Goal: Communication & Community: Answer question/provide support

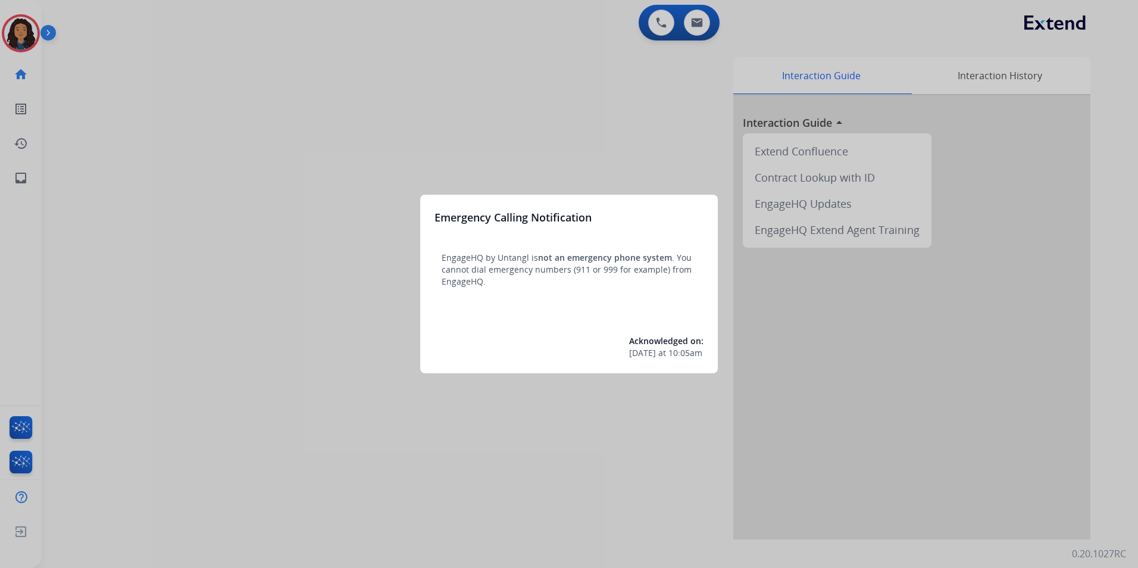
click at [286, 403] on div at bounding box center [569, 284] width 1138 height 568
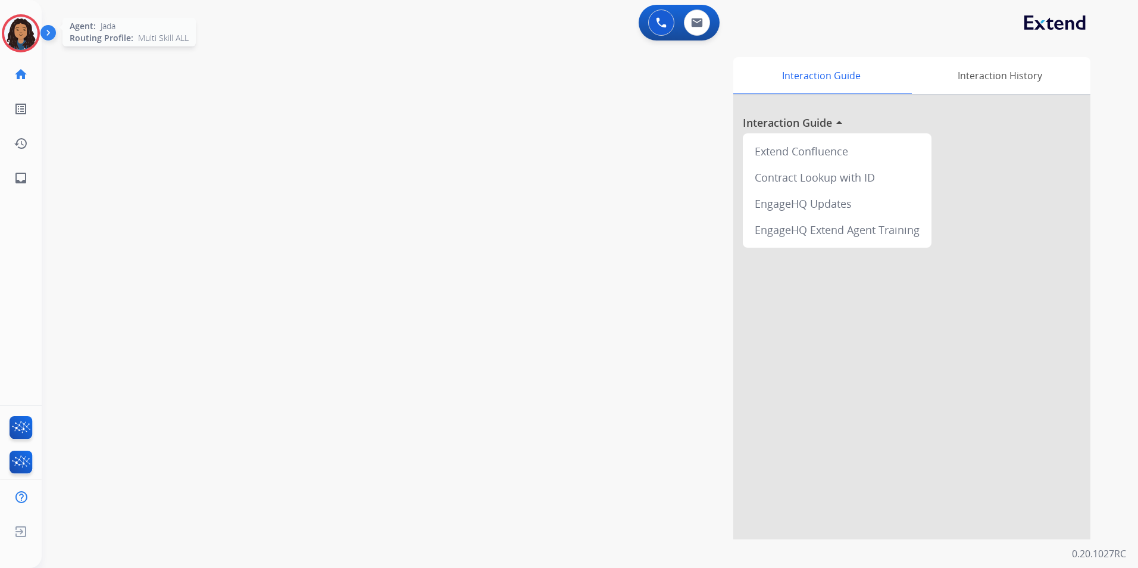
click at [17, 48] on img at bounding box center [20, 33] width 33 height 33
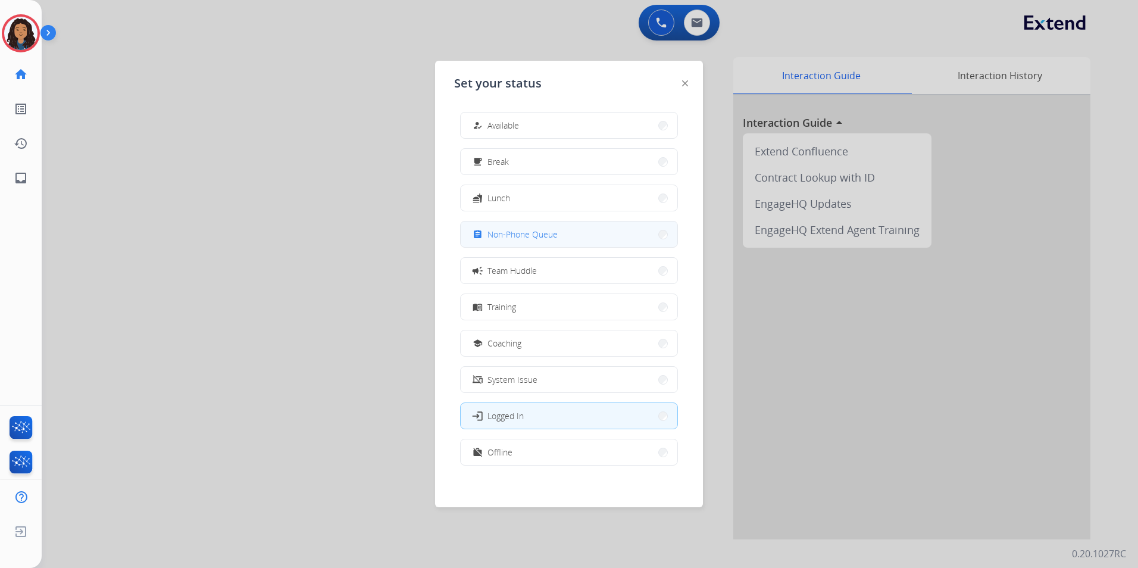
click at [542, 236] on span "Non-Phone Queue" at bounding box center [522, 234] width 70 height 12
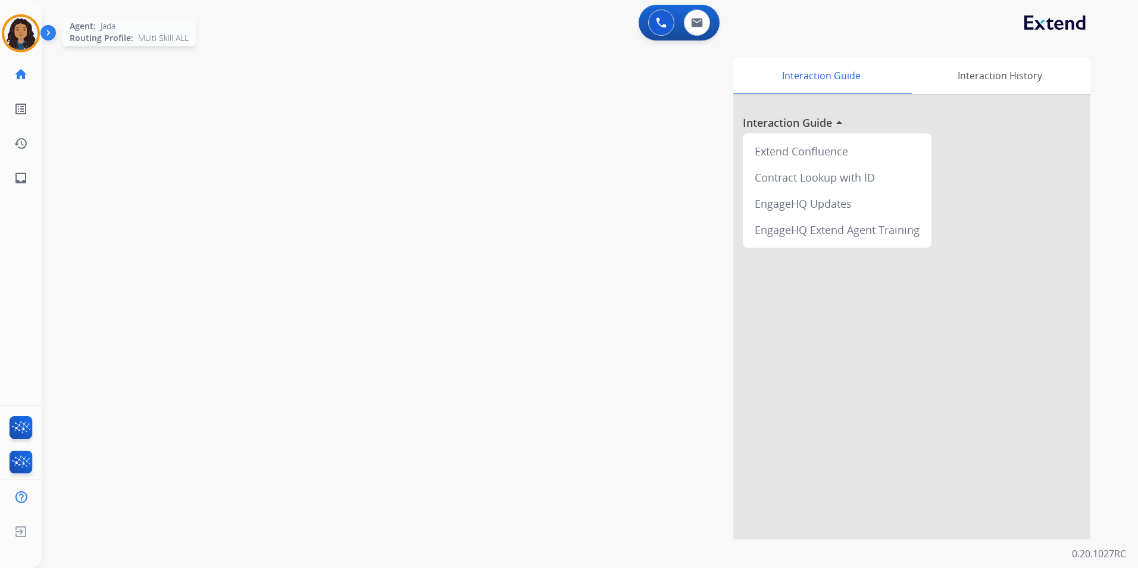
click at [37, 35] on div at bounding box center [21, 33] width 38 height 38
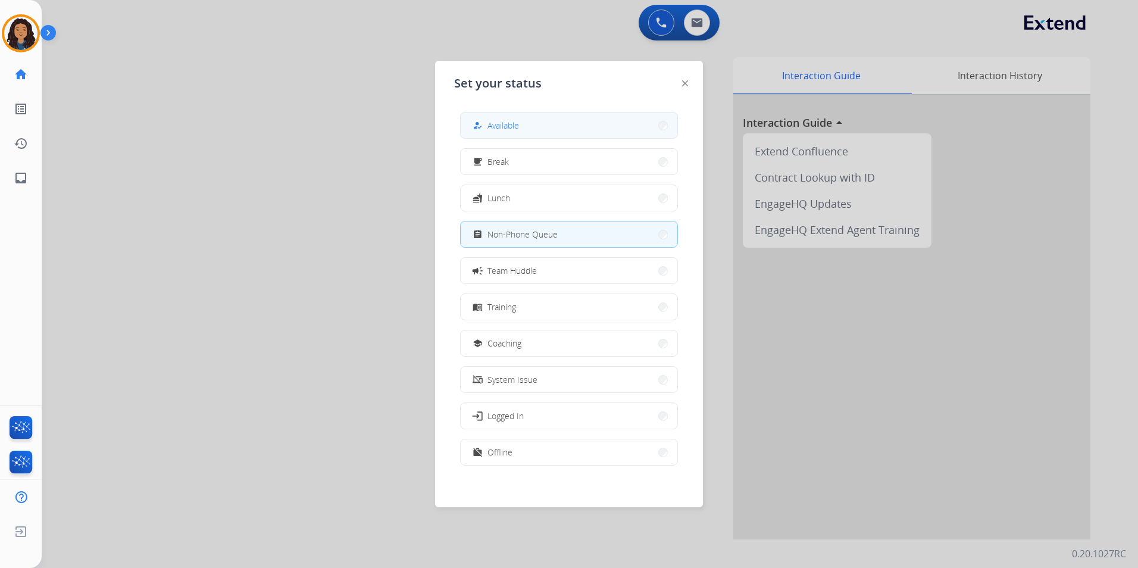
click at [611, 128] on button "how_to_reg Available" at bounding box center [569, 125] width 217 height 26
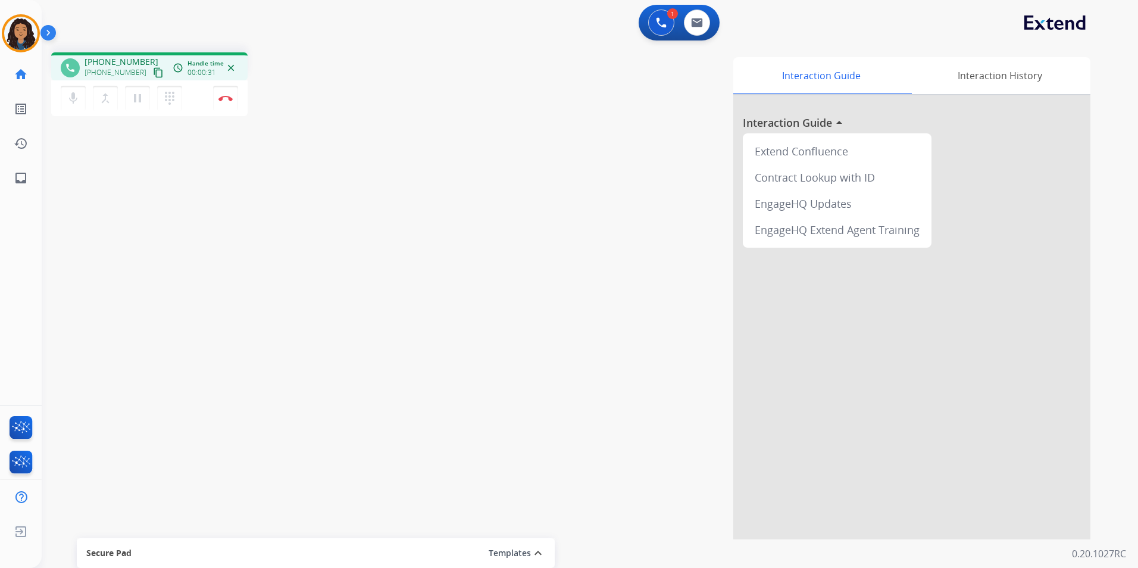
click at [153, 71] on mat-icon "content_copy" at bounding box center [158, 72] width 11 height 11
click at [225, 101] on img at bounding box center [225, 98] width 14 height 6
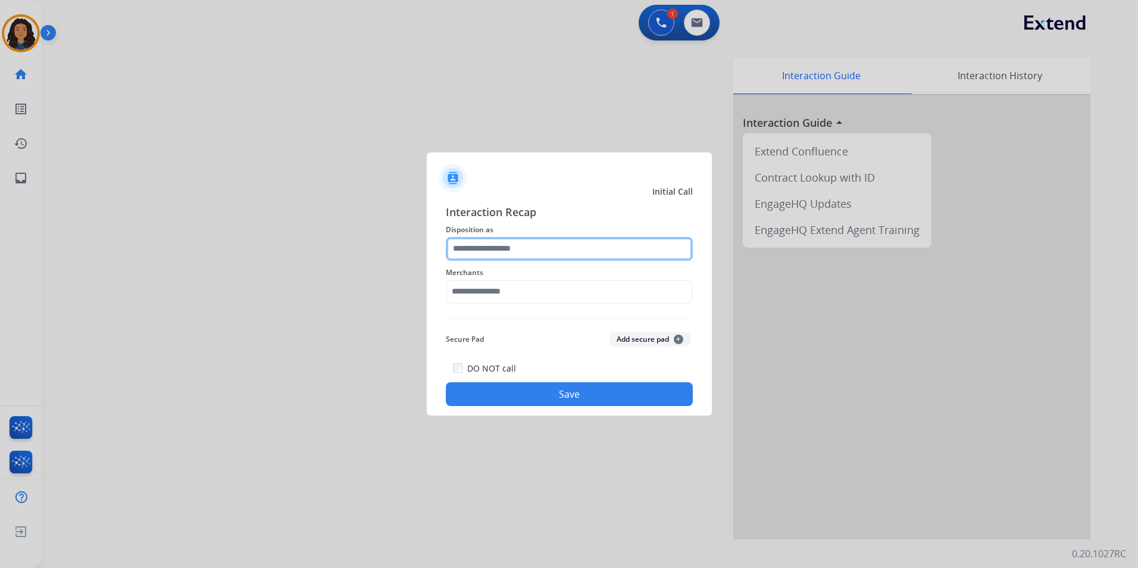
click at [595, 249] on input "text" at bounding box center [569, 249] width 247 height 24
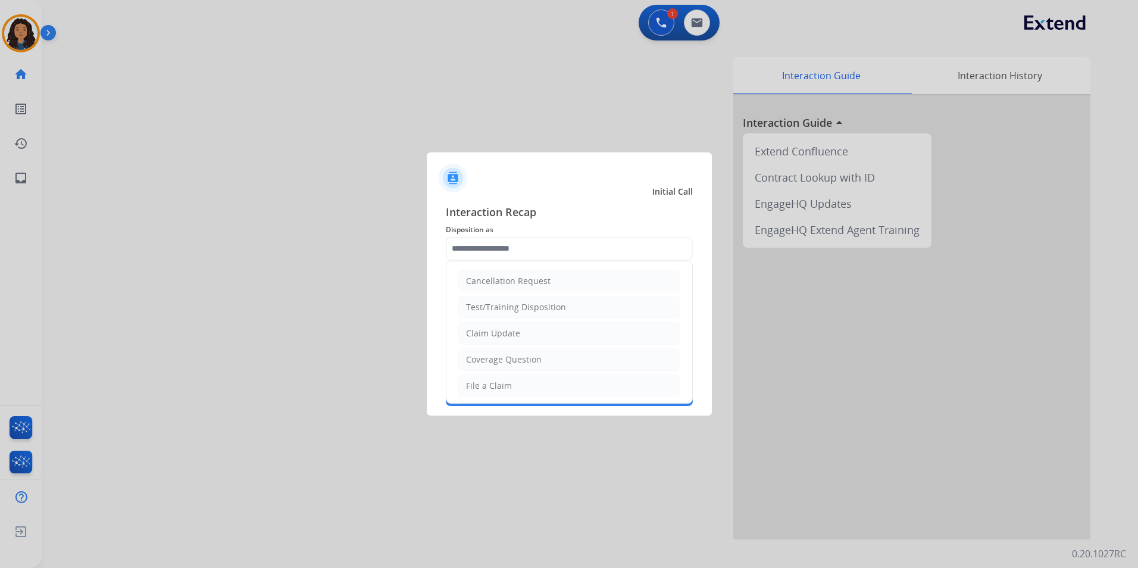
click at [537, 331] on li "Claim Update" at bounding box center [569, 333] width 222 height 23
type input "**********"
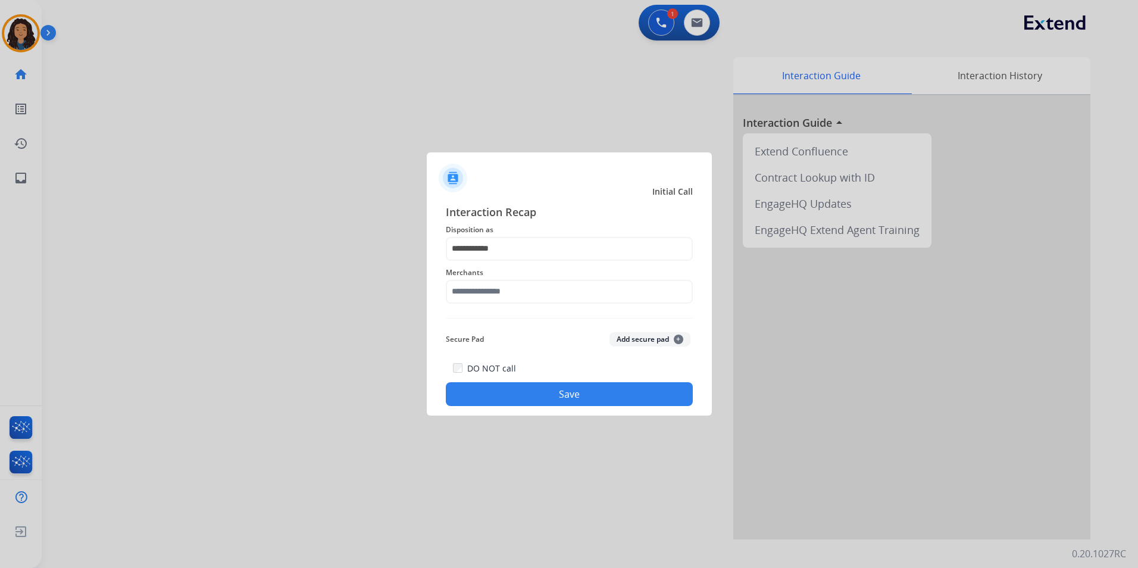
click at [530, 277] on span "Merchants" at bounding box center [569, 272] width 247 height 14
click at [530, 289] on input "text" at bounding box center [569, 292] width 247 height 24
click at [464, 352] on li "Ashley furniture" at bounding box center [572, 351] width 227 height 23
type input "**********"
click at [475, 387] on button "Save" at bounding box center [569, 394] width 247 height 24
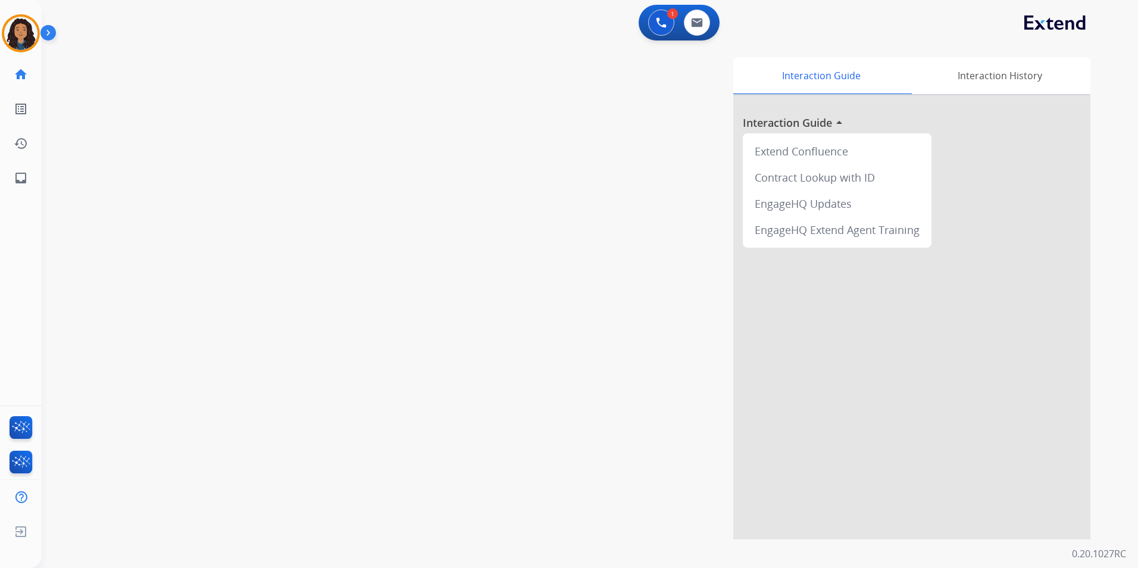
click at [192, 234] on div "swap_horiz Break voice bridge close_fullscreen Connect 3-Way Call merge_type Se…" at bounding box center [576, 291] width 1068 height 496
drag, startPoint x: 217, startPoint y: 227, endPoint x: 661, endPoint y: 89, distance: 464.3
click at [235, 220] on div "swap_horiz Break voice bridge close_fullscreen Connect 3-Way Call merge_type Se…" at bounding box center [576, 291] width 1068 height 496
click at [690, 24] on button at bounding box center [697, 23] width 26 height 26
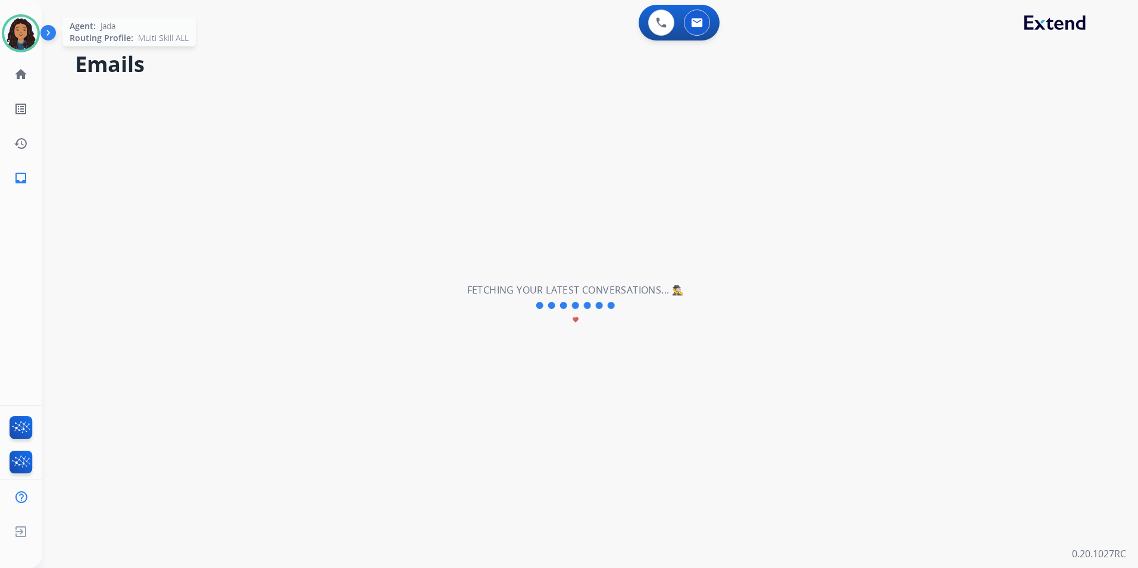
click at [24, 38] on img at bounding box center [20, 33] width 33 height 33
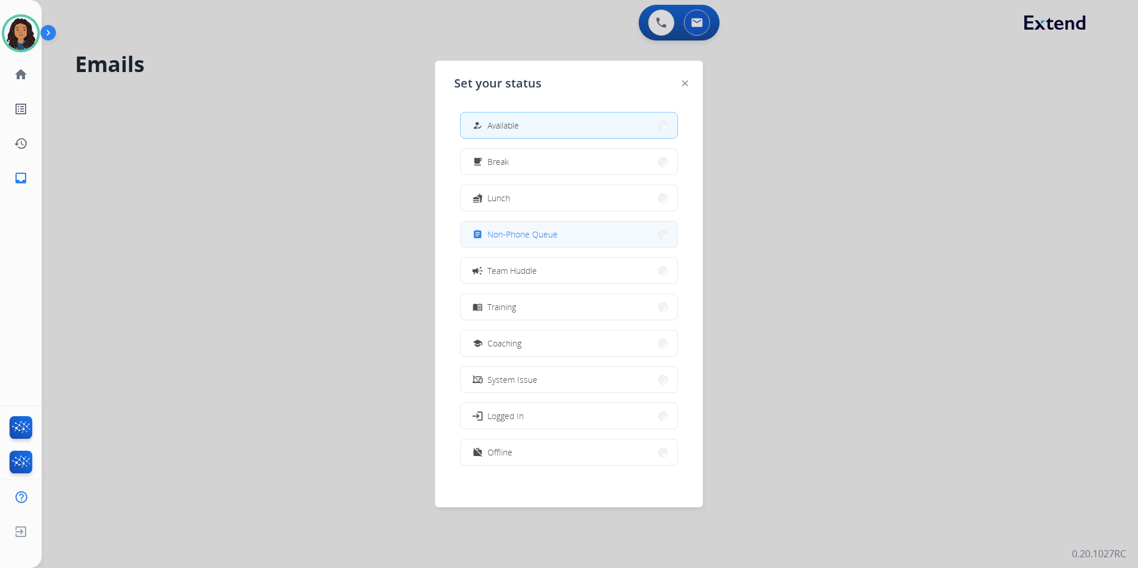
click at [540, 247] on div "assignment Non-Phone Queue" at bounding box center [569, 234] width 218 height 27
click at [621, 235] on button "assignment Non-Phone Queue" at bounding box center [569, 234] width 217 height 26
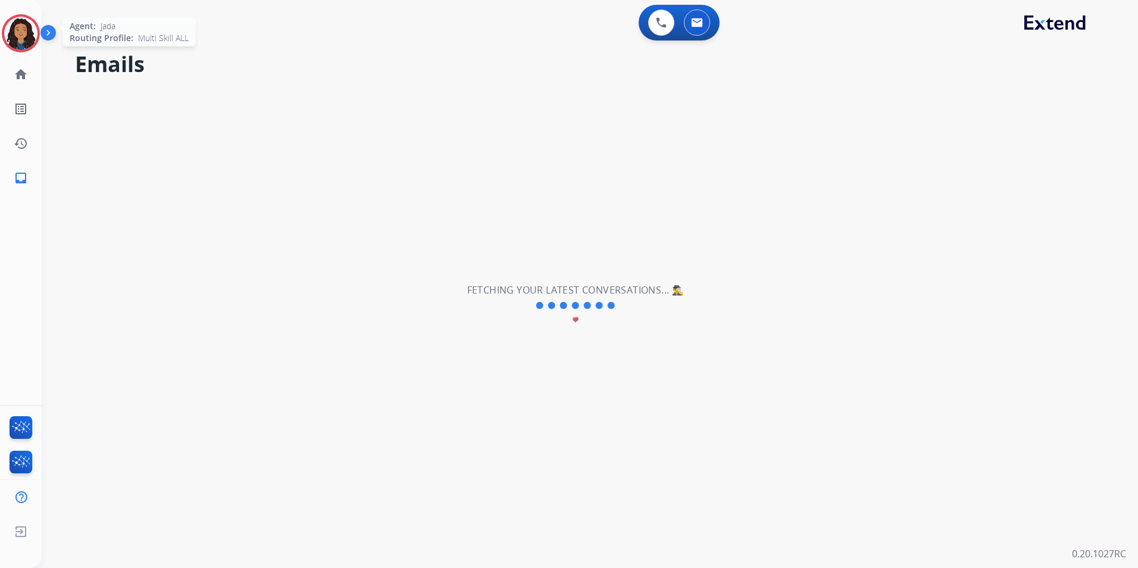
click at [36, 26] on div at bounding box center [21, 33] width 38 height 38
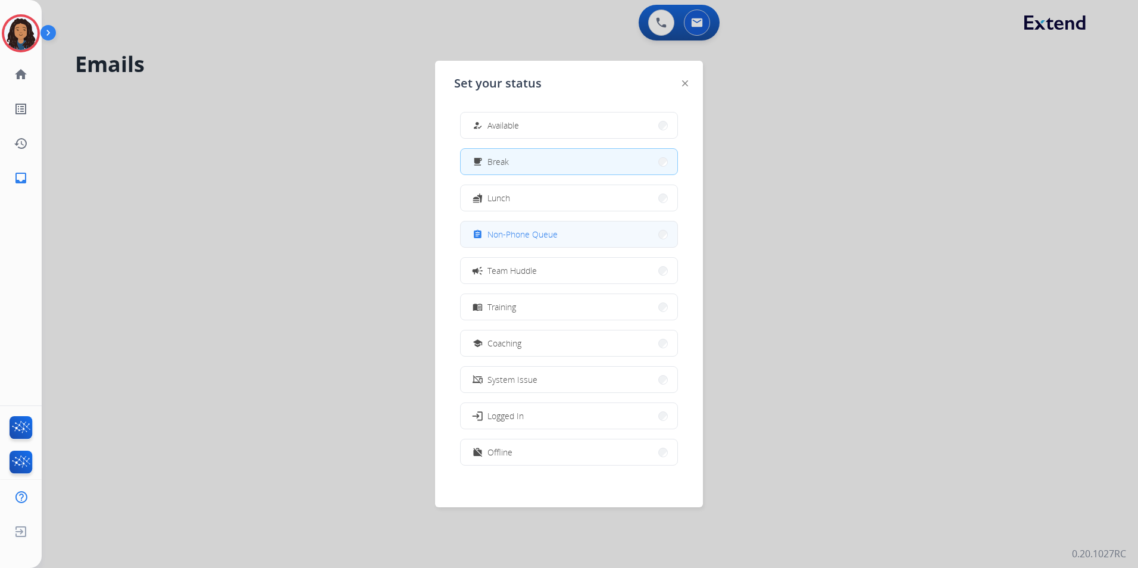
click at [621, 231] on button "assignment Non-Phone Queue" at bounding box center [569, 234] width 217 height 26
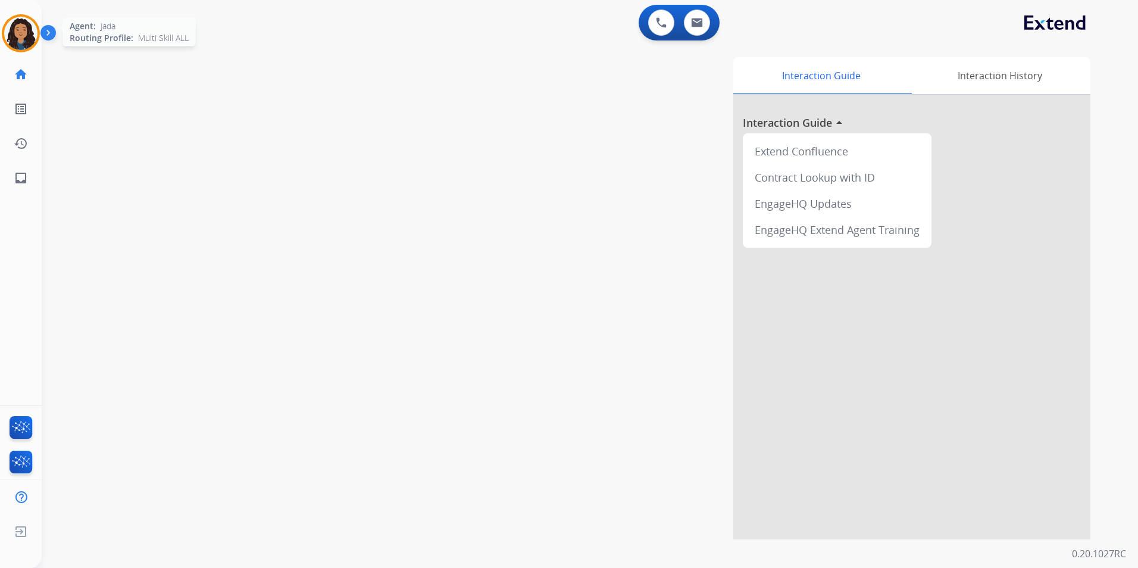
click at [20, 40] on img at bounding box center [20, 33] width 33 height 33
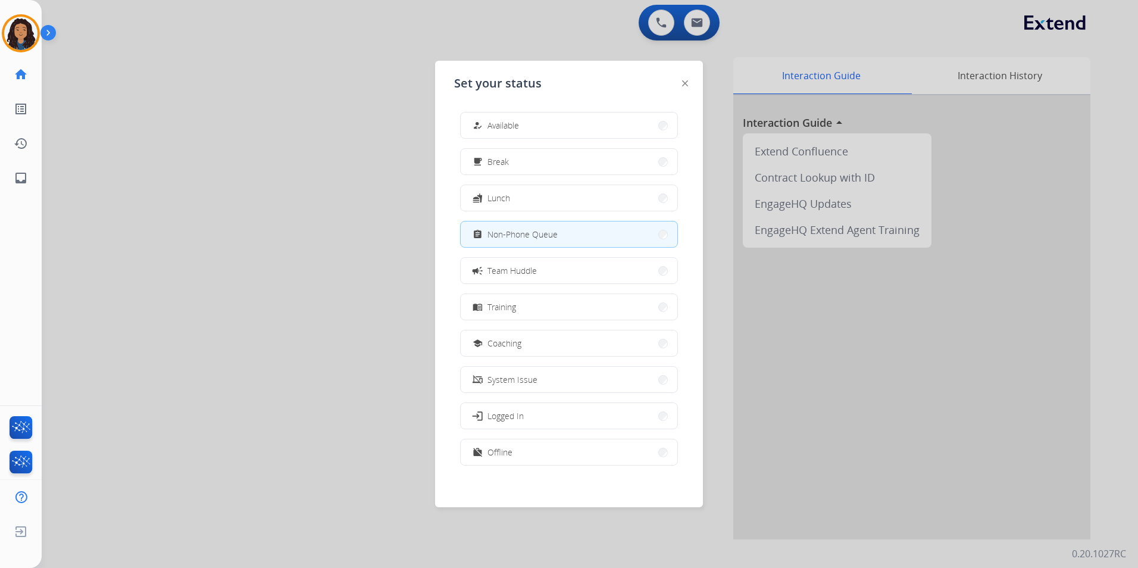
click at [365, 137] on div at bounding box center [569, 284] width 1138 height 568
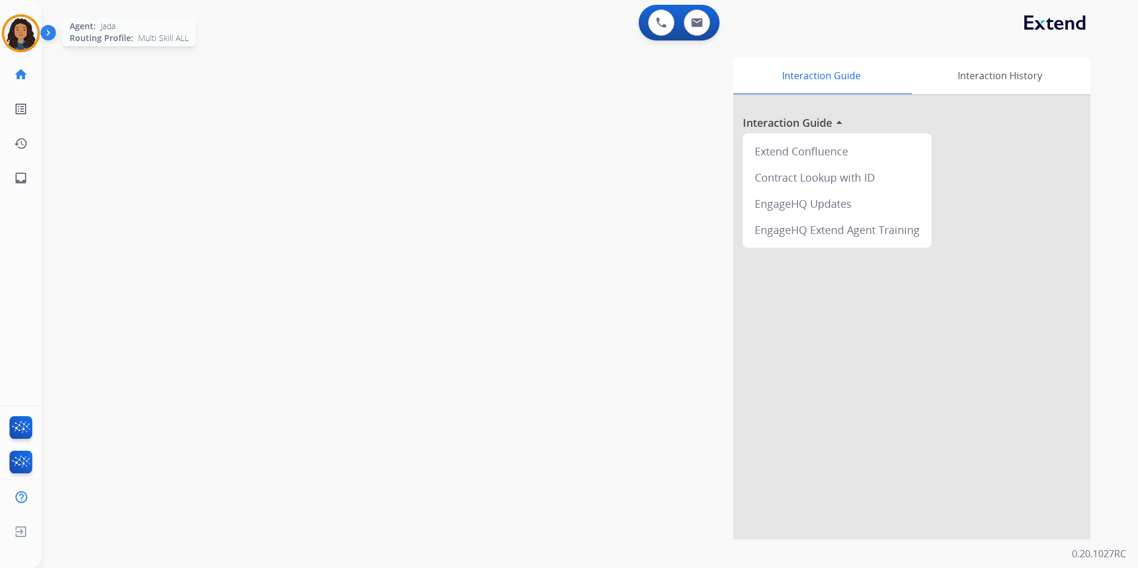
click at [18, 36] on img at bounding box center [20, 33] width 33 height 33
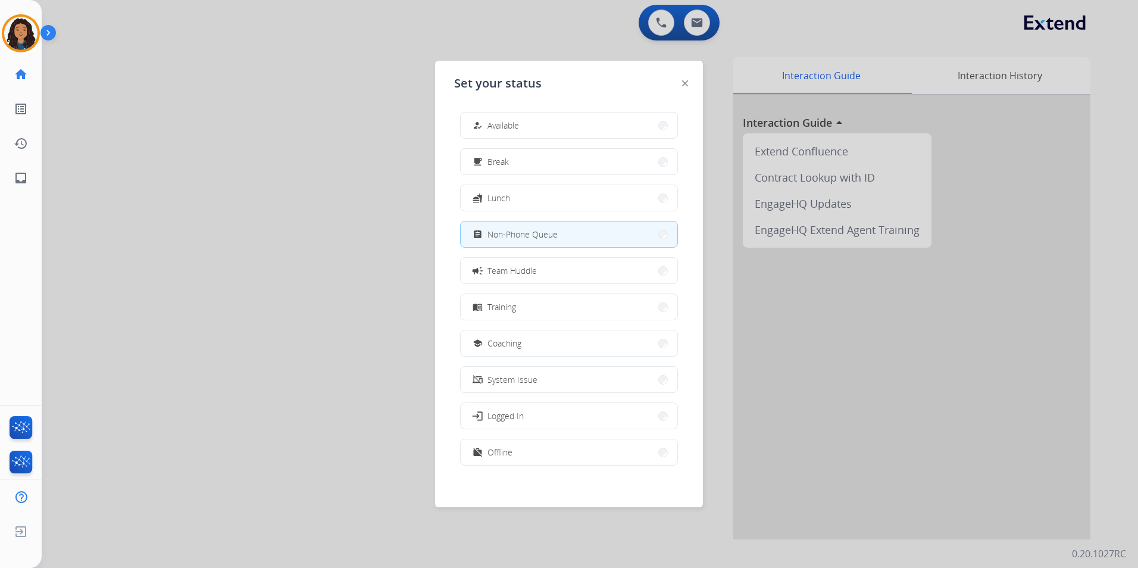
click at [323, 89] on div at bounding box center [569, 284] width 1138 height 568
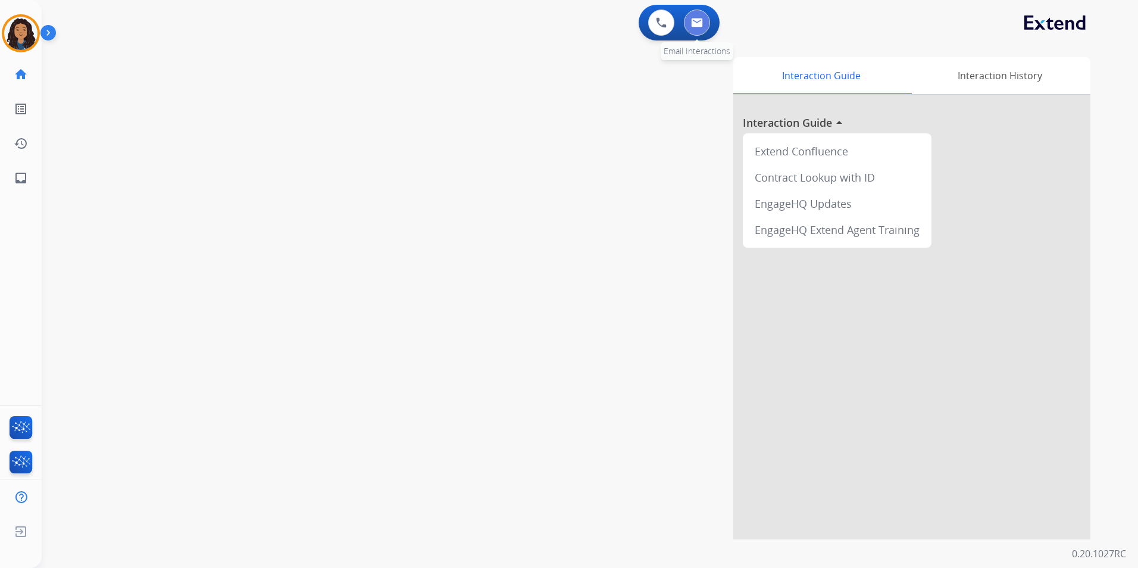
click at [691, 32] on button at bounding box center [697, 23] width 26 height 26
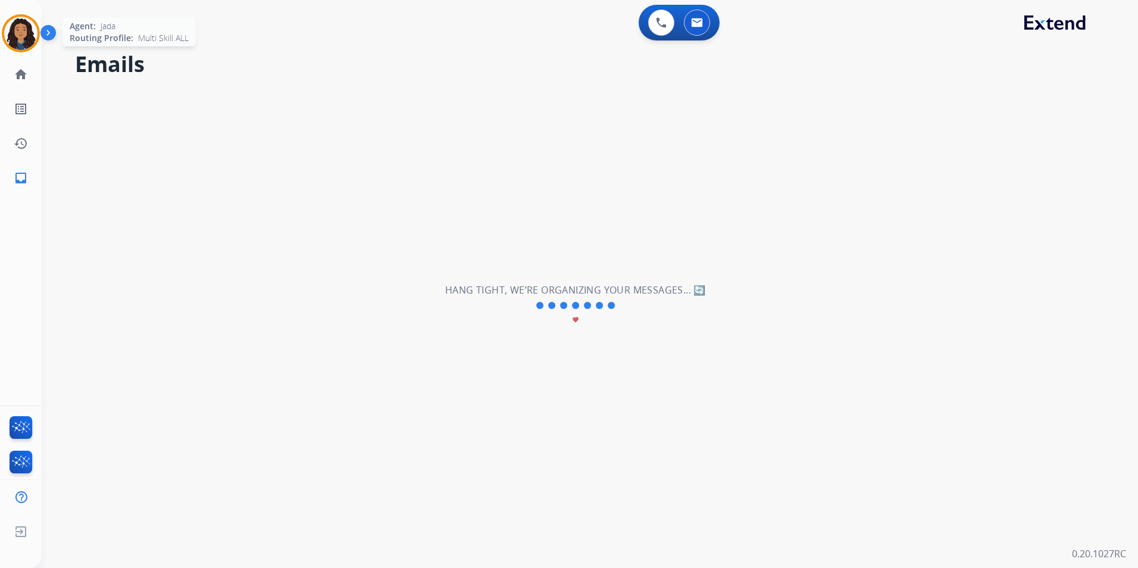
click at [35, 24] on div at bounding box center [21, 33] width 38 height 38
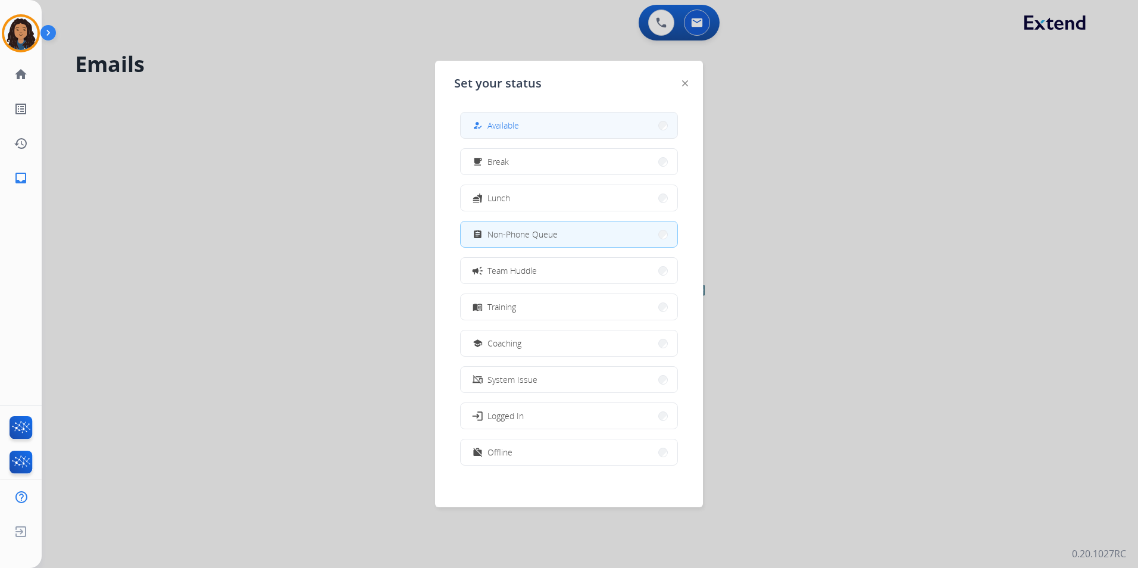
click at [533, 115] on button "how_to_reg Available" at bounding box center [569, 125] width 217 height 26
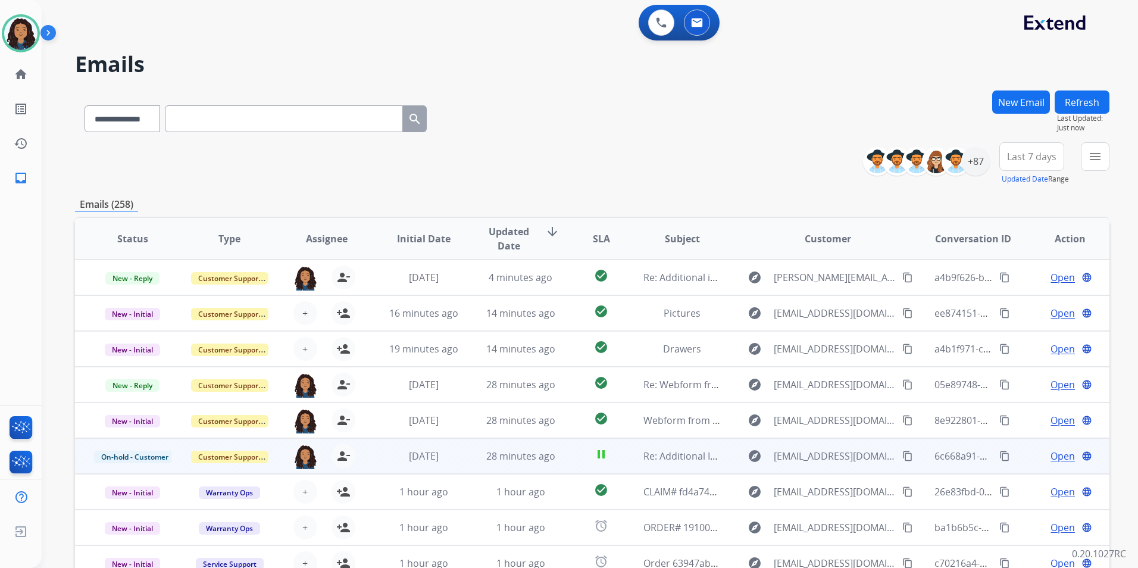
click at [1040, 452] on div "Open language" at bounding box center [1069, 456] width 77 height 14
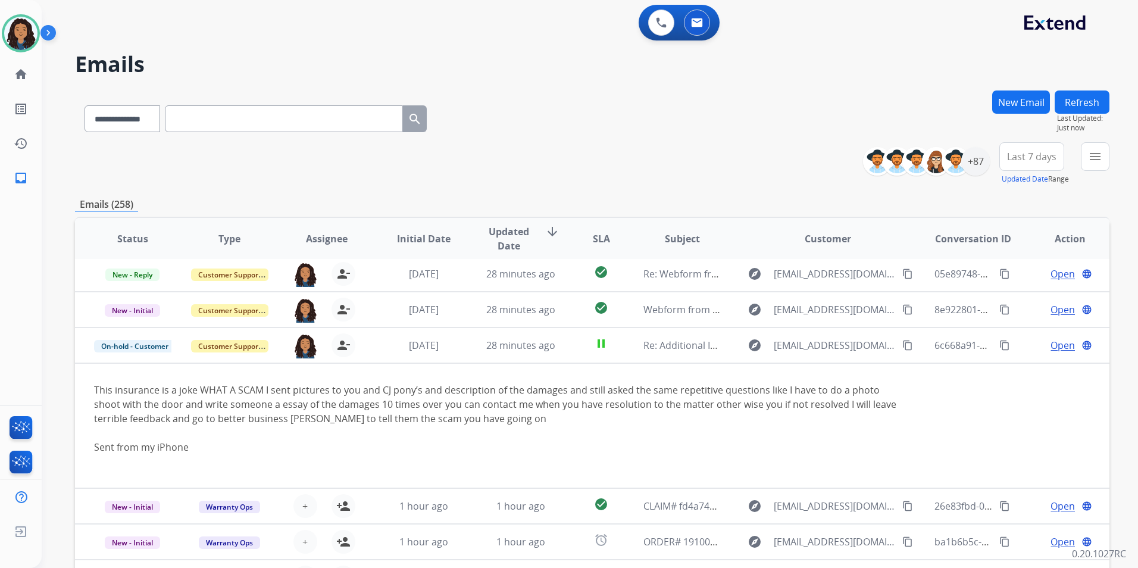
scroll to position [126, 0]
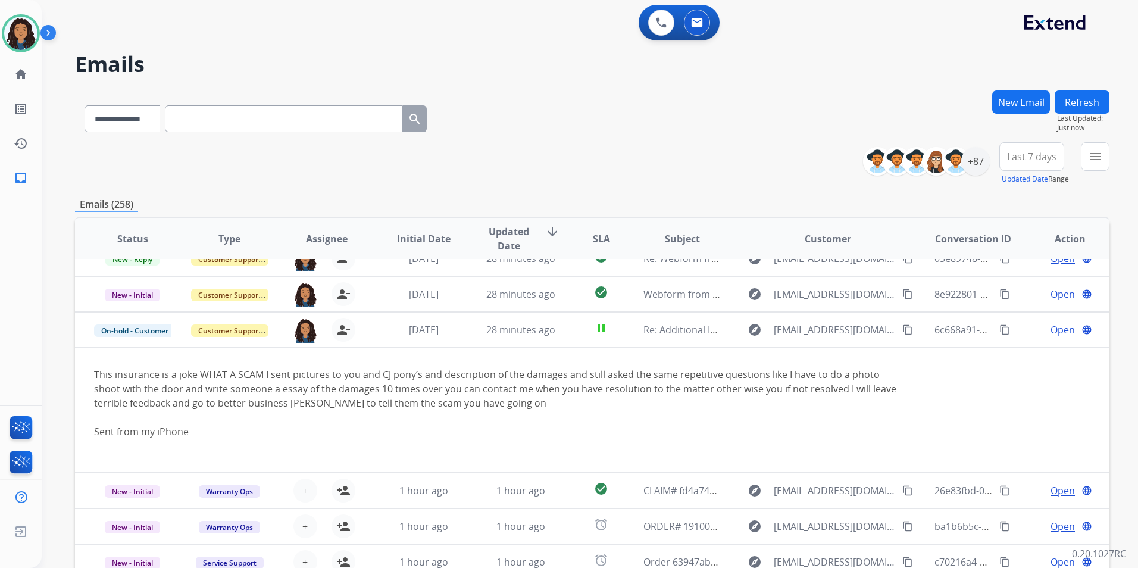
click at [1022, 338] on td "Open language" at bounding box center [1060, 330] width 97 height 36
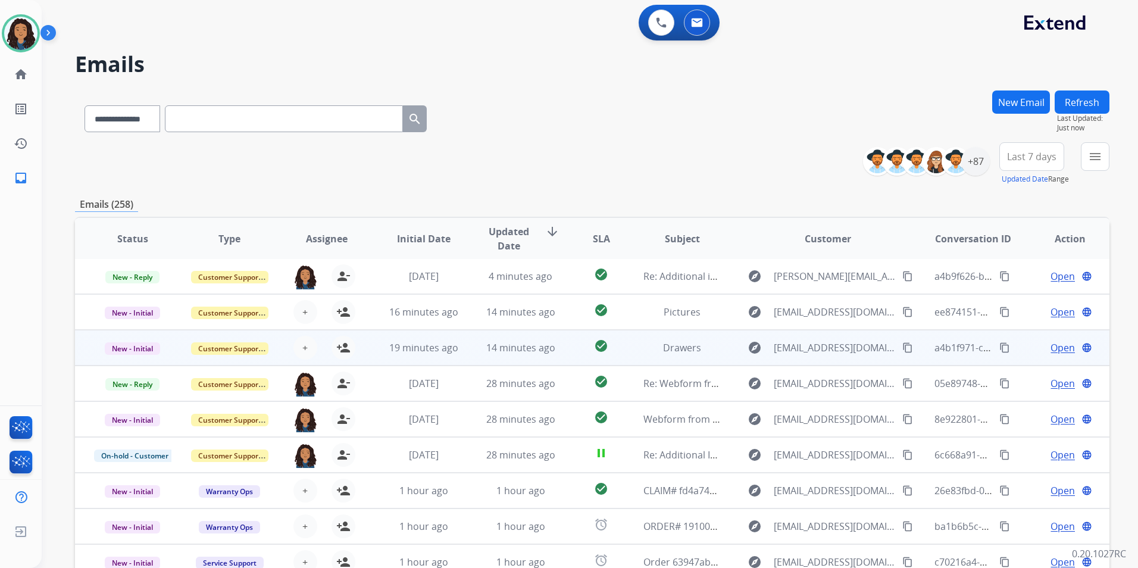
scroll to position [1, 0]
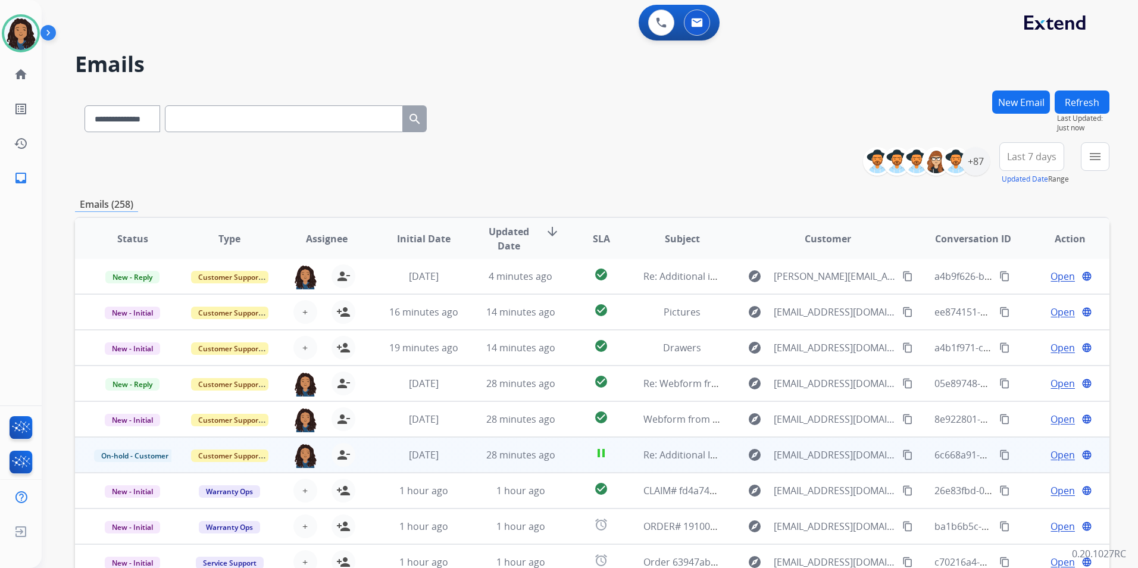
click at [1050, 454] on span "Open" at bounding box center [1062, 455] width 24 height 14
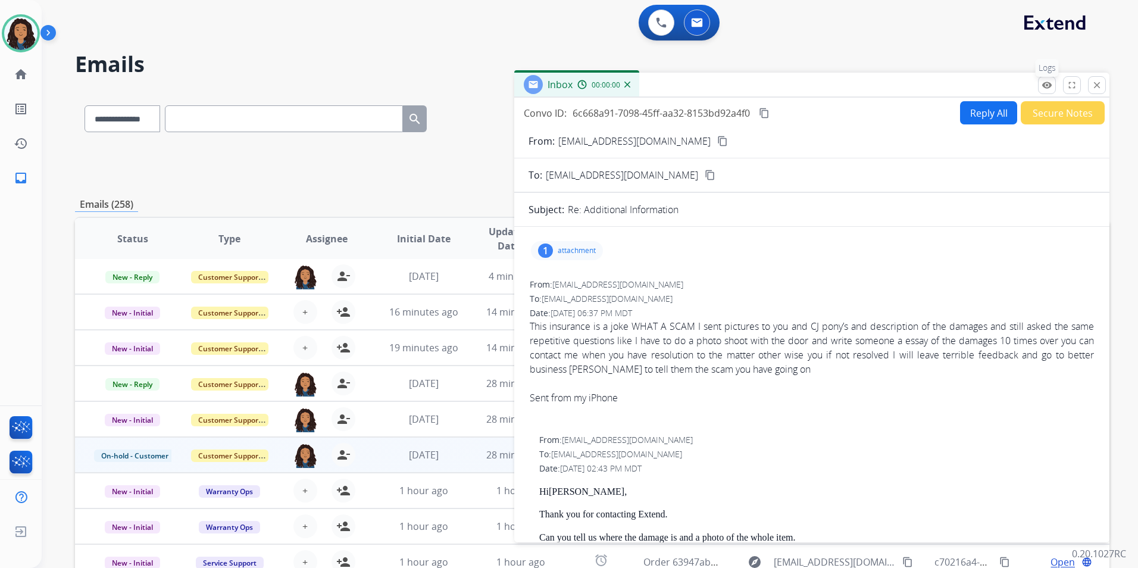
click at [1047, 89] on mat-icon "remove_red_eye" at bounding box center [1046, 85] width 11 height 11
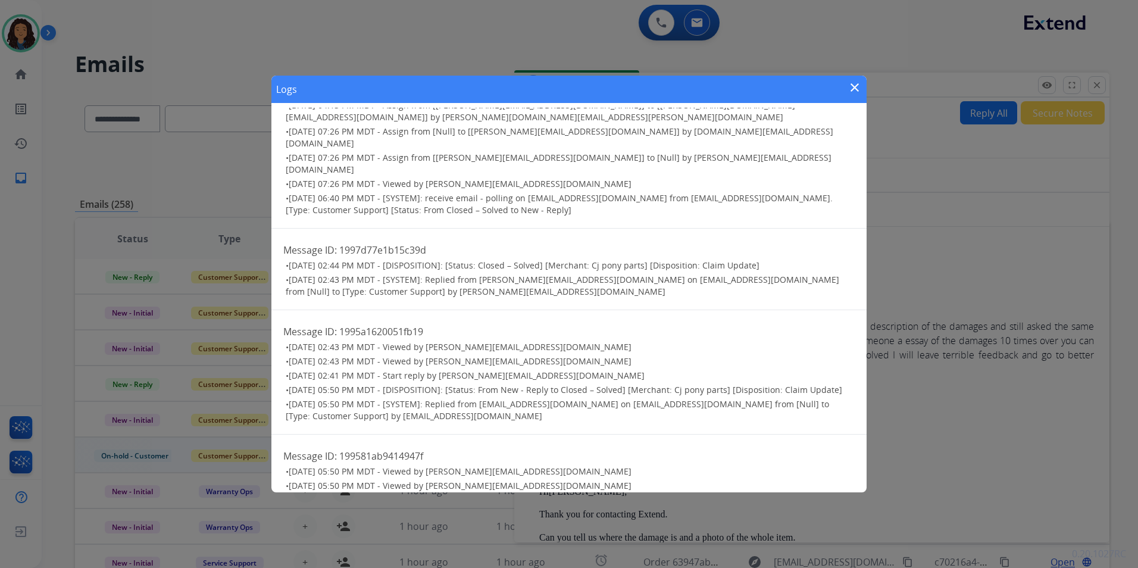
scroll to position [0, 0]
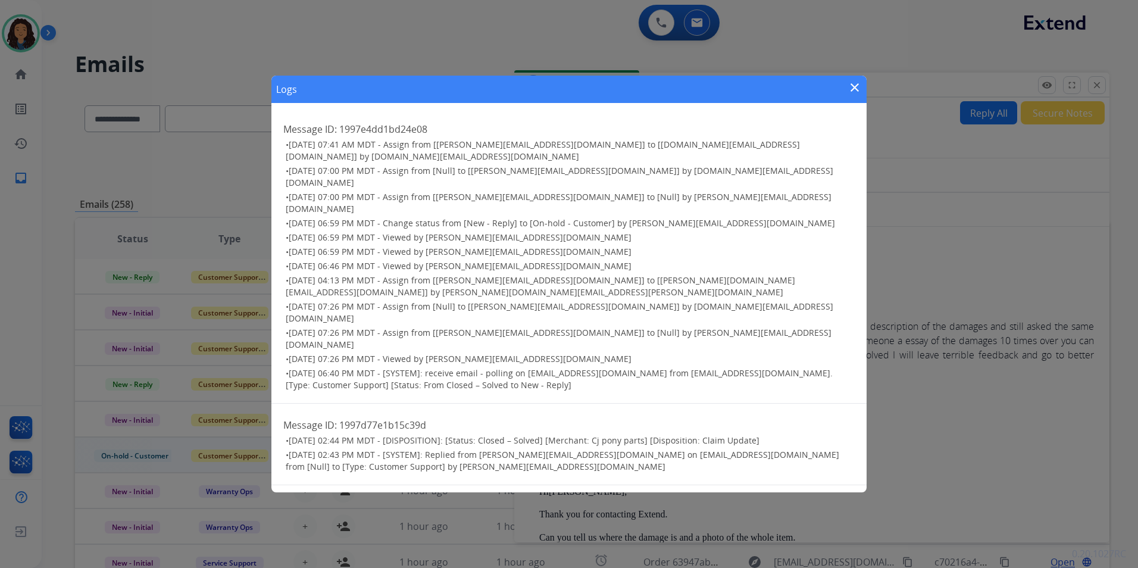
click at [850, 87] on mat-icon "close" at bounding box center [854, 87] width 14 height 14
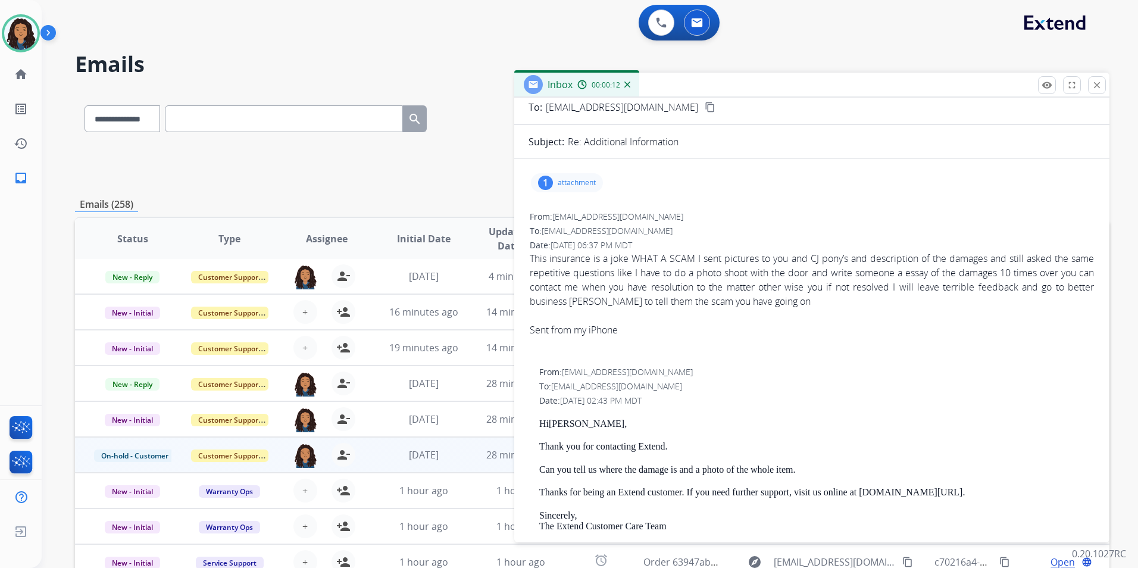
scroll to position [60, 0]
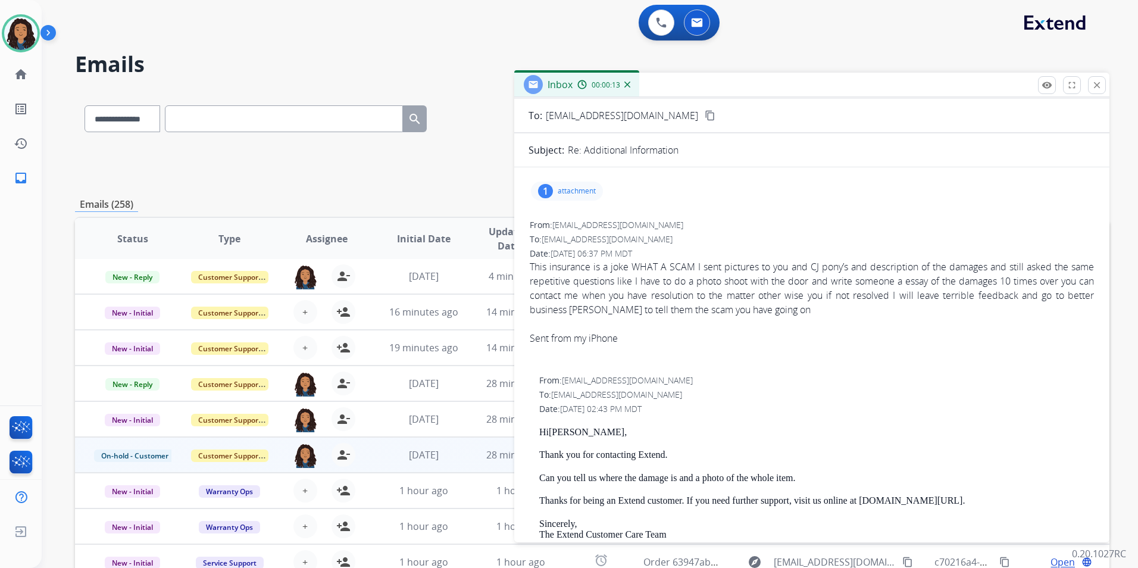
click at [582, 192] on p "attachment" at bounding box center [577, 191] width 38 height 10
click at [581, 227] on div at bounding box center [573, 224] width 60 height 42
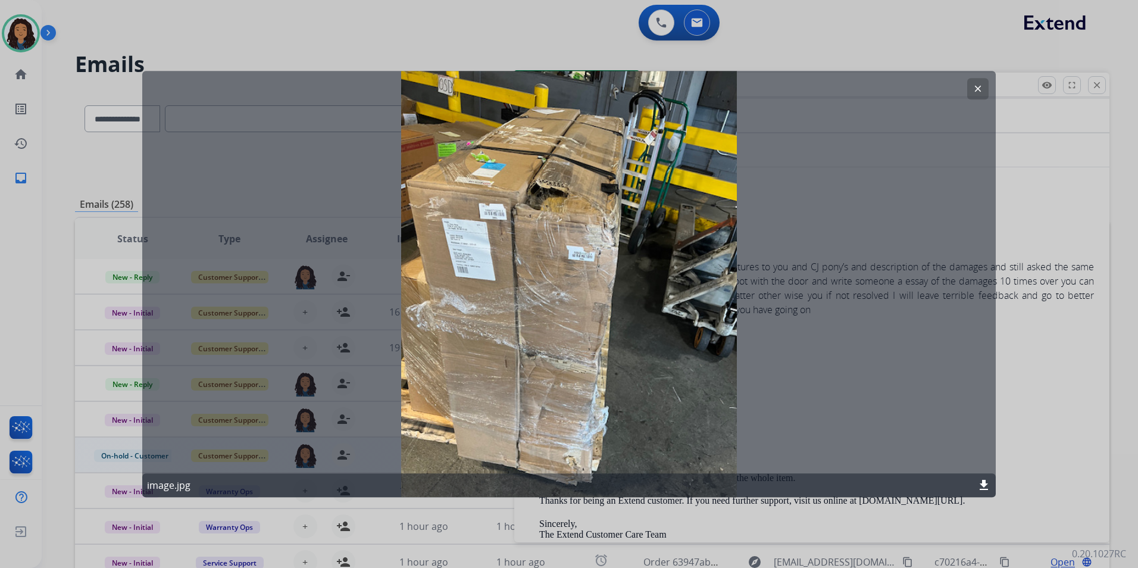
click at [987, 86] on button "clear" at bounding box center [977, 88] width 21 height 21
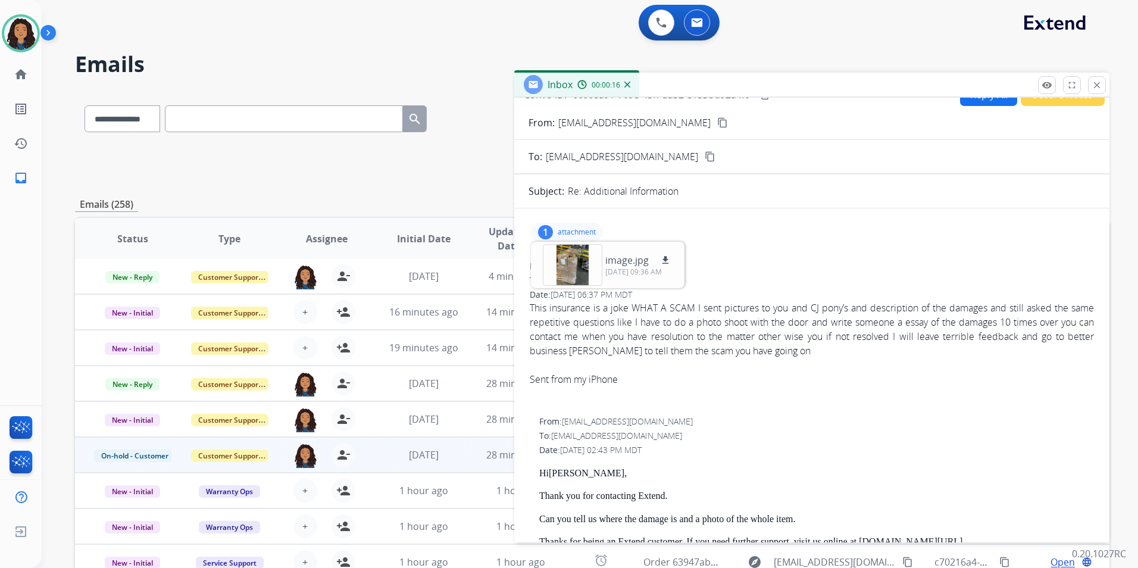
scroll to position [0, 0]
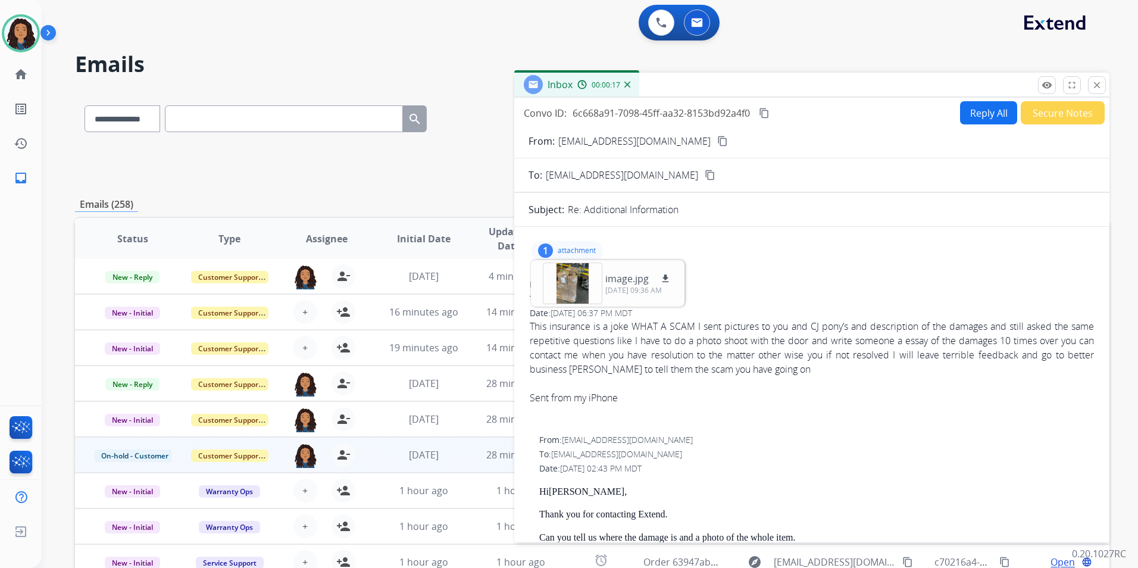
click at [717, 139] on mat-icon "content_copy" at bounding box center [722, 141] width 11 height 11
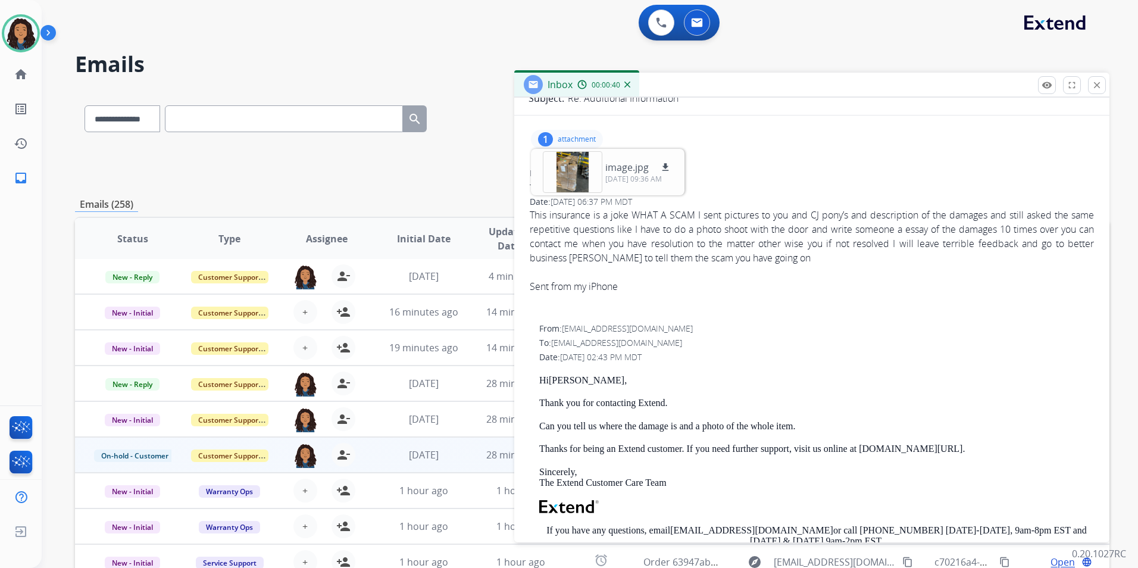
scroll to position [119, 0]
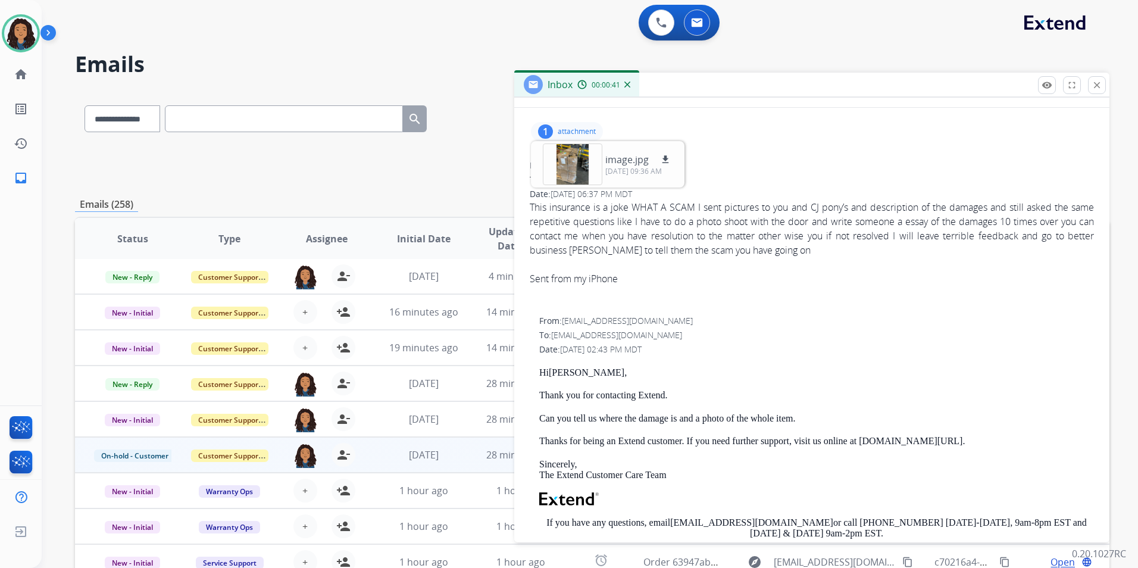
drag, startPoint x: 546, startPoint y: 382, endPoint x: 543, endPoint y: 377, distance: 6.4
click at [546, 381] on div "Hi [PERSON_NAME] , Thank you for contacting Extend. Can you tell us where the d…" at bounding box center [816, 513] width 555 height 292
drag, startPoint x: 533, startPoint y: 370, endPoint x: 679, endPoint y: 382, distance: 146.9
click at [679, 382] on div "From: [EMAIL_ADDRESS][DOMAIN_NAME] To: [EMAIL_ADDRESS][DOMAIN_NAME] Date: [DATE…" at bounding box center [811, 492] width 567 height 356
drag, startPoint x: 679, startPoint y: 382, endPoint x: 655, endPoint y: 398, distance: 28.4
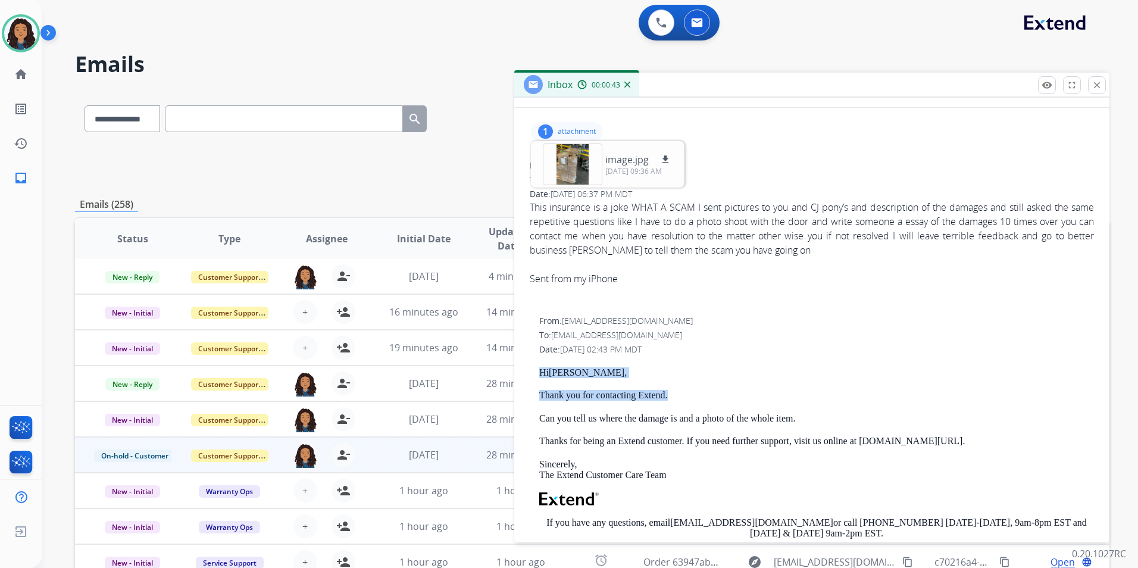
copy div "Hi [PERSON_NAME] , Thank you for contacting Extend."
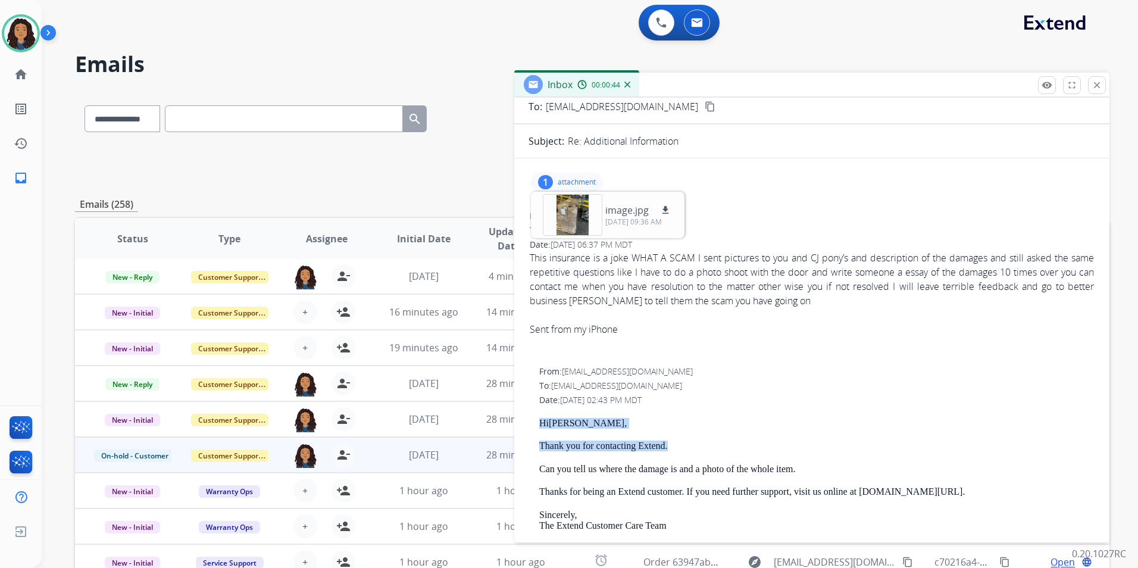
scroll to position [0, 0]
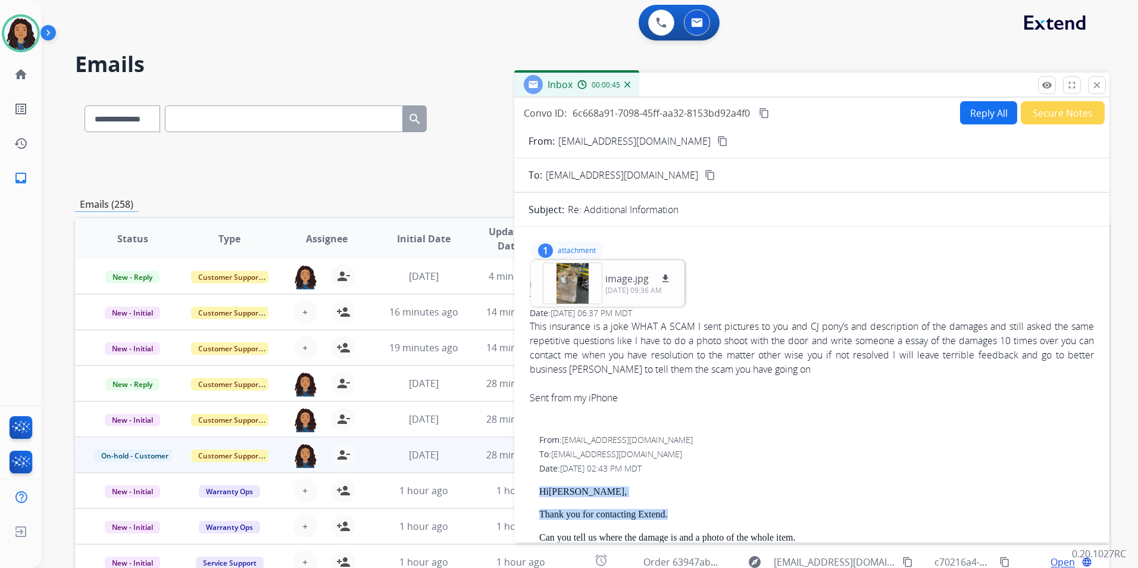
click at [981, 109] on button "Reply All" at bounding box center [988, 112] width 57 height 23
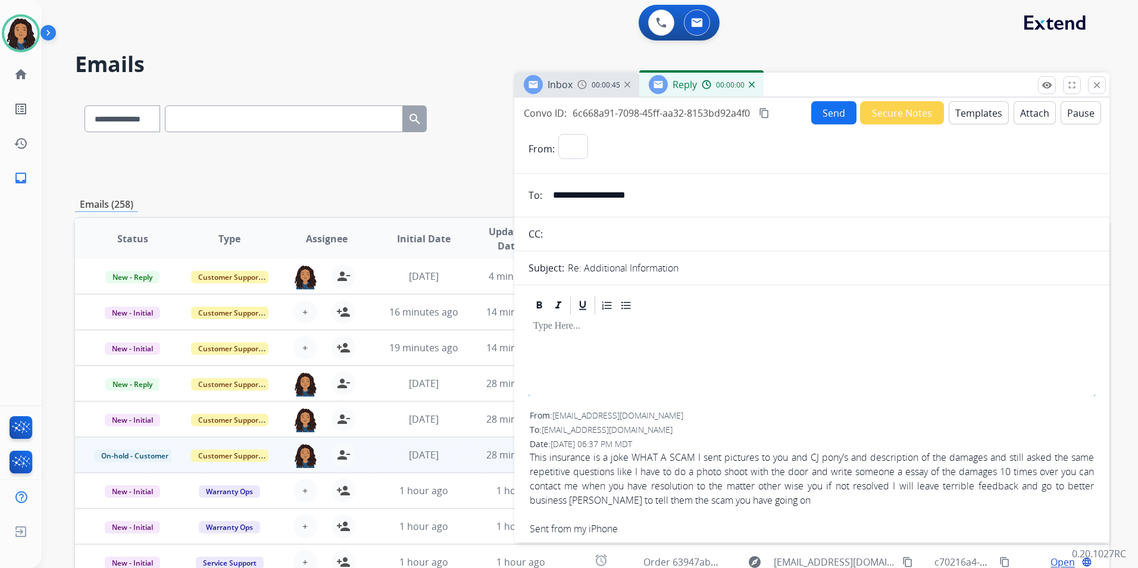
click at [981, 109] on button "Templates" at bounding box center [979, 112] width 60 height 23
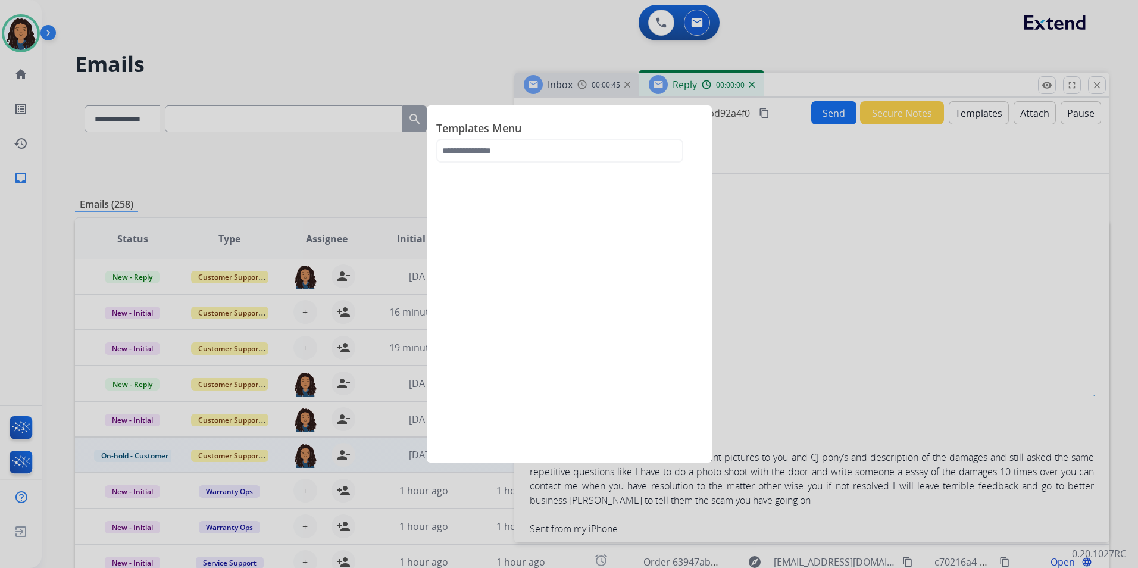
select select "**********"
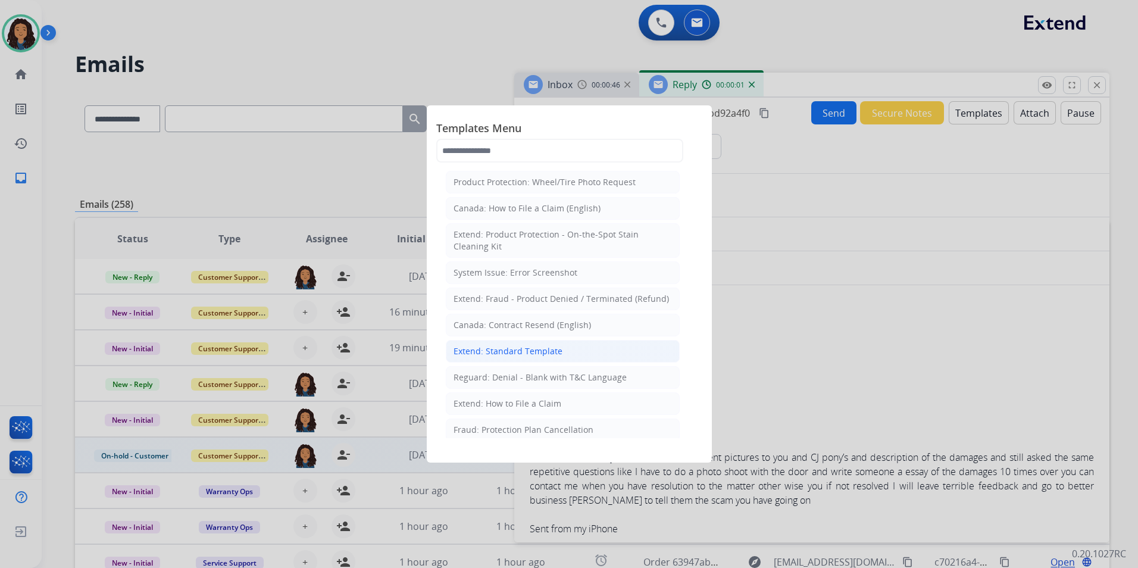
click at [555, 353] on div "Extend: Standard Template" at bounding box center [507, 351] width 109 height 12
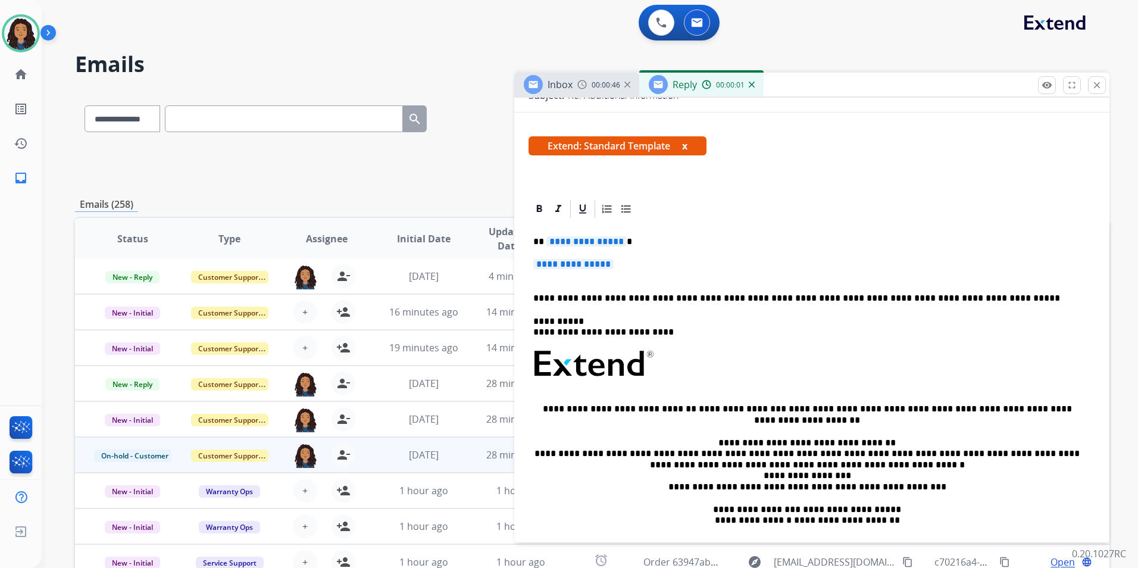
scroll to position [179, 0]
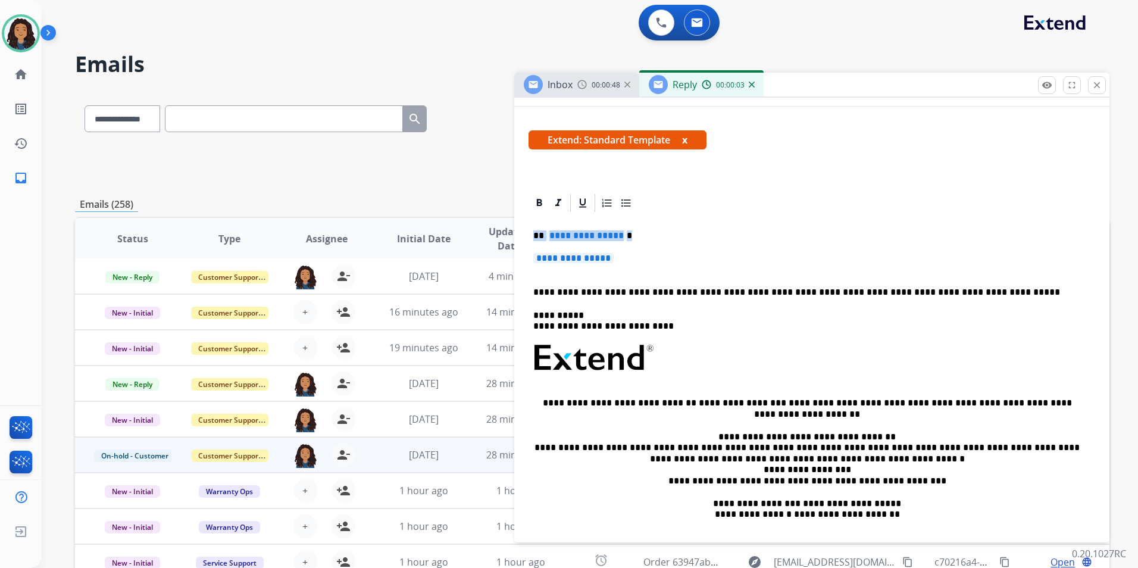
drag, startPoint x: 532, startPoint y: 233, endPoint x: 627, endPoint y: 259, distance: 98.9
click at [627, 259] on div "**********" at bounding box center [811, 386] width 567 height 345
paste div
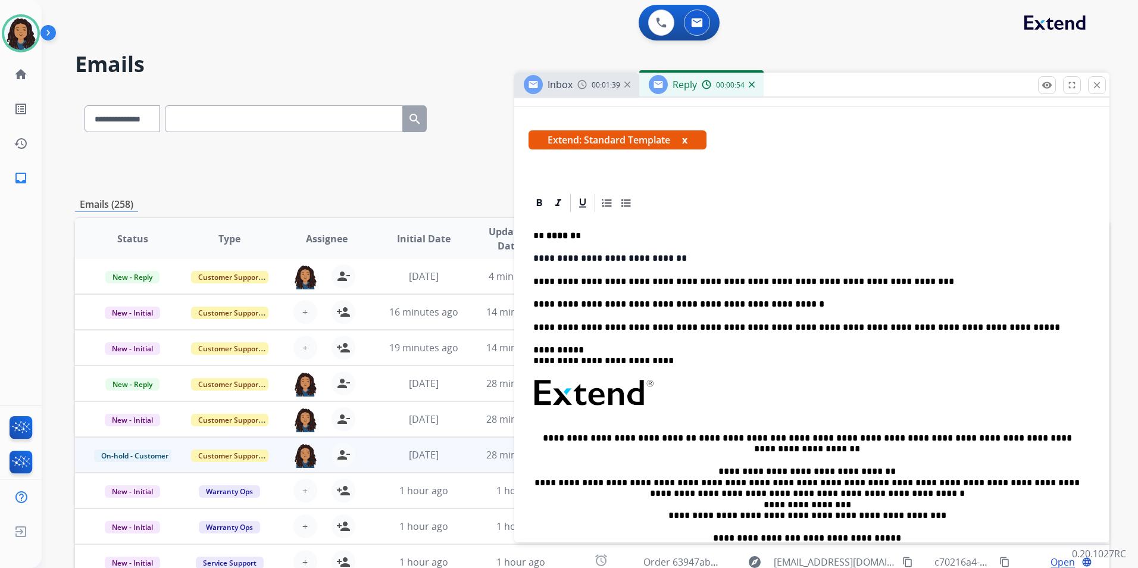
click at [592, 81] on span "00:01:39" at bounding box center [606, 85] width 29 height 10
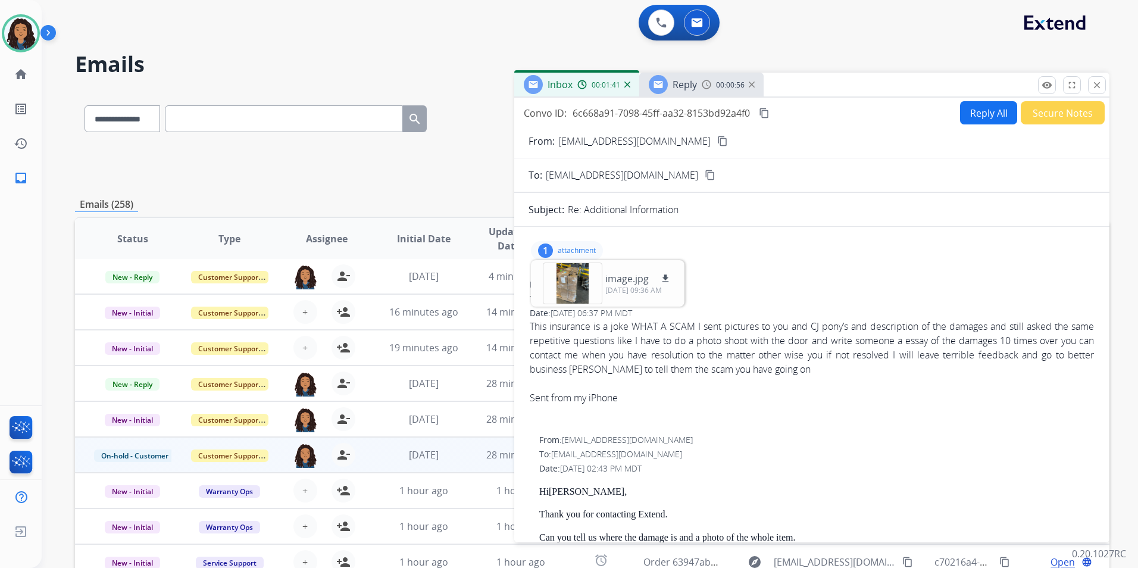
click at [559, 249] on p "attachment" at bounding box center [577, 251] width 38 height 10
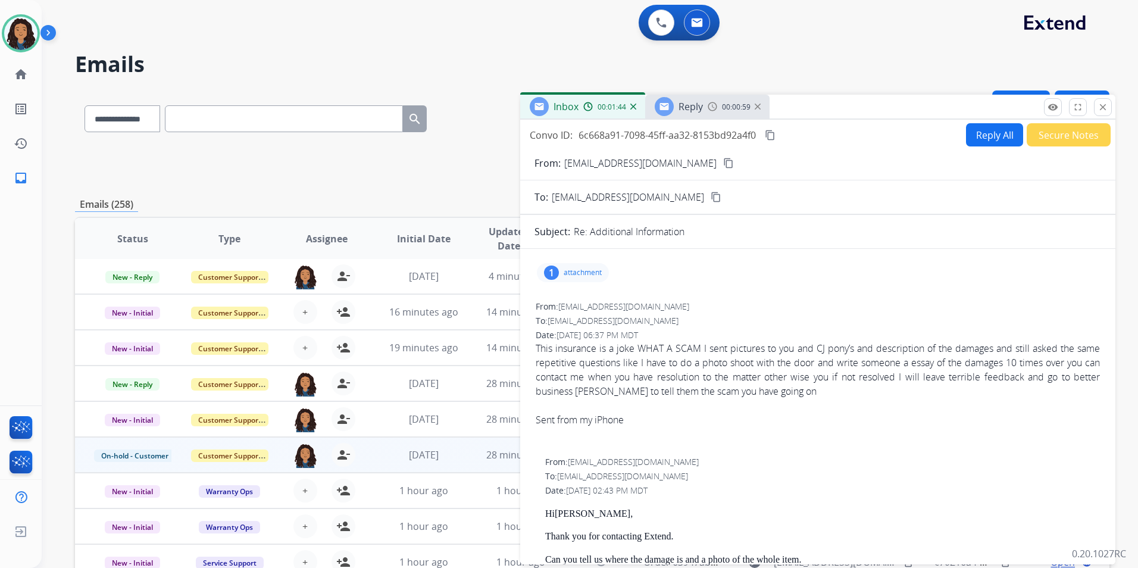
click at [723, 111] on span "00:00:59" at bounding box center [736, 107] width 29 height 10
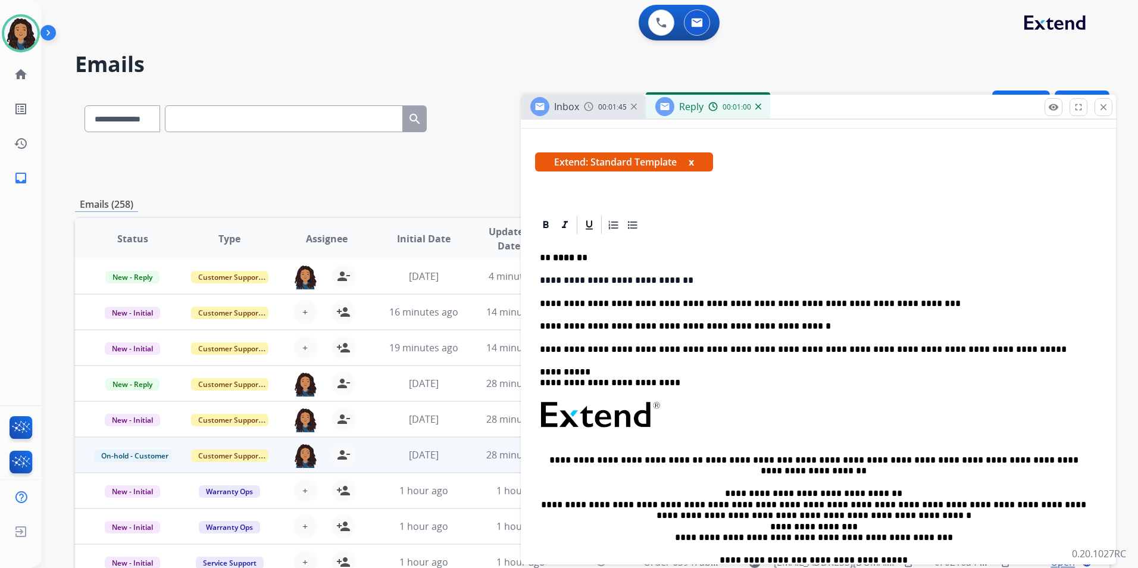
click at [678, 277] on p "**********" at bounding box center [813, 280] width 547 height 11
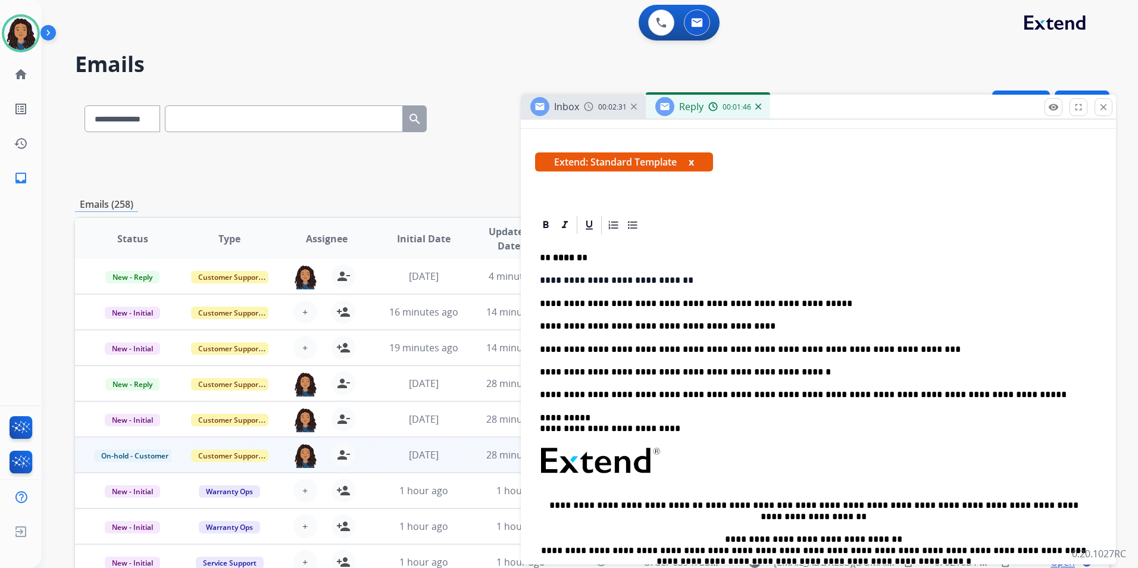
click at [600, 108] on span "00:02:31" at bounding box center [612, 107] width 29 height 10
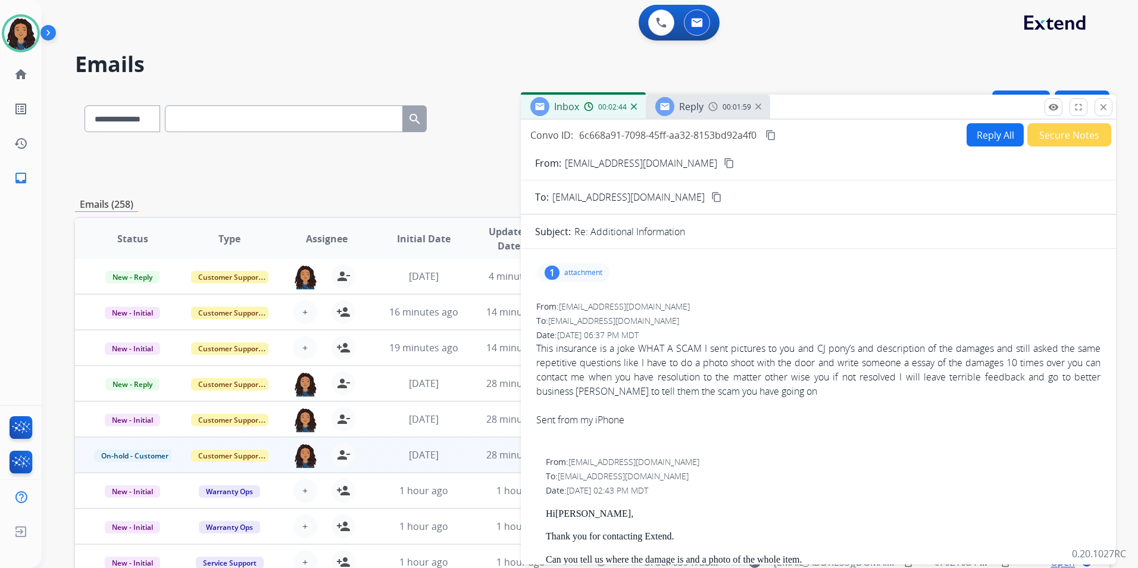
click at [703, 110] on span "Reply" at bounding box center [691, 106] width 24 height 13
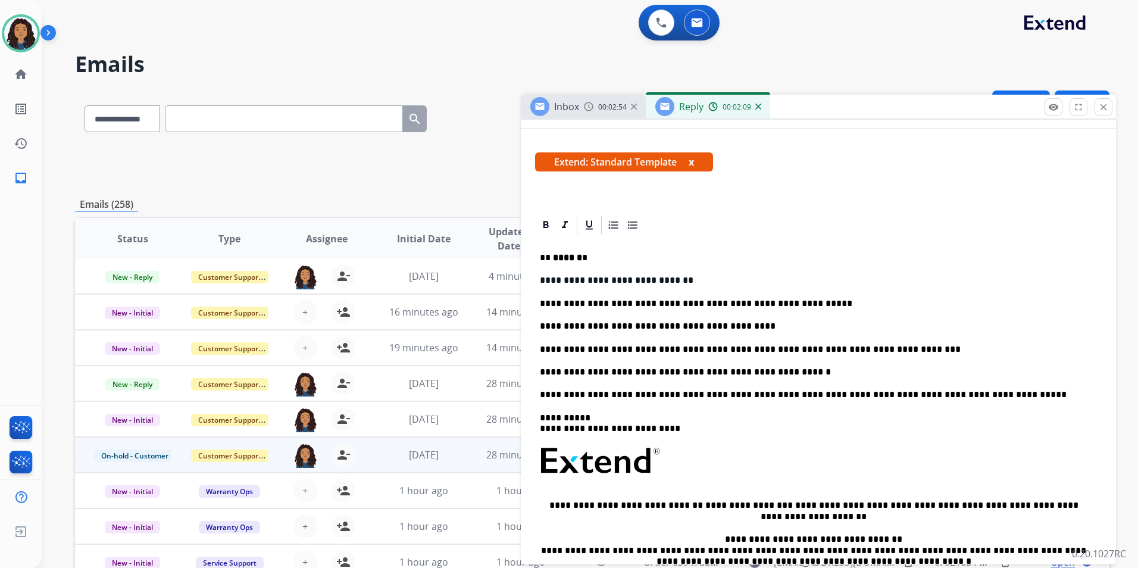
click at [775, 369] on p "**********" at bounding box center [813, 372] width 547 height 11
click at [577, 346] on p "**********" at bounding box center [813, 349] width 547 height 11
click at [639, 373] on p "**********" at bounding box center [813, 372] width 547 height 11
click at [637, 371] on p "**********" at bounding box center [813, 372] width 547 height 11
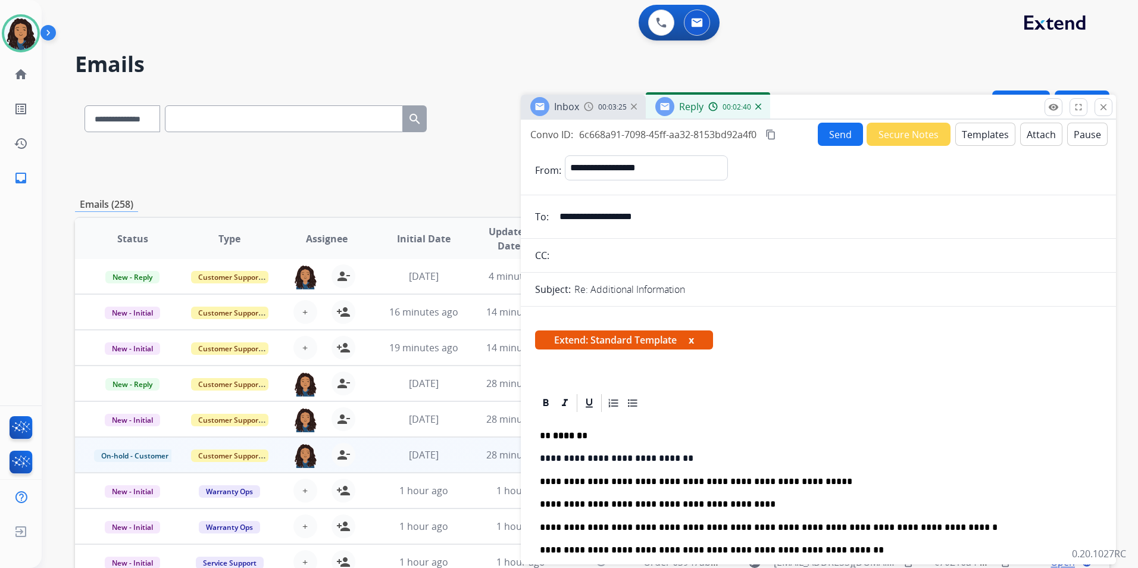
scroll to position [0, 0]
click at [834, 137] on button "Send" at bounding box center [840, 134] width 45 height 23
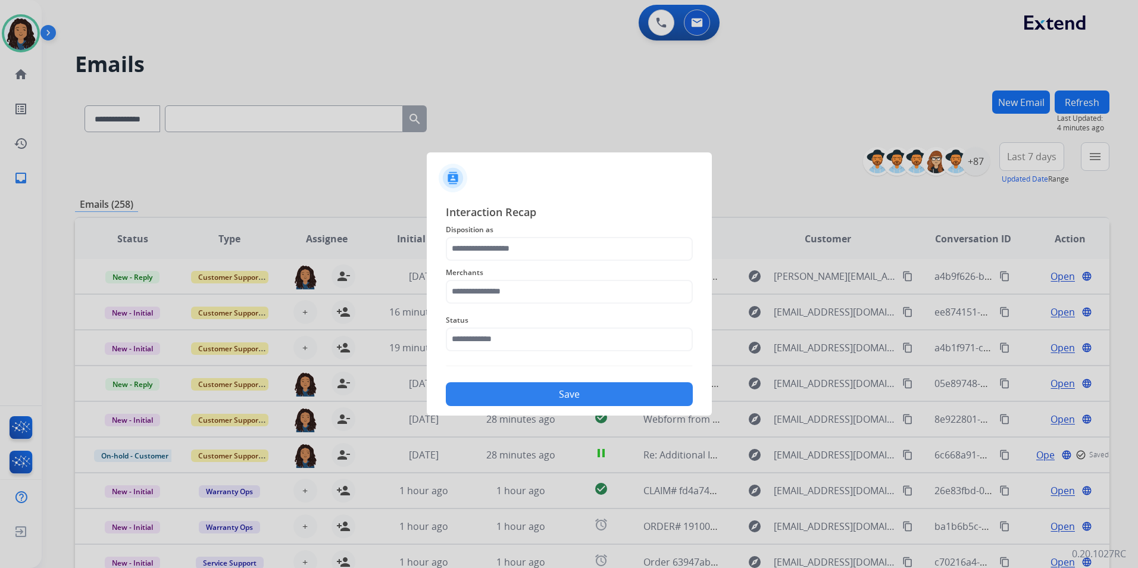
click at [583, 234] on span "Disposition as" at bounding box center [569, 230] width 247 height 14
click at [563, 237] on input "text" at bounding box center [569, 249] width 247 height 24
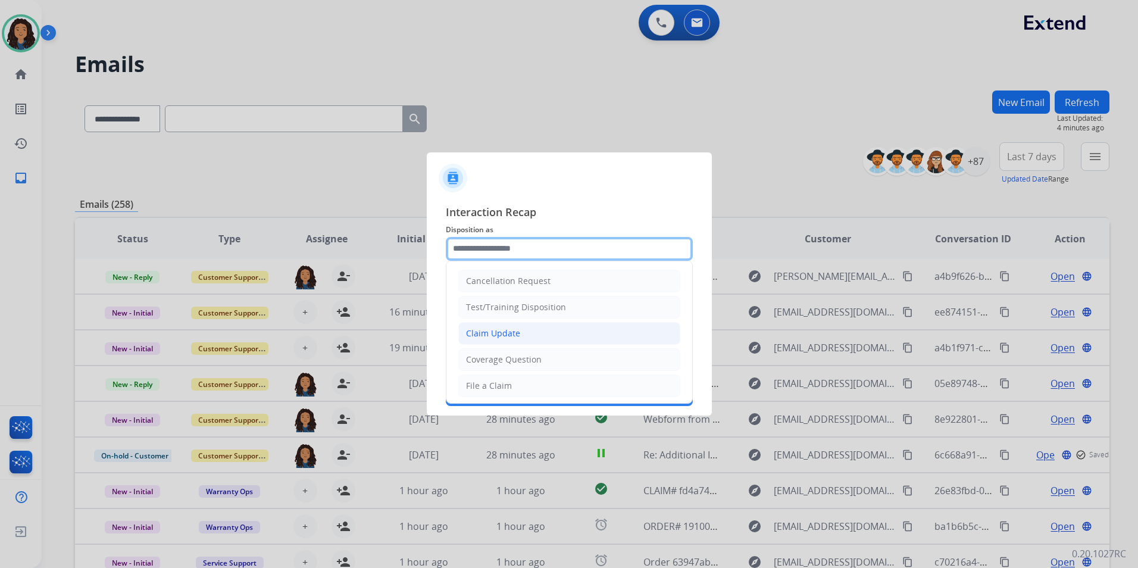
type input "**********"
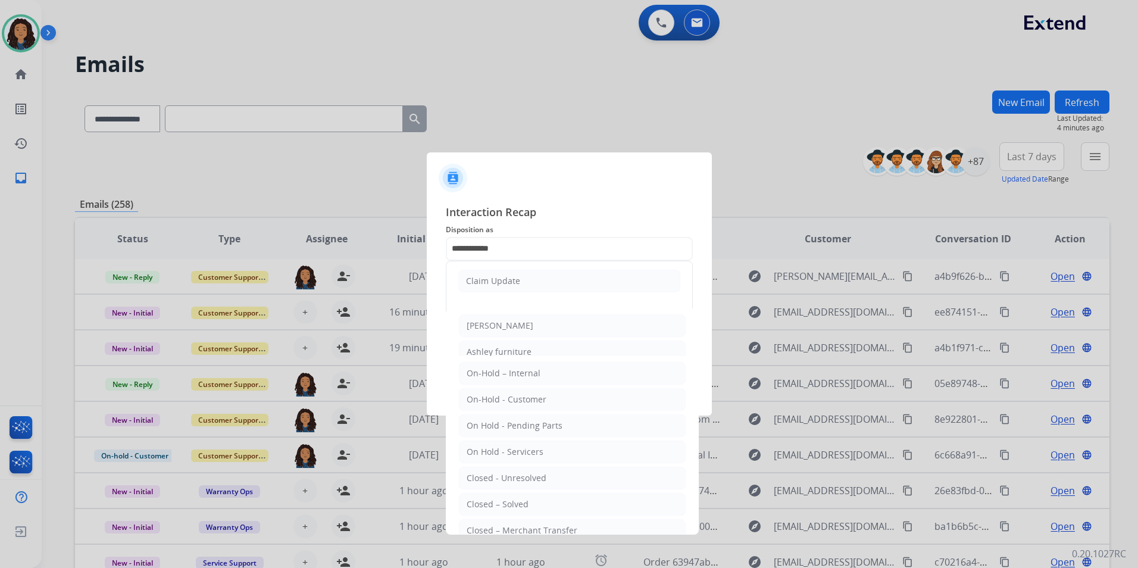
click at [486, 280] on div "Claim Update" at bounding box center [493, 281] width 54 height 12
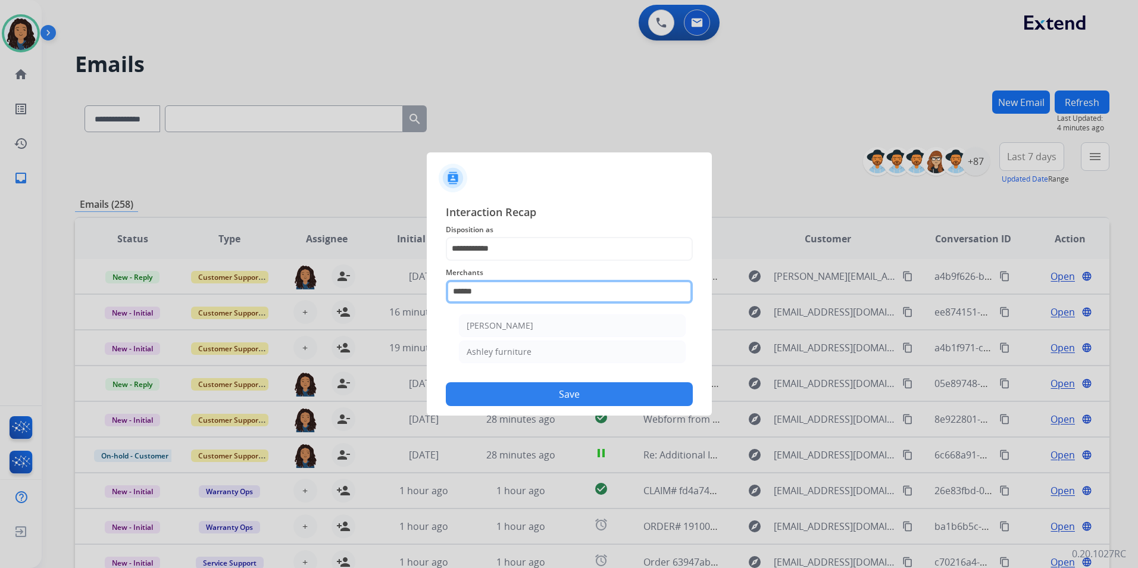
drag, startPoint x: 397, startPoint y: 287, endPoint x: 421, endPoint y: 287, distance: 23.8
click at [0, 287] on app-contact-recap-modal "**********" at bounding box center [0, 284] width 0 height 568
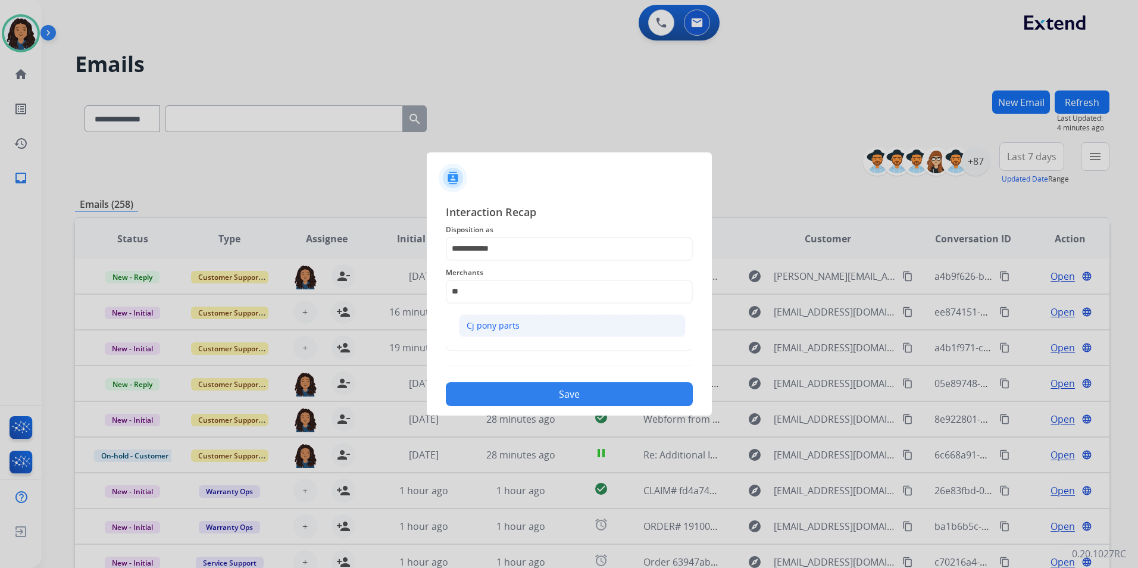
click at [504, 333] on li "Cj pony parts" at bounding box center [572, 325] width 227 height 23
type input "**********"
click at [504, 333] on input "text" at bounding box center [569, 339] width 247 height 24
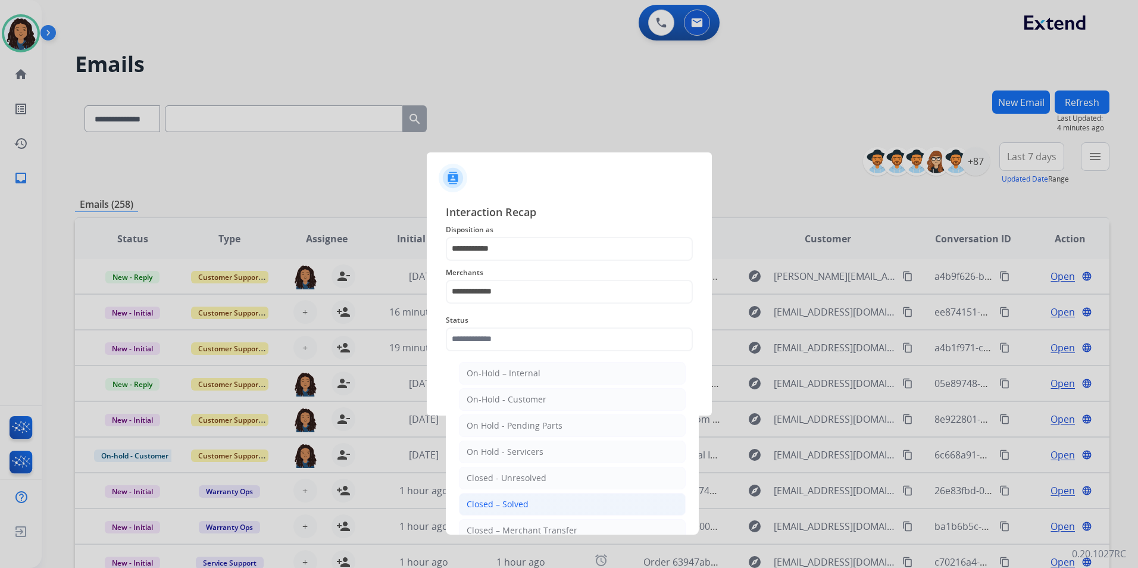
click at [489, 506] on div "Closed – Solved" at bounding box center [498, 504] width 62 height 12
type input "**********"
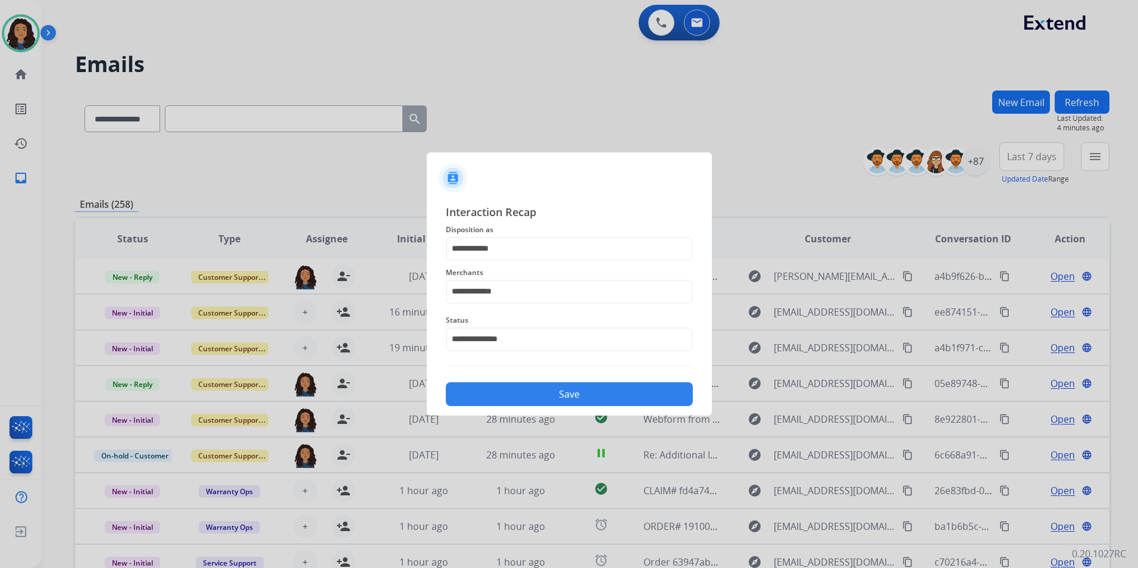
click at [502, 396] on button "Save" at bounding box center [569, 394] width 247 height 24
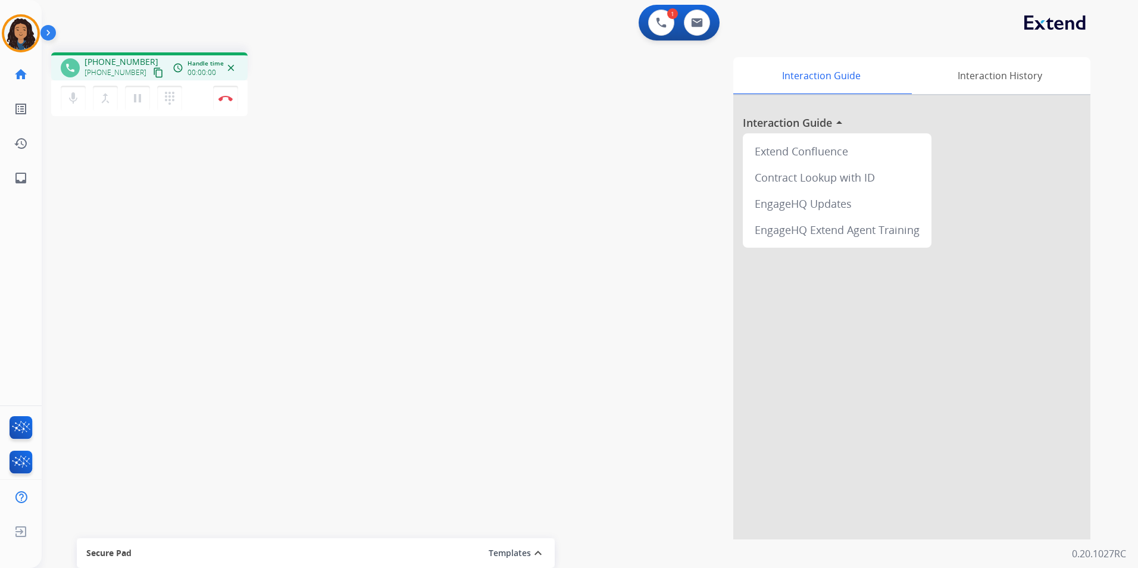
click at [153, 73] on mat-icon "content_copy" at bounding box center [158, 72] width 11 height 11
click at [153, 68] on mat-icon "content_copy" at bounding box center [158, 72] width 11 height 11
click at [224, 102] on button "Disconnect" at bounding box center [225, 98] width 25 height 25
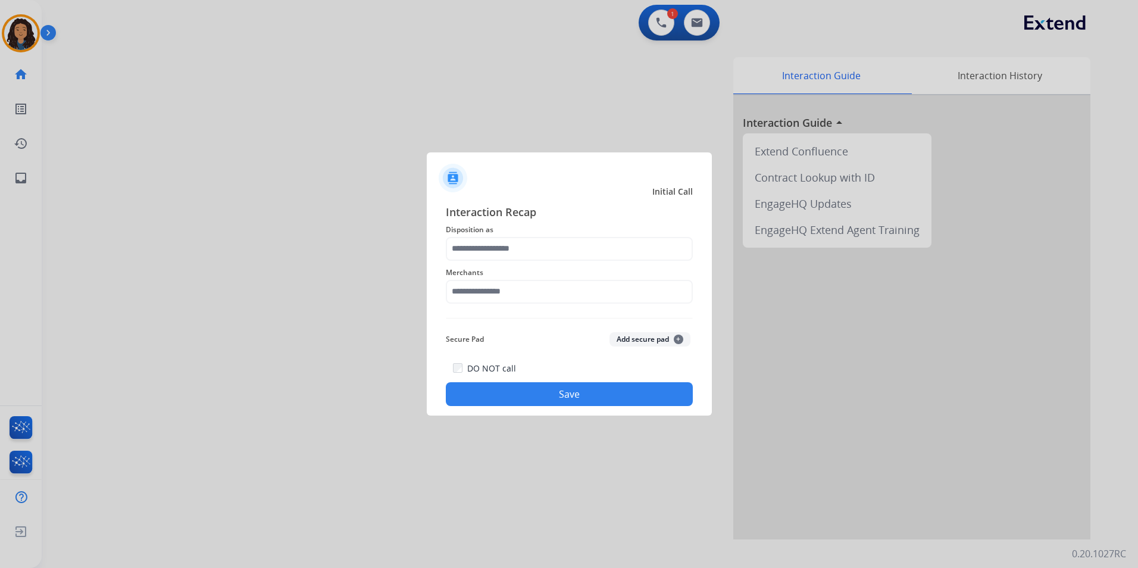
click at [517, 235] on span "Disposition as" at bounding box center [569, 230] width 247 height 14
click at [520, 256] on input "text" at bounding box center [569, 249] width 247 height 24
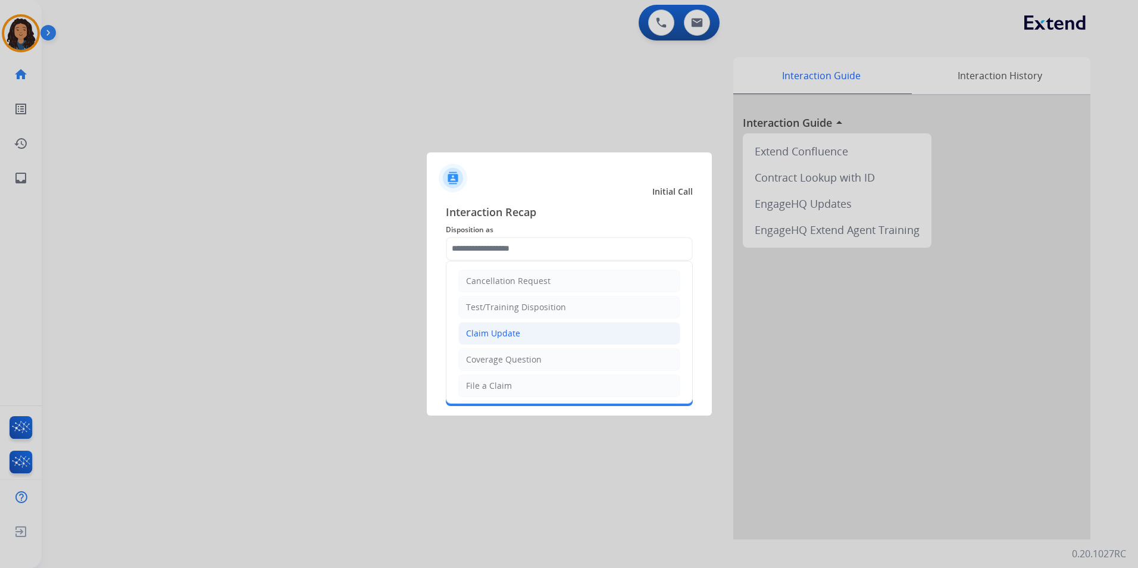
click at [525, 330] on li "Claim Update" at bounding box center [569, 333] width 222 height 23
type input "**********"
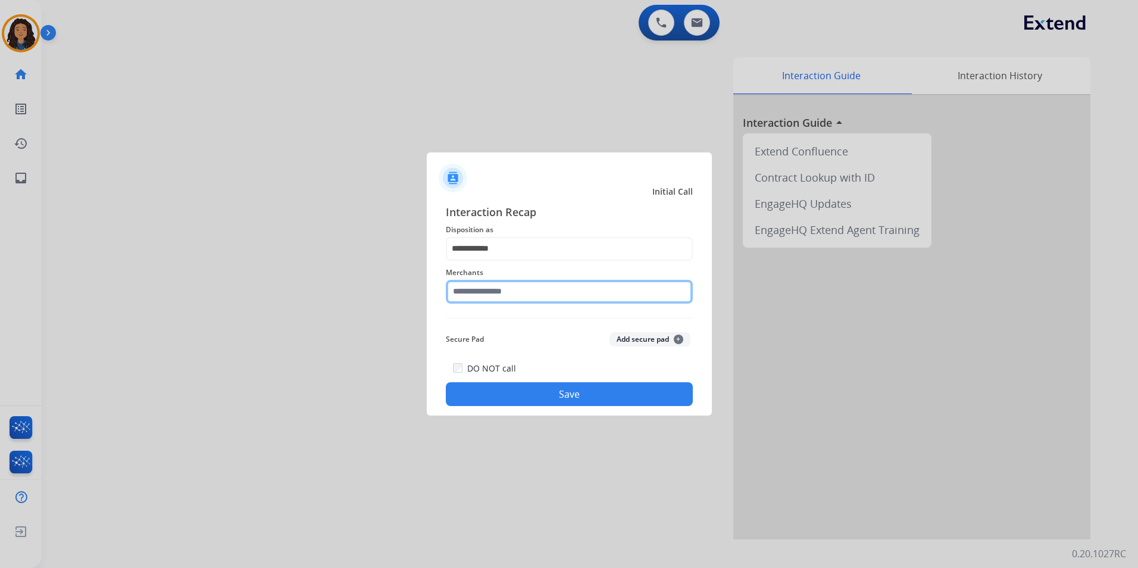
click at [502, 291] on input "text" at bounding box center [569, 292] width 247 height 24
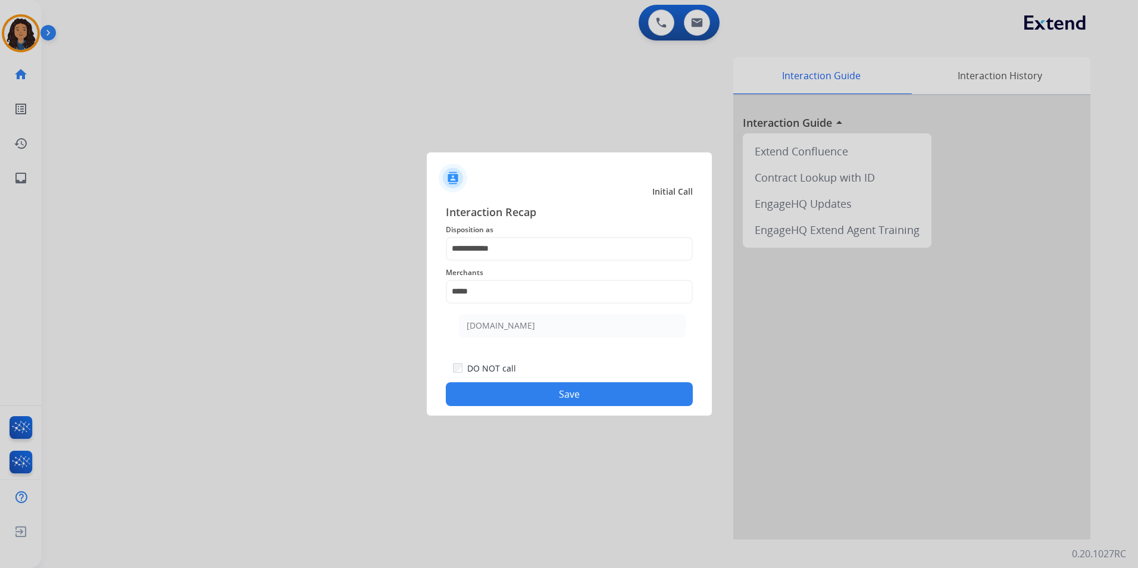
click at [515, 337] on ul "[DOMAIN_NAME]" at bounding box center [572, 328] width 234 height 40
click at [512, 327] on div "[DOMAIN_NAME]" at bounding box center [501, 326] width 68 height 12
type input "**********"
click at [518, 402] on button "Save" at bounding box center [569, 394] width 247 height 24
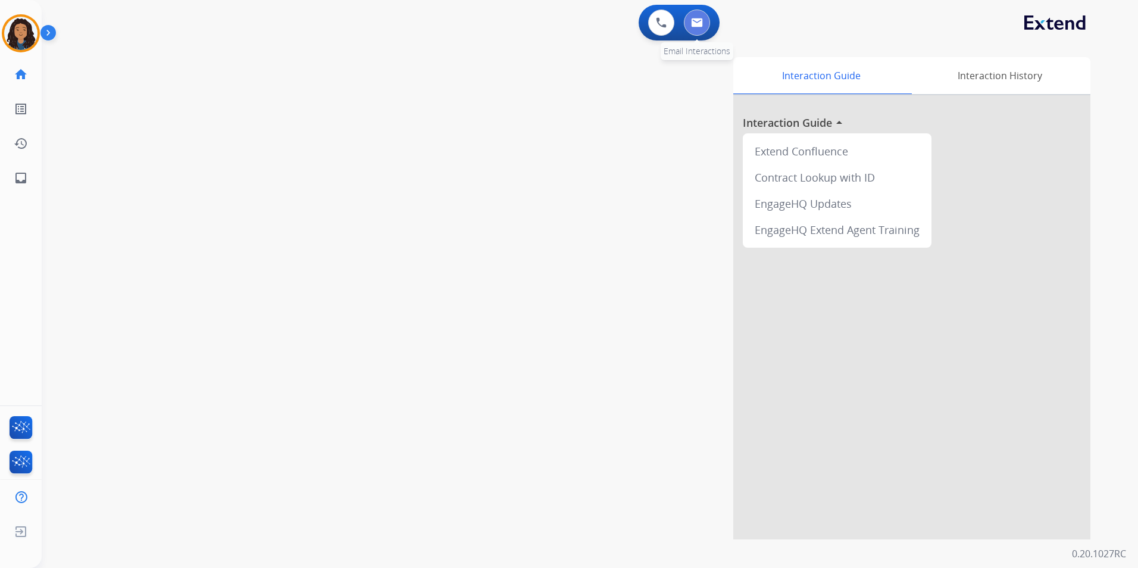
click at [684, 21] on button at bounding box center [697, 23] width 26 height 26
select select "**********"
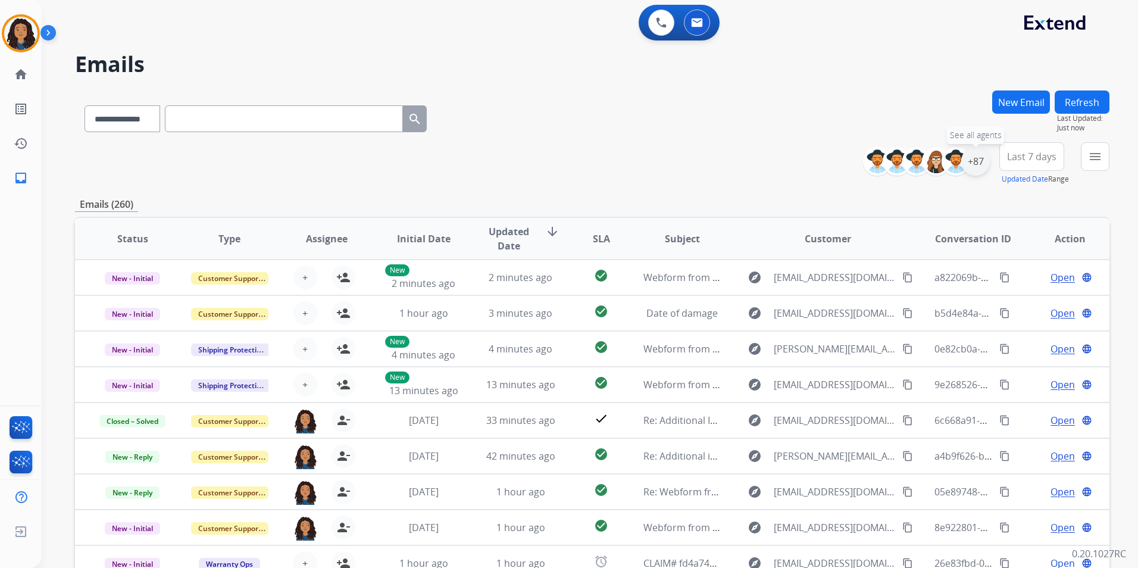
click at [987, 164] on div "+87" at bounding box center [975, 161] width 29 height 29
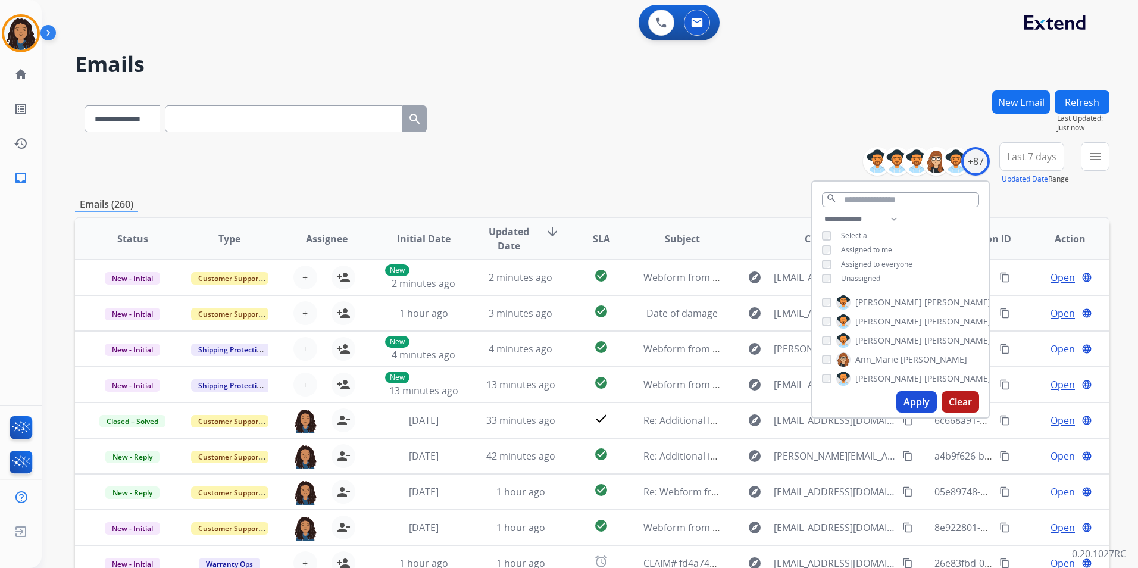
click at [851, 274] on span "Unassigned" at bounding box center [860, 278] width 39 height 10
click at [911, 400] on button "Apply" at bounding box center [916, 401] width 40 height 21
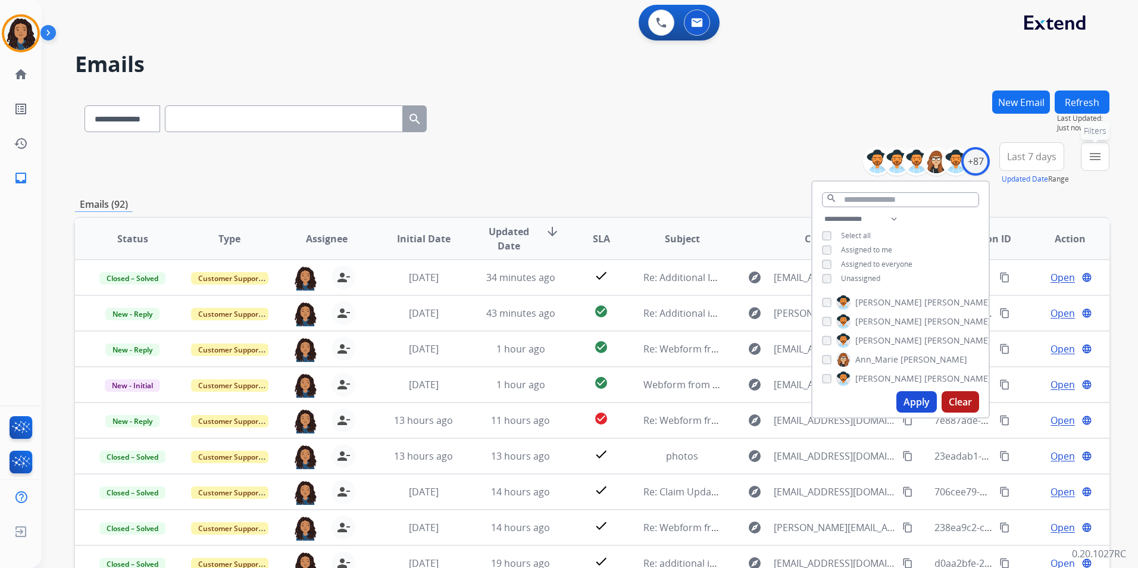
drag, startPoint x: 1100, startPoint y: 164, endPoint x: 1084, endPoint y: 214, distance: 51.8
click at [1100, 164] on button "menu Filters" at bounding box center [1095, 156] width 29 height 29
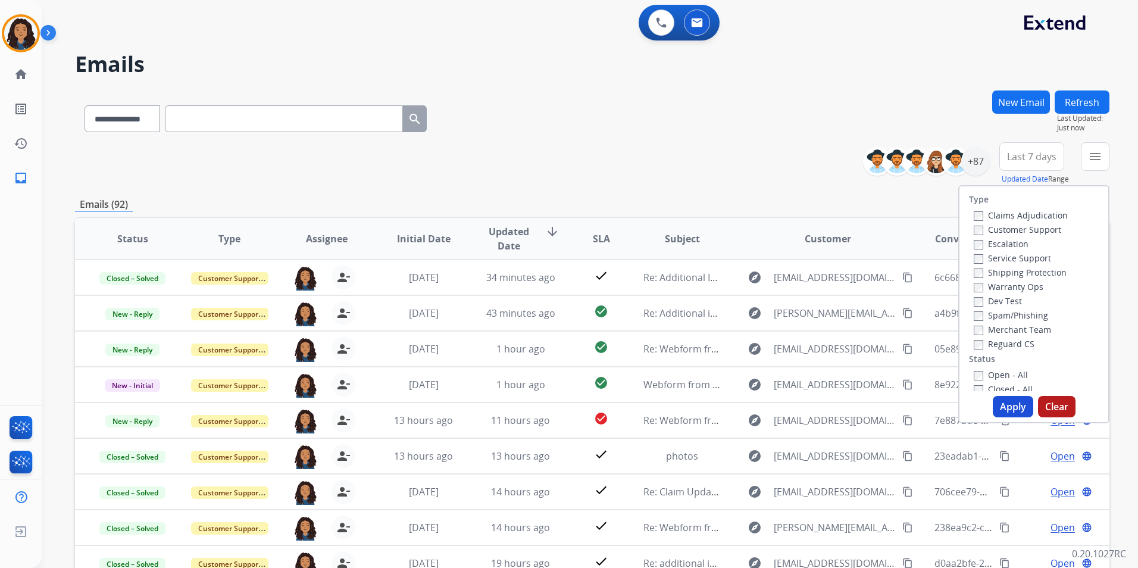
click at [1041, 234] on label "Customer Support" at bounding box center [1017, 229] width 87 height 11
click at [1037, 273] on label "Shipping Protection" at bounding box center [1020, 272] width 93 height 11
click at [1005, 342] on label "Reguard CS" at bounding box center [1004, 343] width 61 height 11
click at [1001, 374] on label "Open - All" at bounding box center [1001, 374] width 54 height 11
click at [999, 402] on button "Apply" at bounding box center [1013, 406] width 40 height 21
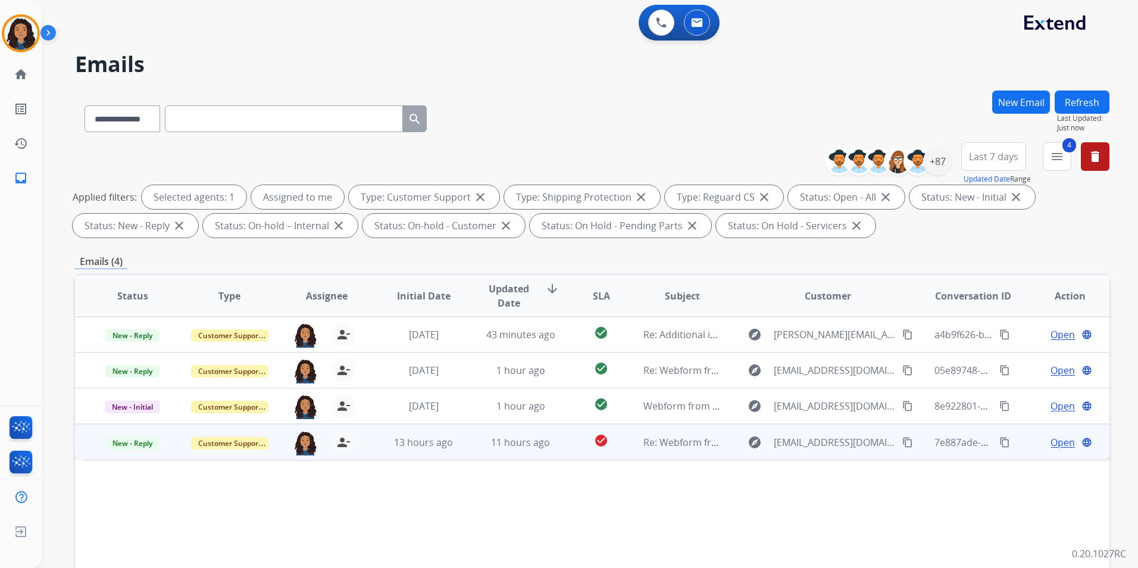
click at [1050, 440] on span "Open" at bounding box center [1062, 442] width 24 height 14
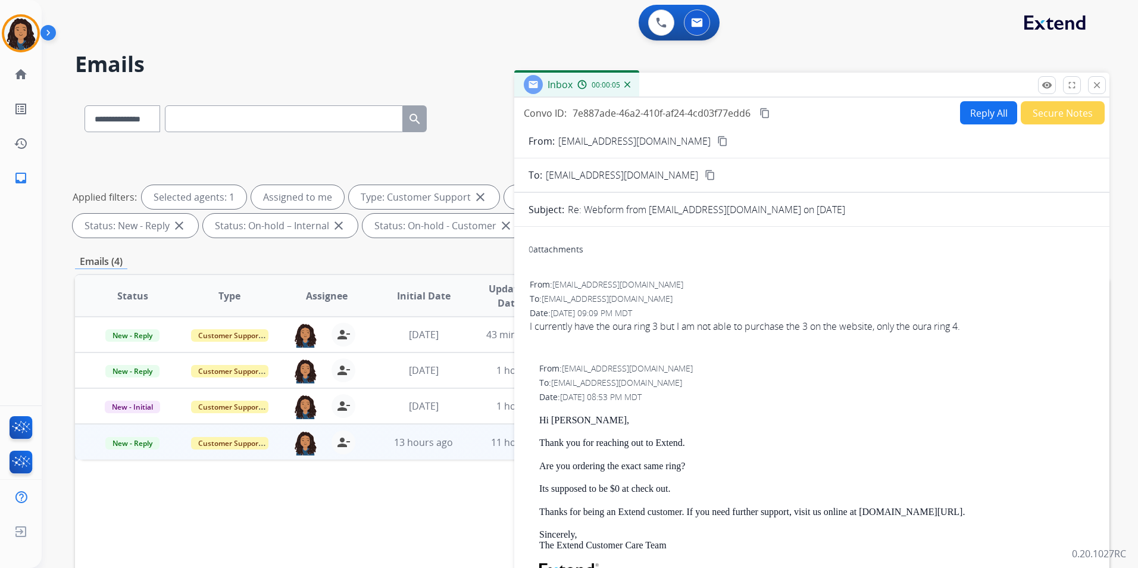
click at [974, 117] on button "Reply All" at bounding box center [988, 112] width 57 height 23
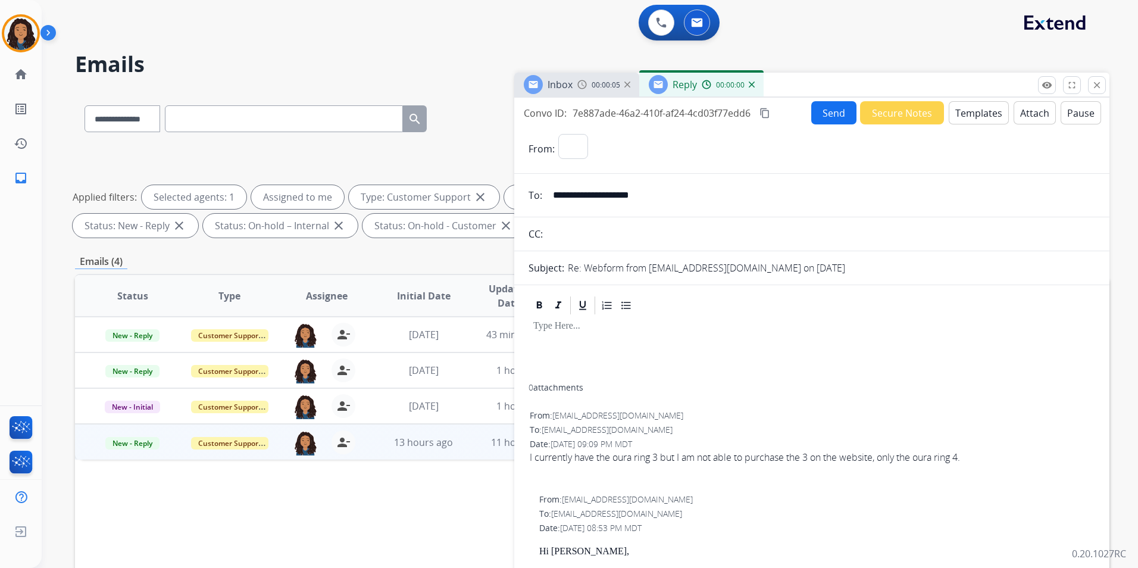
click at [974, 117] on button "Templates" at bounding box center [979, 112] width 60 height 23
select select "**********"
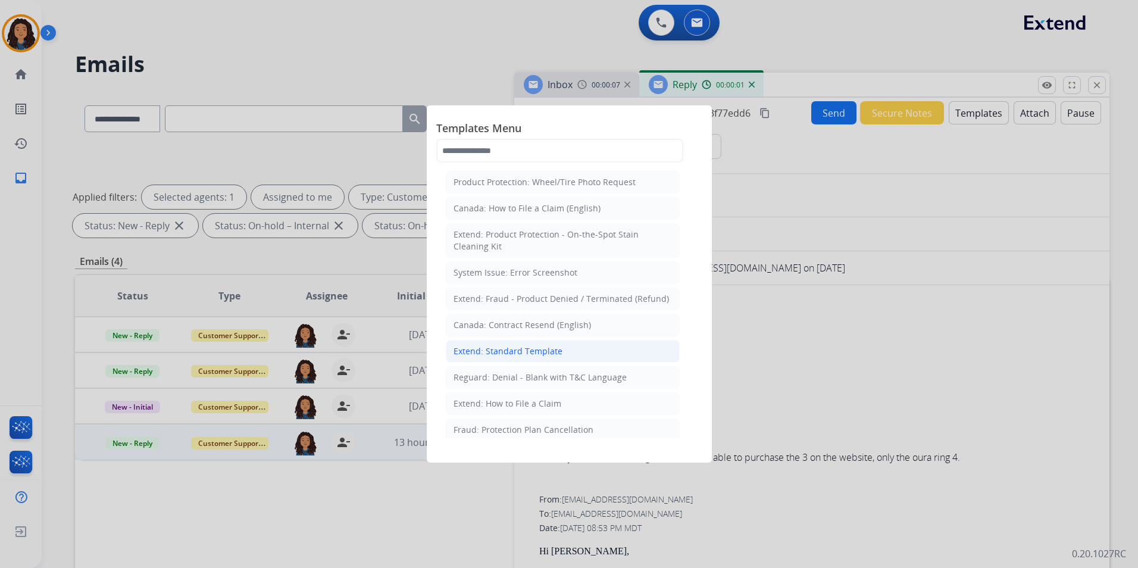
drag, startPoint x: 540, startPoint y: 352, endPoint x: 593, endPoint y: 188, distance: 171.8
click at [539, 352] on div "Extend: Standard Template" at bounding box center [507, 351] width 109 height 12
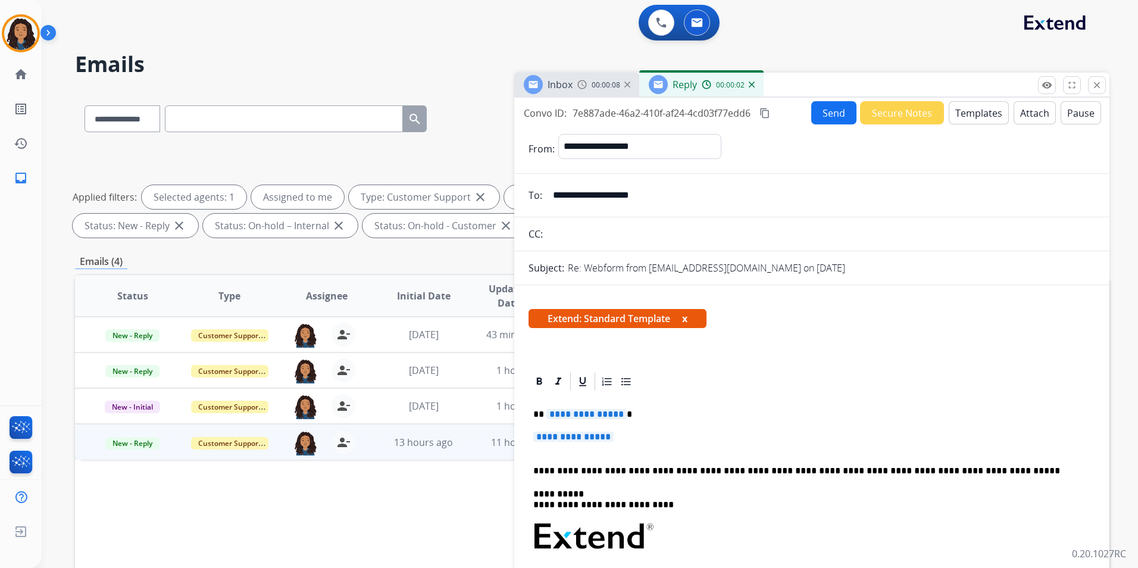
click at [573, 83] on div "Inbox 00:00:08" at bounding box center [576, 85] width 125 height 24
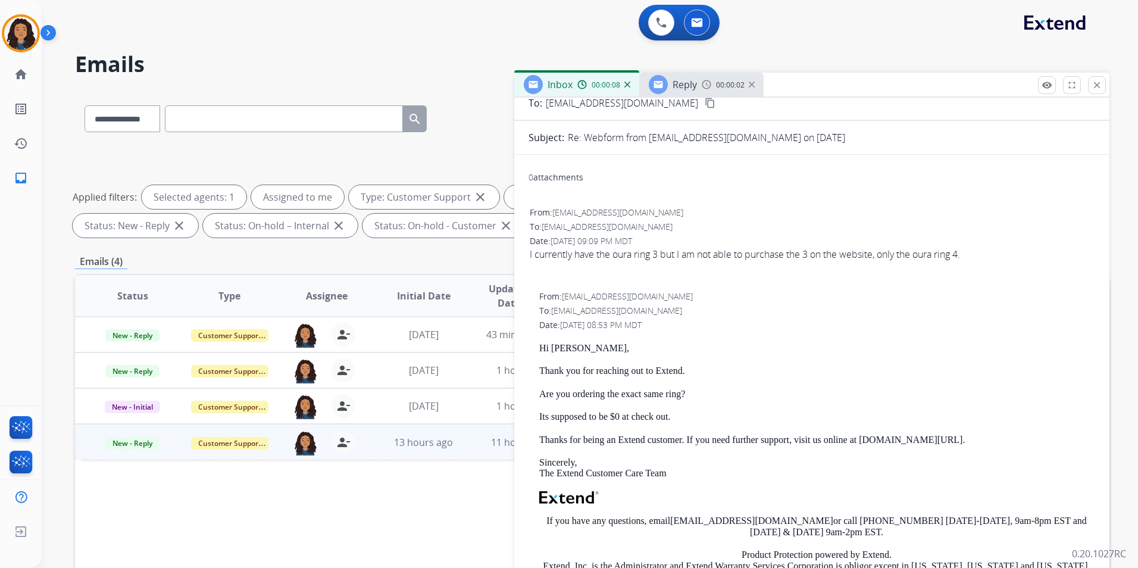
scroll to position [119, 0]
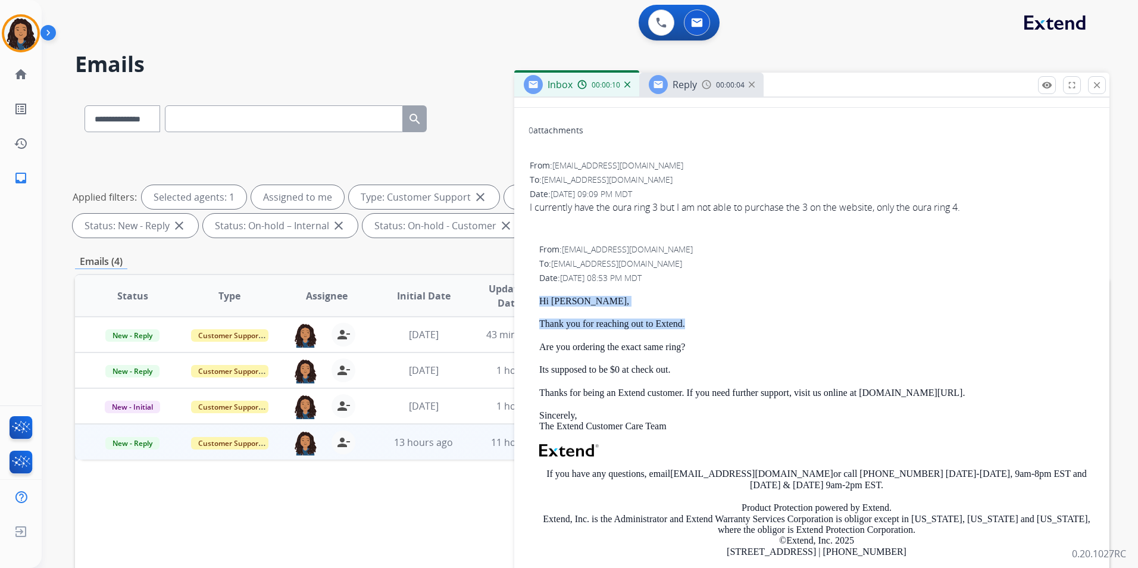
drag, startPoint x: 556, startPoint y: 294, endPoint x: 719, endPoint y: 324, distance: 165.9
click at [719, 324] on div "From: [EMAIL_ADDRESS][DOMAIN_NAME] To: [EMAIL_ADDRESS][DOMAIN_NAME] Date: [DATE…" at bounding box center [811, 431] width 567 height 378
drag, startPoint x: 719, startPoint y: 324, endPoint x: 676, endPoint y: 326, distance: 42.9
copy div "Hi [PERSON_NAME], Thank you for reaching out to Extend."
click at [678, 82] on span "Reply" at bounding box center [684, 84] width 24 height 13
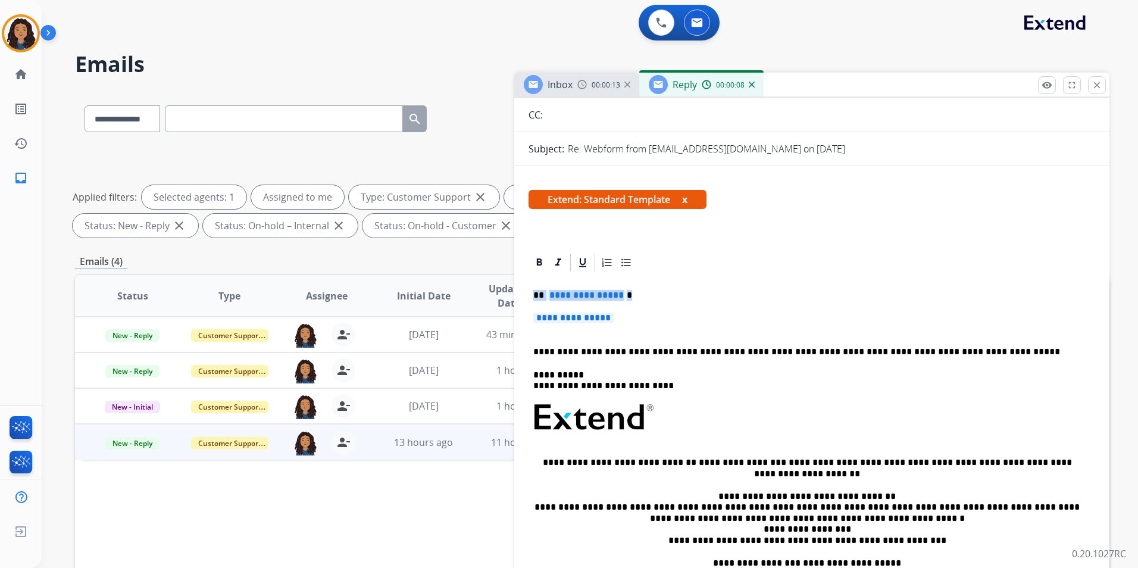
drag, startPoint x: 531, startPoint y: 294, endPoint x: 628, endPoint y: 318, distance: 99.3
click at [628, 318] on div "**********" at bounding box center [811, 452] width 567 height 359
paste div
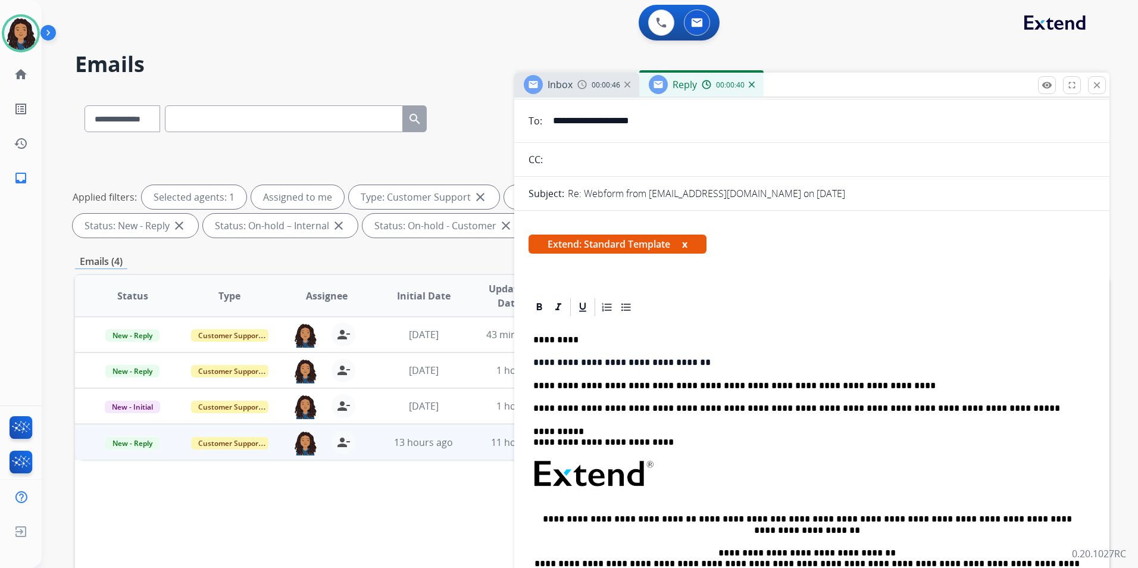
scroll to position [0, 0]
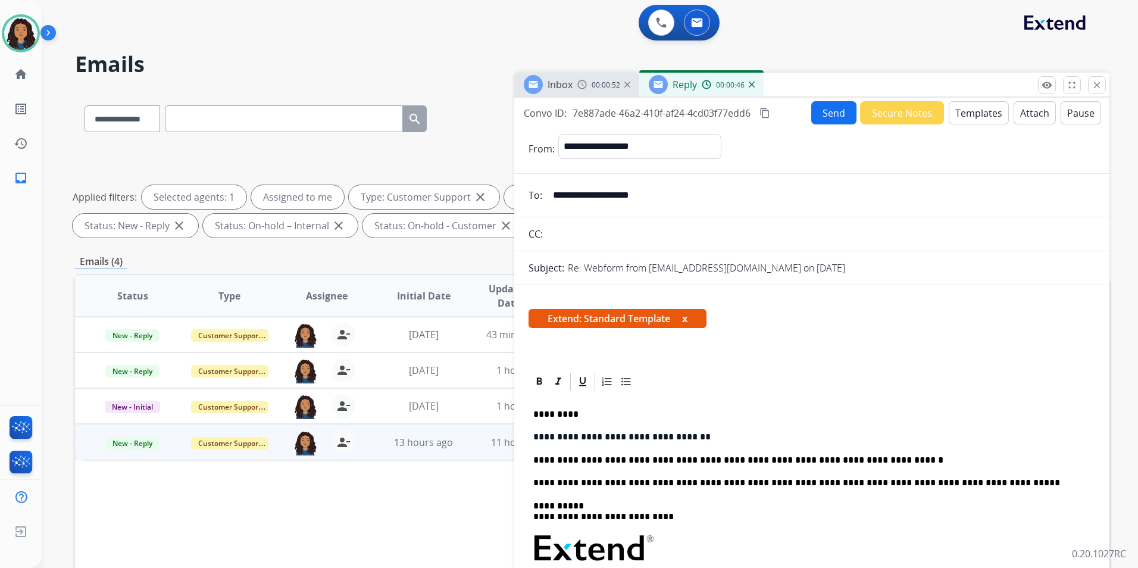
click at [822, 117] on button "Send" at bounding box center [833, 112] width 45 height 23
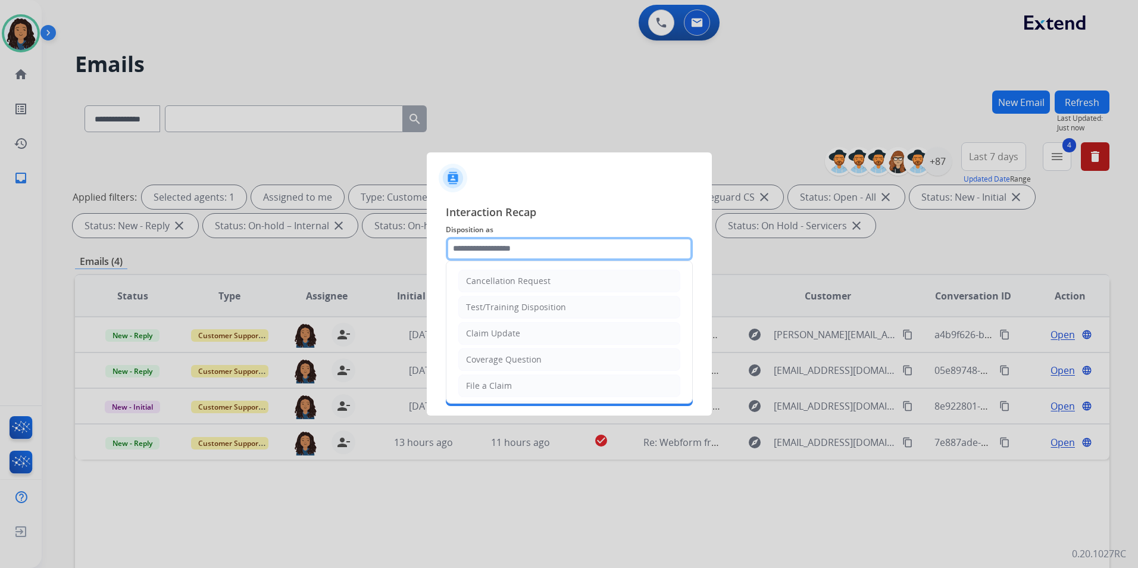
drag, startPoint x: 514, startPoint y: 241, endPoint x: 524, endPoint y: 252, distance: 15.2
click at [514, 241] on input "text" at bounding box center [569, 249] width 247 height 24
type input "**********"
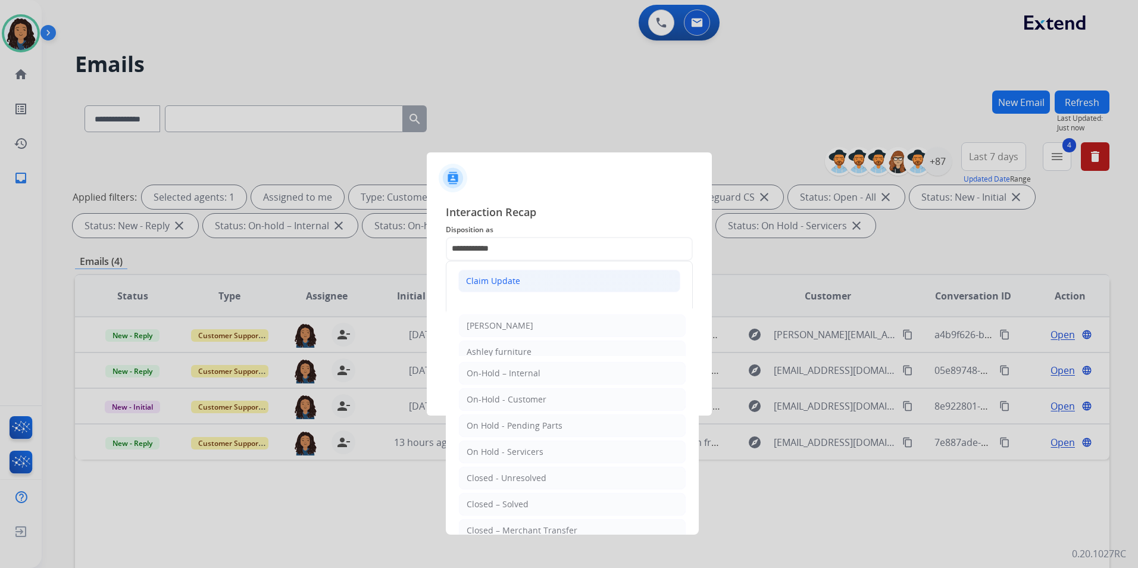
drag, startPoint x: 506, startPoint y: 261, endPoint x: 502, endPoint y: 273, distance: 12.4
click at [505, 267] on ul "Claim Update" at bounding box center [569, 280] width 246 height 39
click at [500, 278] on div "Claim Update" at bounding box center [493, 281] width 54 height 12
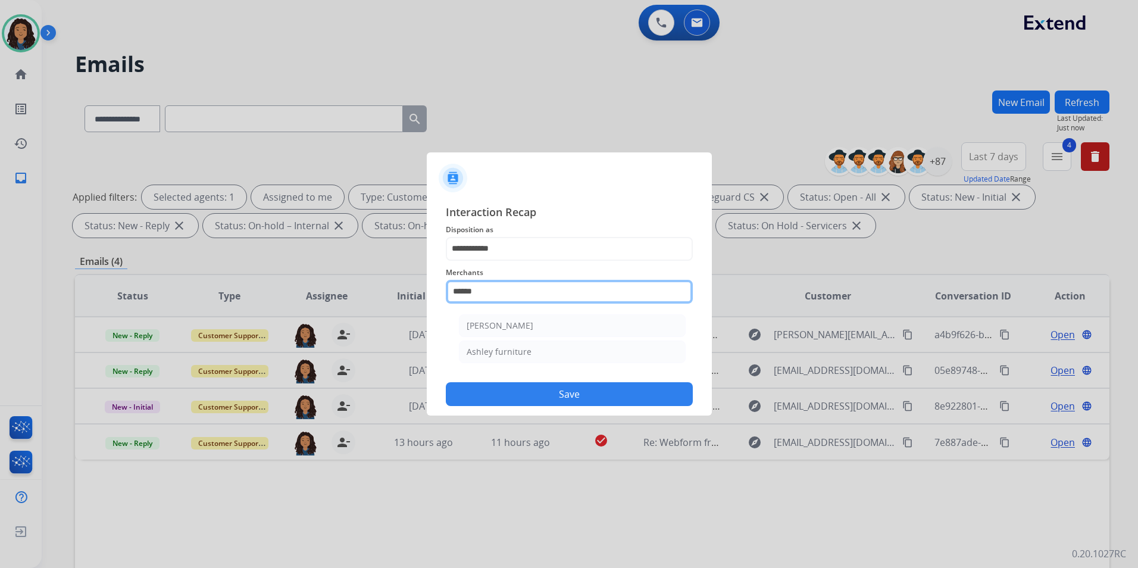
drag, startPoint x: 515, startPoint y: 287, endPoint x: 220, endPoint y: 286, distance: 295.8
click at [0, 286] on app-contact-recap-modal "**********" at bounding box center [0, 284] width 0 height 568
drag, startPoint x: 514, startPoint y: 324, endPoint x: 516, endPoint y: 358, distance: 34.0
click at [514, 323] on li "Oura ring" at bounding box center [572, 325] width 227 height 23
type input "*********"
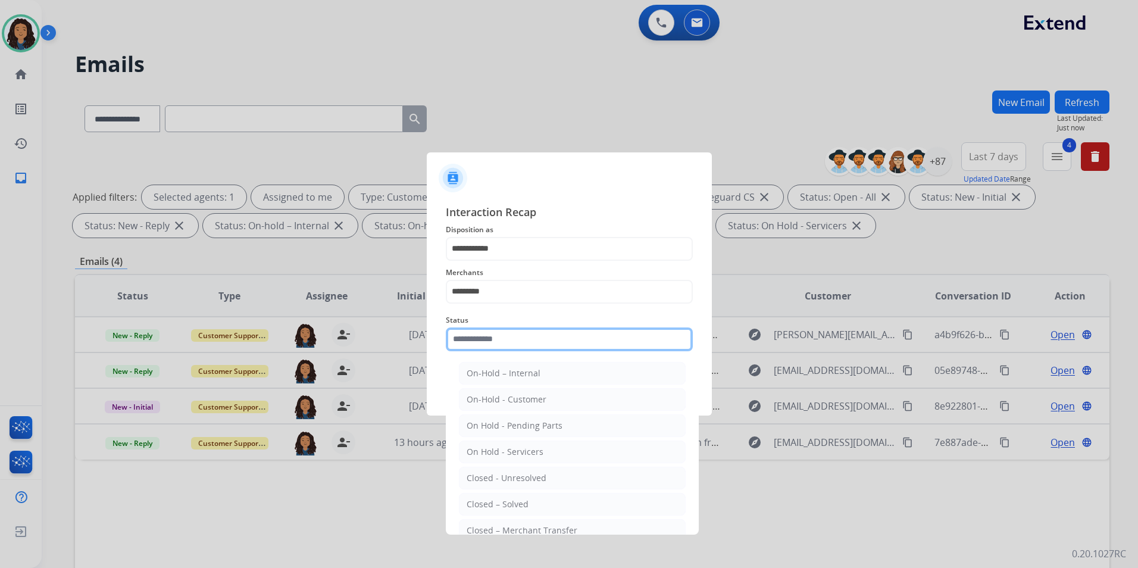
click at [470, 334] on input "text" at bounding box center [569, 339] width 247 height 24
click at [524, 508] on div "Closed – Solved" at bounding box center [498, 504] width 62 height 12
type input "**********"
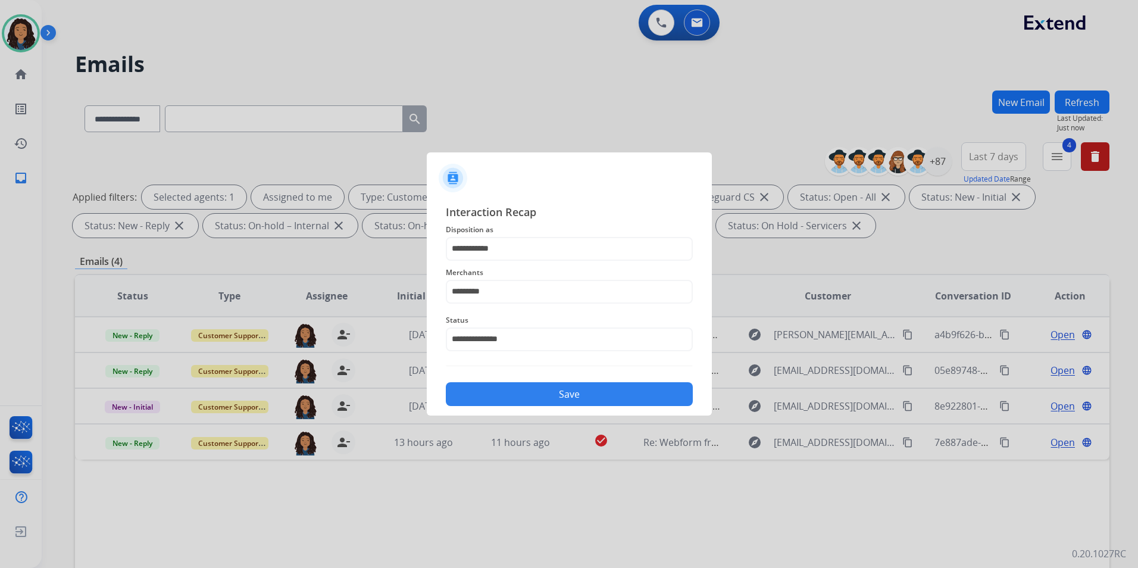
click at [532, 399] on button "Save" at bounding box center [569, 394] width 247 height 24
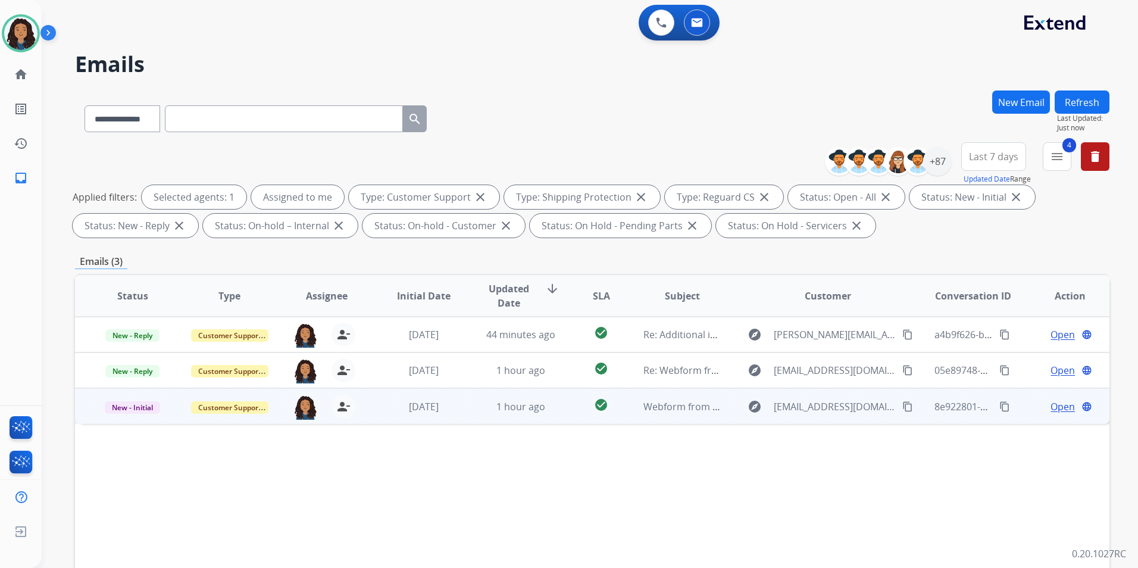
click at [1052, 410] on span "Open" at bounding box center [1062, 406] width 24 height 14
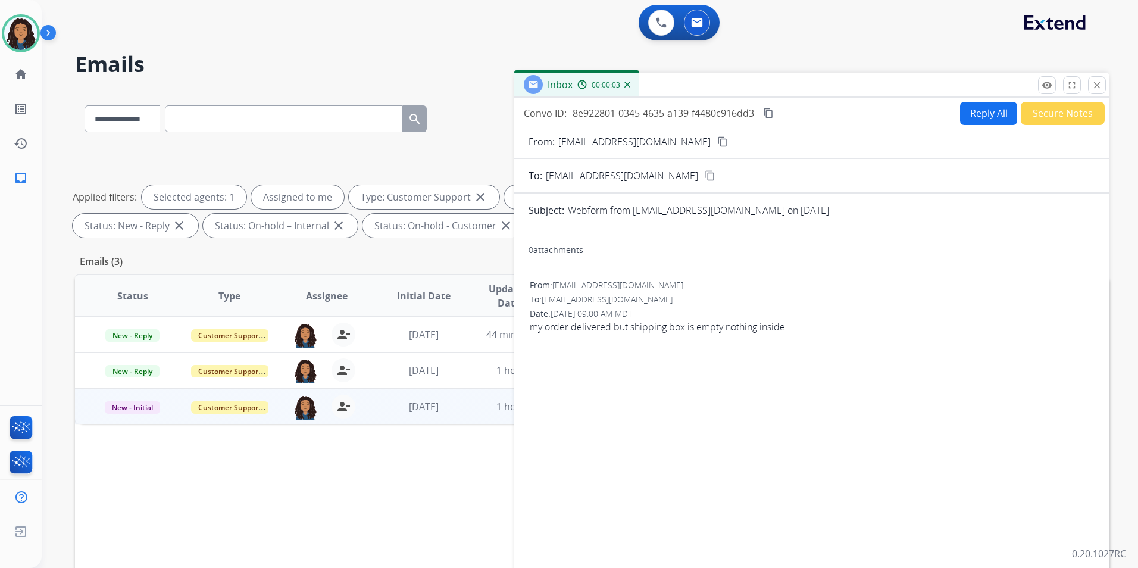
click at [694, 143] on div "From: [EMAIL_ADDRESS][DOMAIN_NAME] content_copy" at bounding box center [811, 141] width 595 height 14
click at [717, 140] on mat-icon "content_copy" at bounding box center [722, 141] width 11 height 11
click at [981, 112] on button "Reply All" at bounding box center [988, 113] width 57 height 23
select select "**********"
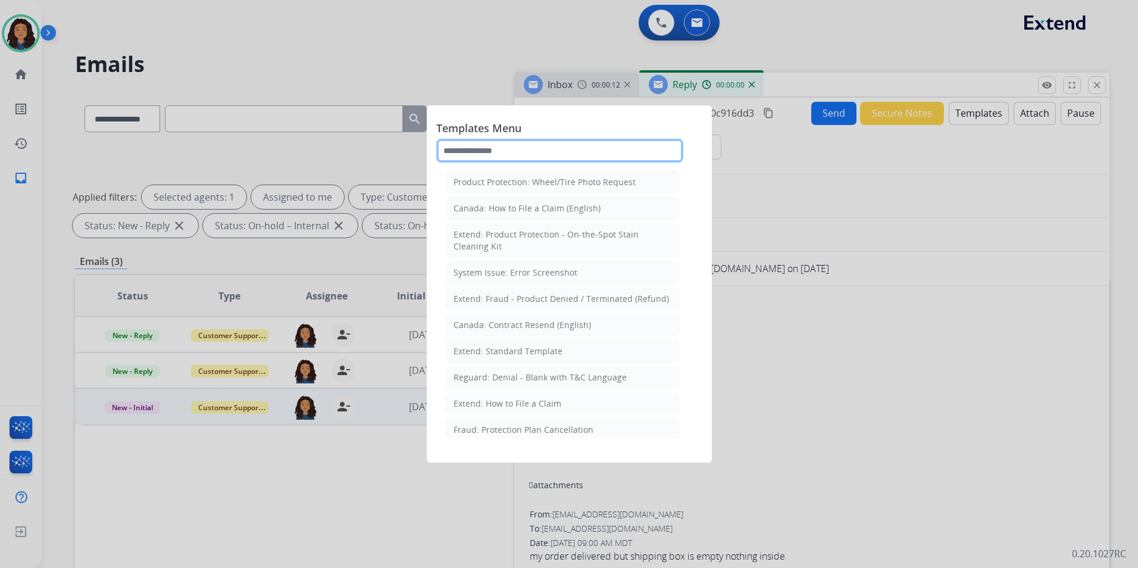
click at [605, 150] on input "text" at bounding box center [559, 151] width 247 height 24
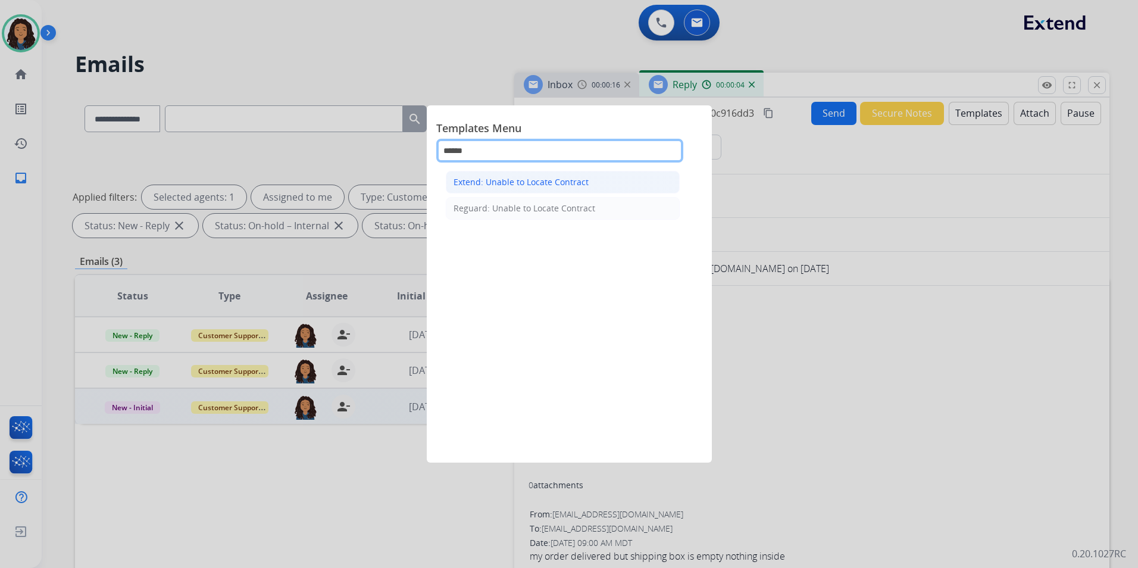
type input "******"
click at [537, 187] on div "Extend: Unable to Locate Contract" at bounding box center [520, 182] width 135 height 12
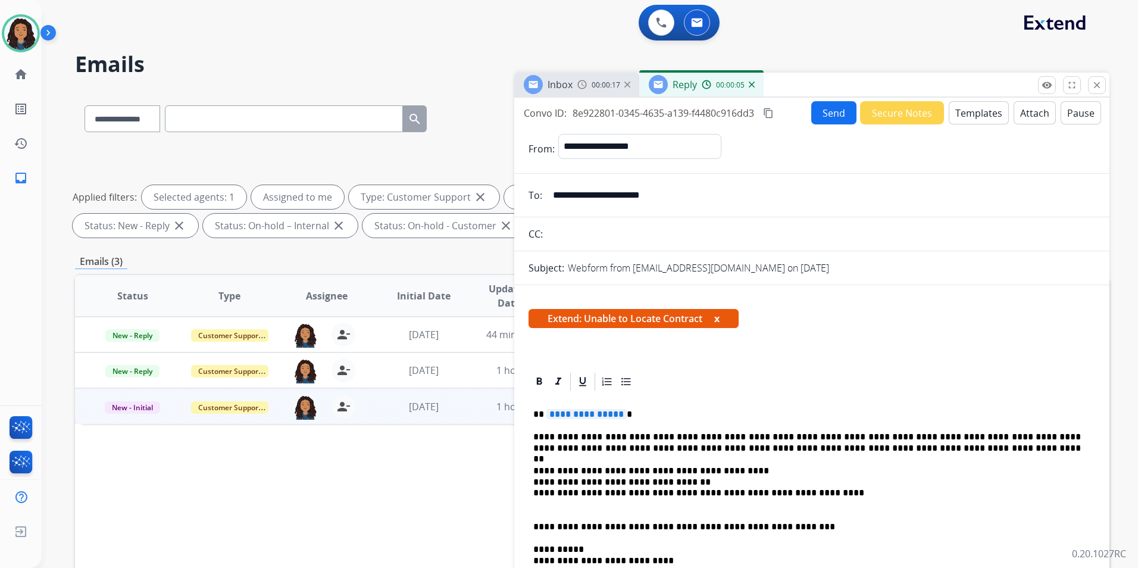
click at [602, 413] on span "**********" at bounding box center [586, 414] width 80 height 10
click at [822, 117] on button "Send" at bounding box center [833, 112] width 45 height 23
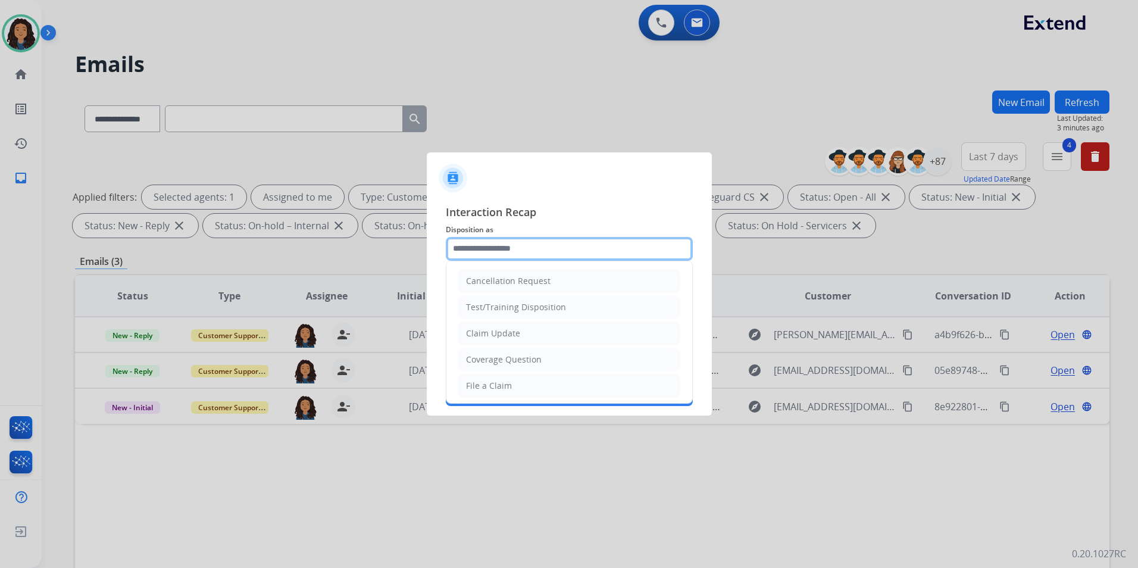
click at [508, 248] on input "text" at bounding box center [569, 249] width 247 height 24
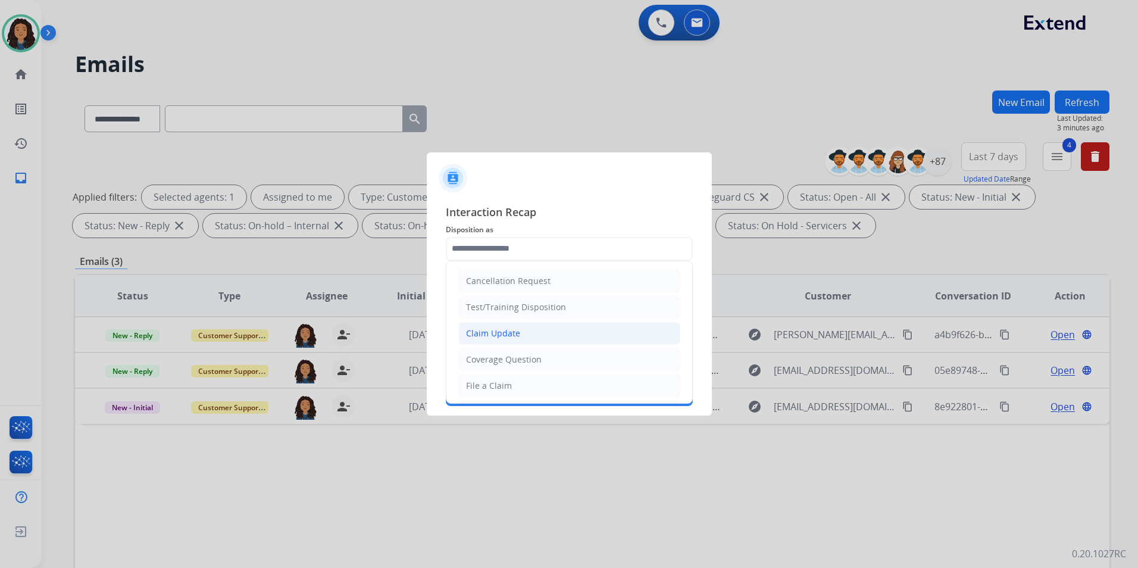
click at [518, 330] on li "Claim Update" at bounding box center [569, 333] width 222 height 23
type input "**********"
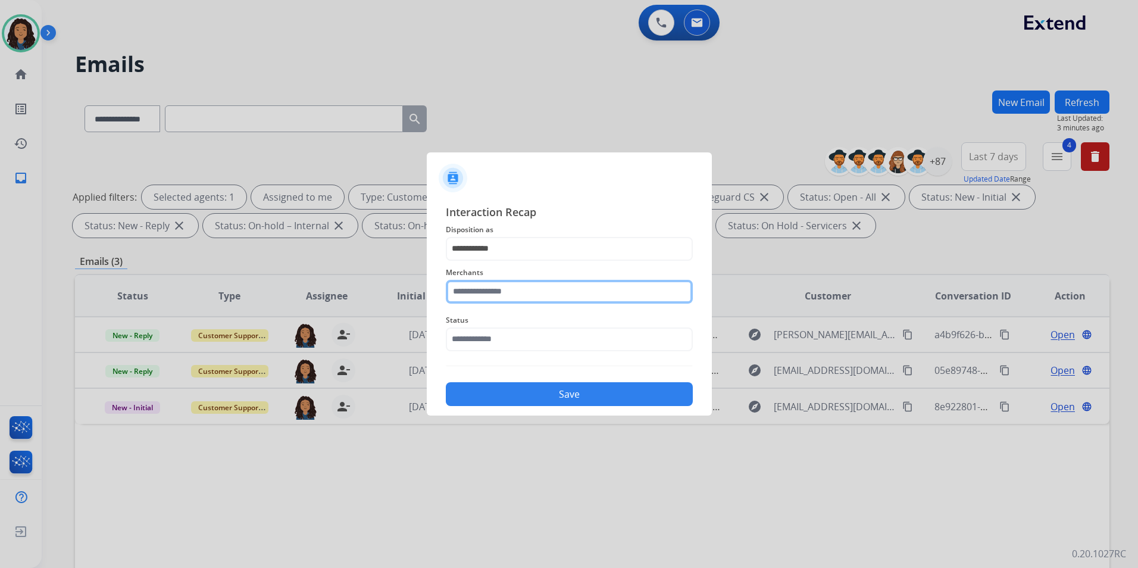
click at [509, 293] on input "text" at bounding box center [569, 292] width 247 height 24
type input "***"
click at [511, 326] on span "Status" at bounding box center [569, 320] width 247 height 14
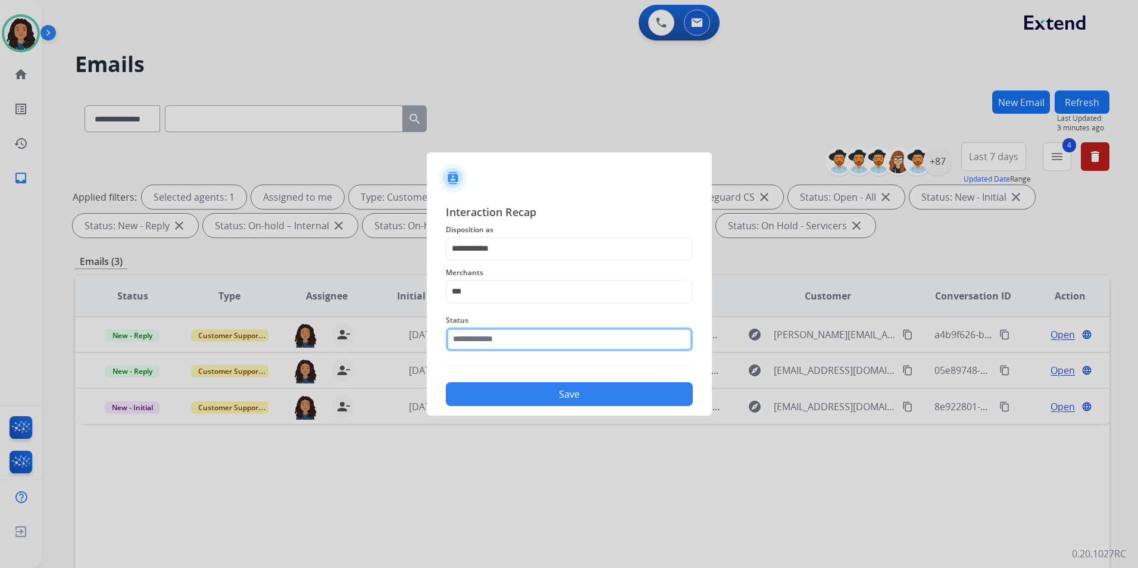
click at [506, 337] on input "text" at bounding box center [569, 339] width 247 height 24
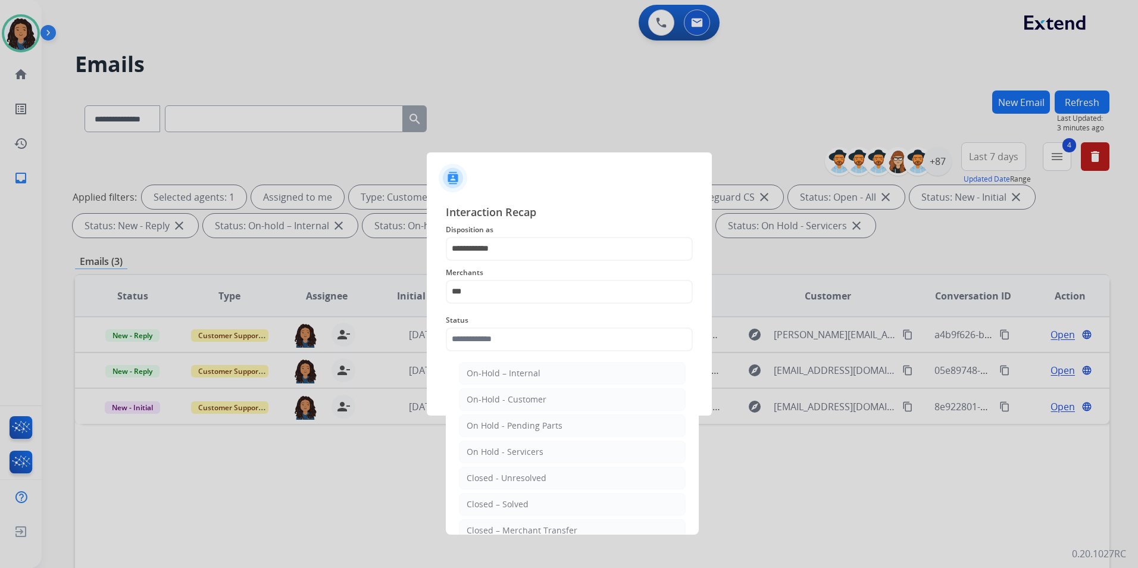
drag, startPoint x: 502, startPoint y: 502, endPoint x: 500, endPoint y: 493, distance: 9.1
click at [502, 502] on div "Closed – Solved" at bounding box center [498, 504] width 62 height 12
type input "**********"
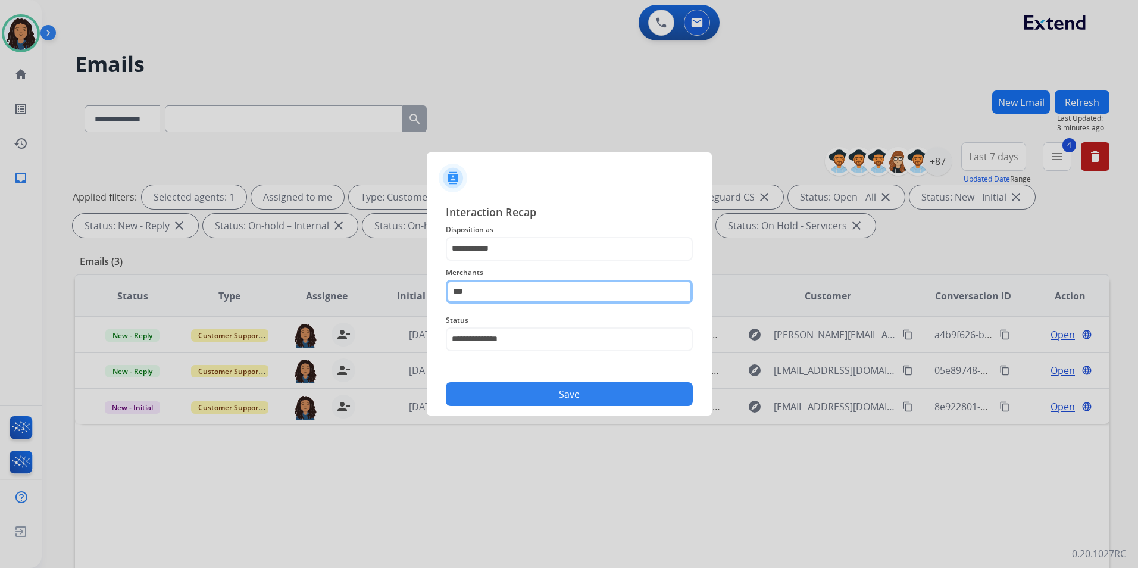
click at [486, 298] on input "***" at bounding box center [569, 292] width 247 height 24
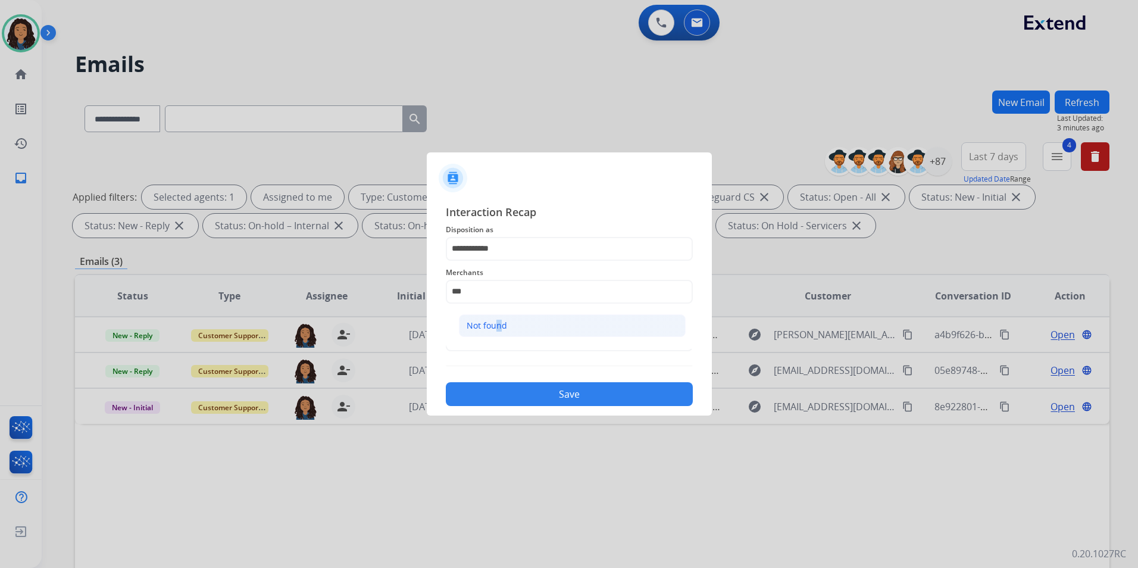
click at [493, 330] on div "Not found" at bounding box center [487, 326] width 40 height 12
type input "*********"
click at [494, 390] on button "Save" at bounding box center [569, 394] width 247 height 24
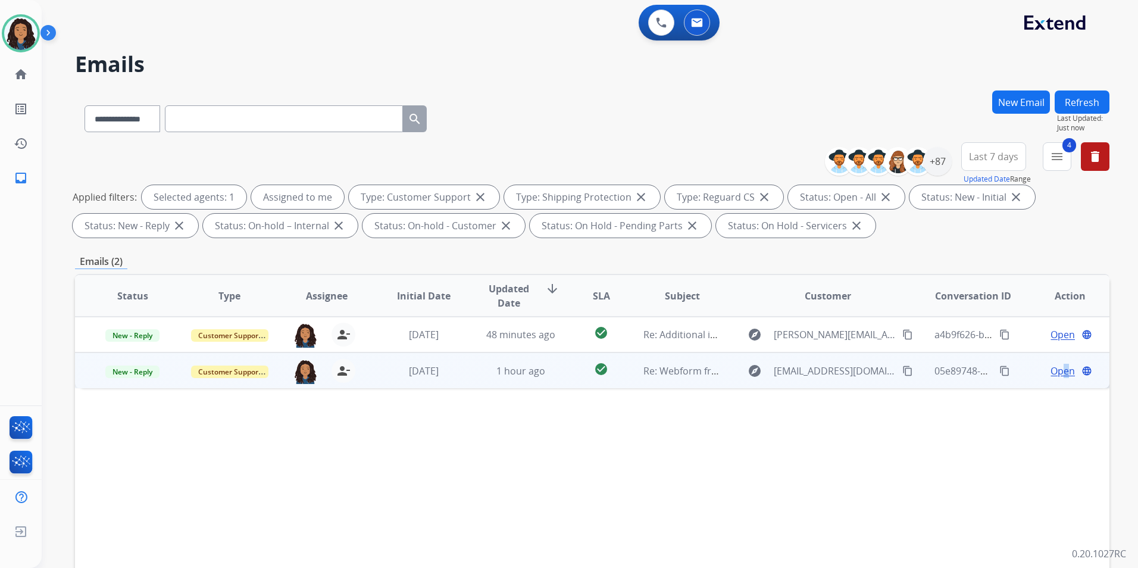
click at [1058, 365] on span "Open" at bounding box center [1062, 371] width 24 height 14
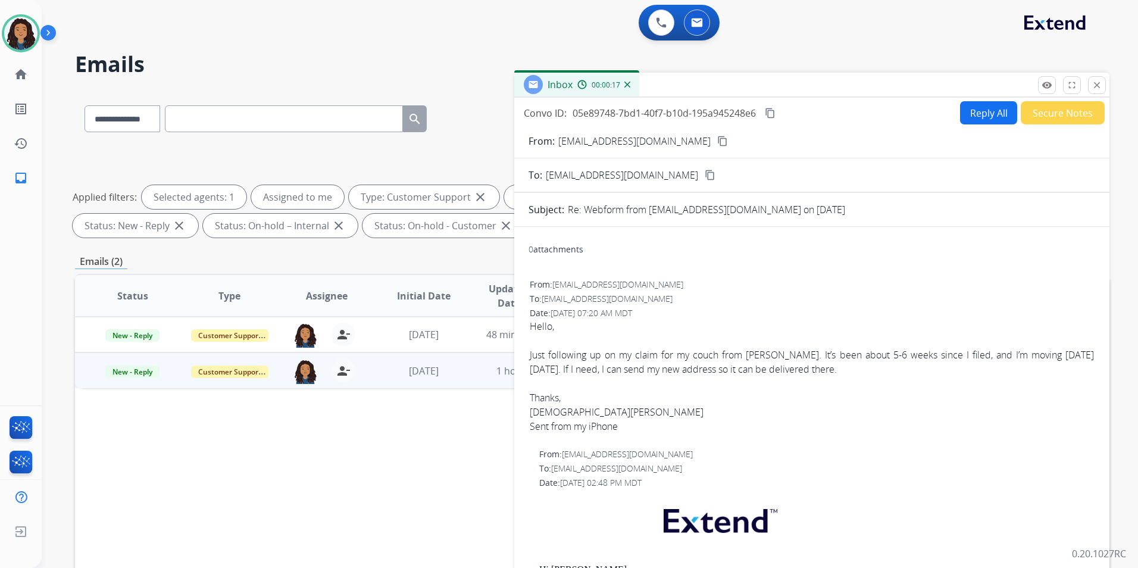
click at [933, 255] on div "0 attachments" at bounding box center [811, 250] width 567 height 29
click at [717, 143] on mat-icon "content_copy" at bounding box center [722, 141] width 11 height 11
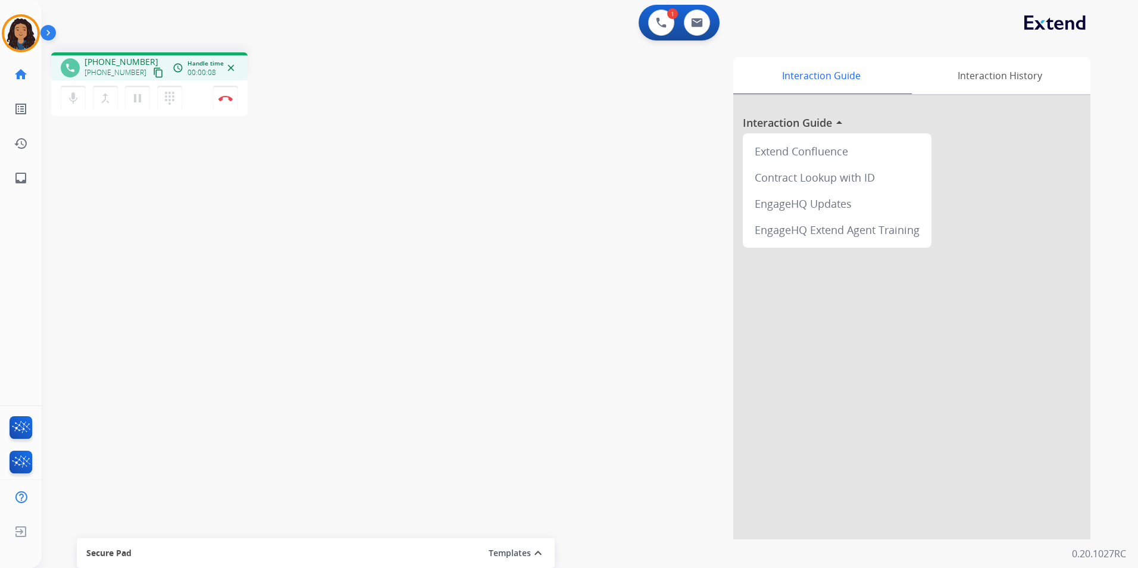
click at [153, 71] on mat-icon "content_copy" at bounding box center [158, 72] width 11 height 11
click at [220, 107] on button "Disconnect" at bounding box center [225, 98] width 25 height 25
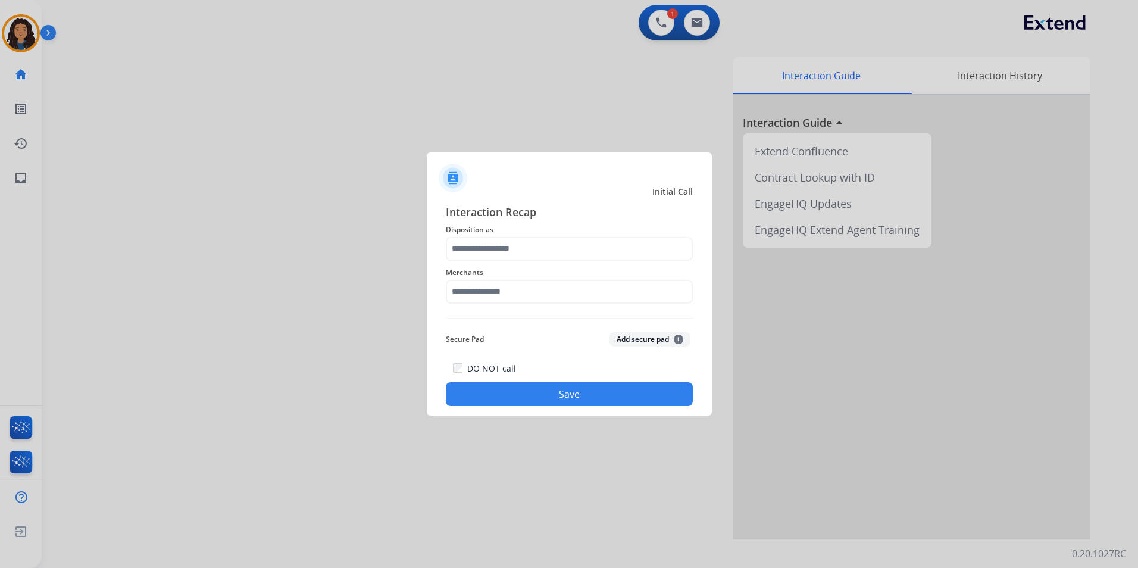
drag, startPoint x: 512, startPoint y: 273, endPoint x: 509, endPoint y: 267, distance: 6.7
click at [512, 268] on span "Merchants" at bounding box center [569, 272] width 247 height 14
click at [510, 246] on input "text" at bounding box center [569, 249] width 247 height 24
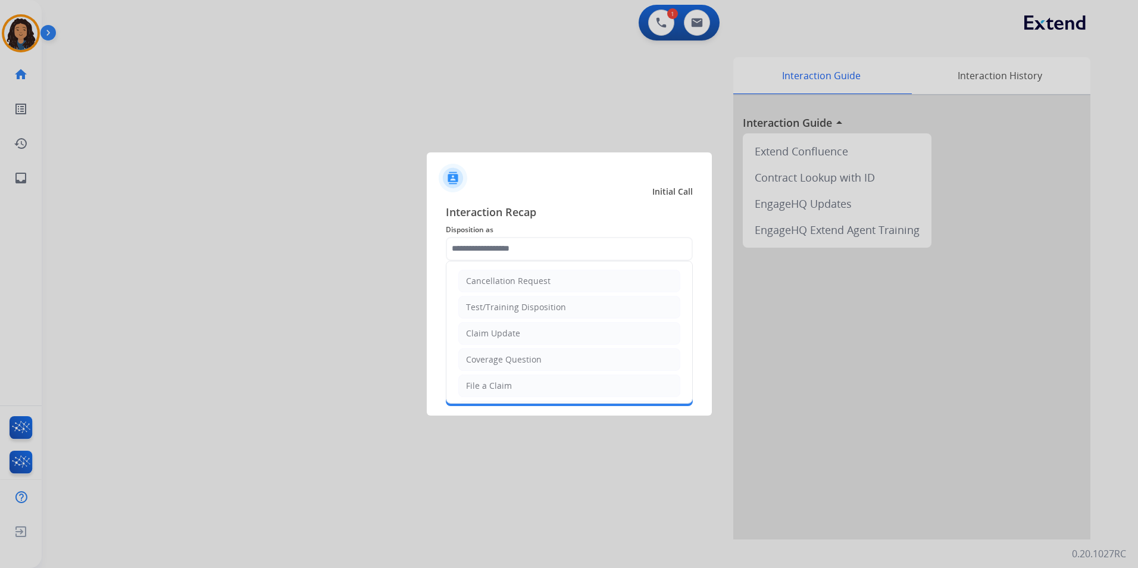
drag, startPoint x: 516, startPoint y: 328, endPoint x: 516, endPoint y: 298, distance: 30.3
click at [516, 325] on li "Claim Update" at bounding box center [569, 333] width 222 height 23
type input "**********"
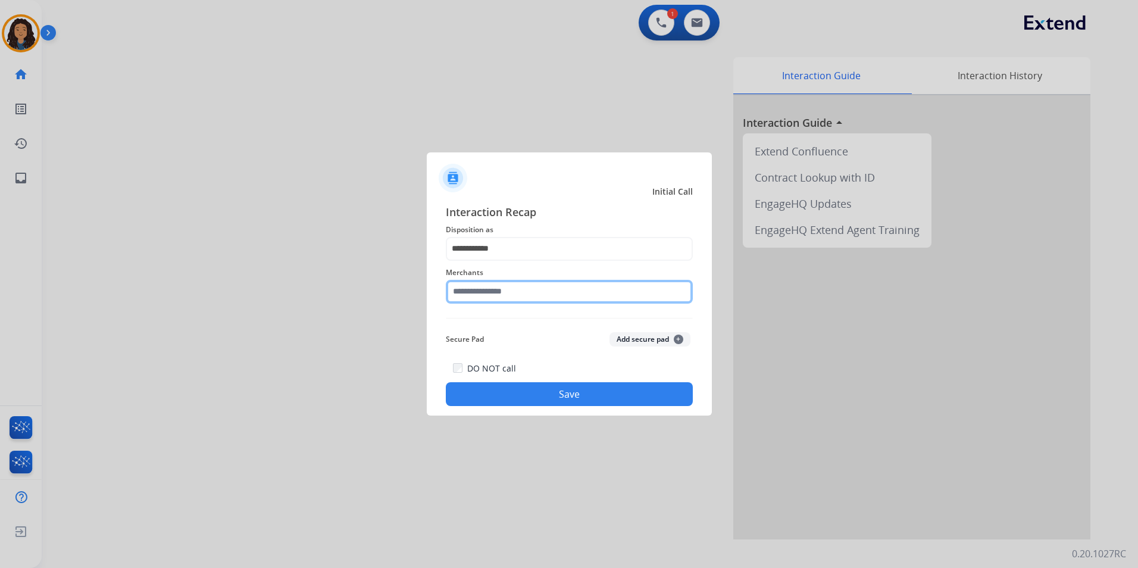
click at [516, 298] on input "text" at bounding box center [569, 292] width 247 height 24
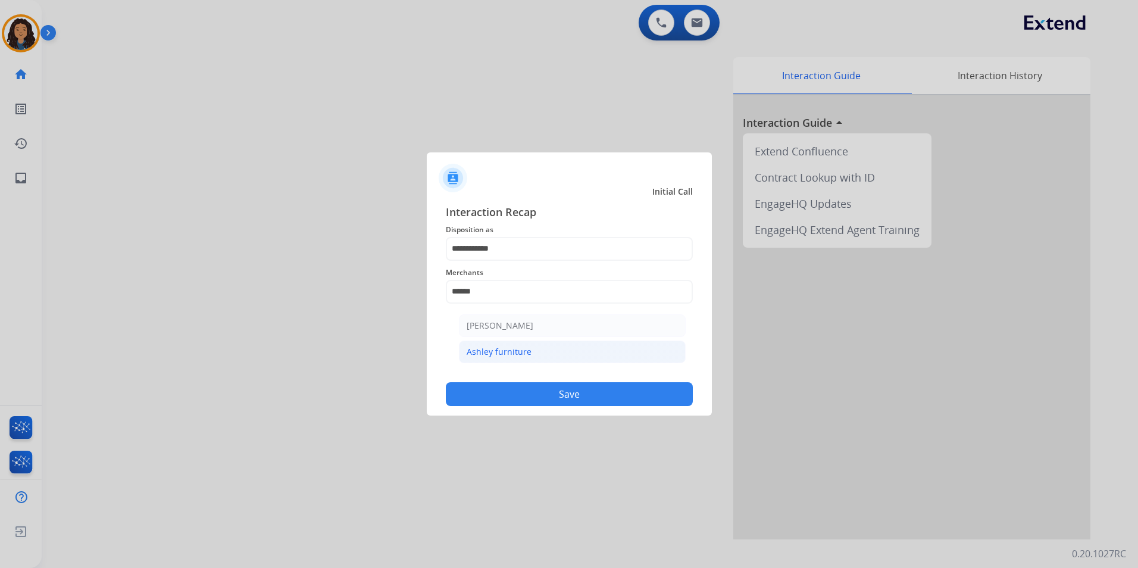
click at [498, 358] on li "Ashley furniture" at bounding box center [572, 351] width 227 height 23
type input "**********"
click at [477, 394] on button "Save" at bounding box center [569, 394] width 247 height 24
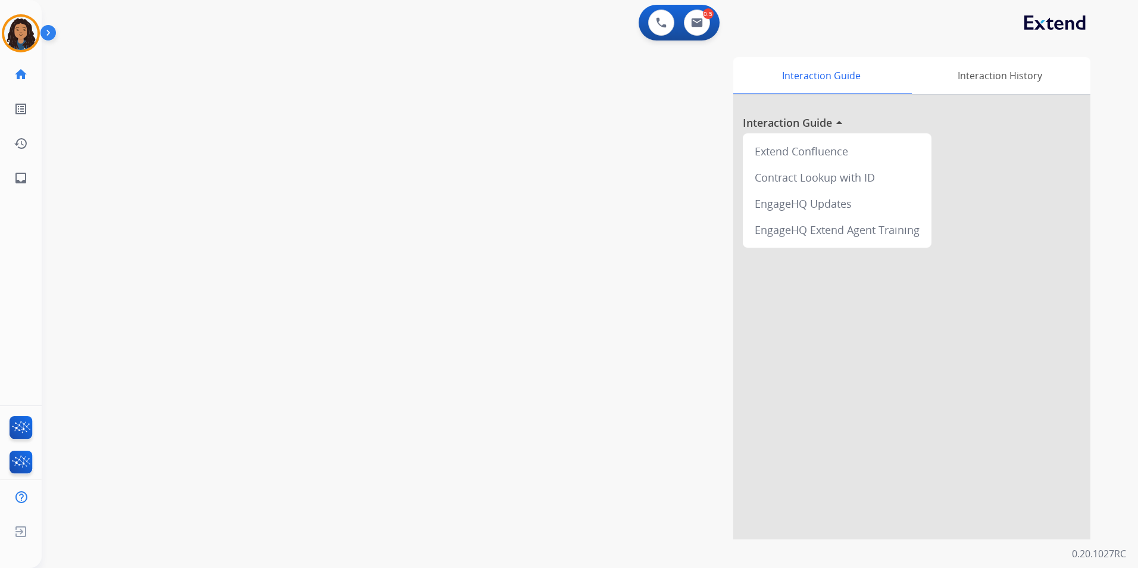
drag, startPoint x: 126, startPoint y: 110, endPoint x: 137, endPoint y: 112, distance: 11.6
click at [137, 112] on div "swap_horiz Break voice bridge close_fullscreen Connect 3-Way Call merge_type Se…" at bounding box center [576, 291] width 1068 height 496
click at [699, 29] on button at bounding box center [697, 23] width 26 height 26
select select "**********"
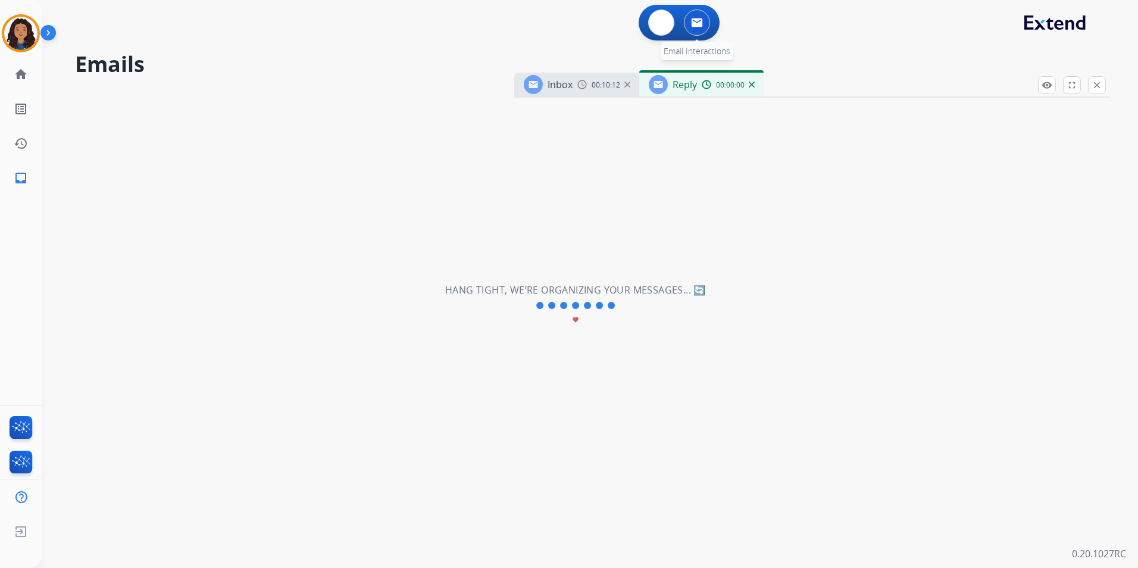
select select "**********"
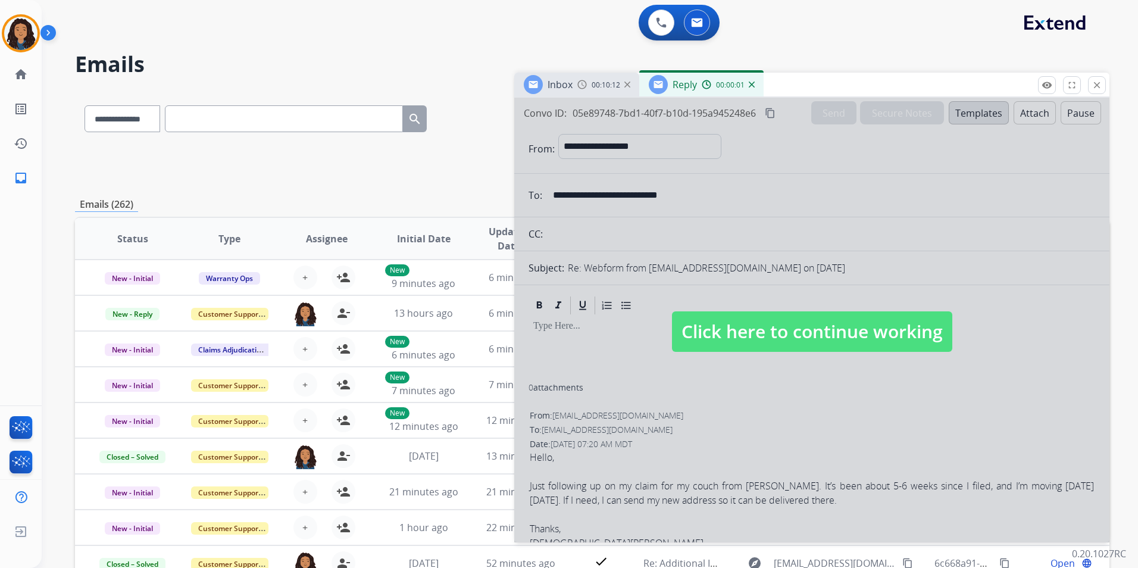
click at [681, 370] on div at bounding box center [811, 320] width 595 height 445
select select
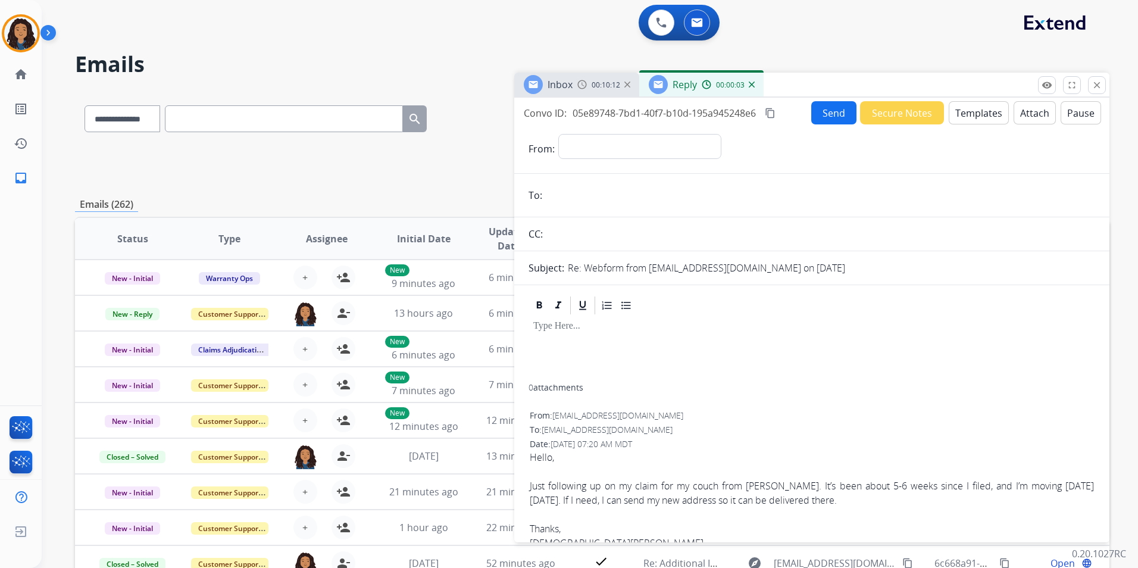
click at [750, 85] on img at bounding box center [752, 85] width 6 height 6
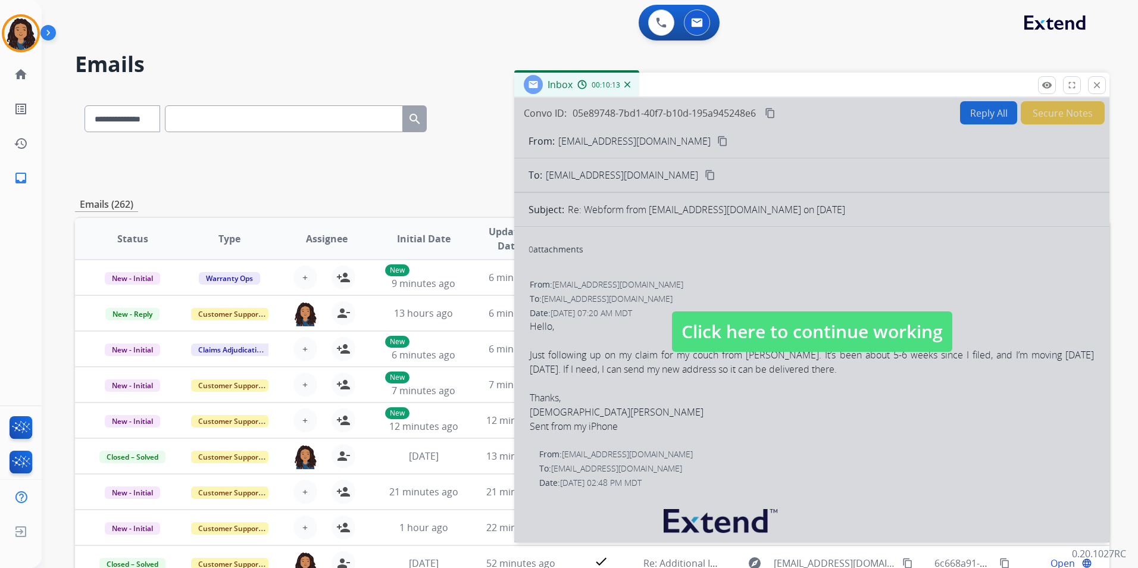
drag, startPoint x: 789, startPoint y: 331, endPoint x: 787, endPoint y: 326, distance: 6.4
click at [789, 332] on span "Click here to continue working" at bounding box center [812, 331] width 280 height 40
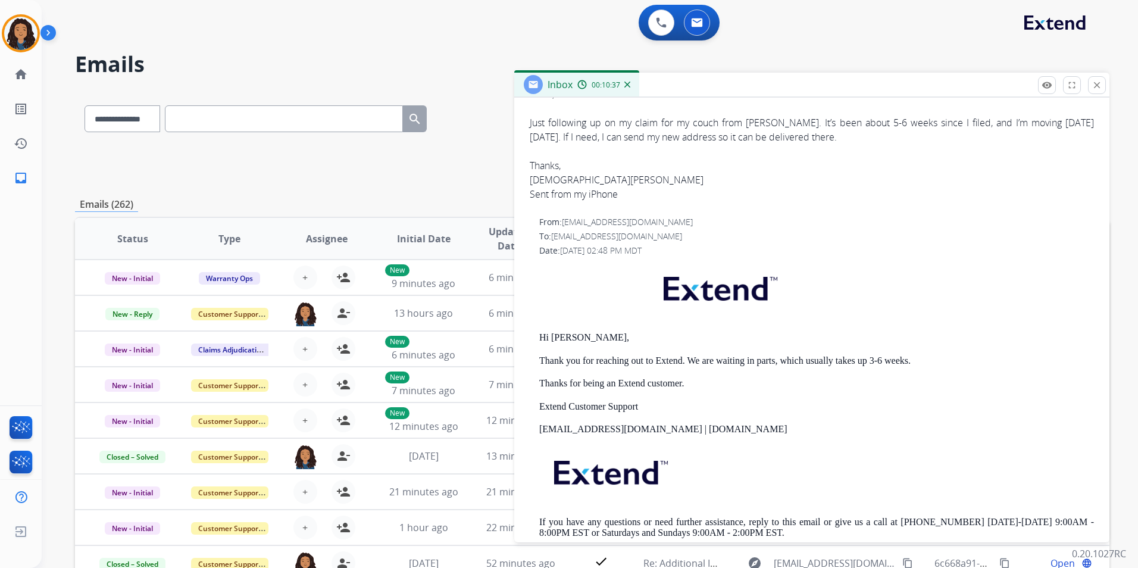
scroll to position [298, 0]
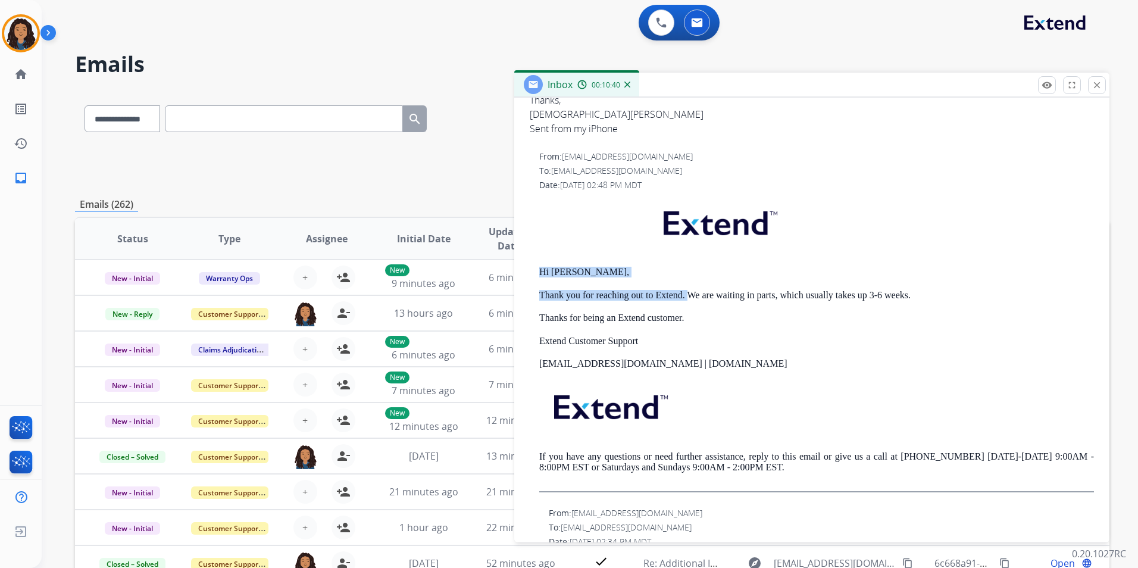
drag, startPoint x: 550, startPoint y: 269, endPoint x: 686, endPoint y: 296, distance: 138.4
click at [686, 296] on div "From: [EMAIL_ADDRESS][DOMAIN_NAME] To: [EMAIL_ADDRESS][DOMAIN_NAME] Date: [DATE…" at bounding box center [811, 325] width 567 height 353
copy div "Hi [PERSON_NAME], Thank you for reaching out to Extend."
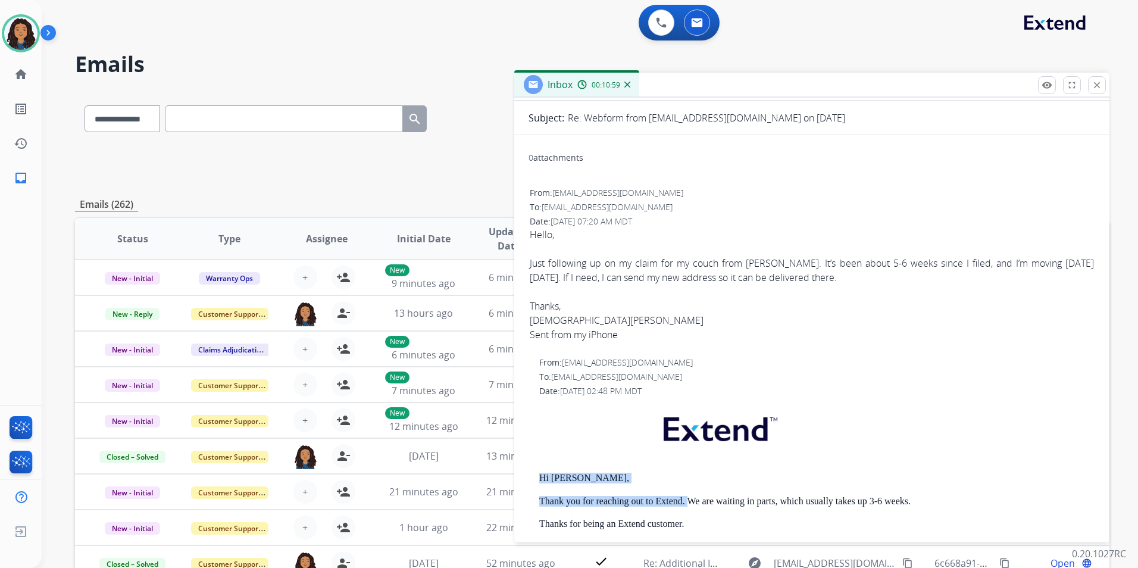
scroll to position [0, 0]
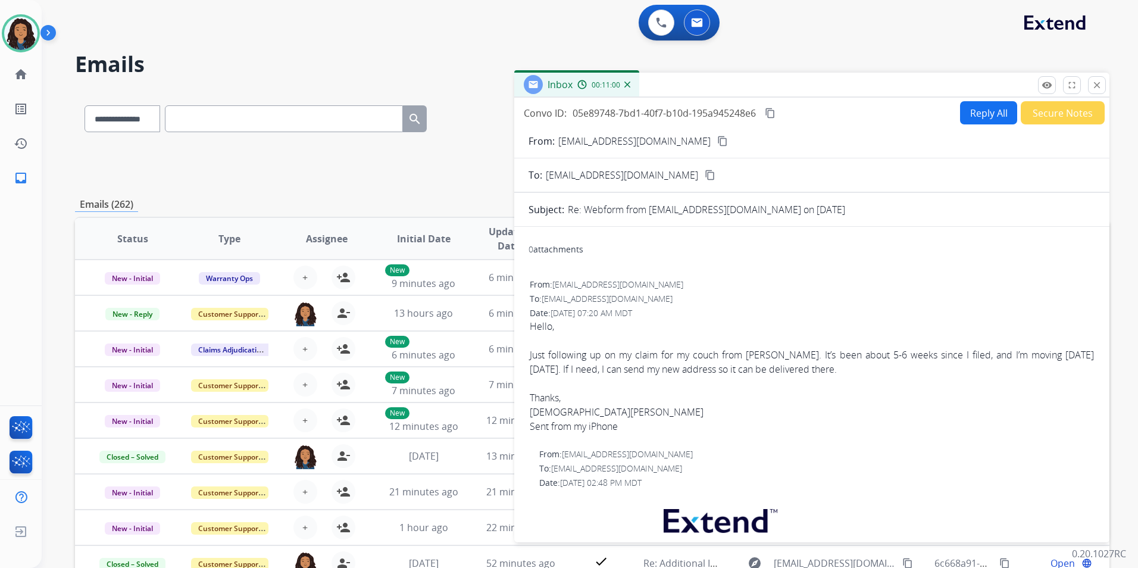
click at [972, 108] on button "Reply All" at bounding box center [988, 112] width 57 height 23
select select "**********"
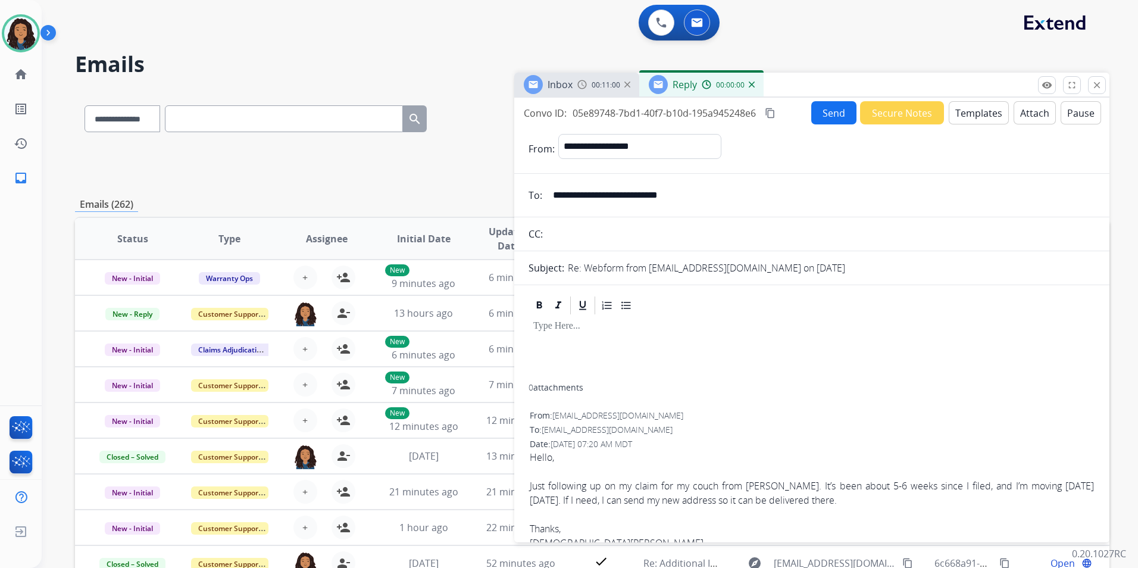
click at [972, 108] on button "Templates" at bounding box center [979, 112] width 60 height 23
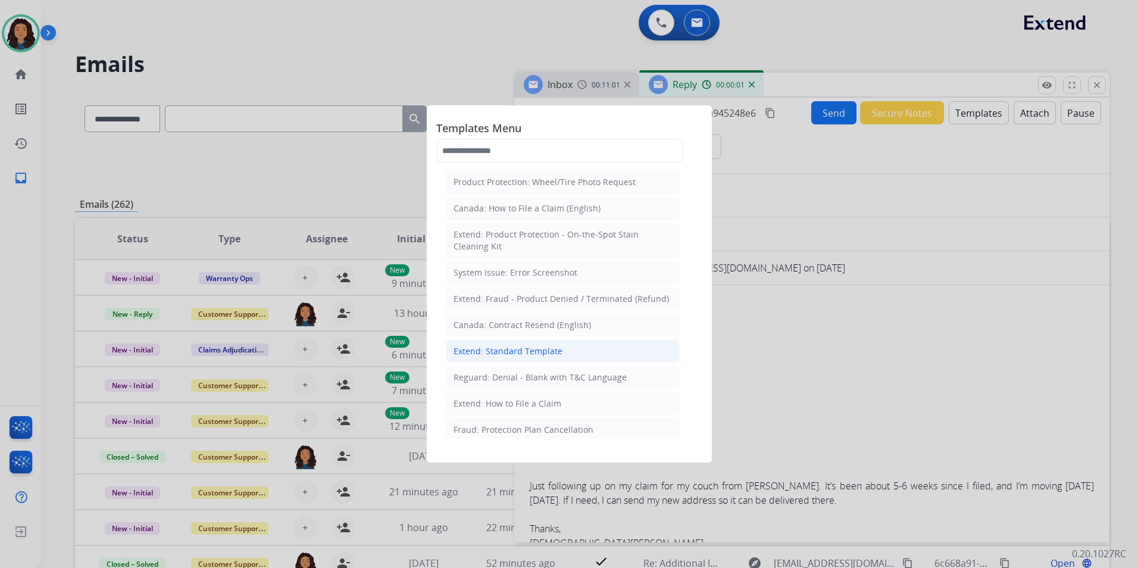
click at [506, 348] on div "Extend: Standard Template" at bounding box center [507, 351] width 109 height 12
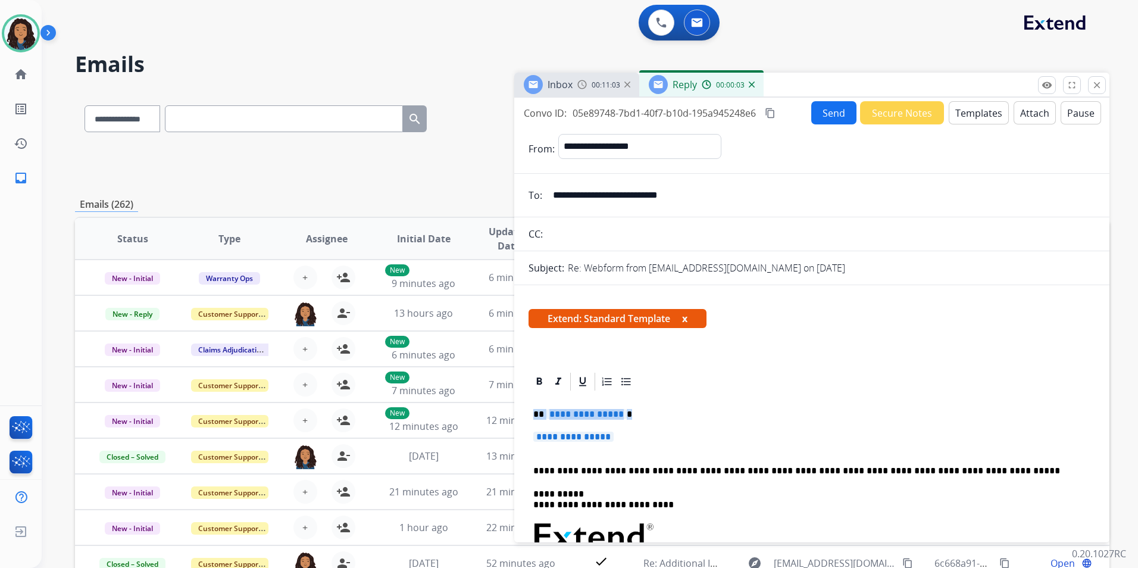
drag, startPoint x: 530, startPoint y: 410, endPoint x: 632, endPoint y: 439, distance: 105.9
click at [632, 439] on div "**********" at bounding box center [811, 571] width 567 height 359
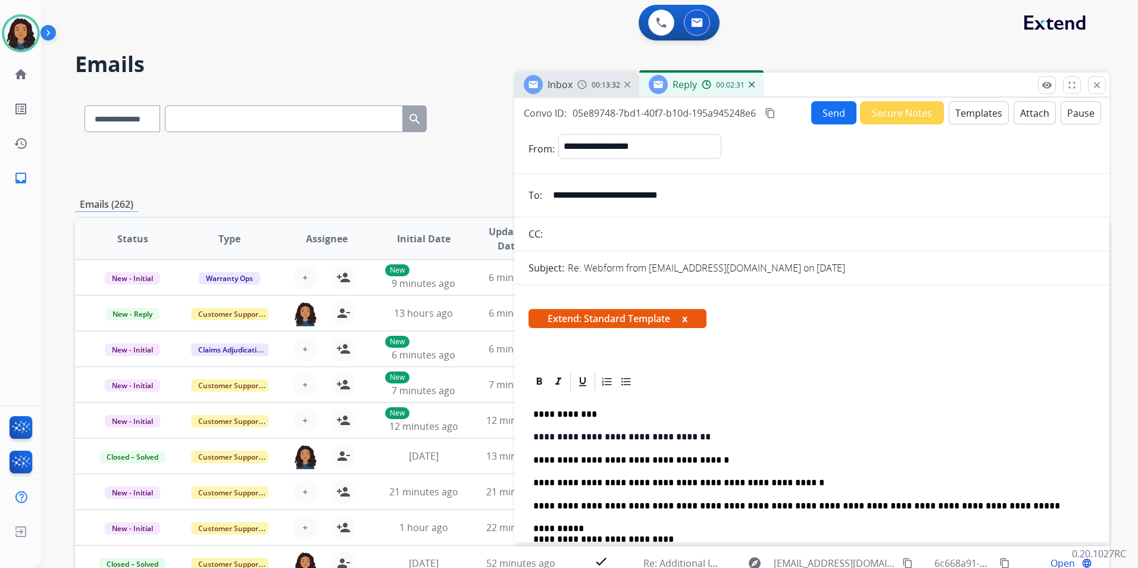
click at [828, 117] on button "Send" at bounding box center [833, 112] width 45 height 23
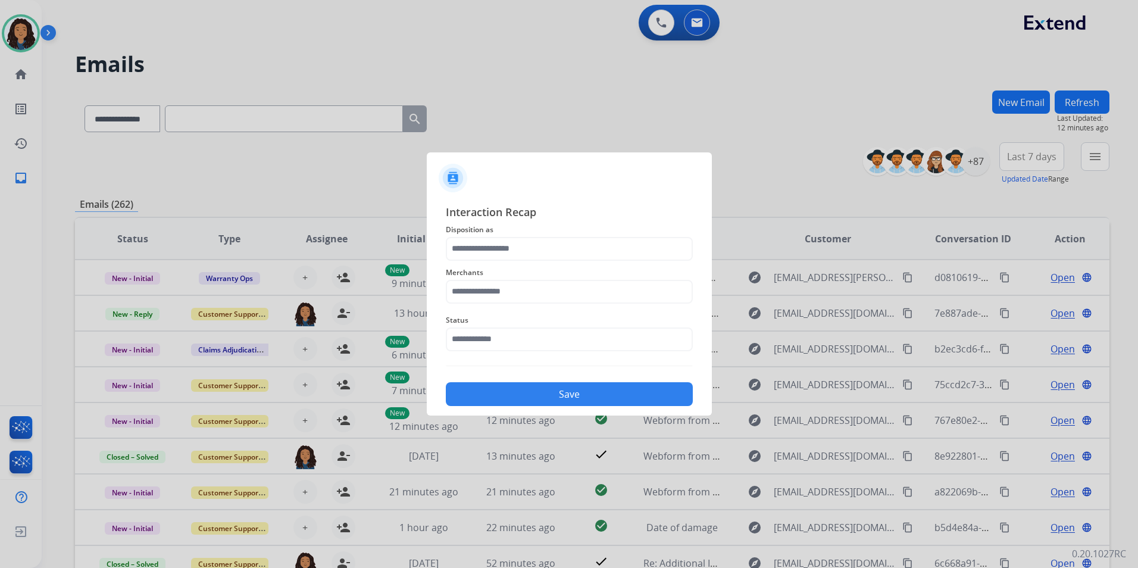
click at [599, 234] on span "Disposition as" at bounding box center [569, 230] width 247 height 14
click at [598, 245] on input "text" at bounding box center [569, 249] width 247 height 24
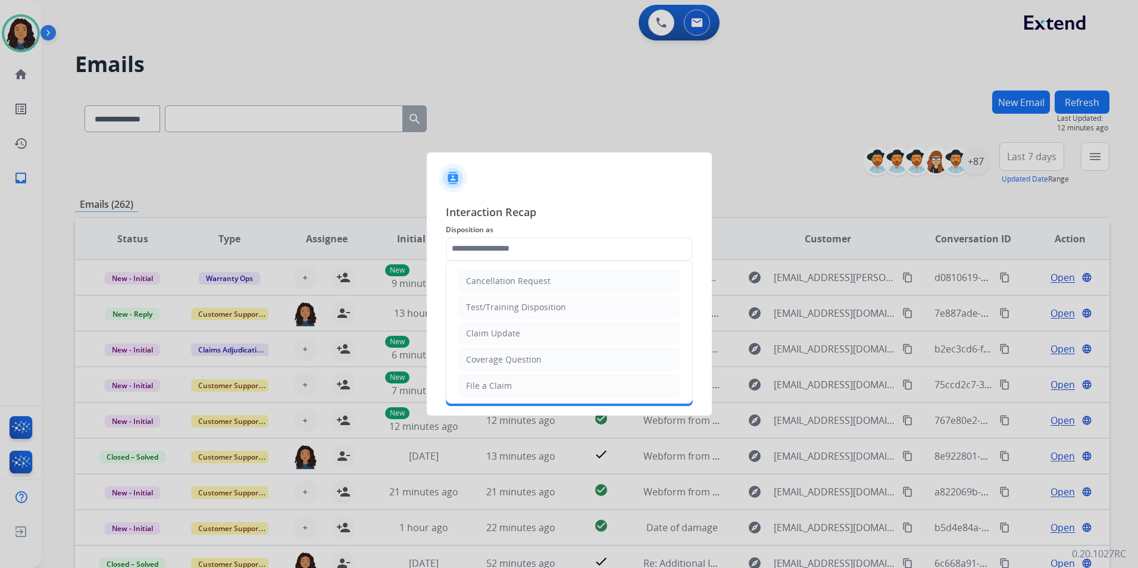
click at [577, 340] on li "Claim Update" at bounding box center [569, 333] width 222 height 23
type input "**********"
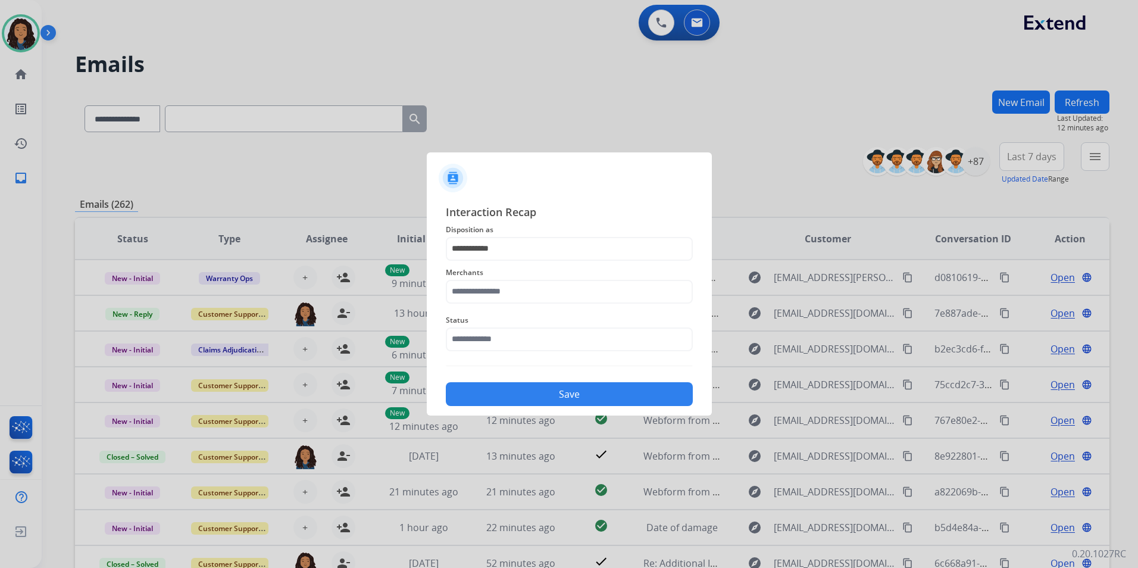
click at [554, 303] on div "Merchants" at bounding box center [569, 285] width 247 height 48
click at [555, 294] on input "text" at bounding box center [569, 292] width 247 height 24
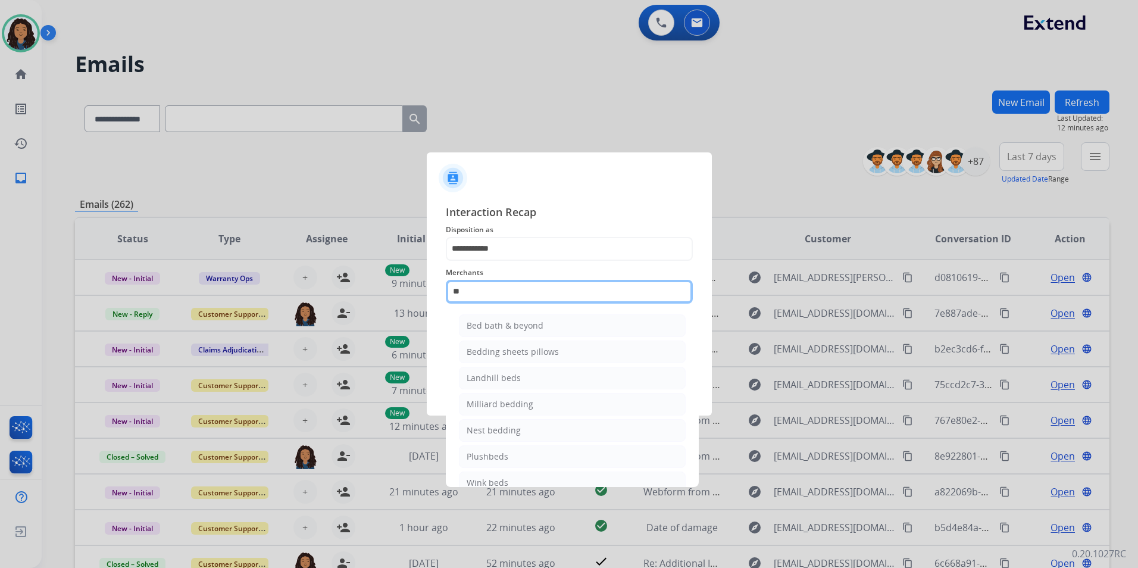
type input "*"
type input "******"
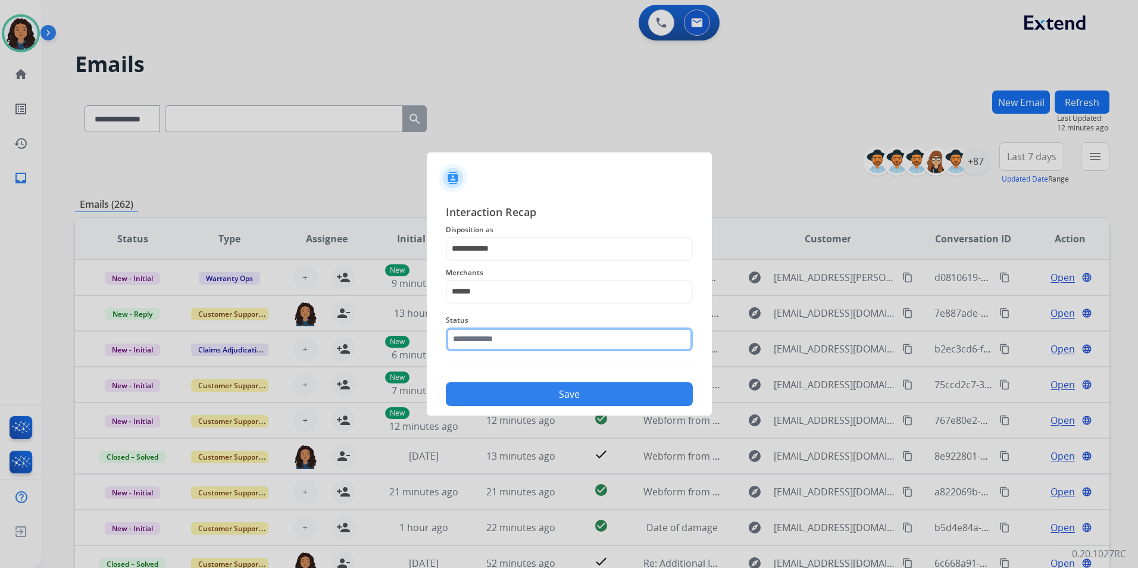
click at [689, 336] on input "text" at bounding box center [569, 339] width 247 height 24
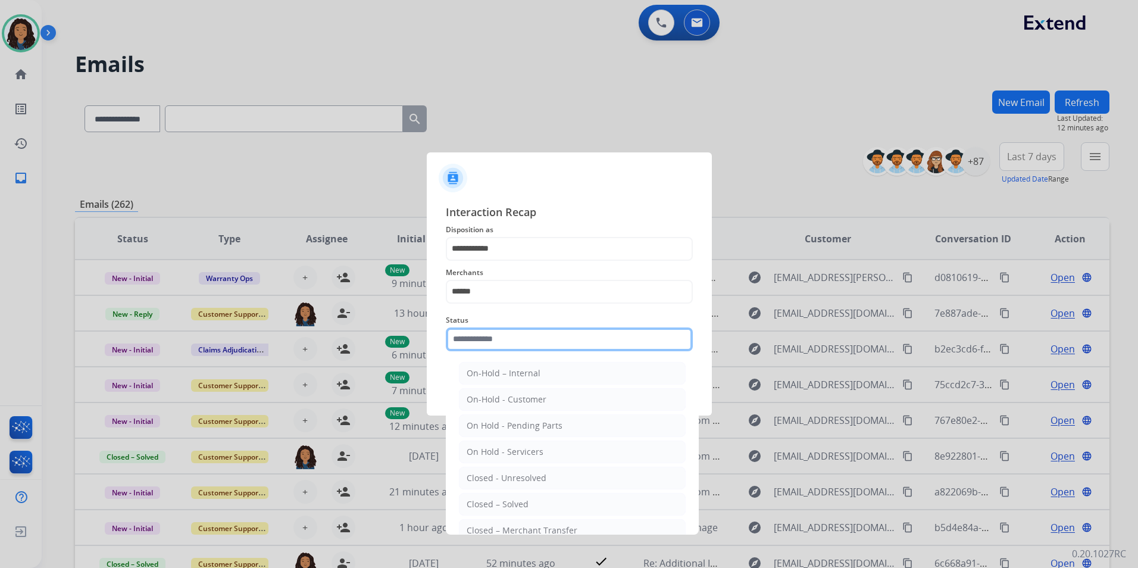
click at [681, 338] on input "text" at bounding box center [569, 339] width 247 height 24
click at [522, 502] on div "Closed – Solved" at bounding box center [498, 504] width 62 height 12
type input "**********"
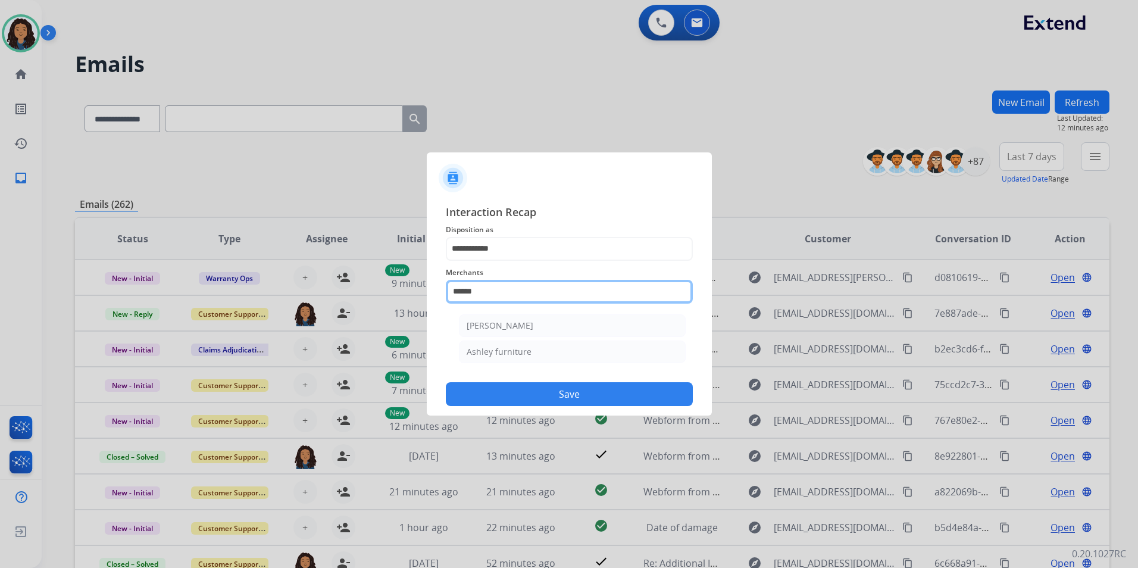
drag, startPoint x: 518, startPoint y: 283, endPoint x: 518, endPoint y: 294, distance: 11.3
click at [518, 283] on input "******" at bounding box center [569, 292] width 247 height 24
click at [540, 355] on li "Ashley furniture" at bounding box center [572, 351] width 227 height 23
type input "**********"
click at [533, 420] on div at bounding box center [569, 284] width 1138 height 568
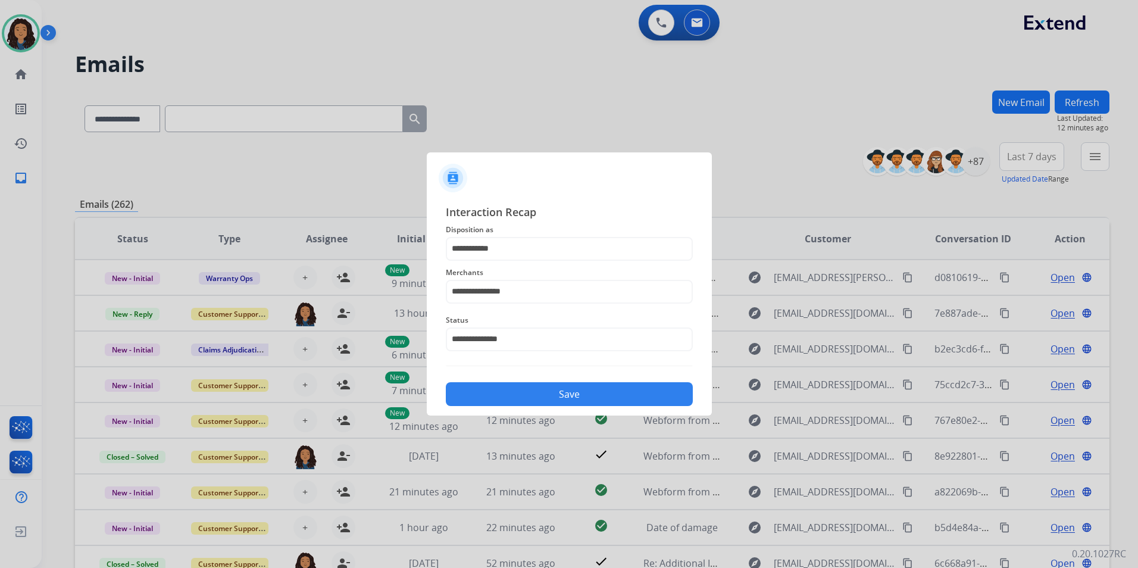
click at [529, 397] on button "Save" at bounding box center [569, 394] width 247 height 24
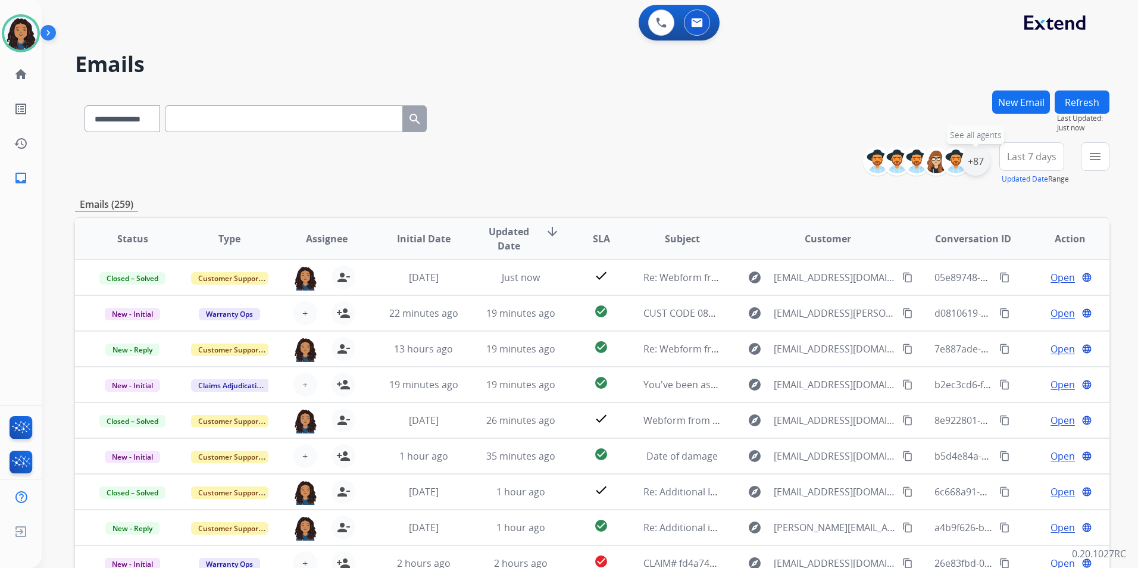
click at [977, 167] on div "+87" at bounding box center [975, 161] width 29 height 29
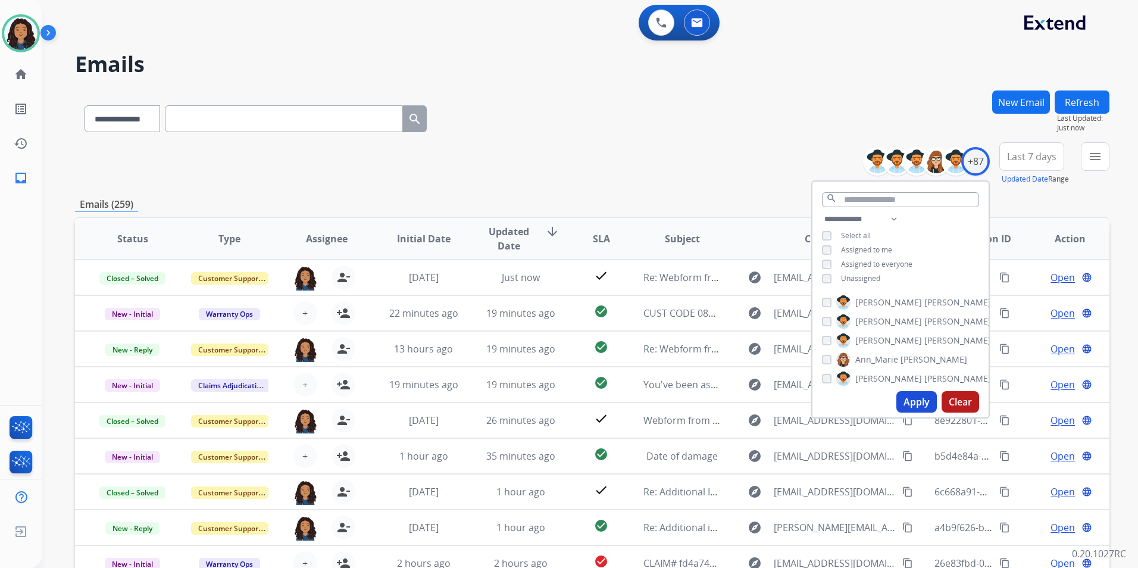
click at [867, 276] on span "Unassigned" at bounding box center [860, 278] width 39 height 10
click at [906, 398] on button "Apply" at bounding box center [916, 401] width 40 height 21
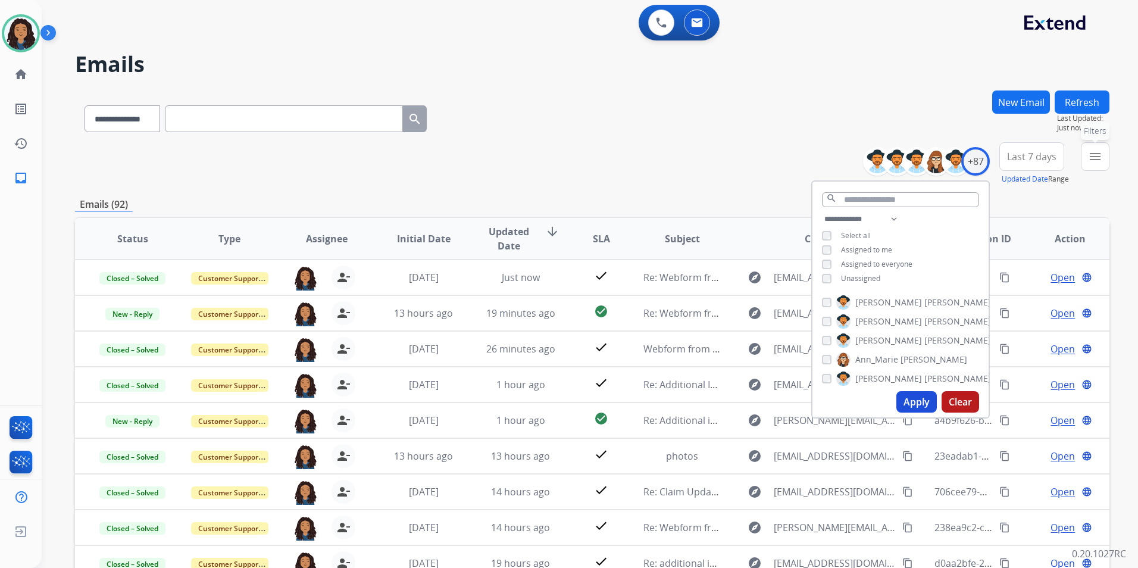
click at [1097, 164] on button "menu Filters" at bounding box center [1095, 156] width 29 height 29
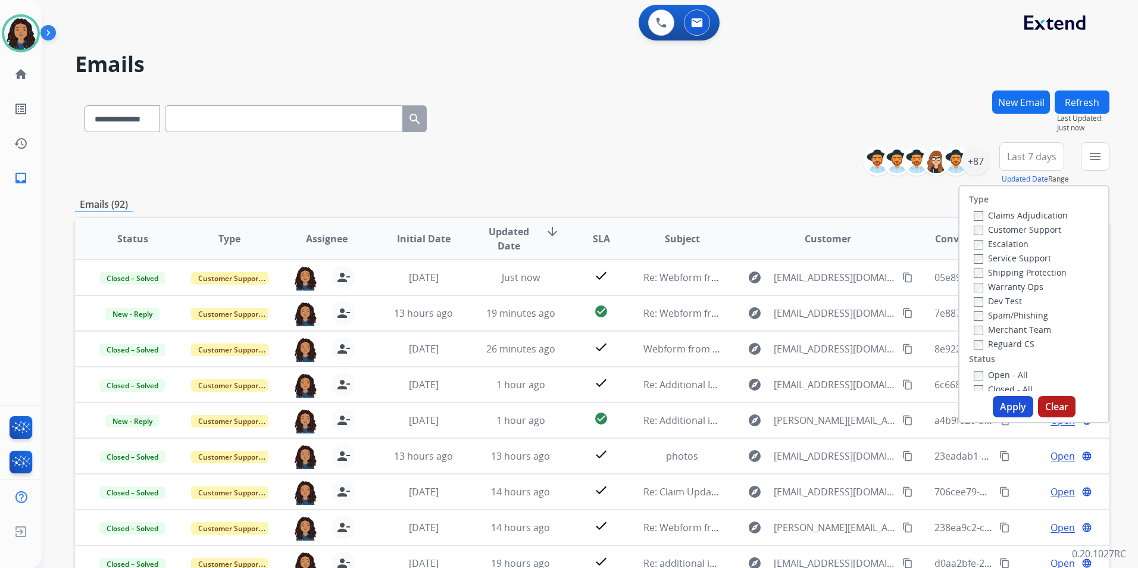
click at [1031, 231] on label "Customer Support" at bounding box center [1017, 229] width 87 height 11
click at [1035, 272] on label "Shipping Protection" at bounding box center [1020, 272] width 93 height 11
click at [1010, 345] on label "Reguard CS" at bounding box center [1004, 343] width 61 height 11
drag, startPoint x: 1000, startPoint y: 371, endPoint x: 995, endPoint y: 412, distance: 41.4
click at [1000, 371] on label "Open - All" at bounding box center [1001, 374] width 54 height 11
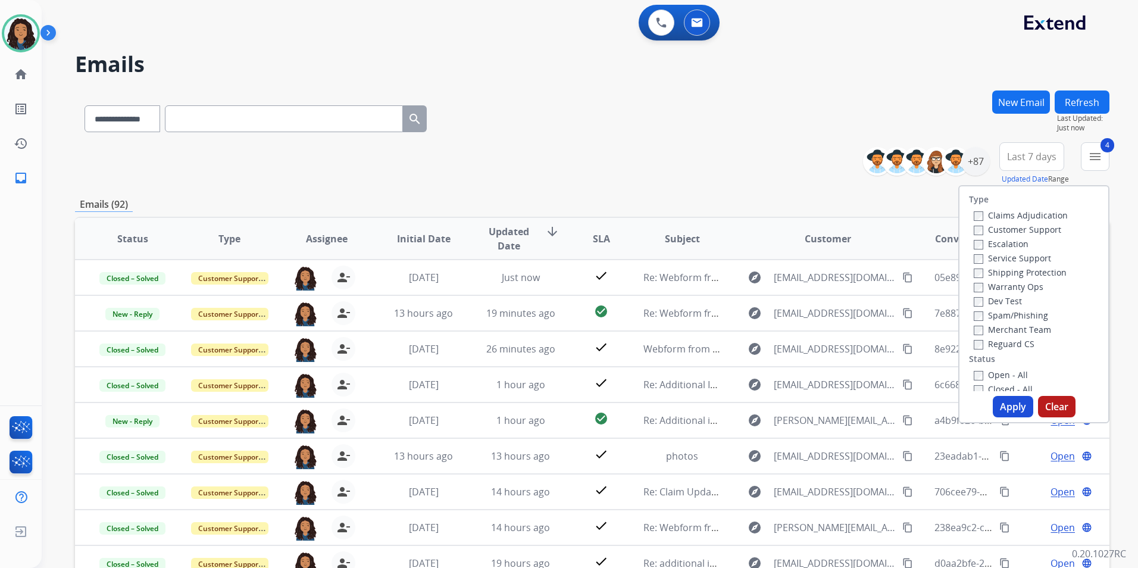
click at [999, 402] on button "Apply" at bounding box center [1013, 406] width 40 height 21
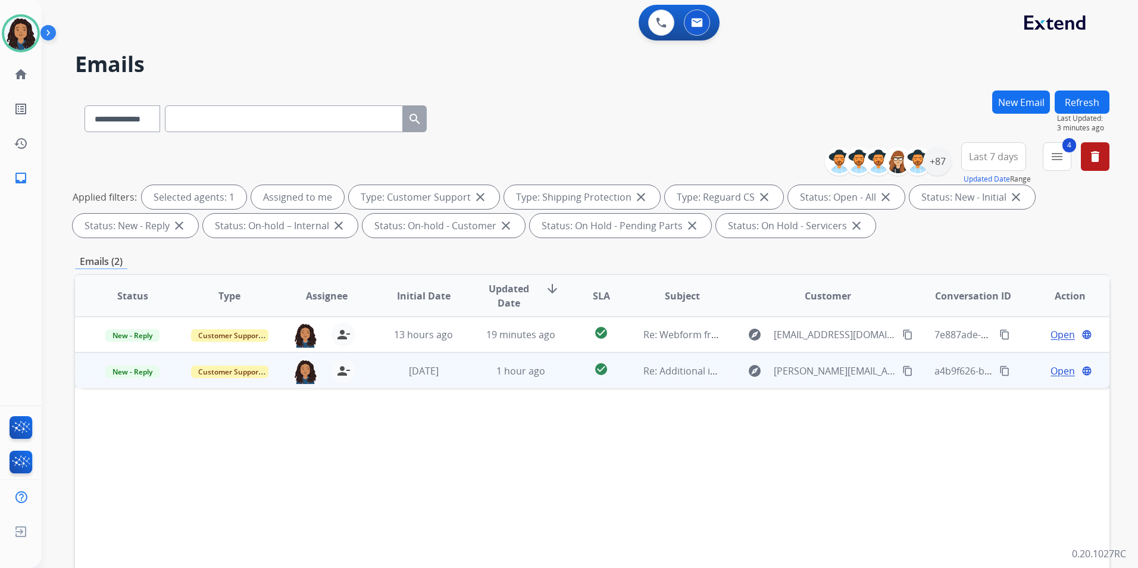
click at [1063, 371] on span "Open" at bounding box center [1062, 371] width 24 height 14
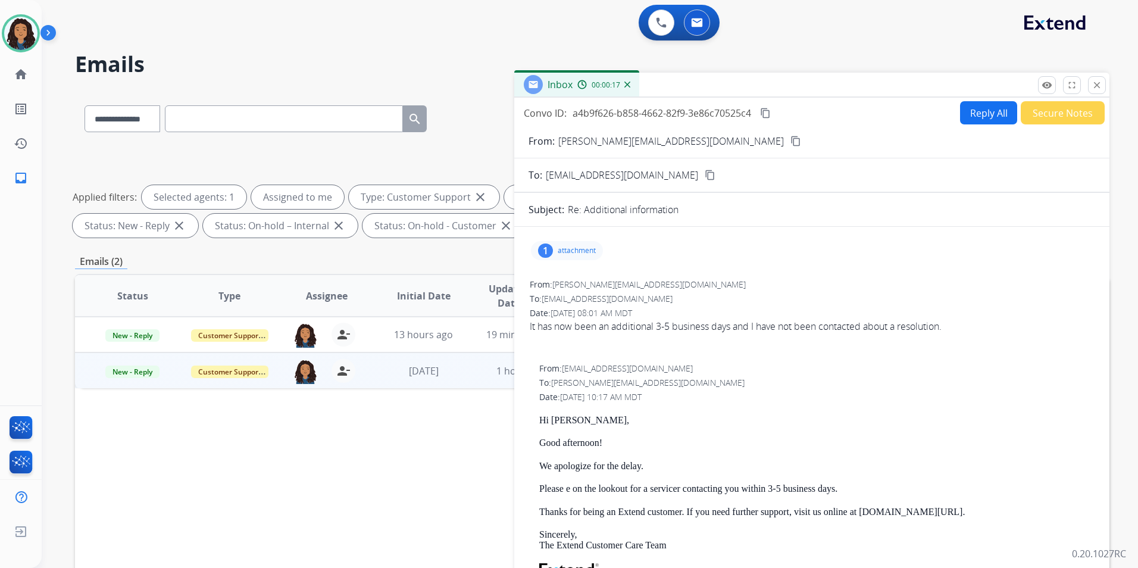
click at [790, 141] on mat-icon "content_copy" at bounding box center [795, 141] width 11 height 11
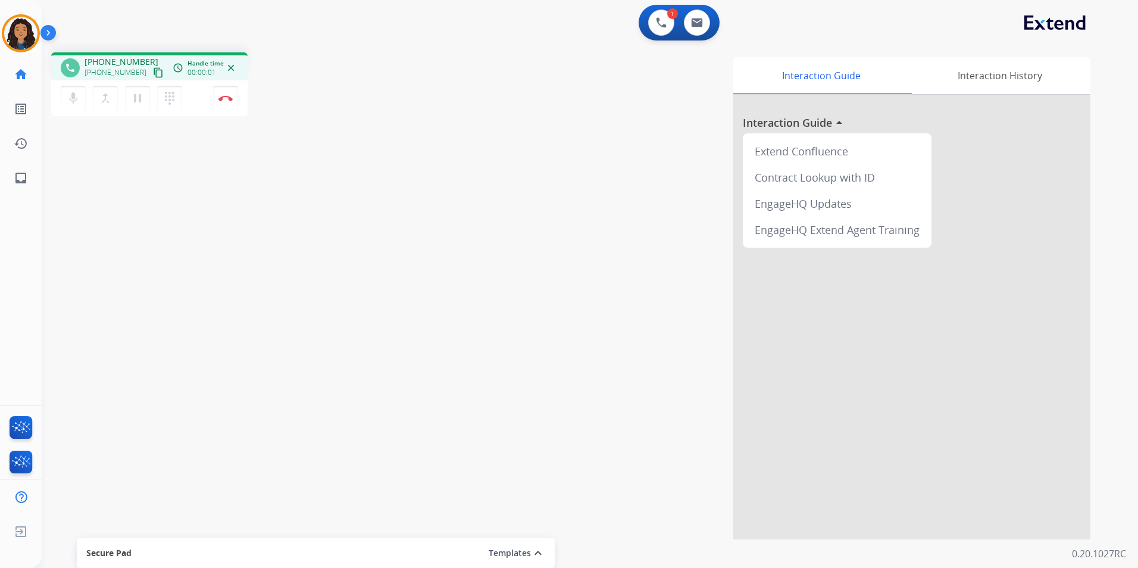
click at [153, 72] on mat-icon "content_copy" at bounding box center [158, 72] width 11 height 11
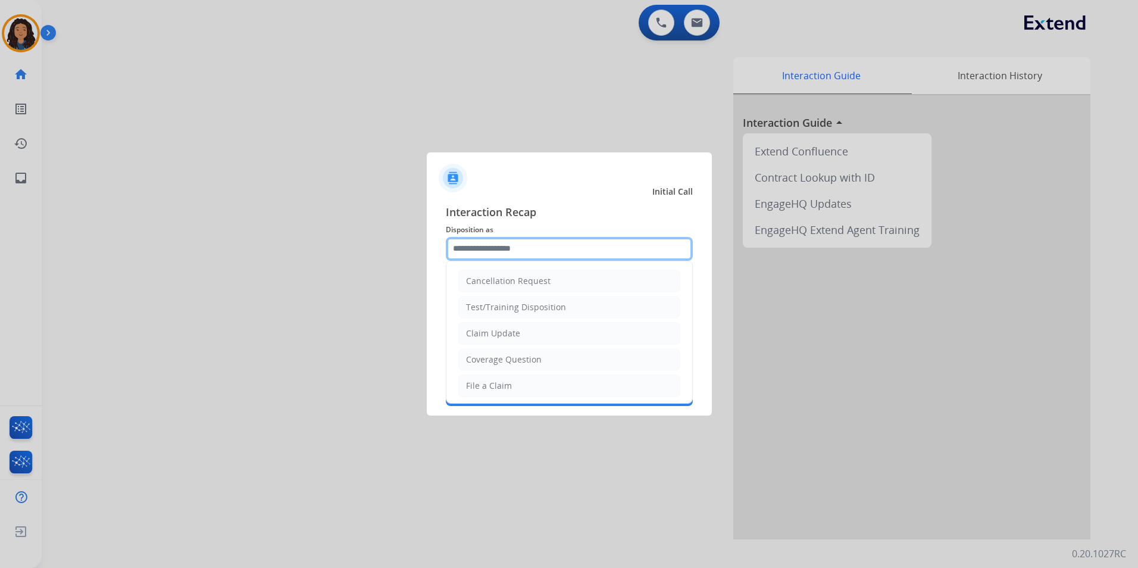
drag, startPoint x: 518, startPoint y: 250, endPoint x: 539, endPoint y: 269, distance: 28.7
click at [519, 251] on input "text" at bounding box center [569, 249] width 247 height 24
click at [569, 322] on li "Claim Update" at bounding box center [569, 333] width 222 height 23
type input "**********"
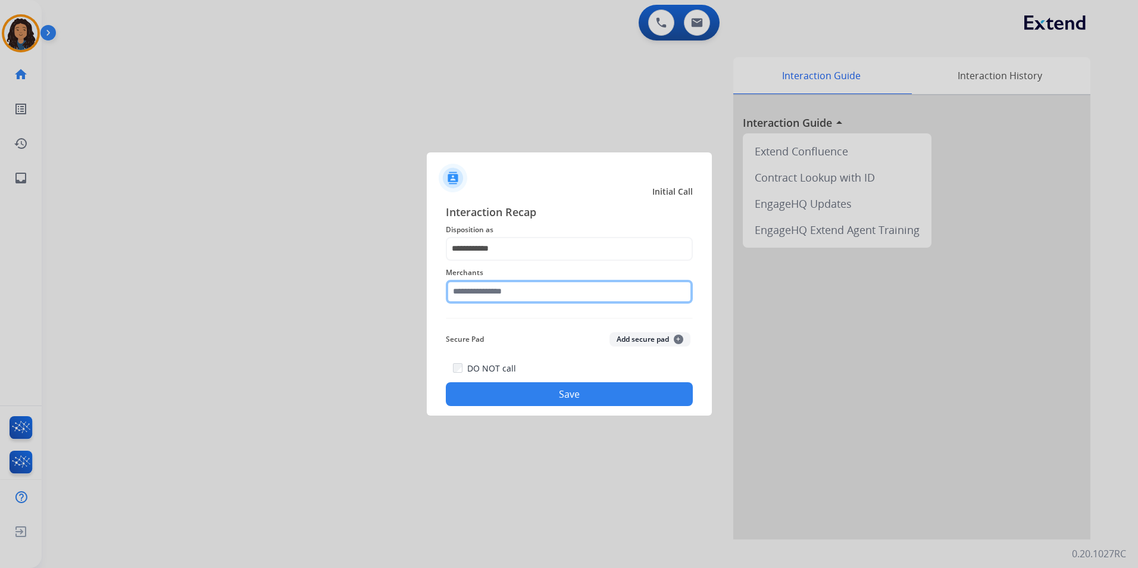
click at [544, 288] on input "text" at bounding box center [569, 292] width 247 height 24
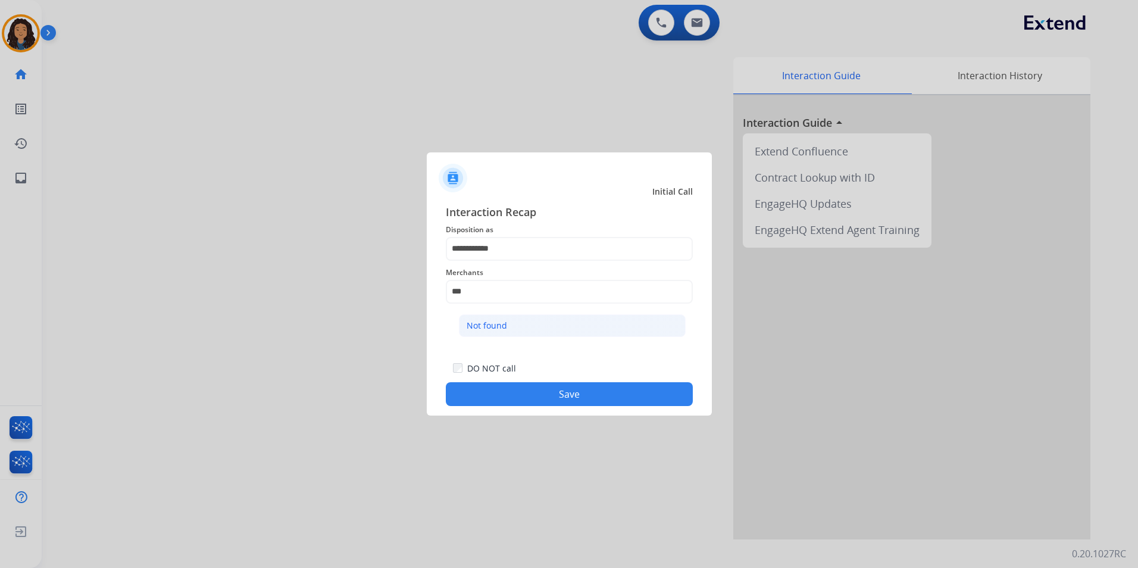
click at [522, 325] on li "Not found" at bounding box center [572, 325] width 227 height 23
type input "*********"
click at [515, 383] on button "Save" at bounding box center [569, 394] width 247 height 24
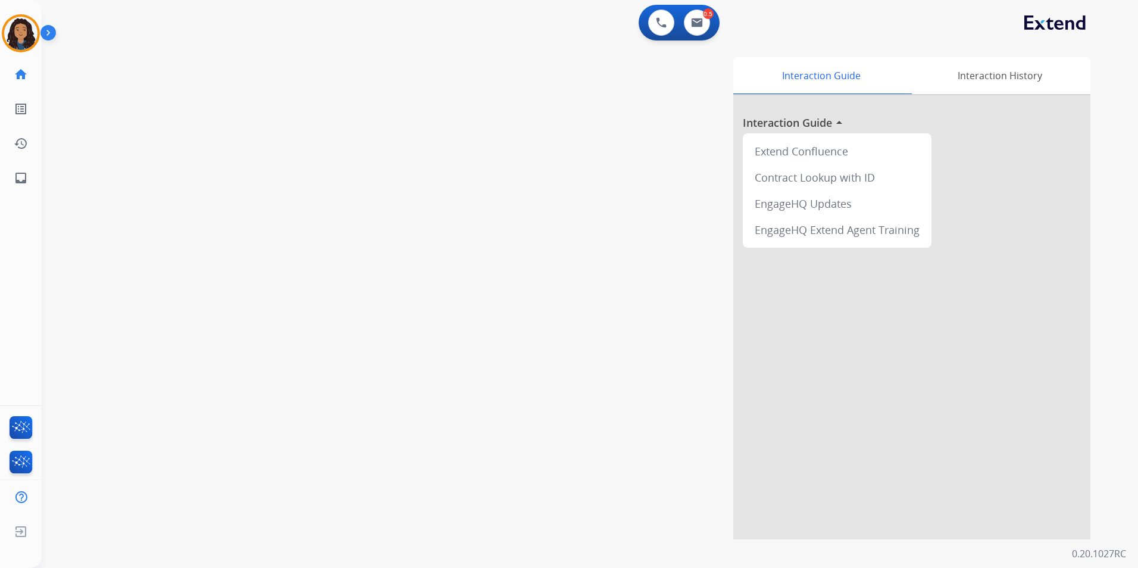
click at [184, 295] on div "swap_horiz Break voice bridge close_fullscreen Connect 3-Way Call merge_type Se…" at bounding box center [576, 291] width 1068 height 496
click at [706, 17] on div "0.5 Email Interactions" at bounding box center [697, 23] width 36 height 26
click at [709, 22] on button at bounding box center [697, 23] width 26 height 26
select select "**********"
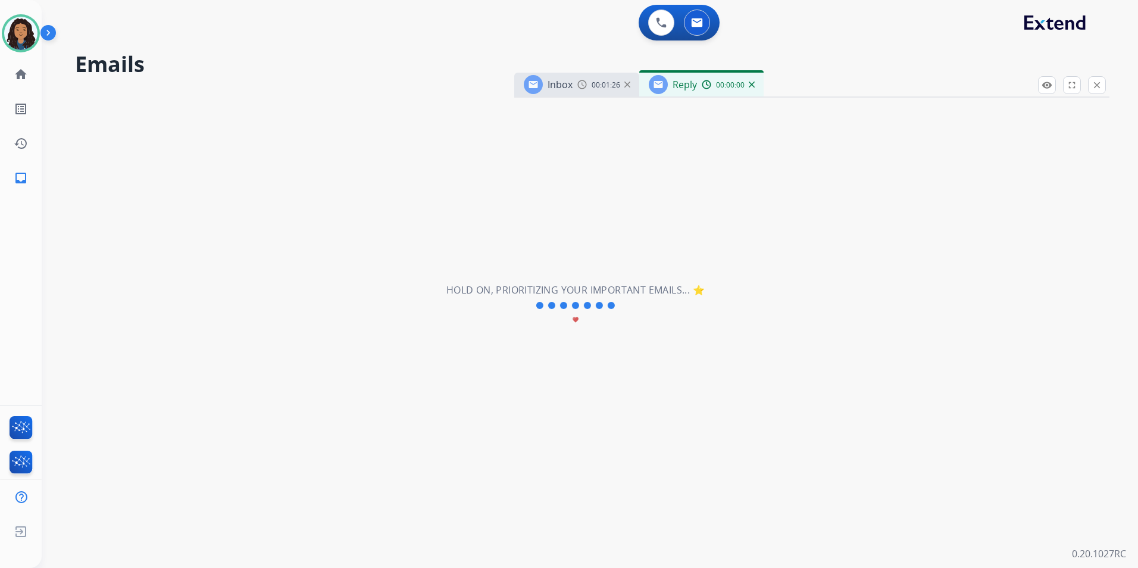
select select "**********"
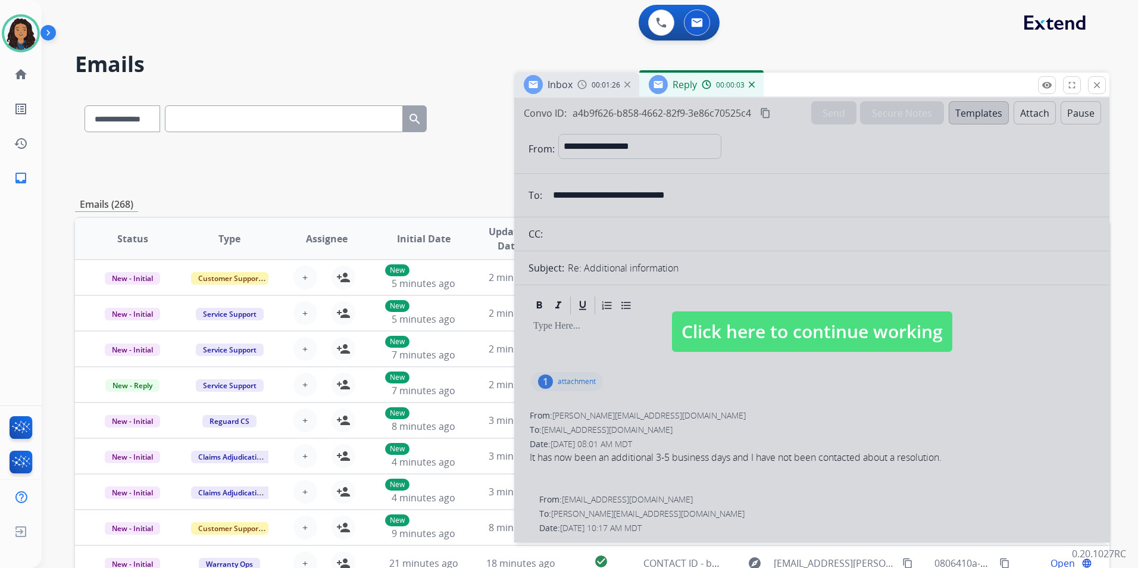
click at [795, 336] on span "Click here to continue working" at bounding box center [812, 331] width 280 height 40
select select
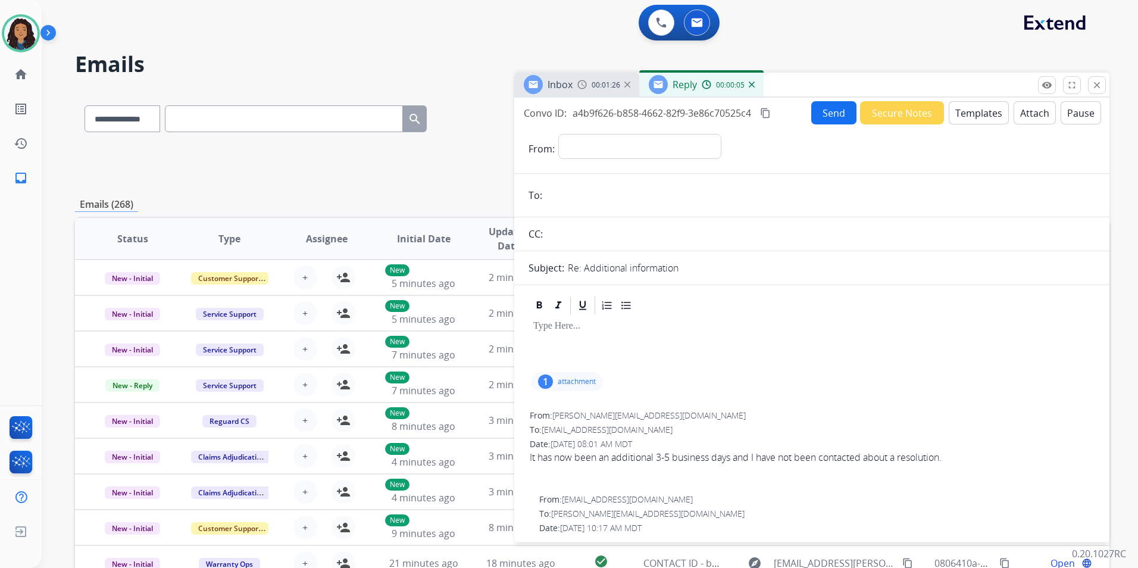
click at [753, 84] on img at bounding box center [752, 85] width 6 height 6
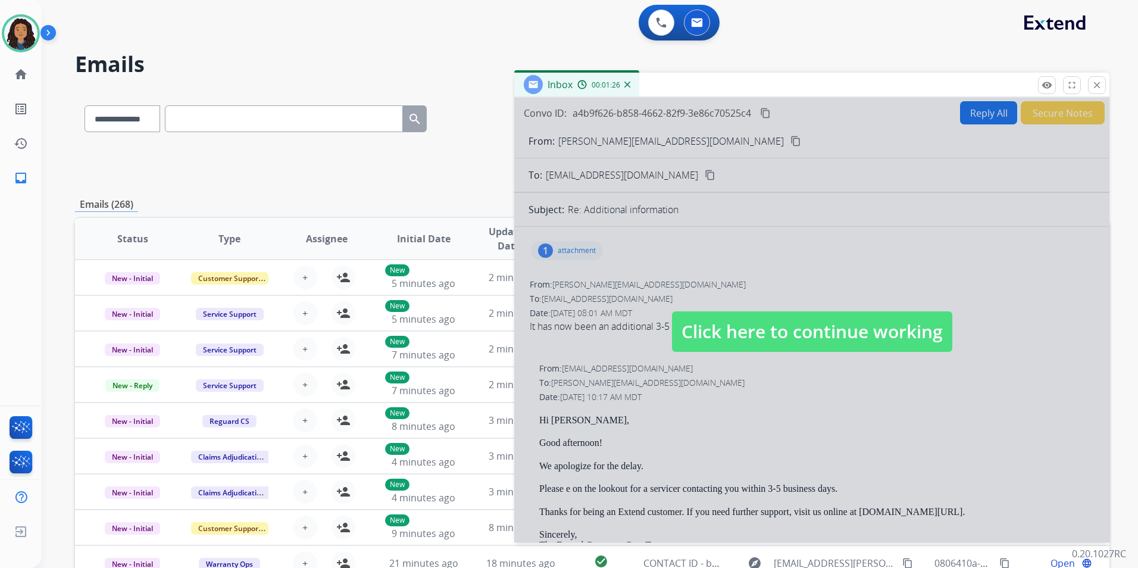
click at [794, 288] on div at bounding box center [811, 320] width 595 height 445
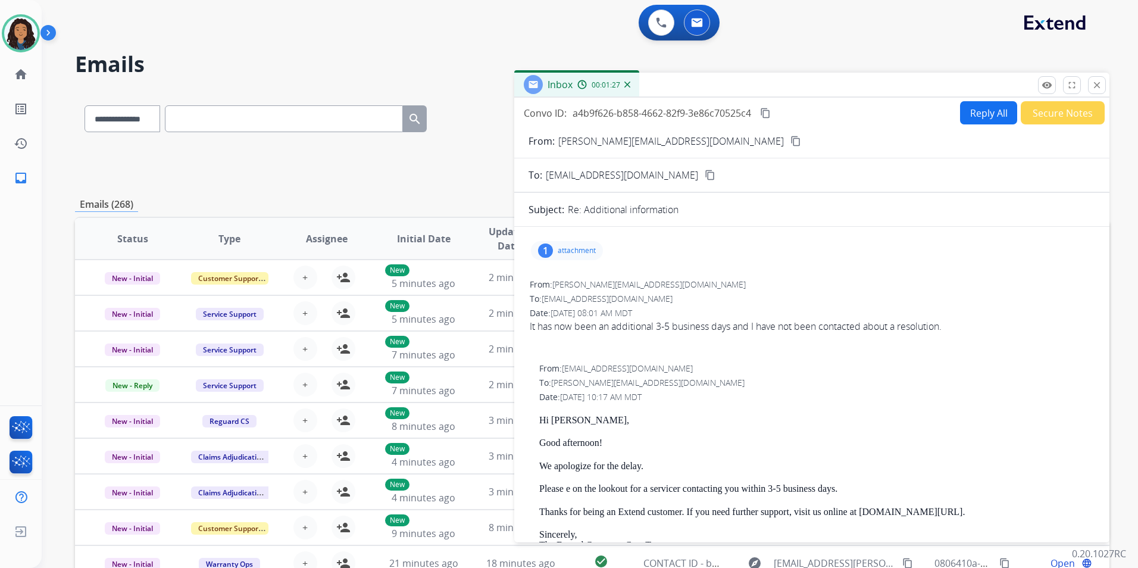
click at [977, 115] on button "Reply All" at bounding box center [988, 112] width 57 height 23
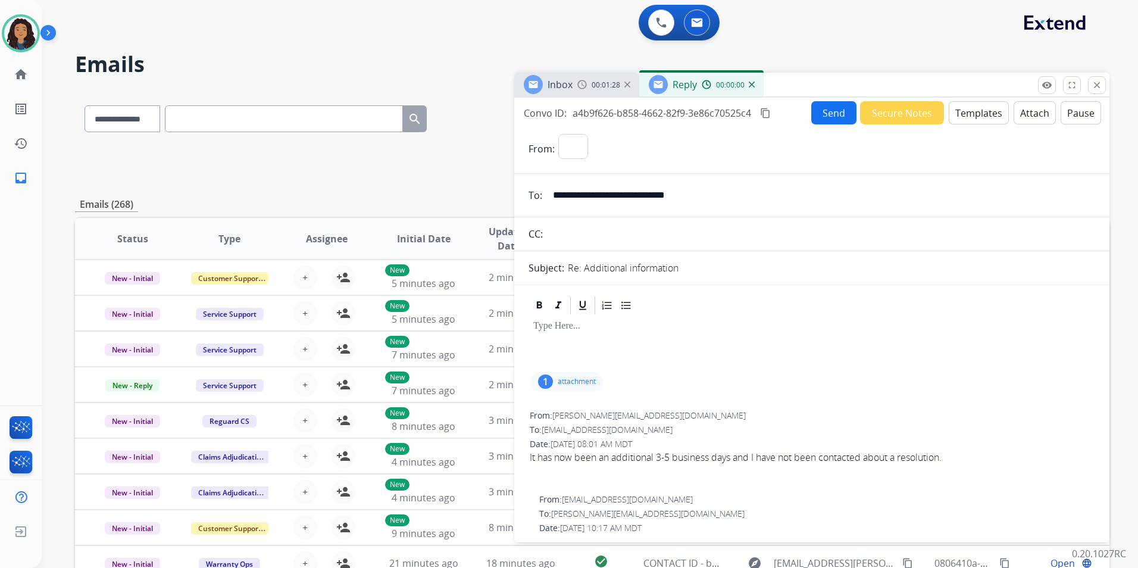
select select "**********"
click at [957, 114] on button "Templates" at bounding box center [979, 112] width 60 height 23
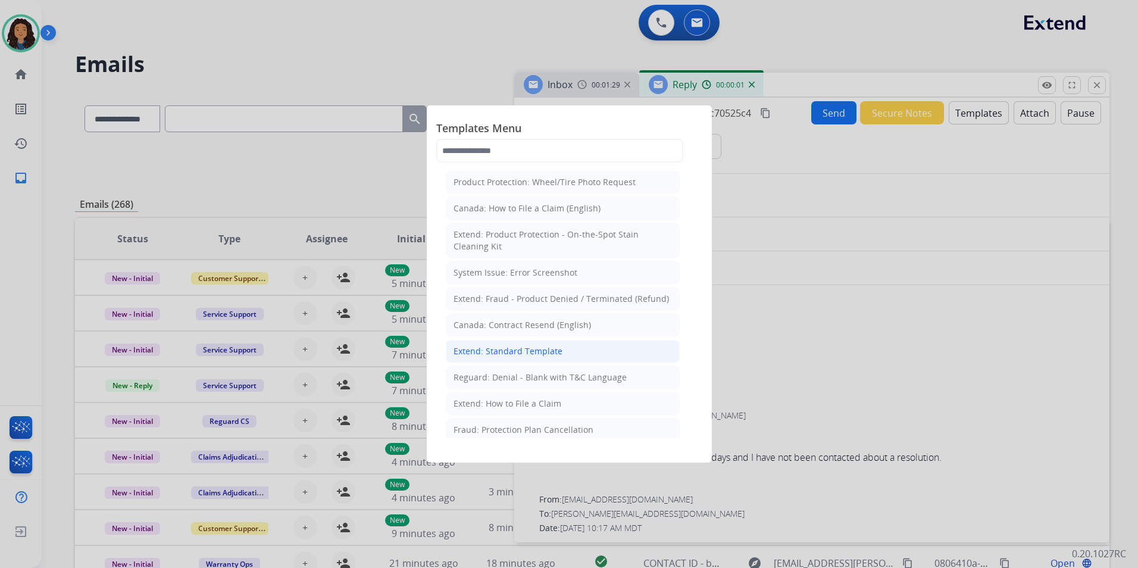
click at [567, 349] on li "Extend: Standard Template" at bounding box center [563, 351] width 234 height 23
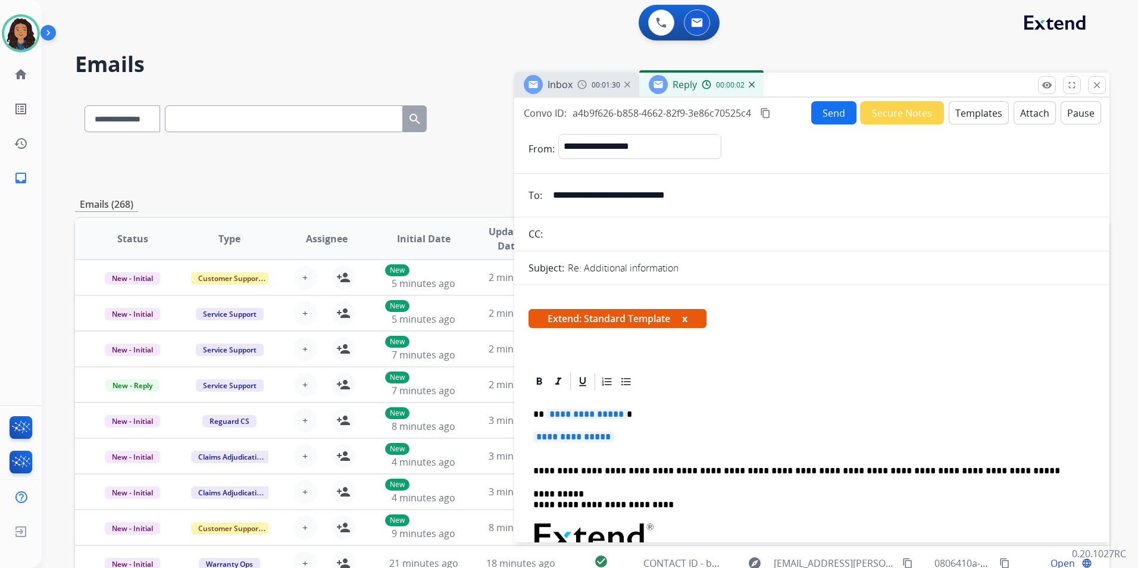
click at [564, 82] on span "Inbox" at bounding box center [559, 84] width 25 height 13
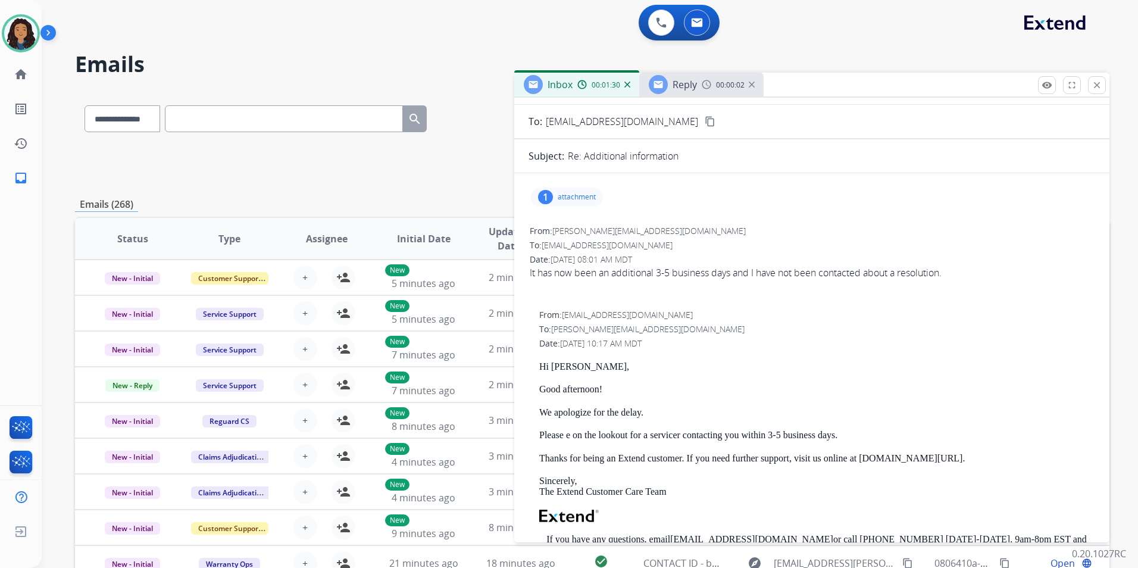
scroll to position [119, 0]
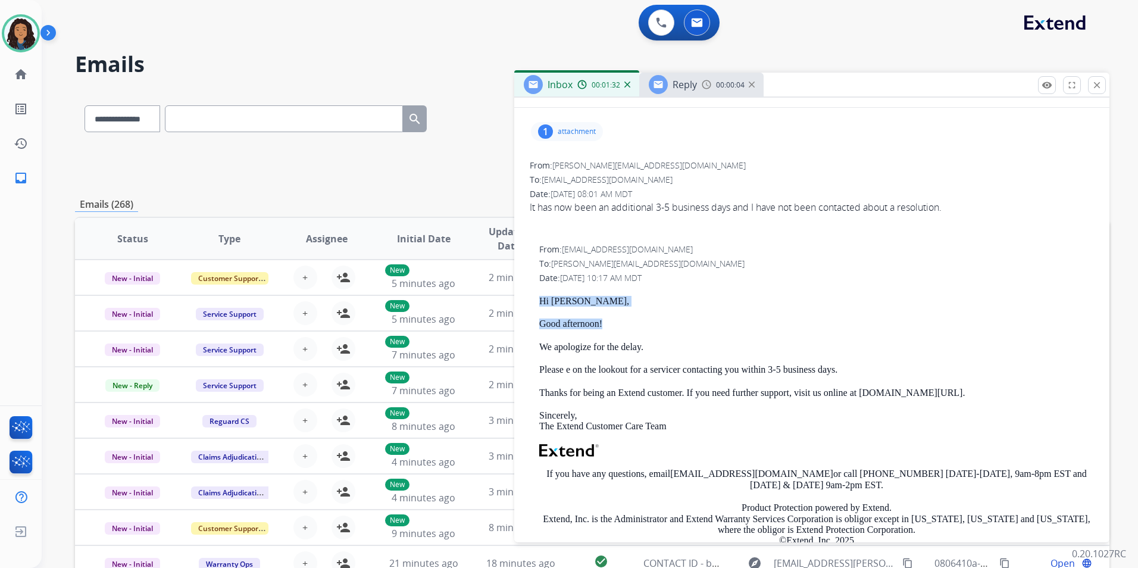
drag, startPoint x: 540, startPoint y: 297, endPoint x: 625, endPoint y: 323, distance: 89.0
click at [625, 323] on div "Hi [PERSON_NAME], Good afternoon! We apologize for the delay. Please e on the l…" at bounding box center [816, 453] width 555 height 314
drag, startPoint x: 625, startPoint y: 323, endPoint x: 593, endPoint y: 327, distance: 32.9
copy div "Hi [PERSON_NAME], Good afternoon!"
click at [687, 87] on span "Reply" at bounding box center [684, 84] width 24 height 13
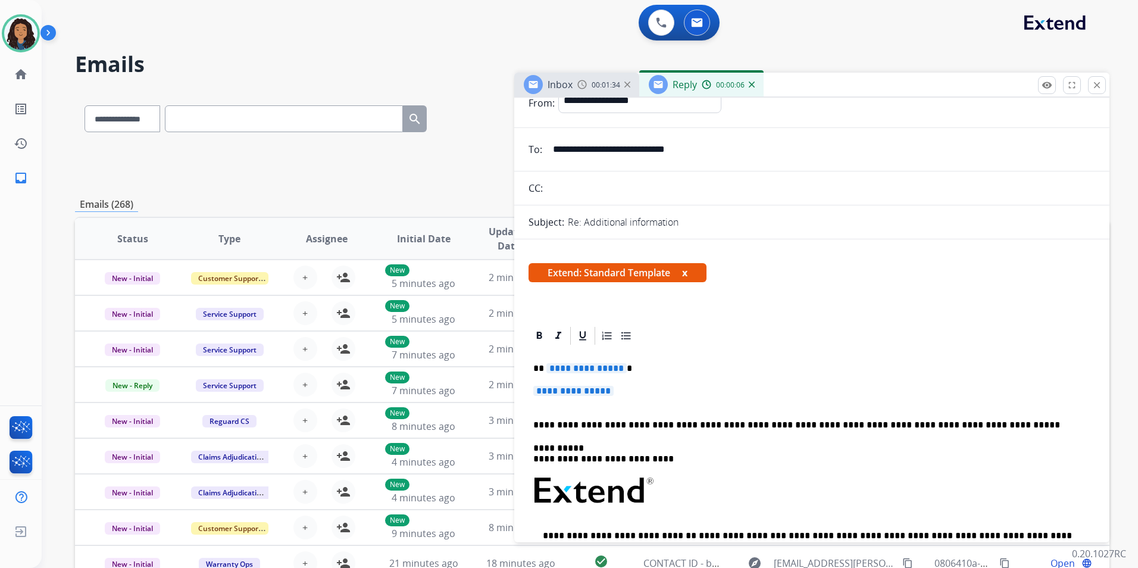
scroll to position [60, 0]
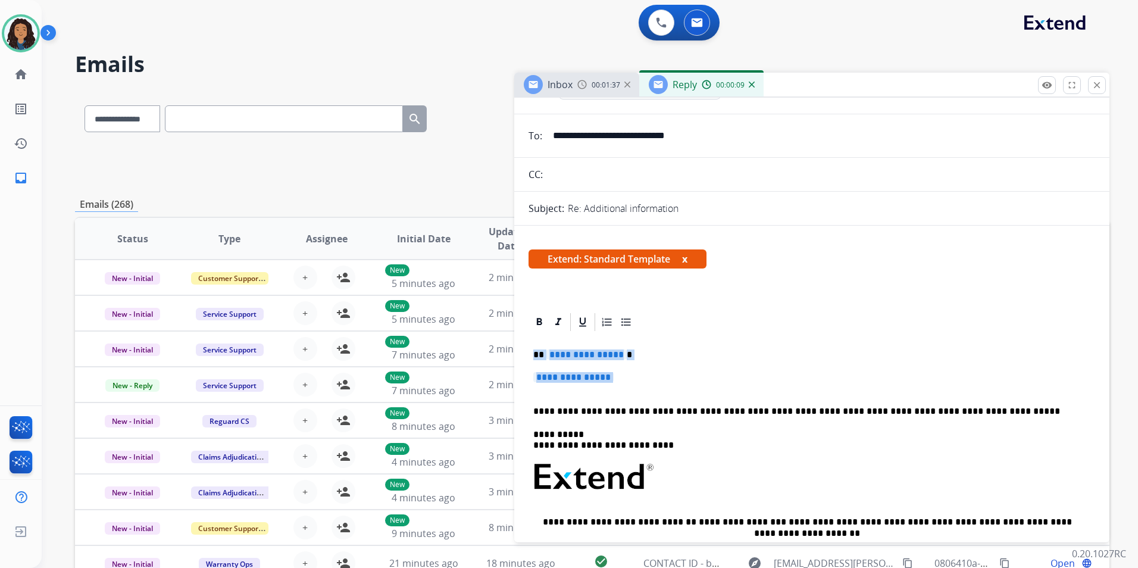
drag, startPoint x: 533, startPoint y: 350, endPoint x: 625, endPoint y: 384, distance: 97.9
click at [625, 384] on div "**********" at bounding box center [811, 505] width 567 height 345
paste div
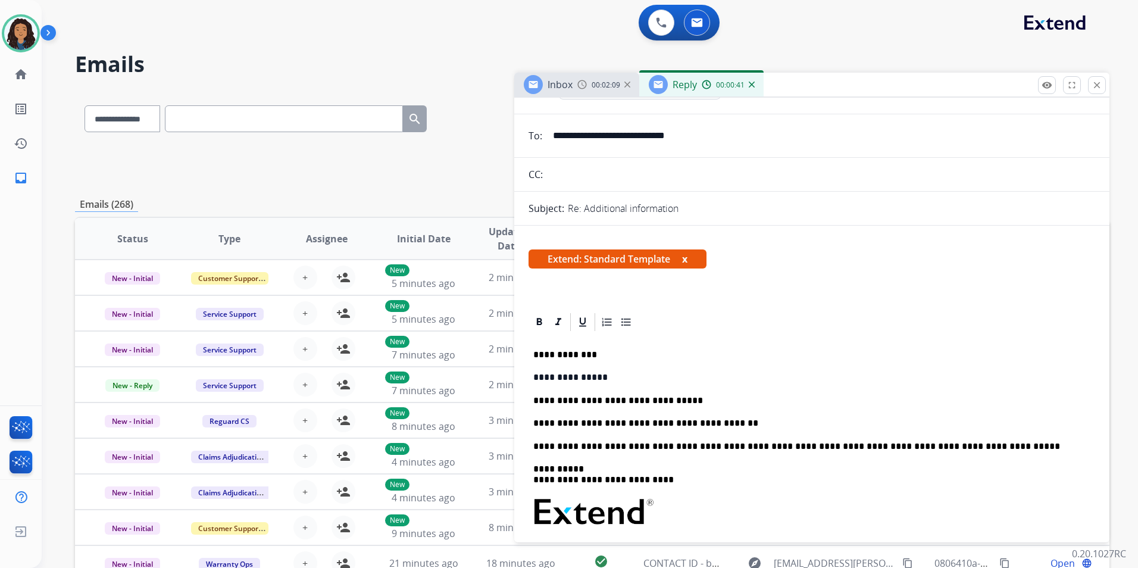
click at [750, 424] on p "**********" at bounding box center [806, 423] width 547 height 11
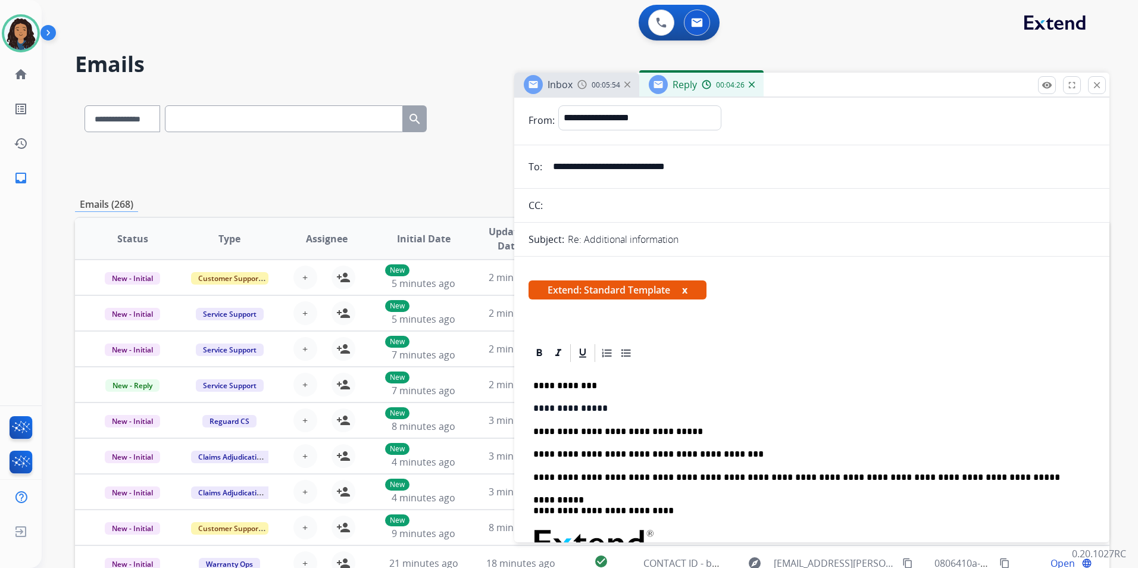
scroll to position [0, 0]
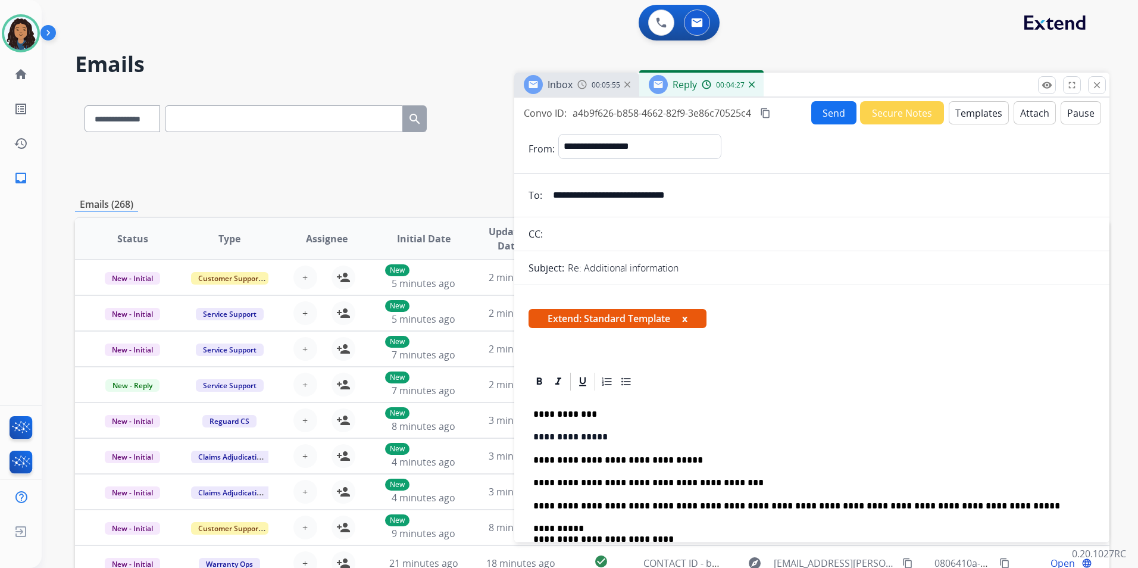
click at [567, 77] on div "Inbox" at bounding box center [559, 84] width 25 height 14
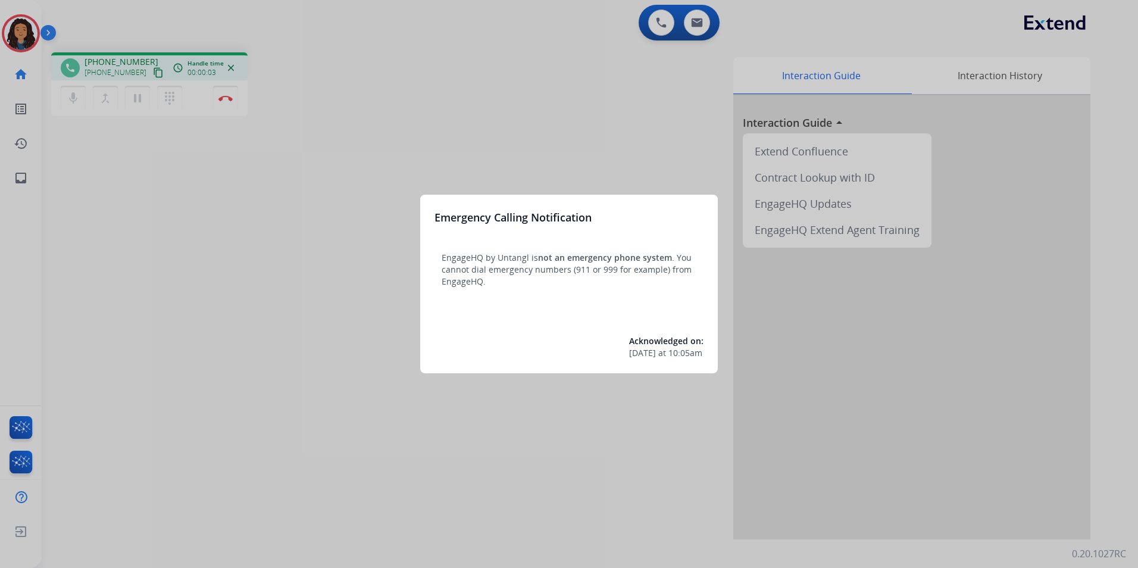
click at [325, 357] on div at bounding box center [569, 284] width 1138 height 568
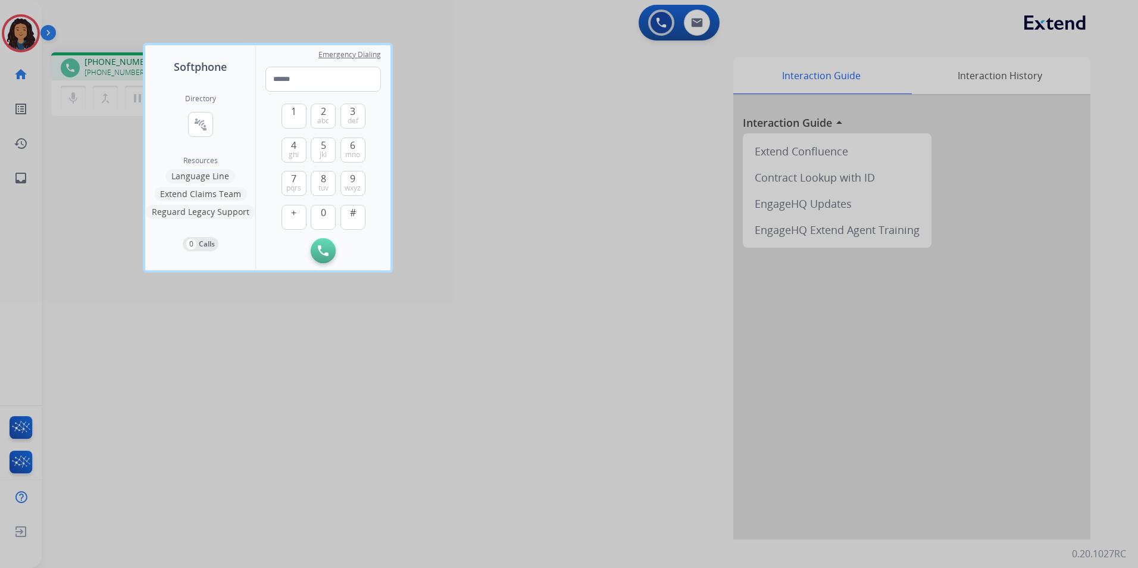
click at [378, 425] on div at bounding box center [569, 284] width 1138 height 568
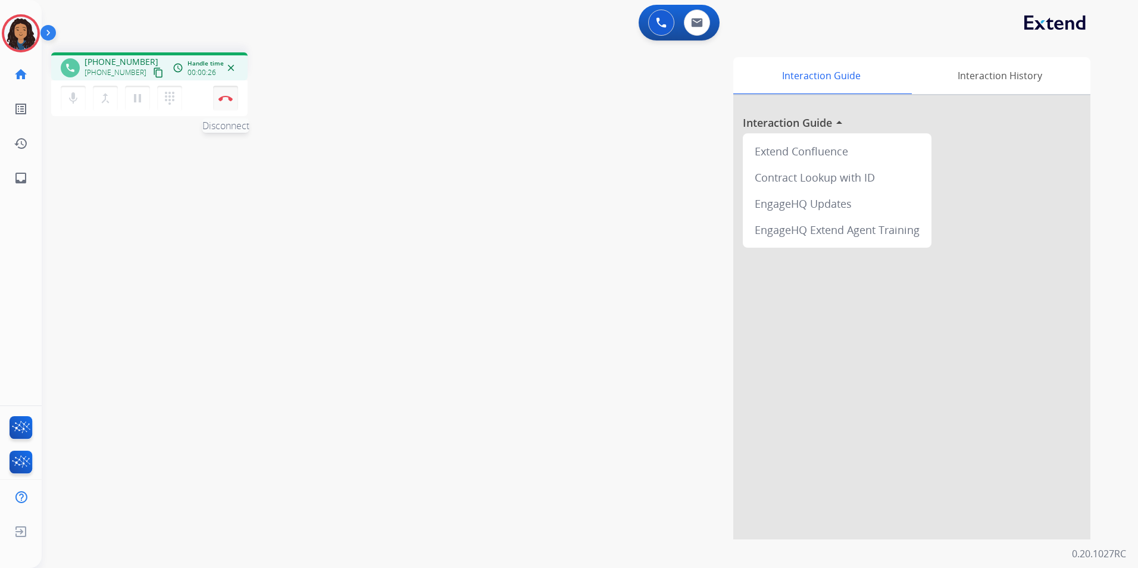
click at [215, 99] on button "Disconnect" at bounding box center [225, 98] width 25 height 25
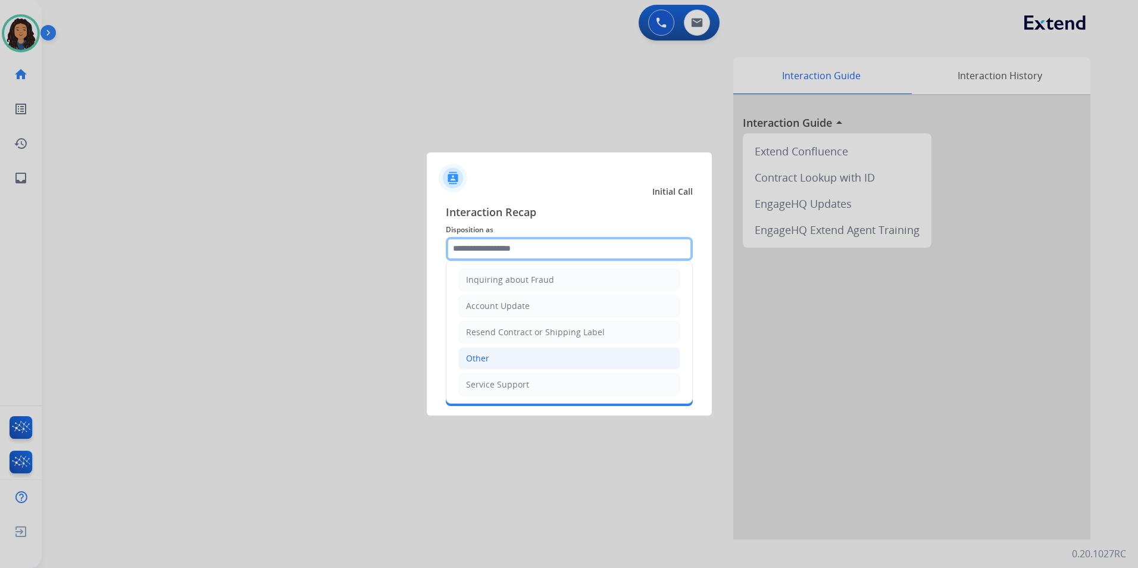
scroll to position [186, 0]
click at [496, 353] on li "Other" at bounding box center [569, 357] width 222 height 23
type input "*****"
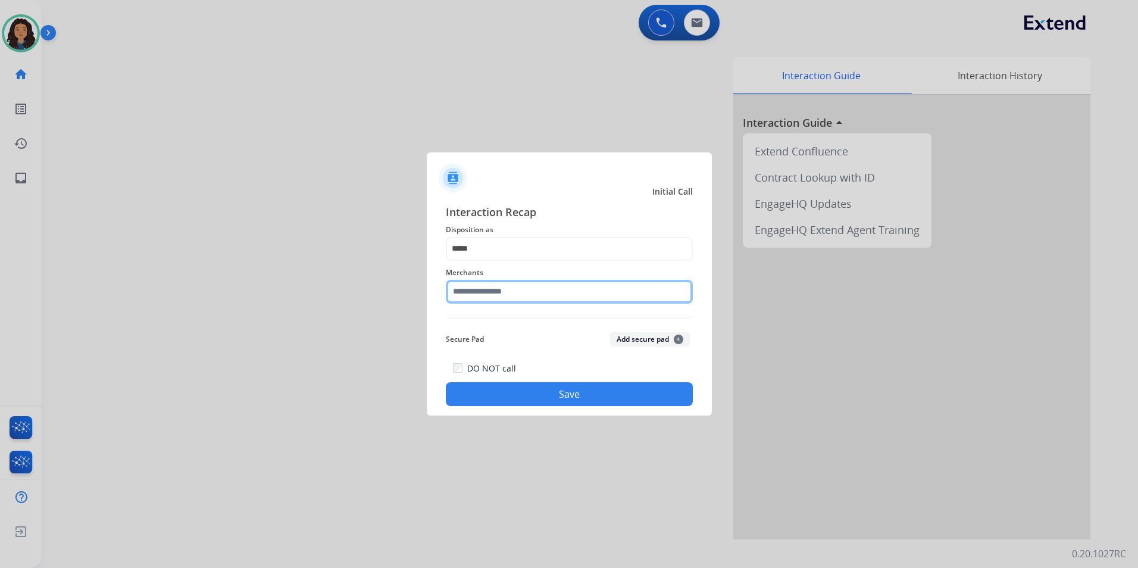
click at [496, 295] on input "text" at bounding box center [569, 292] width 247 height 24
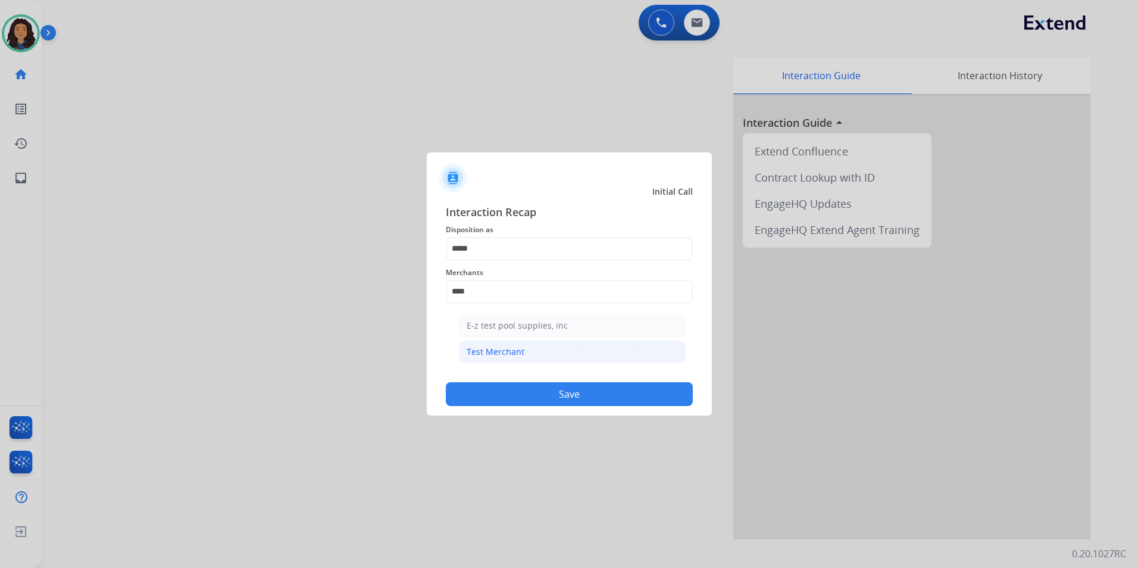
click at [505, 351] on div "Test Merchant" at bounding box center [496, 352] width 58 height 12
type input "**********"
click at [469, 389] on button "Save" at bounding box center [569, 394] width 247 height 24
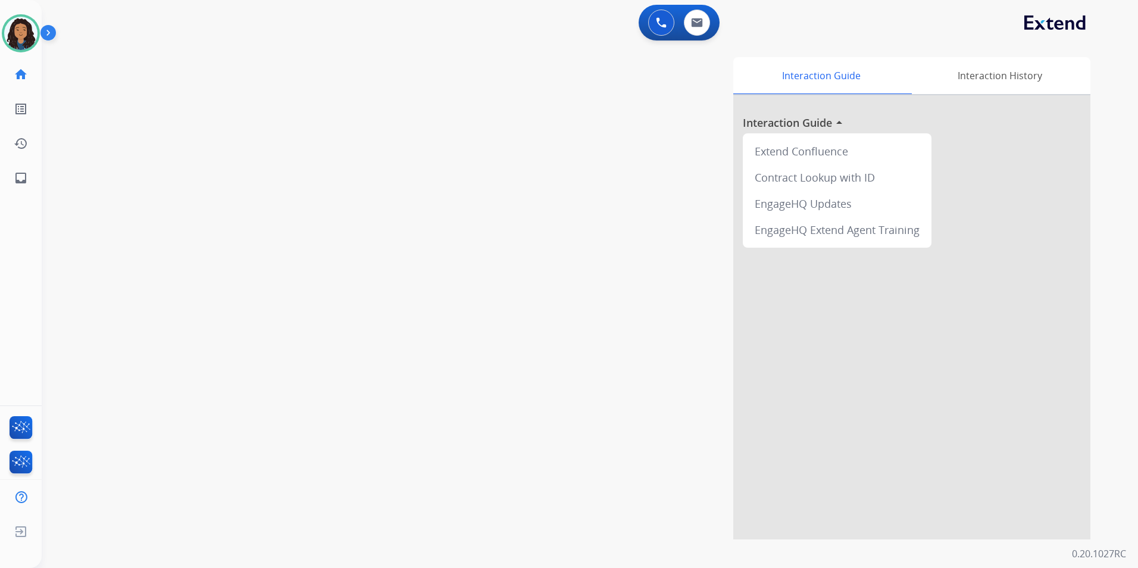
click at [346, 228] on div "swap_horiz Break voice bridge close_fullscreen Connect 3-Way Call merge_type Se…" at bounding box center [576, 291] width 1068 height 496
click at [695, 27] on img at bounding box center [697, 23] width 12 height 10
select select "**********"
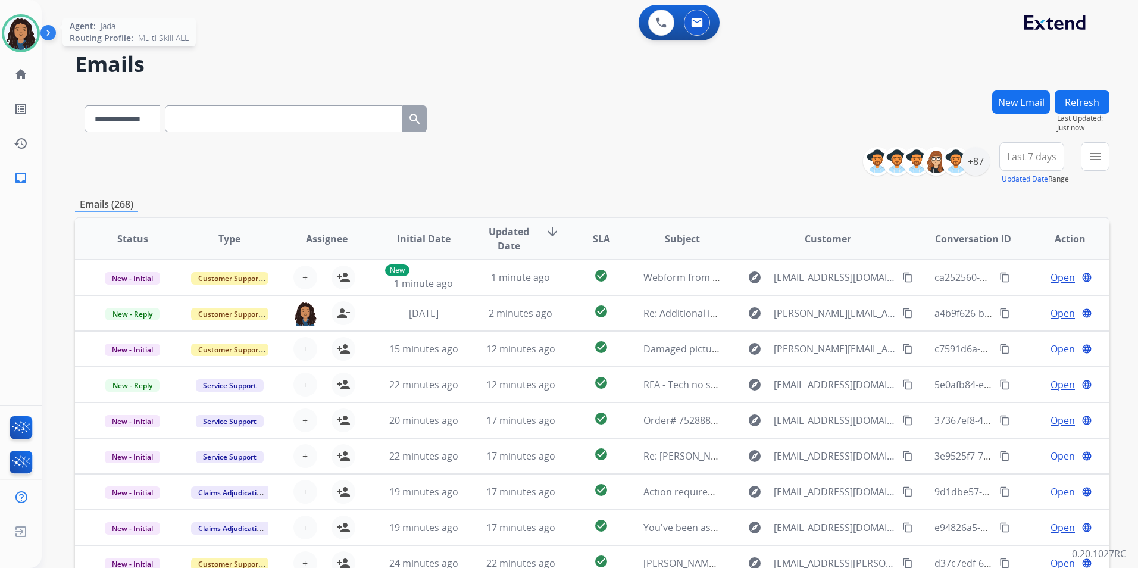
click at [28, 29] on img at bounding box center [20, 33] width 33 height 33
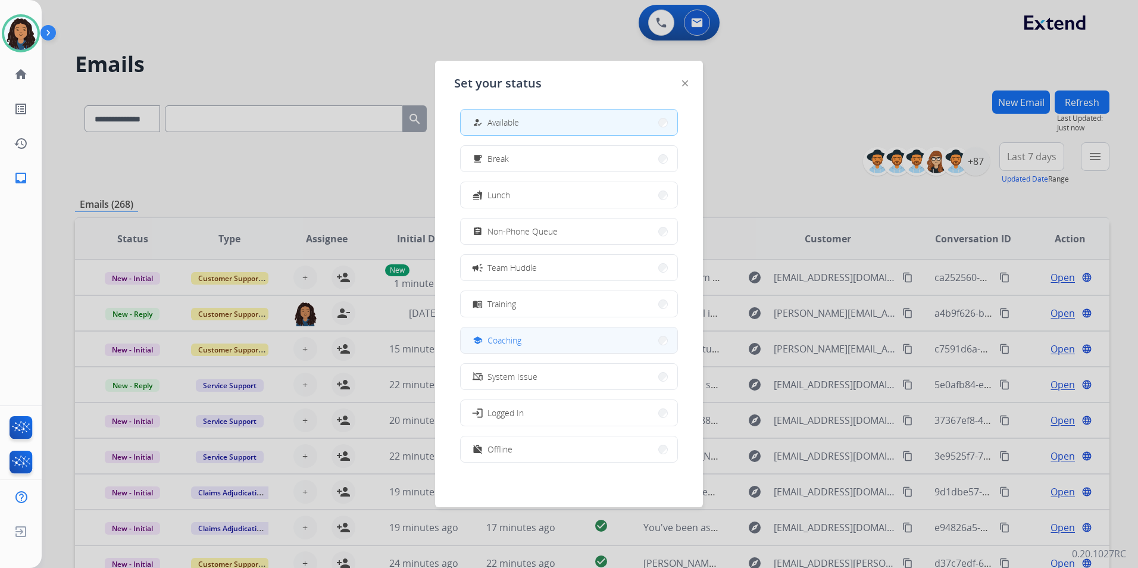
scroll to position [4, 0]
click at [546, 449] on button "work_off Offline" at bounding box center [569, 449] width 217 height 26
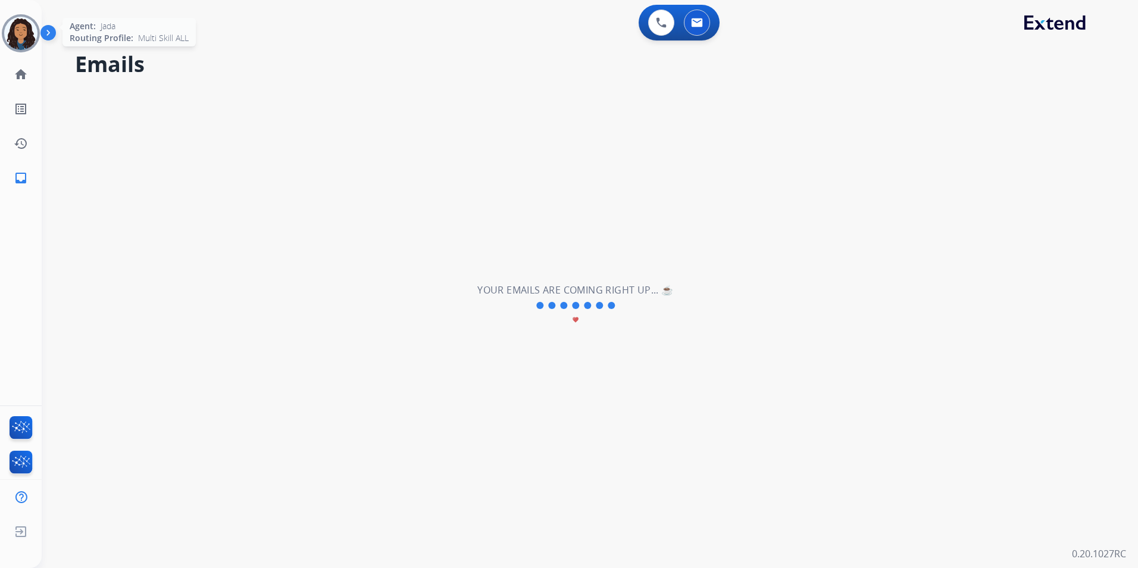
click at [11, 28] on img at bounding box center [20, 33] width 33 height 33
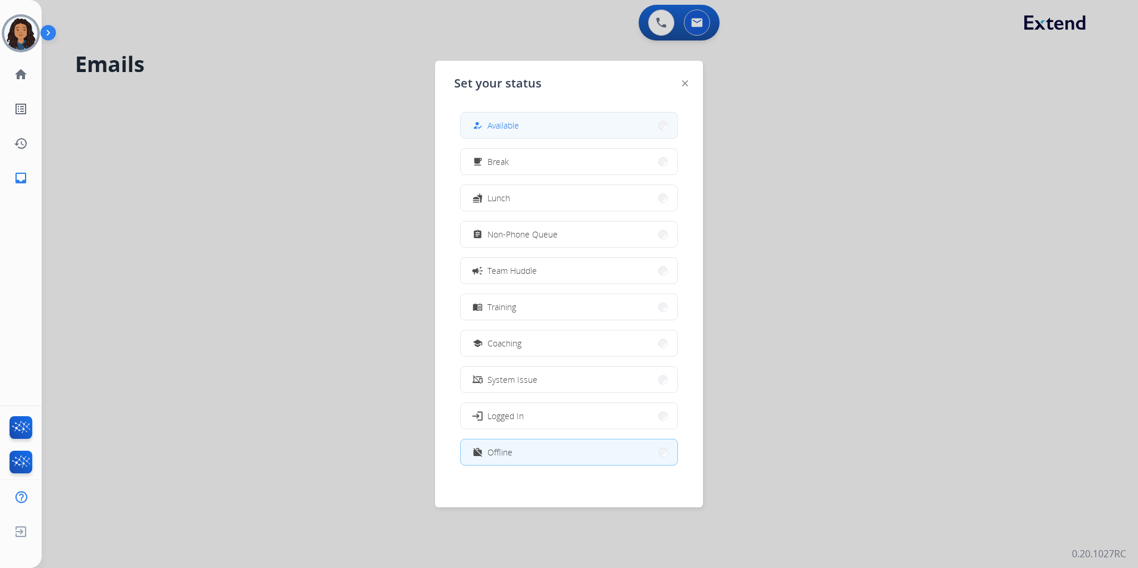
click at [636, 120] on button "how_to_reg Available" at bounding box center [569, 125] width 217 height 26
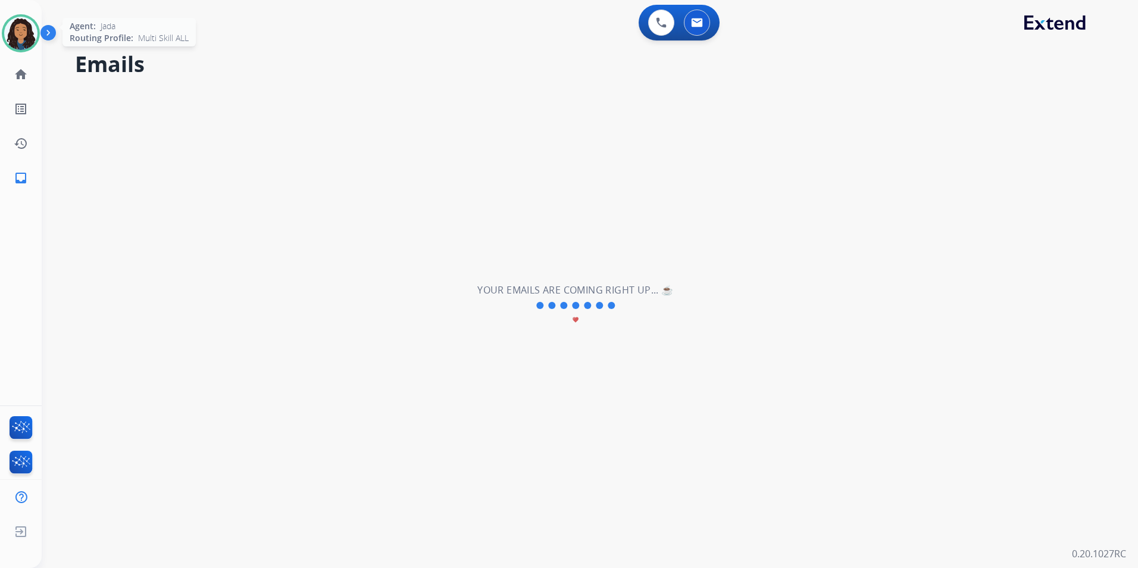
click at [10, 49] on div "Agent: Jada Routing Profile: Multi Skill ALL" at bounding box center [21, 33] width 38 height 38
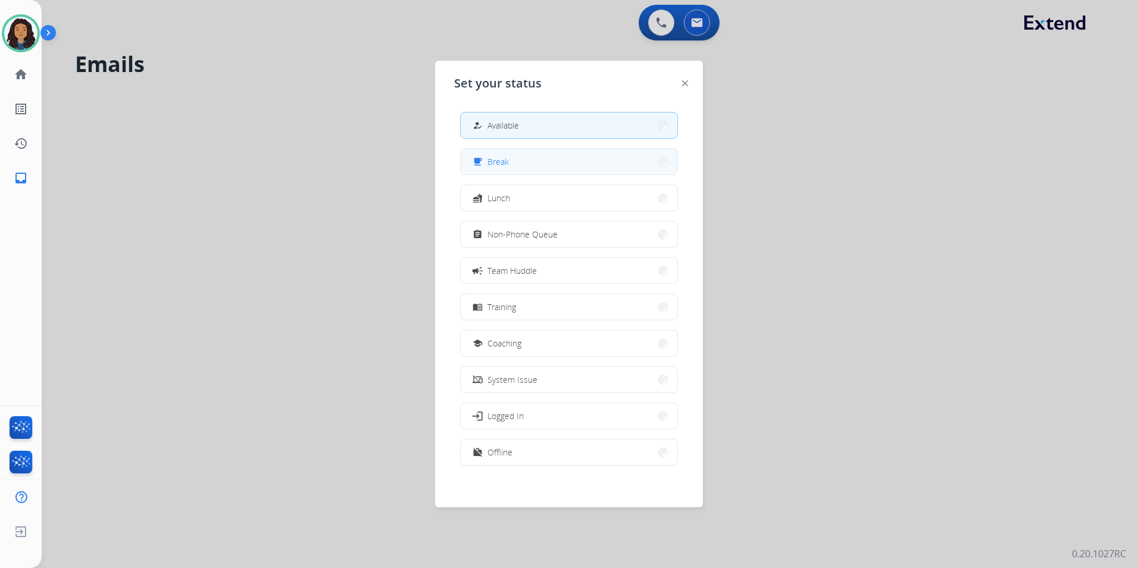
click at [564, 168] on button "free_breakfast Break" at bounding box center [569, 162] width 217 height 26
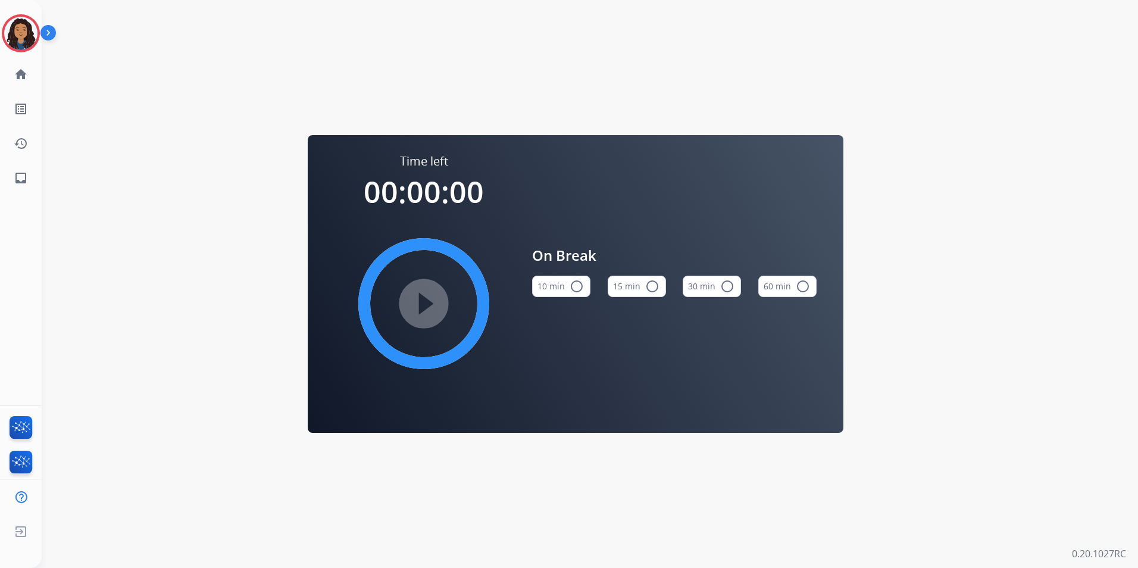
click at [669, 290] on div "10 min radio_button_unchecked 15 min radio_button_unchecked 30 min radio_button…" at bounding box center [674, 286] width 284 height 40
click at [649, 289] on mat-icon "radio_button_unchecked" at bounding box center [652, 286] width 14 height 14
click at [417, 311] on mat-icon "play_circle_filled" at bounding box center [424, 303] width 14 height 14
click at [38, 25] on div at bounding box center [21, 33] width 38 height 38
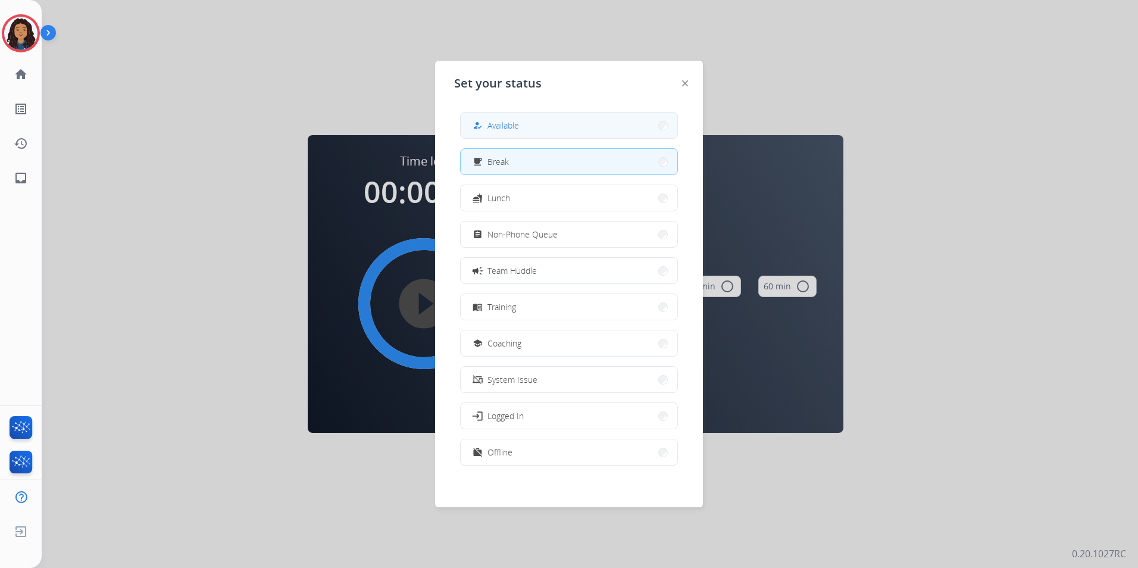
click at [507, 132] on div "how_to_reg Available" at bounding box center [494, 125] width 49 height 14
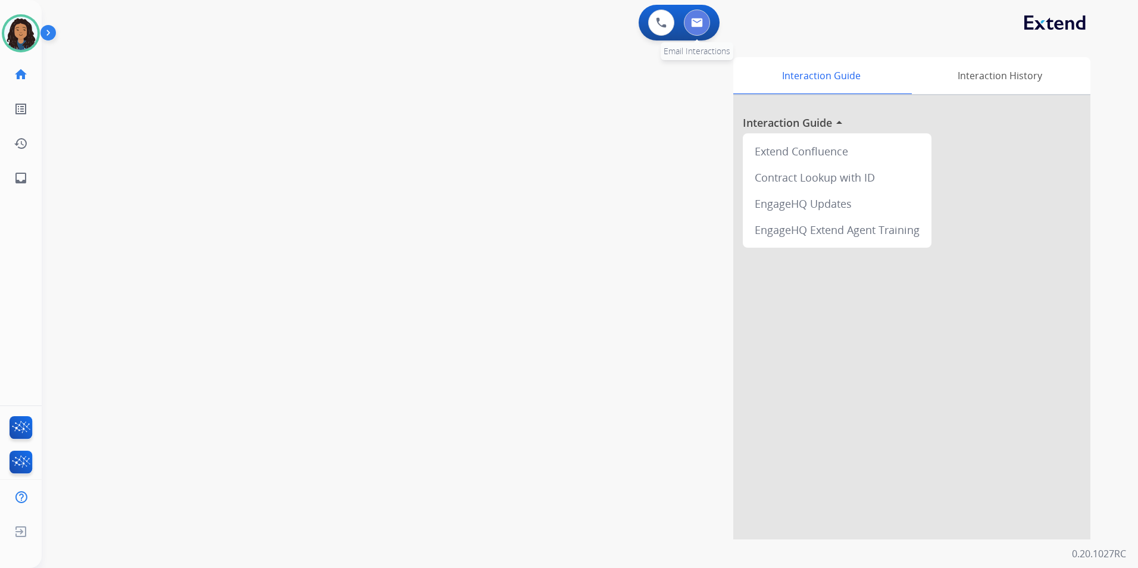
click at [694, 20] on img at bounding box center [697, 23] width 12 height 10
select select "**********"
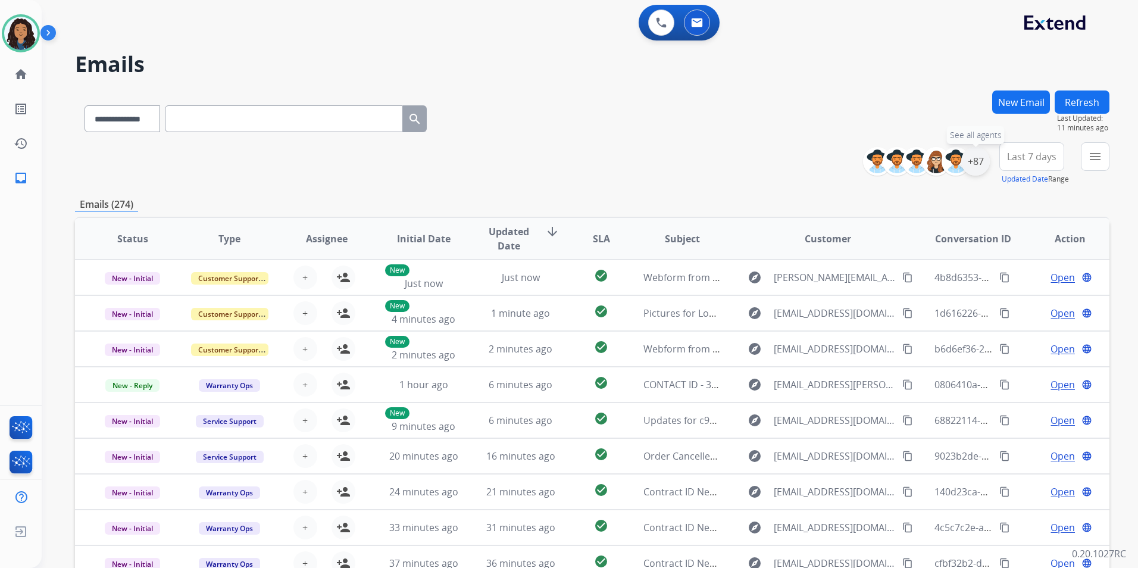
click at [980, 165] on div "+87" at bounding box center [975, 161] width 29 height 29
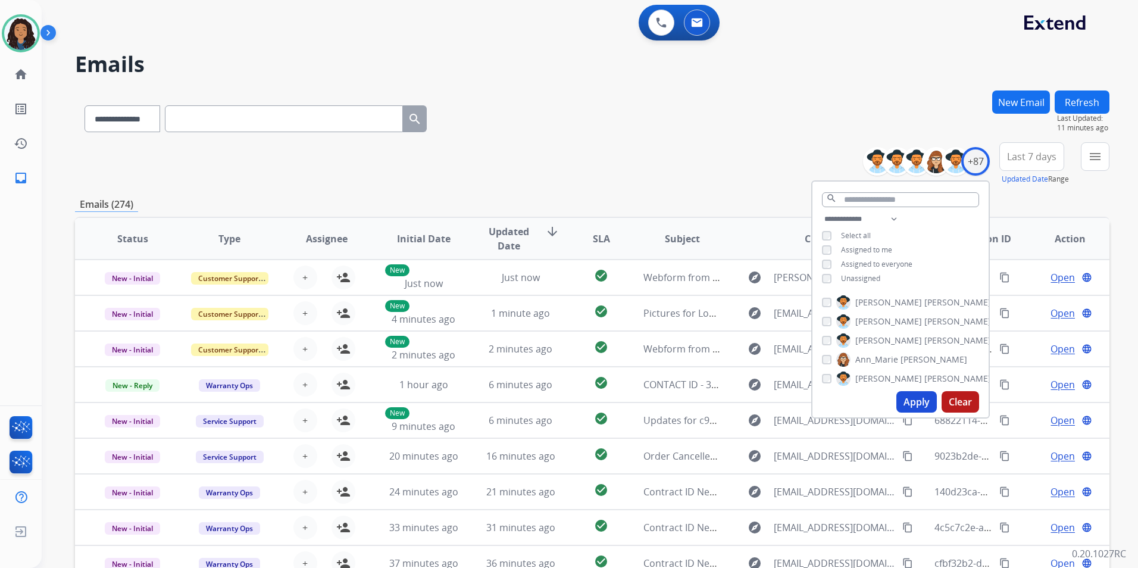
click at [848, 273] on span "Unassigned" at bounding box center [860, 278] width 39 height 10
click at [908, 400] on button "Apply" at bounding box center [916, 401] width 40 height 21
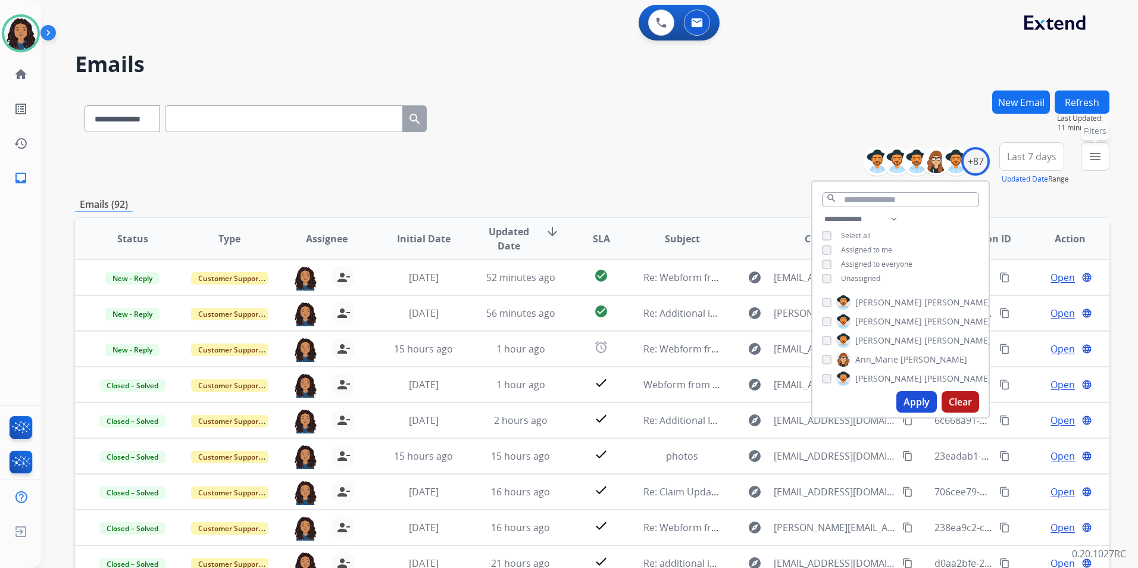
click at [1092, 154] on mat-icon "menu" at bounding box center [1095, 156] width 14 height 14
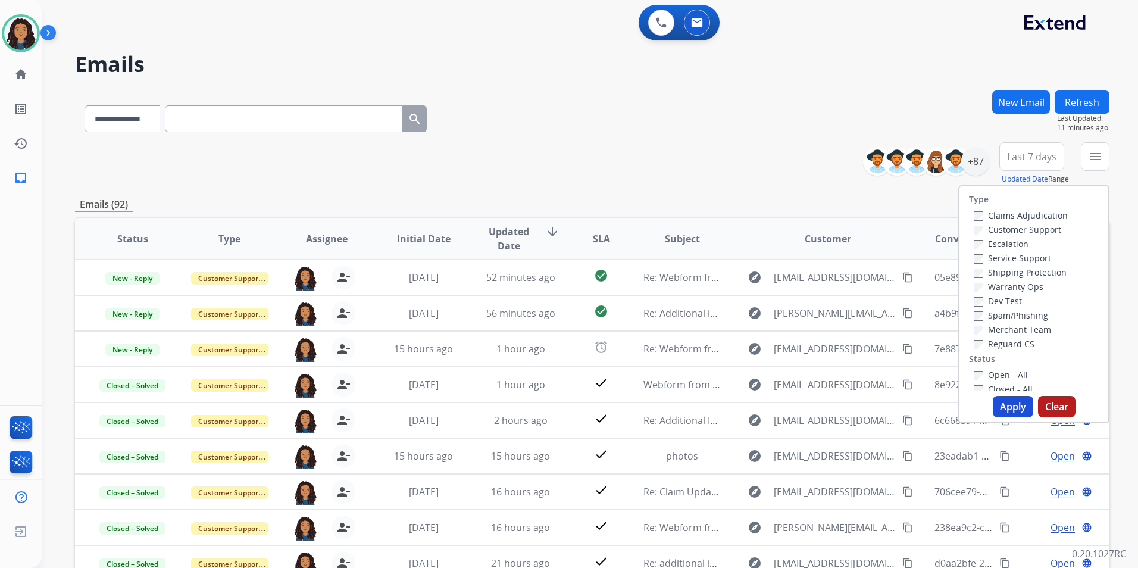
click at [1052, 230] on label "Customer Support" at bounding box center [1017, 229] width 87 height 11
drag, startPoint x: 1052, startPoint y: 230, endPoint x: 1010, endPoint y: 230, distance: 41.1
click at [1010, 230] on label "Customer Support" at bounding box center [1017, 229] width 87 height 11
click at [1031, 268] on label "Shipping Protection" at bounding box center [1020, 272] width 93 height 11
click at [1004, 340] on label "Reguard CS" at bounding box center [1004, 343] width 61 height 11
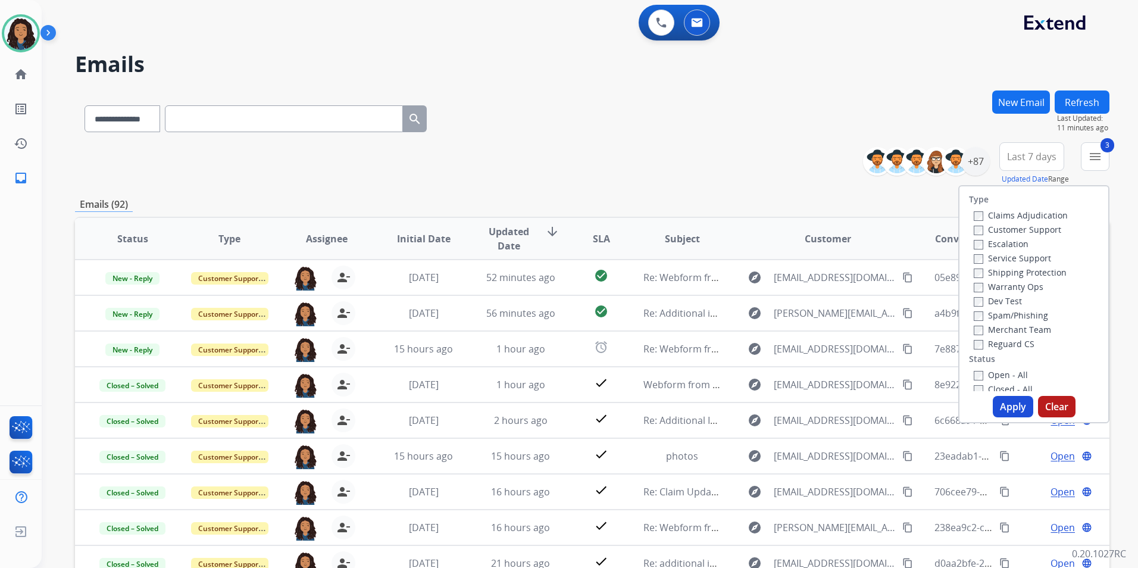
click at [993, 377] on label "Open - All" at bounding box center [1001, 374] width 54 height 11
drag, startPoint x: 997, startPoint y: 405, endPoint x: 893, endPoint y: 380, distance: 107.0
click at [996, 405] on button "Apply" at bounding box center [1013, 406] width 40 height 21
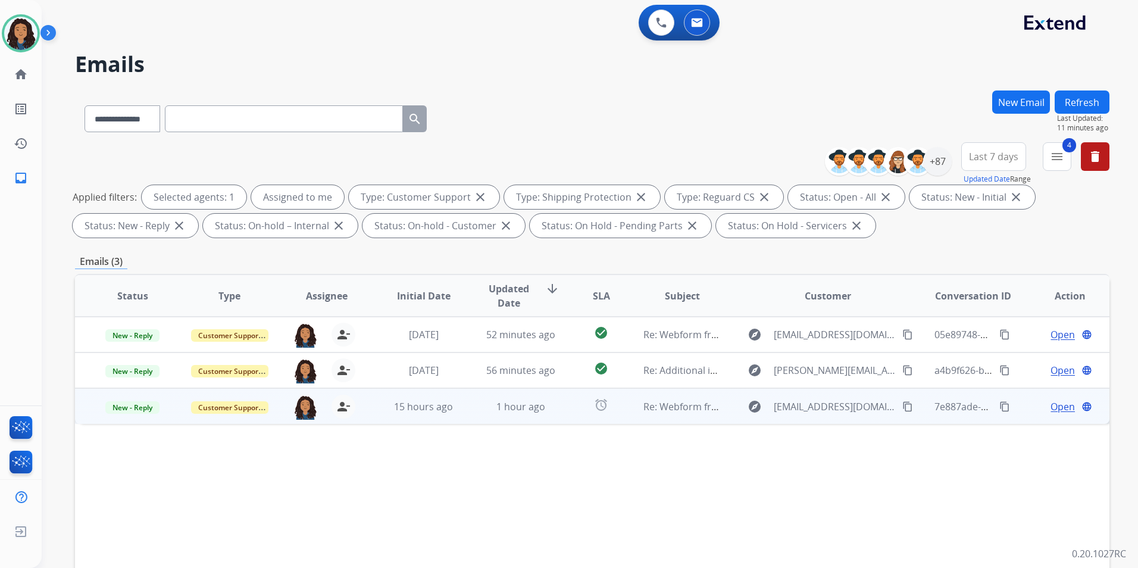
click at [1059, 409] on span "Open" at bounding box center [1062, 406] width 24 height 14
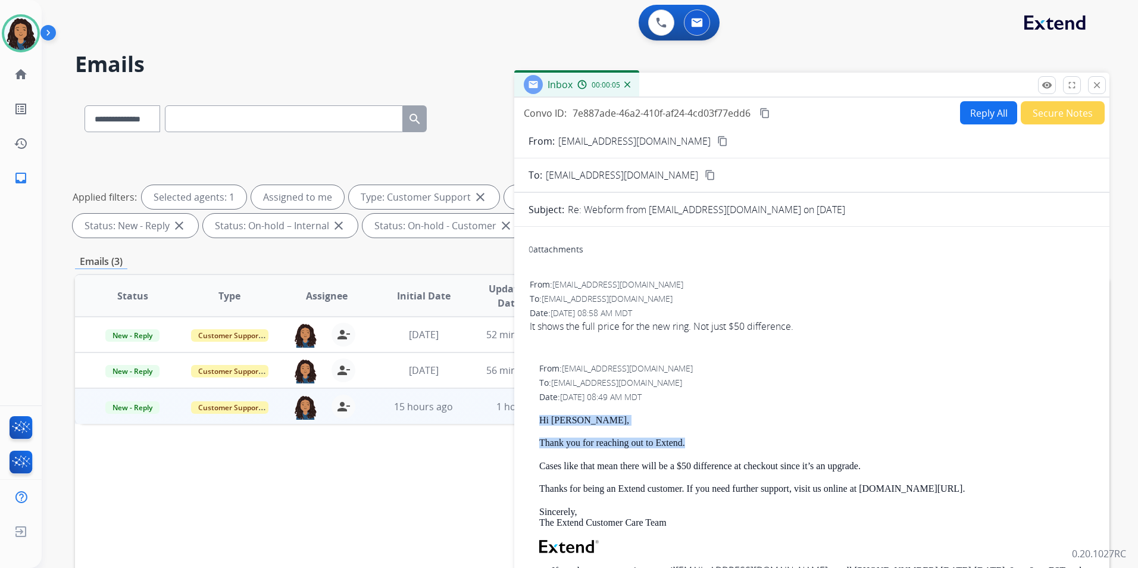
drag, startPoint x: 531, startPoint y: 417, endPoint x: 697, endPoint y: 443, distance: 168.1
click at [697, 443] on div "From: support@extend.com To: gracedorcey@gmail.com Date: 09/27/2025 - 08:49 AM …" at bounding box center [811, 540] width 567 height 358
drag, startPoint x: 697, startPoint y: 443, endPoint x: 675, endPoint y: 445, distance: 22.7
copy div "Hi [PERSON_NAME], Thank you for reaching out to Extend."
click at [974, 112] on button "Reply All" at bounding box center [988, 112] width 57 height 23
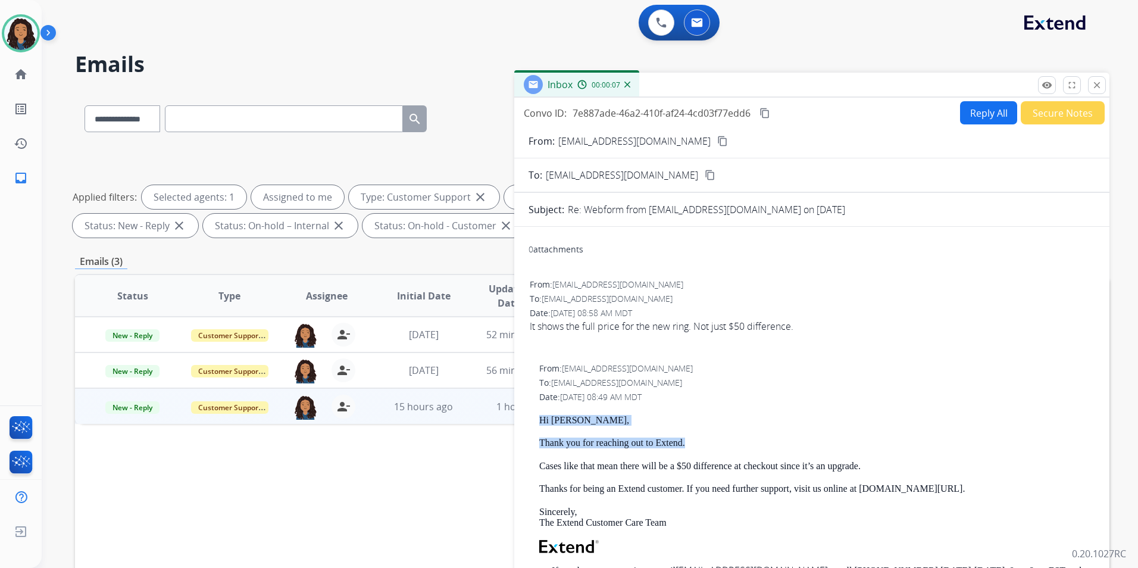
select select "**********"
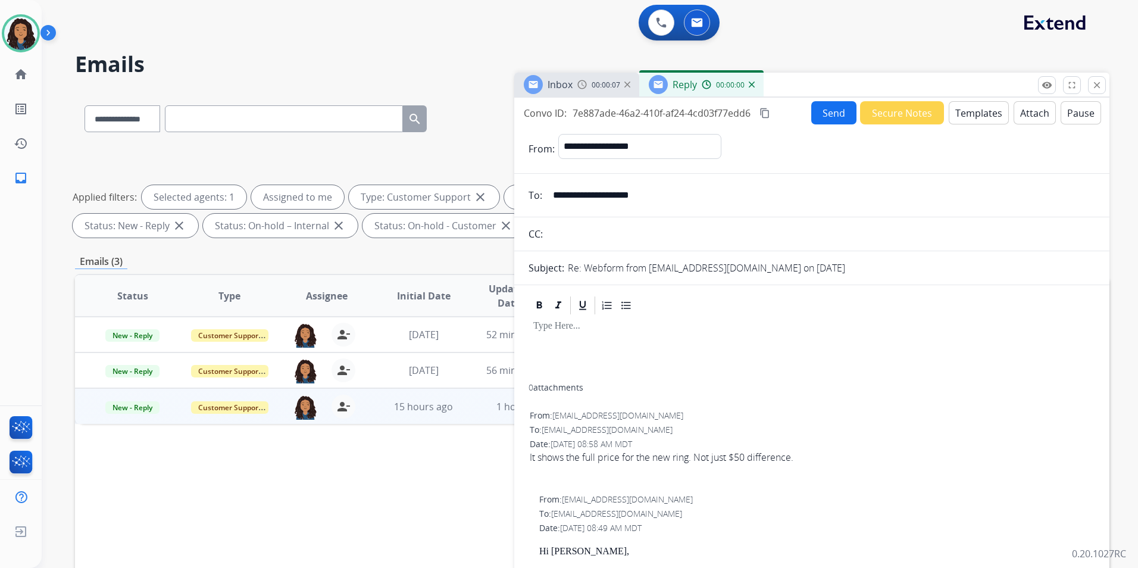
click at [974, 112] on button "Templates" at bounding box center [979, 112] width 60 height 23
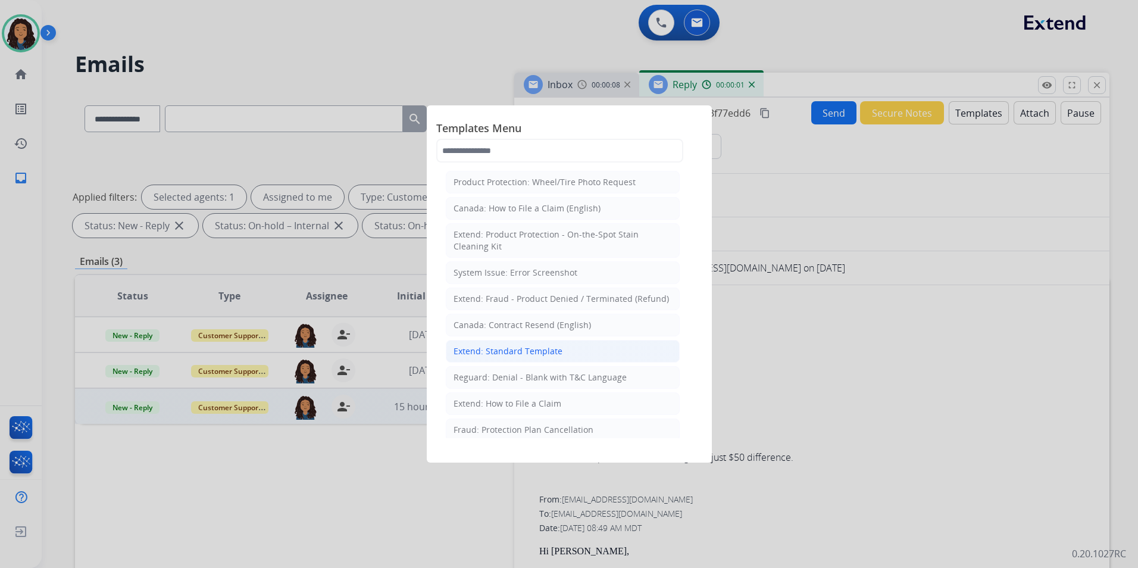
click at [511, 355] on div "Extend: Standard Template" at bounding box center [507, 351] width 109 height 12
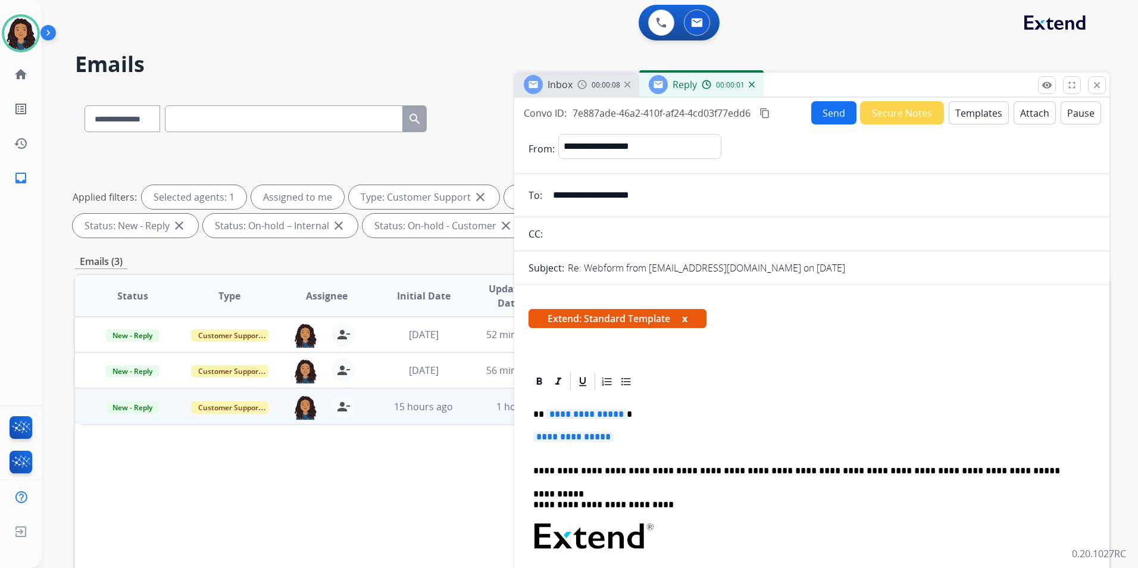
scroll to position [60, 0]
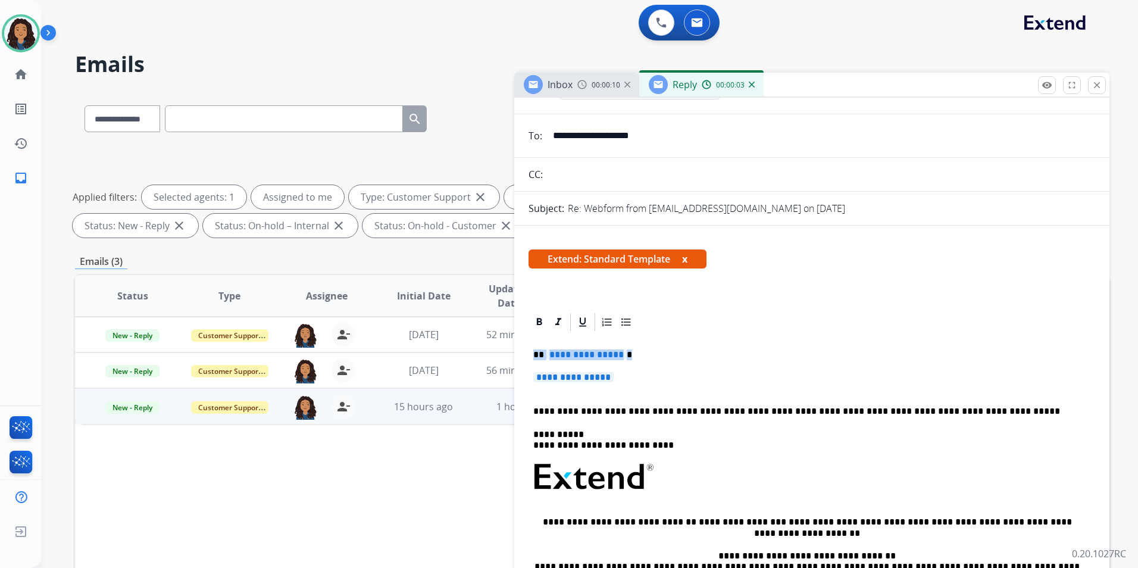
drag, startPoint x: 532, startPoint y: 351, endPoint x: 624, endPoint y: 377, distance: 95.3
click at [624, 377] on div "**********" at bounding box center [811, 512] width 567 height 359
paste div
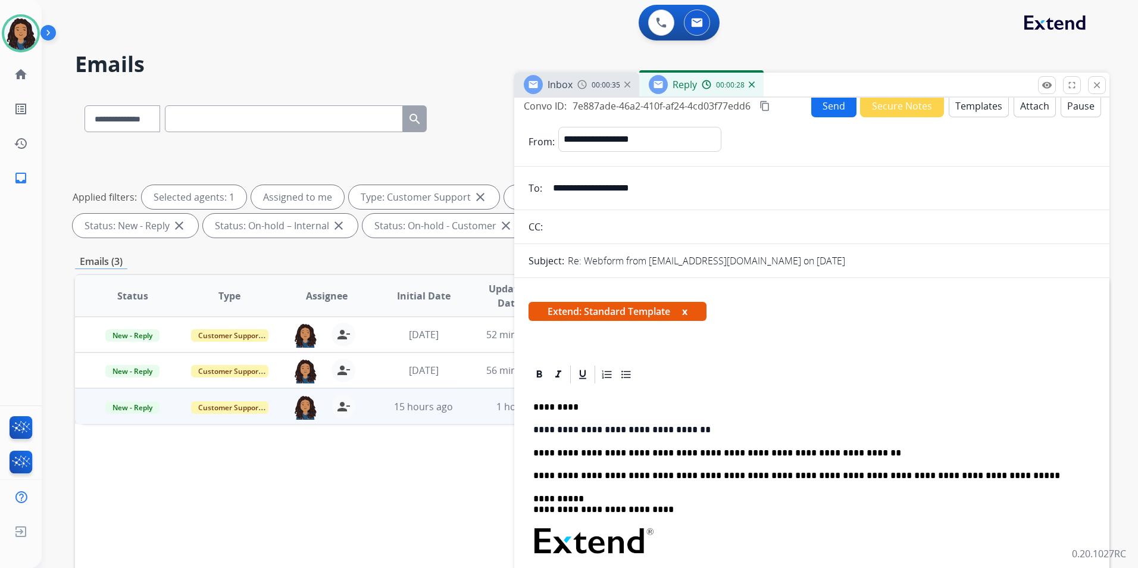
scroll to position [0, 0]
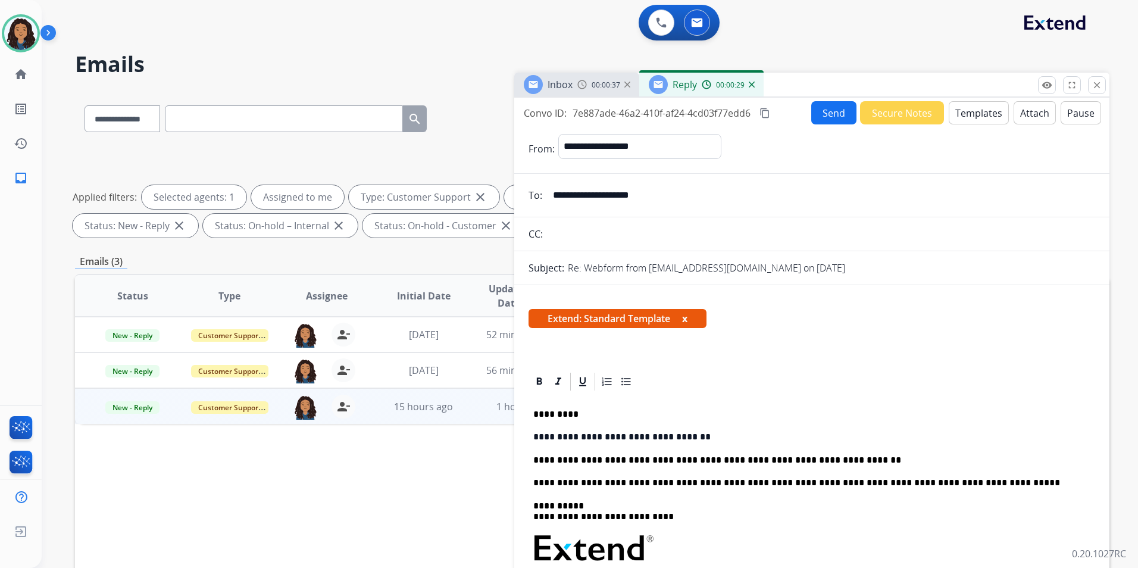
click at [826, 111] on button "Send" at bounding box center [833, 112] width 45 height 23
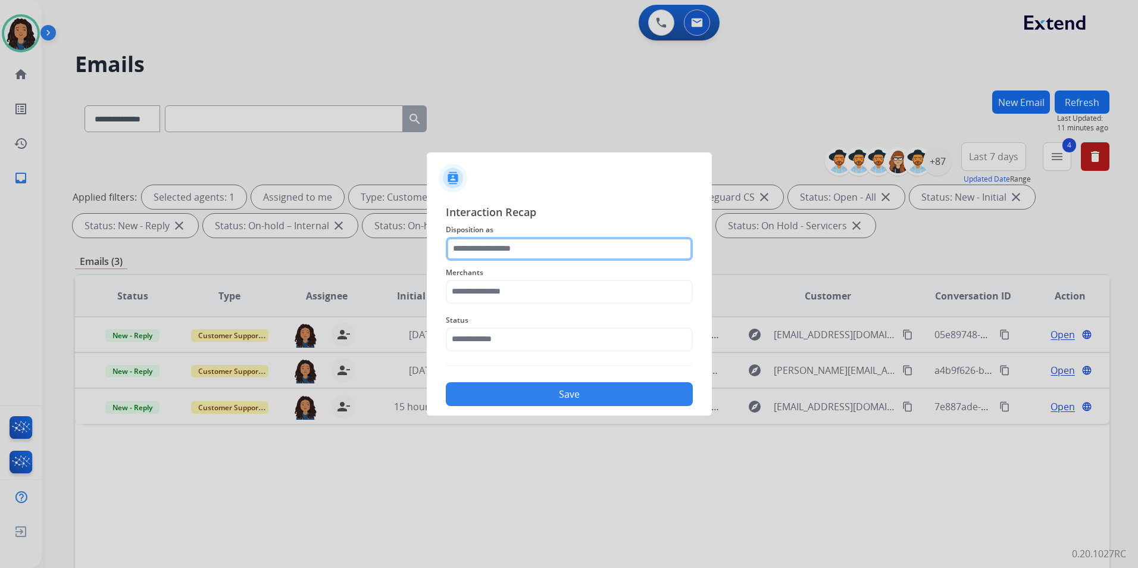
click at [559, 253] on input "text" at bounding box center [569, 249] width 247 height 24
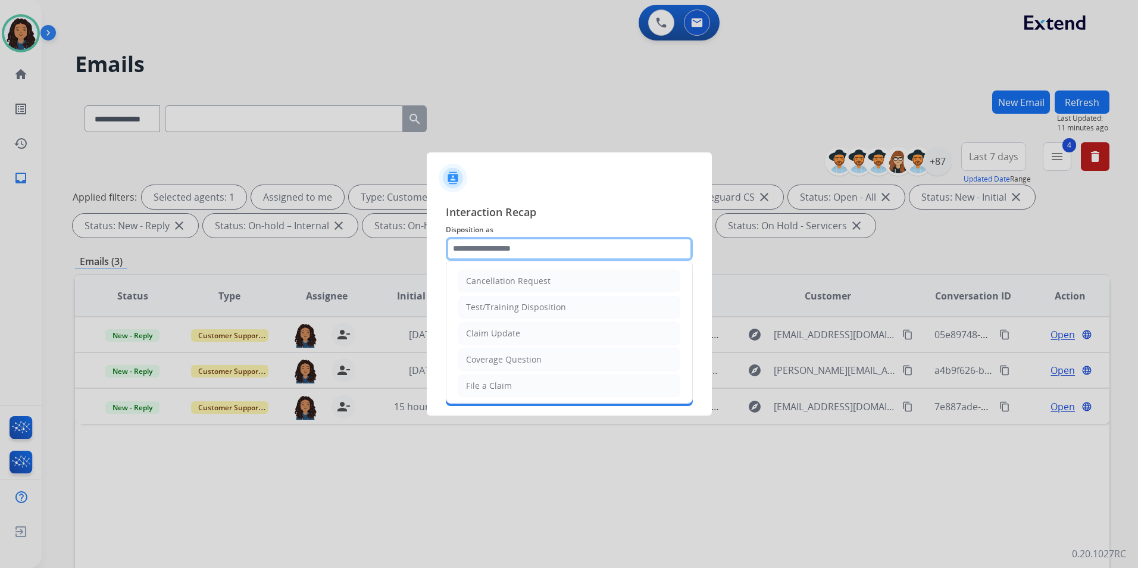
type input "**********"
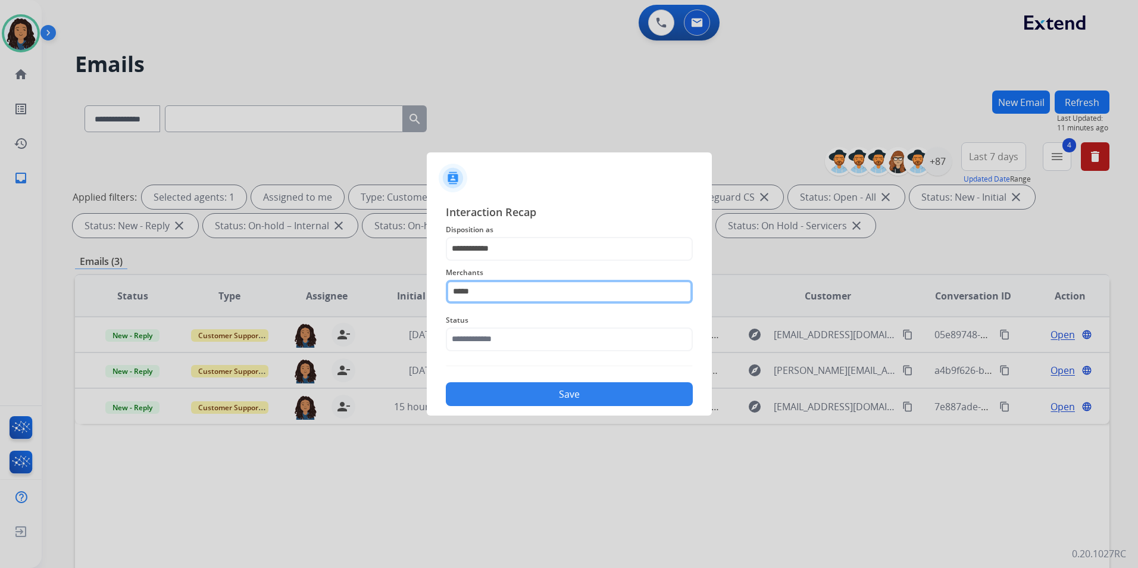
click at [494, 281] on input "*****" at bounding box center [569, 292] width 247 height 24
drag, startPoint x: 507, startPoint y: 290, endPoint x: 398, endPoint y: 286, distance: 109.6
click at [0, 286] on app-contact-recap-modal "**********" at bounding box center [0, 284] width 0 height 568
type input "***"
click at [644, 353] on div "Status" at bounding box center [569, 332] width 247 height 48
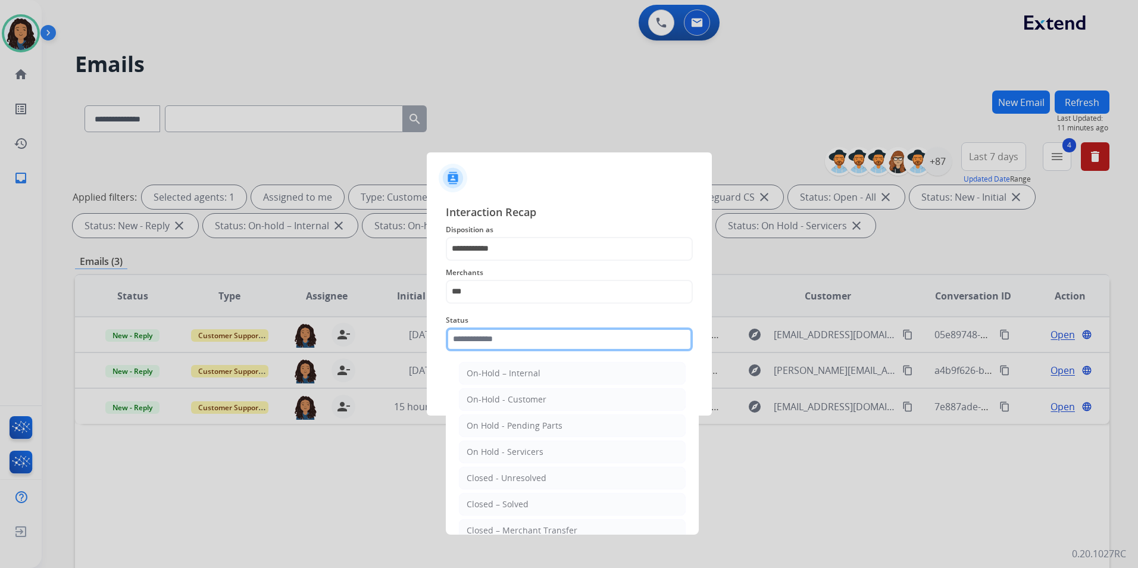
drag, startPoint x: 592, startPoint y: 345, endPoint x: 534, endPoint y: 445, distance: 115.4
click at [592, 345] on input "text" at bounding box center [569, 339] width 247 height 24
click at [509, 498] on div "Closed – Solved" at bounding box center [498, 504] width 62 height 12
type input "**********"
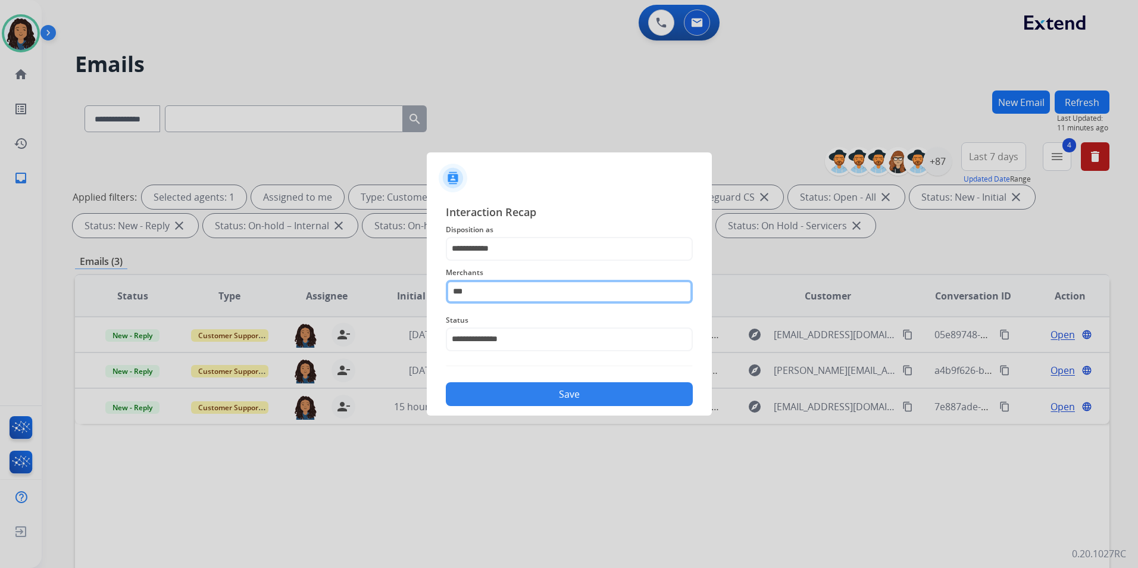
click at [492, 291] on input "***" at bounding box center [569, 292] width 247 height 24
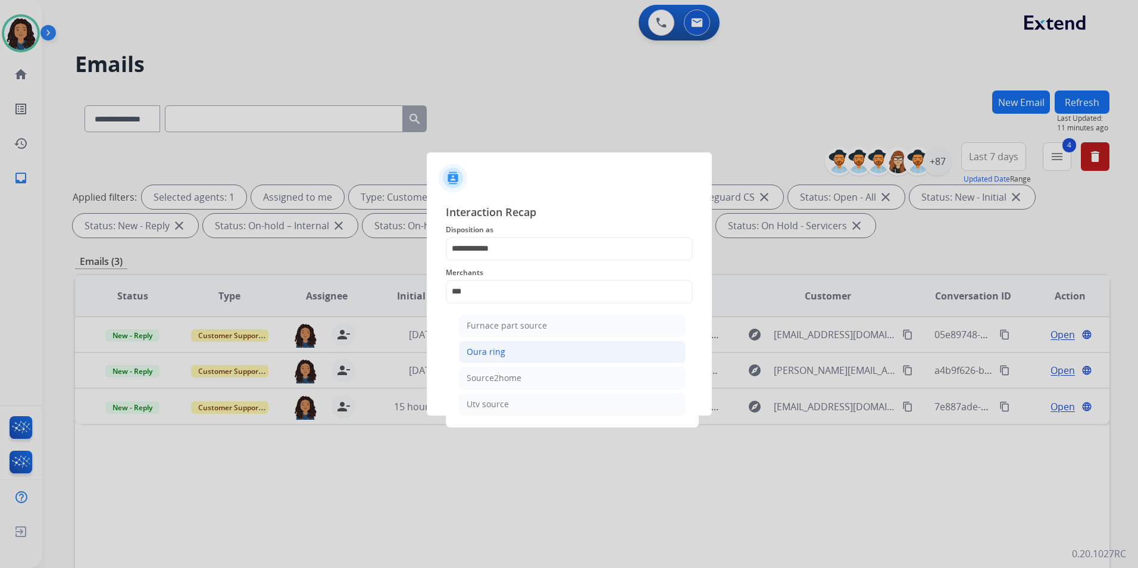
click at [498, 355] on div "Oura ring" at bounding box center [486, 352] width 39 height 12
type input "*********"
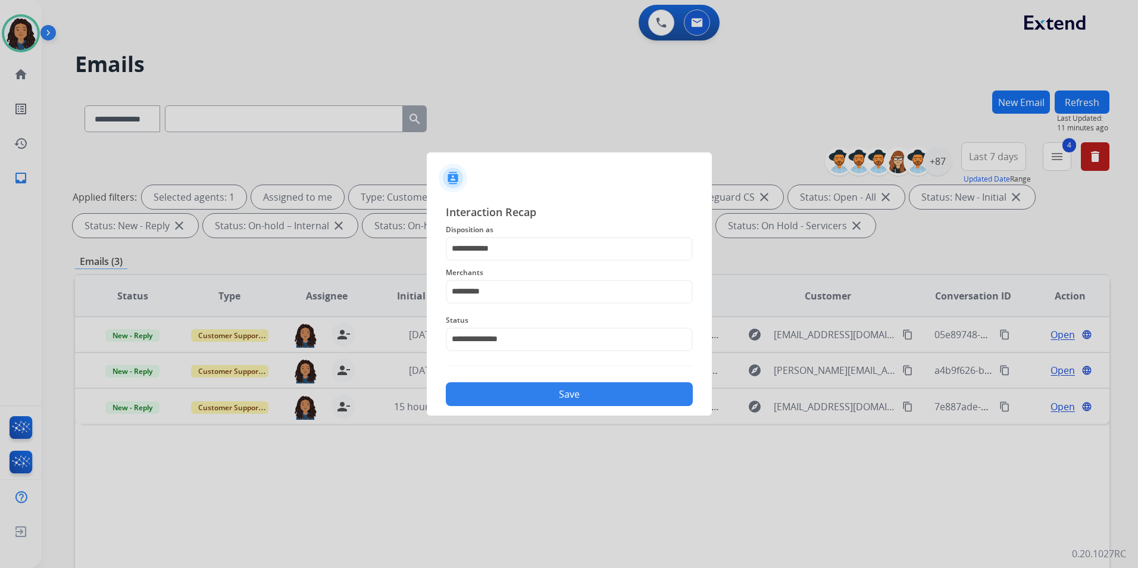
click at [516, 399] on button "Save" at bounding box center [569, 394] width 247 height 24
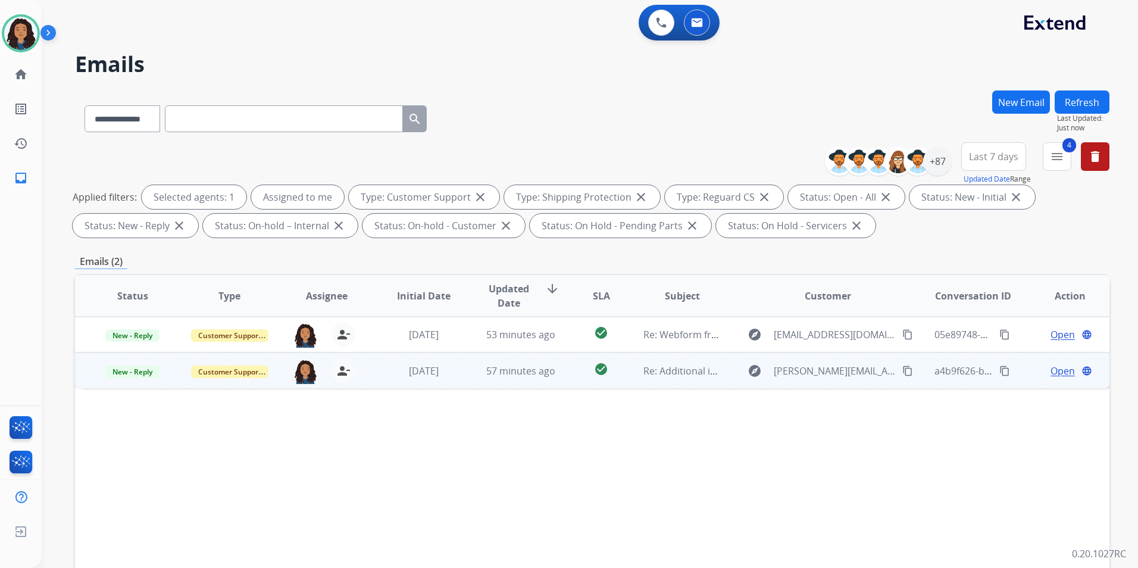
click at [1053, 367] on span "Open" at bounding box center [1062, 371] width 24 height 14
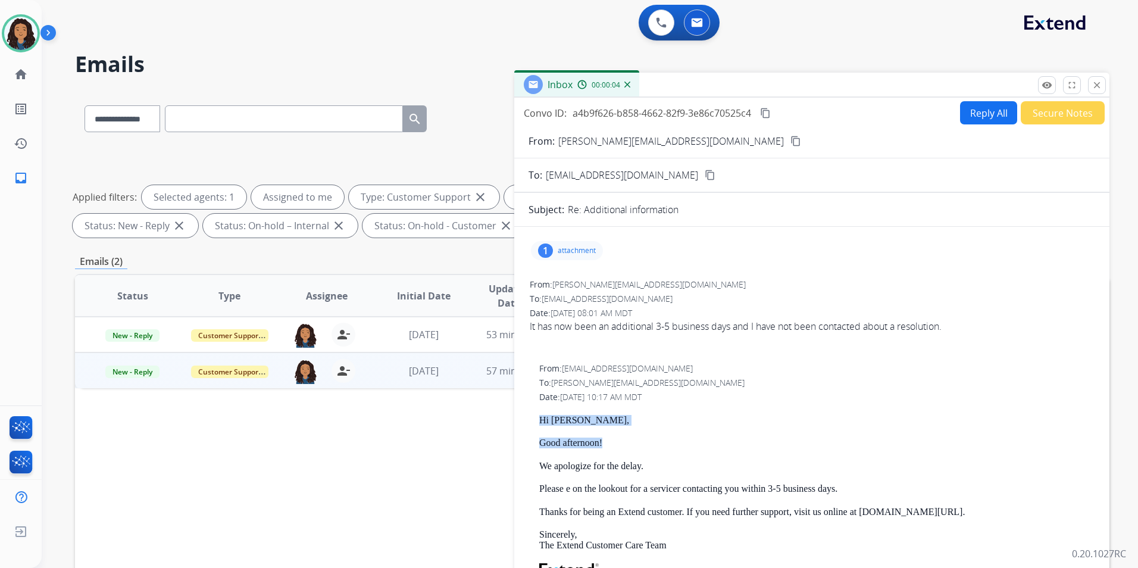
drag, startPoint x: 524, startPoint y: 420, endPoint x: 615, endPoint y: 437, distance: 93.1
drag, startPoint x: 615, startPoint y: 437, endPoint x: 603, endPoint y: 439, distance: 12.1
copy div "Hi [PERSON_NAME], Good afternoon!"
click at [965, 108] on button "Reply All" at bounding box center [988, 112] width 57 height 23
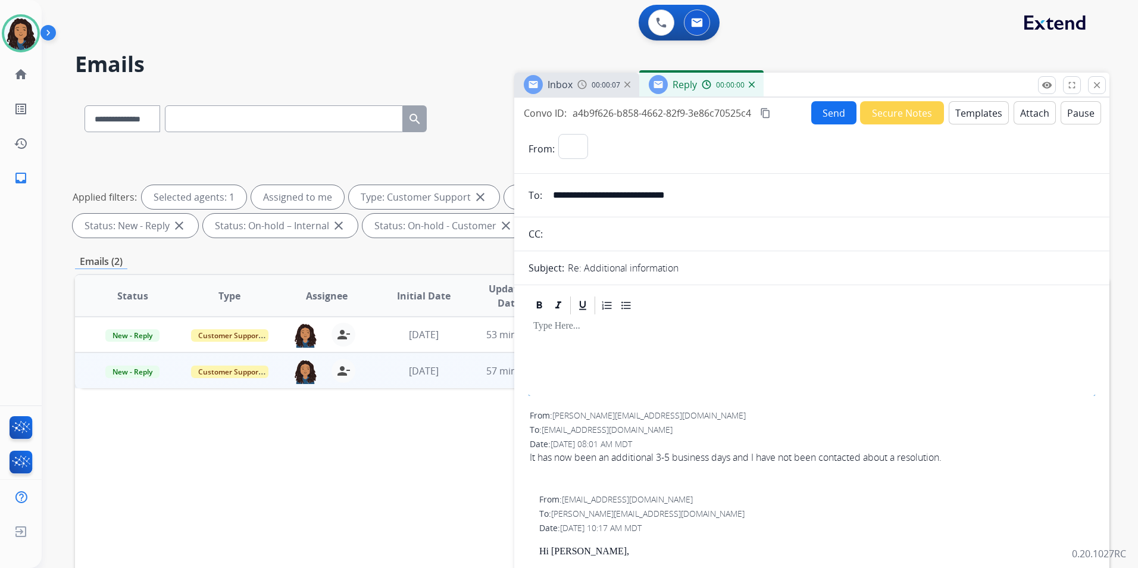
click at [965, 108] on button "Templates" at bounding box center [979, 112] width 60 height 23
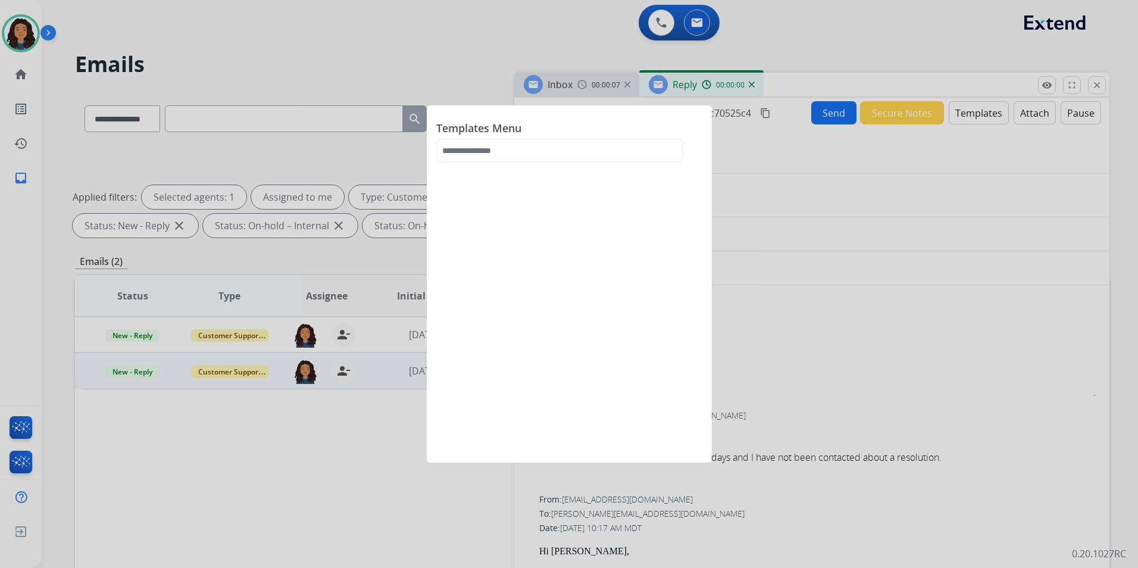
select select "**********"
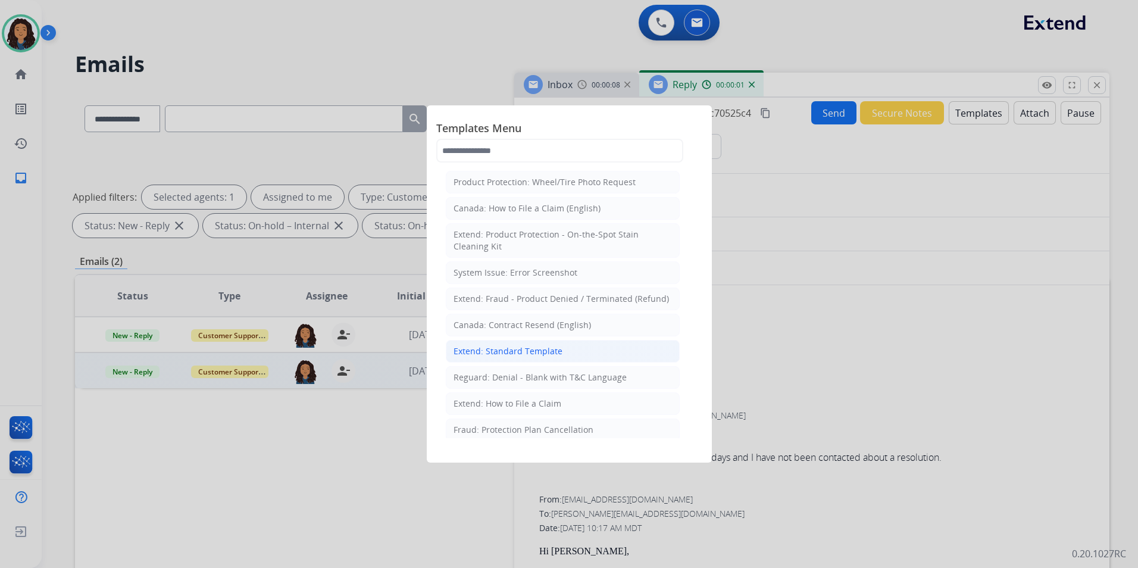
click at [536, 348] on div "Extend: Standard Template" at bounding box center [507, 351] width 109 height 12
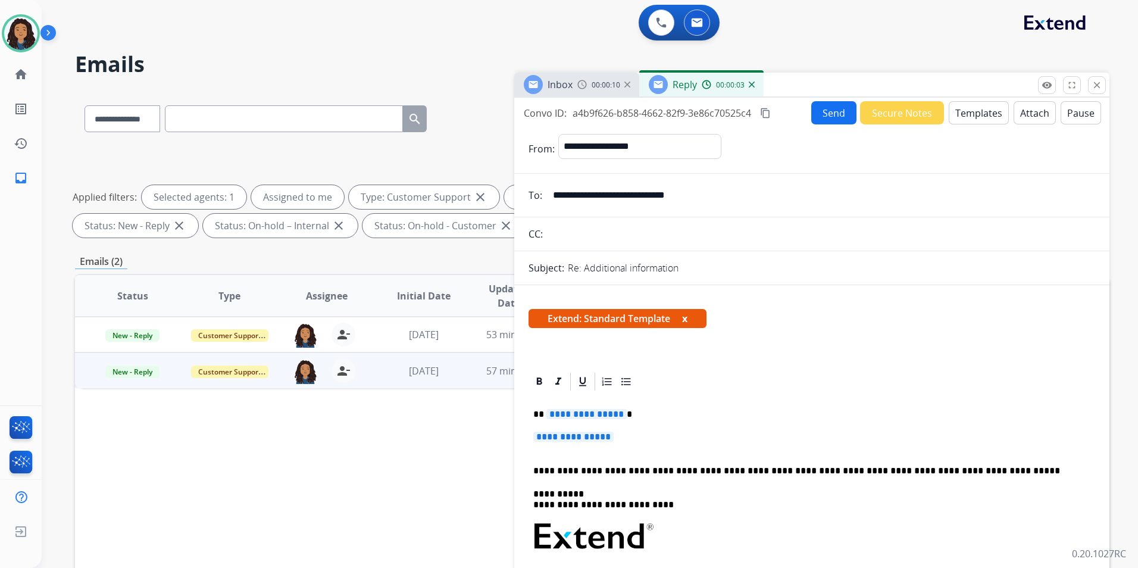
click at [563, 88] on span "Inbox" at bounding box center [559, 84] width 25 height 13
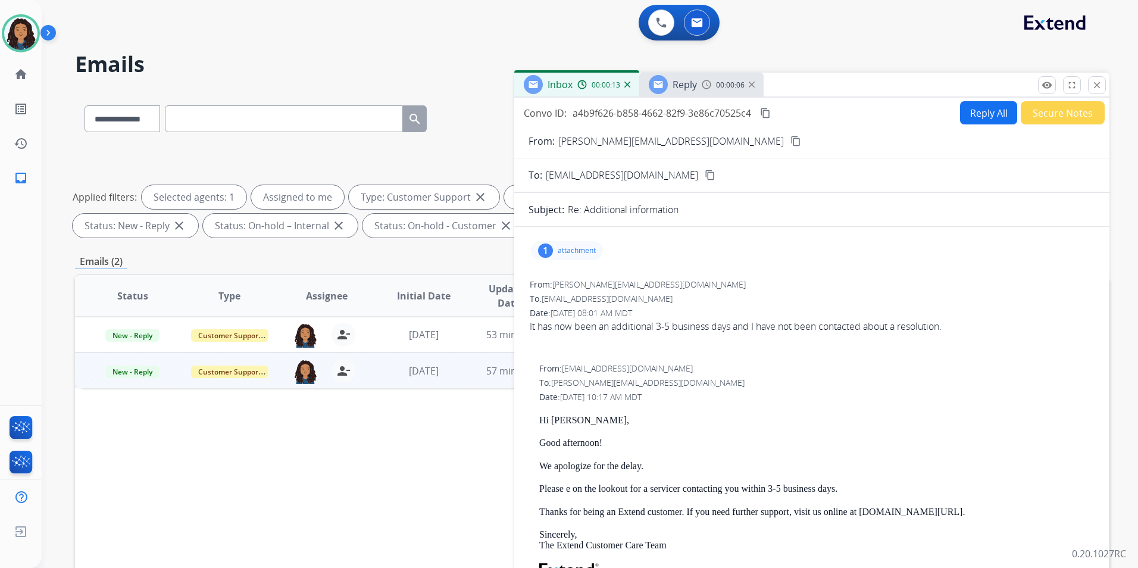
click at [710, 90] on div "Reply 00:00:06" at bounding box center [701, 85] width 124 height 24
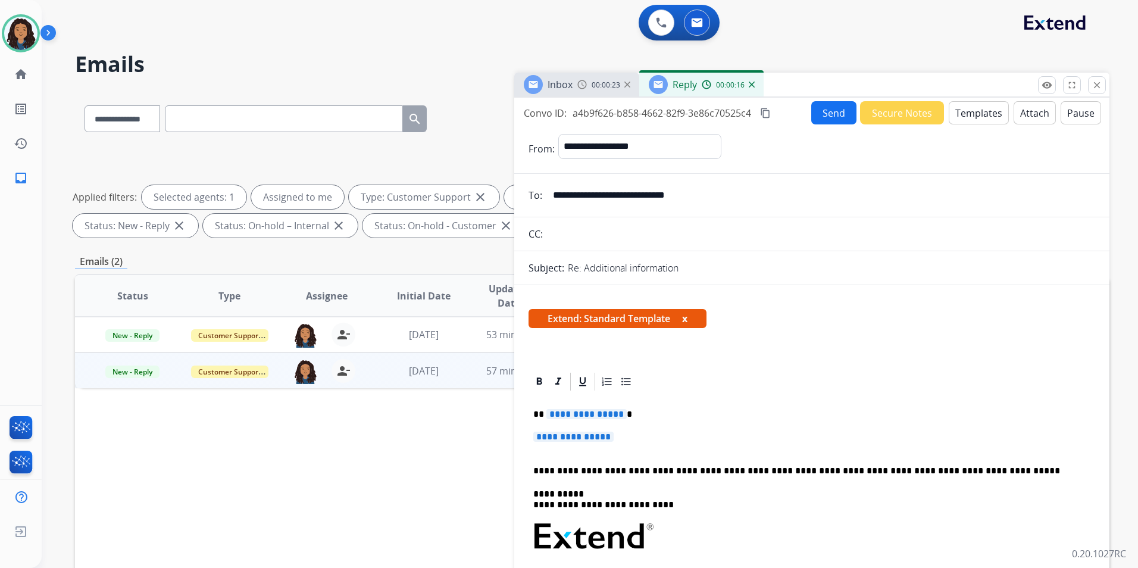
drag, startPoint x: 732, startPoint y: 428, endPoint x: 722, endPoint y: 419, distance: 13.9
click at [732, 428] on div "**********" at bounding box center [811, 564] width 567 height 345
drag, startPoint x: 546, startPoint y: 414, endPoint x: 618, endPoint y: 434, distance: 74.1
click at [618, 434] on div "**********" at bounding box center [811, 564] width 567 height 345
paste div
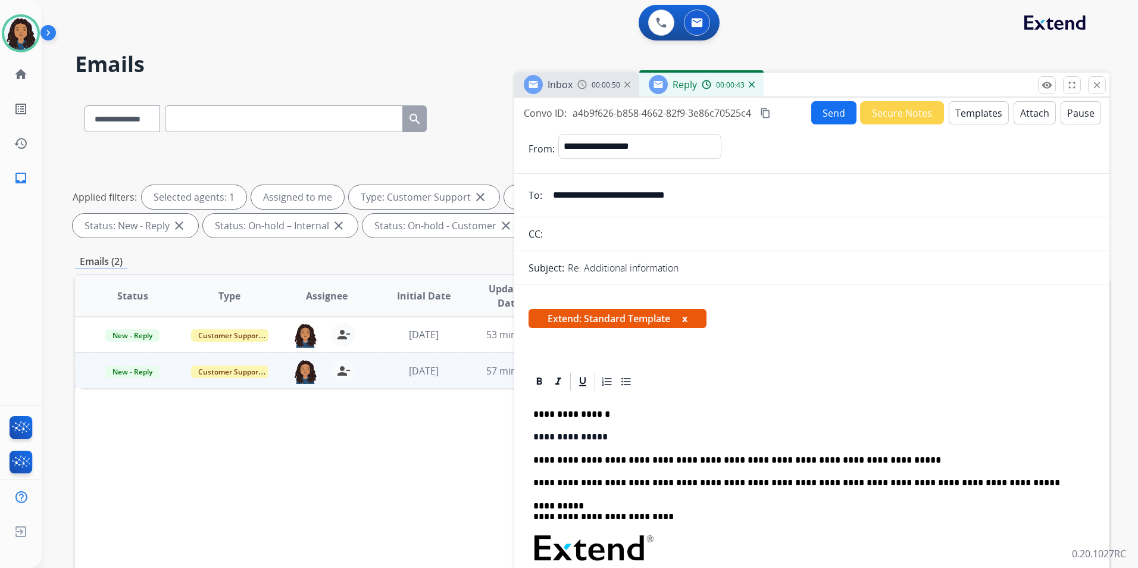
click at [716, 457] on p "**********" at bounding box center [806, 460] width 547 height 11
click at [722, 459] on p "**********" at bounding box center [806, 460] width 547 height 11
click at [763, 453] on div "**********" at bounding box center [811, 570] width 567 height 356
click at [922, 461] on p "**********" at bounding box center [806, 460] width 547 height 11
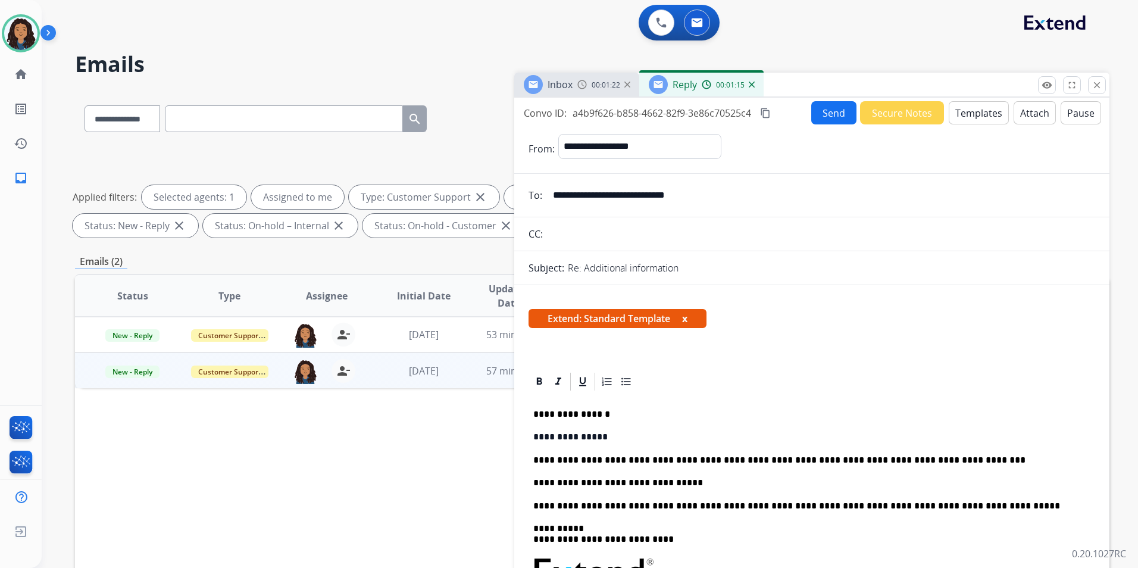
click at [813, 120] on button "Send" at bounding box center [833, 112] width 45 height 23
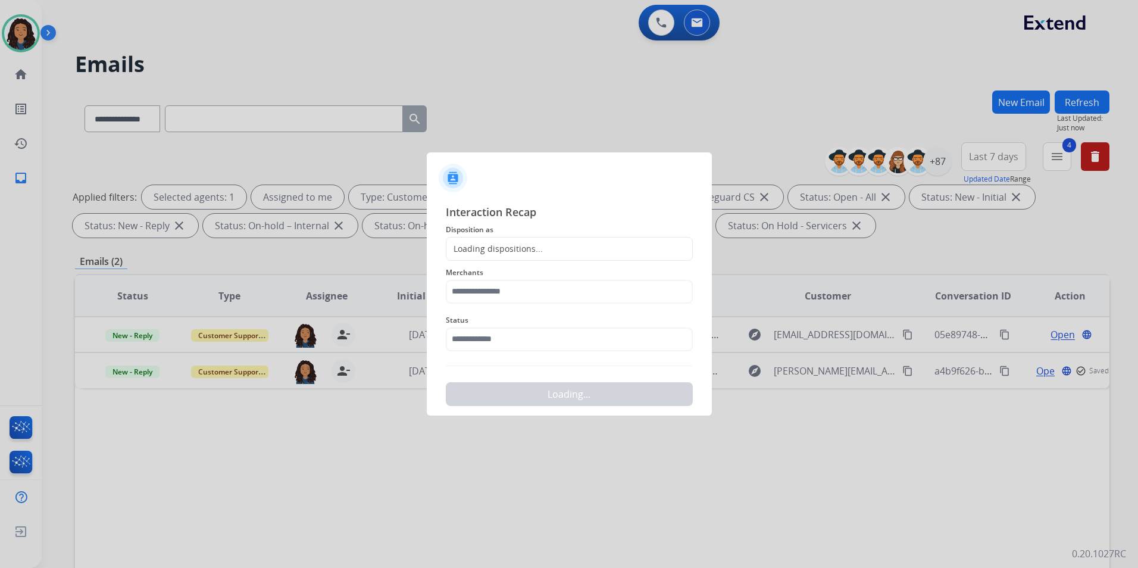
click at [549, 239] on div "Loading dispositions..." at bounding box center [569, 249] width 247 height 24
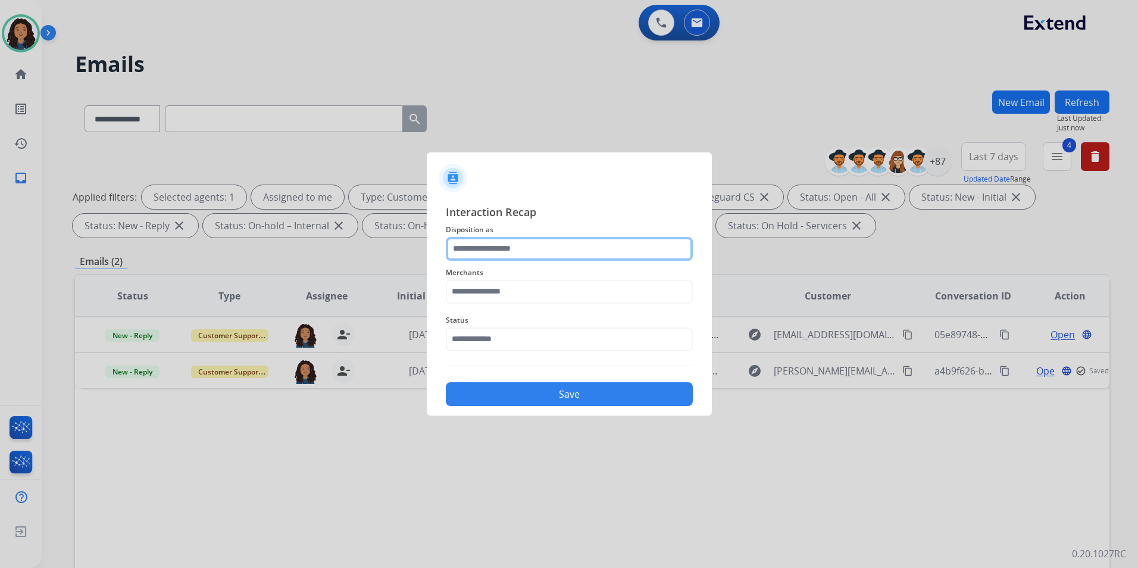
click at [543, 245] on input "text" at bounding box center [569, 249] width 247 height 24
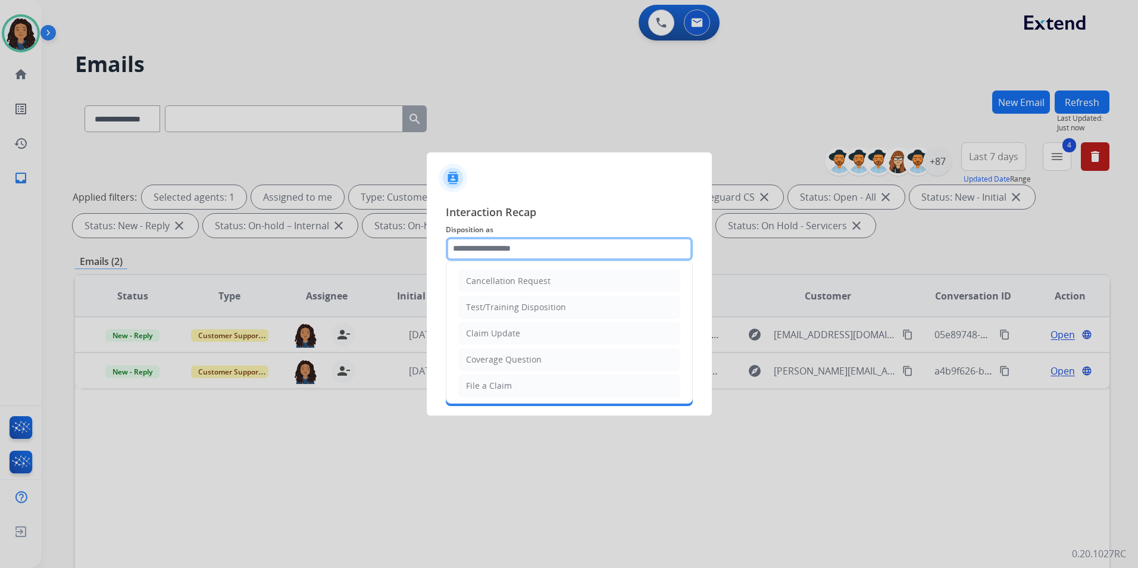
type input "**********"
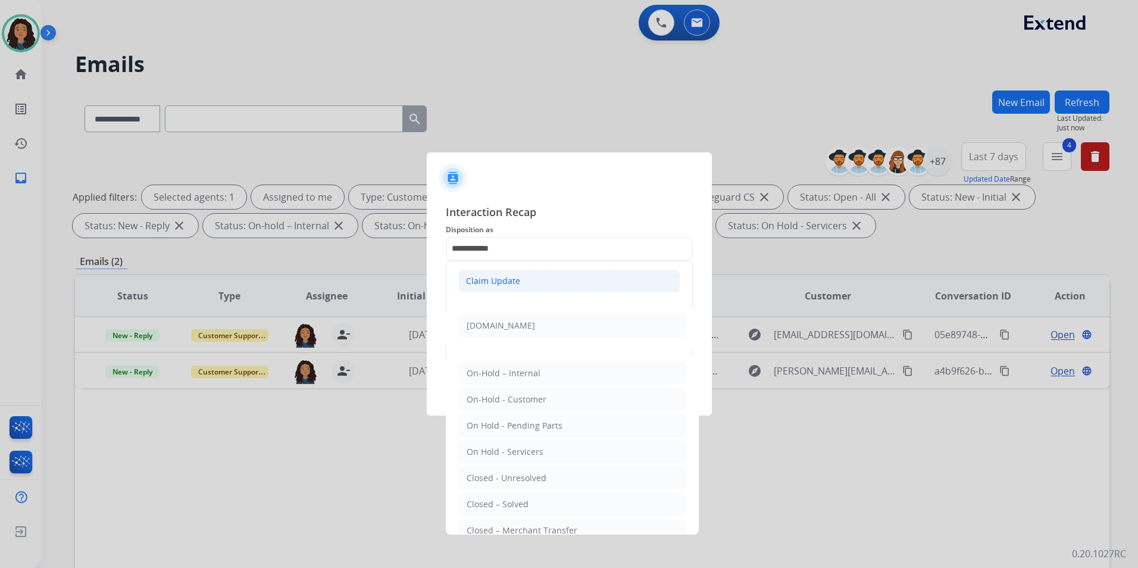
click at [509, 277] on div "Claim Update" at bounding box center [493, 281] width 54 height 12
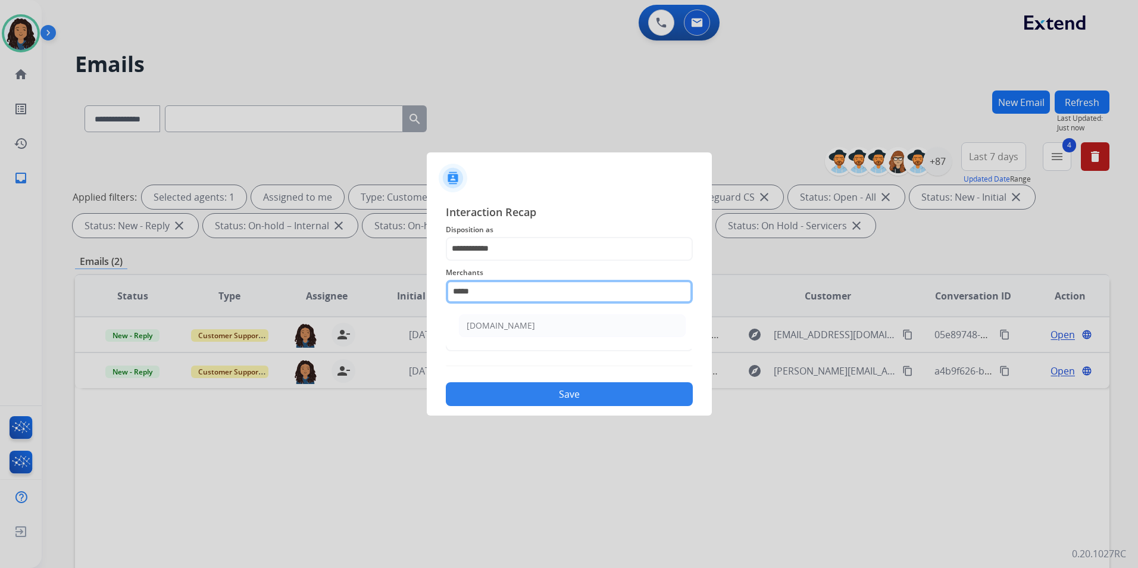
drag, startPoint x: 511, startPoint y: 286, endPoint x: 505, endPoint y: 290, distance: 6.9
click at [505, 290] on input "*****" at bounding box center [569, 292] width 247 height 24
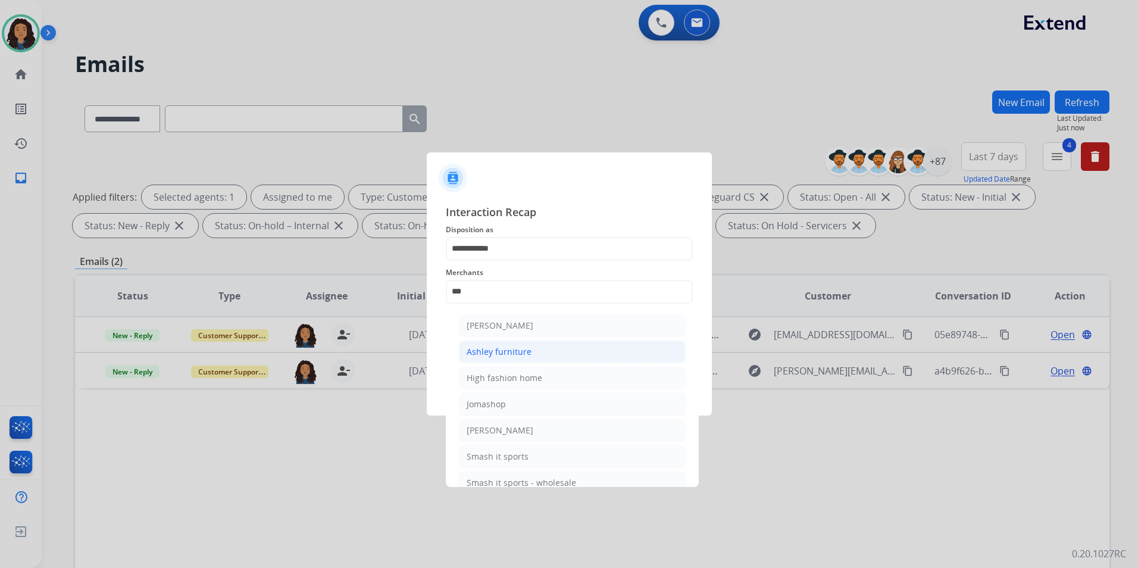
click at [468, 346] on div "Ashley furniture" at bounding box center [499, 352] width 65 height 12
type input "**********"
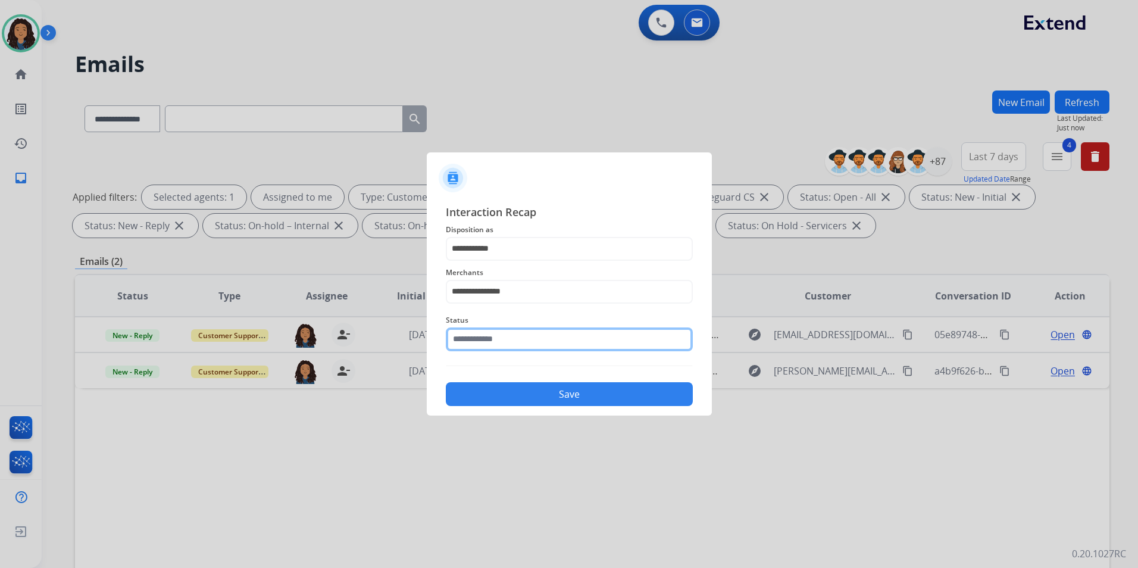
click at [475, 337] on input "text" at bounding box center [569, 339] width 247 height 24
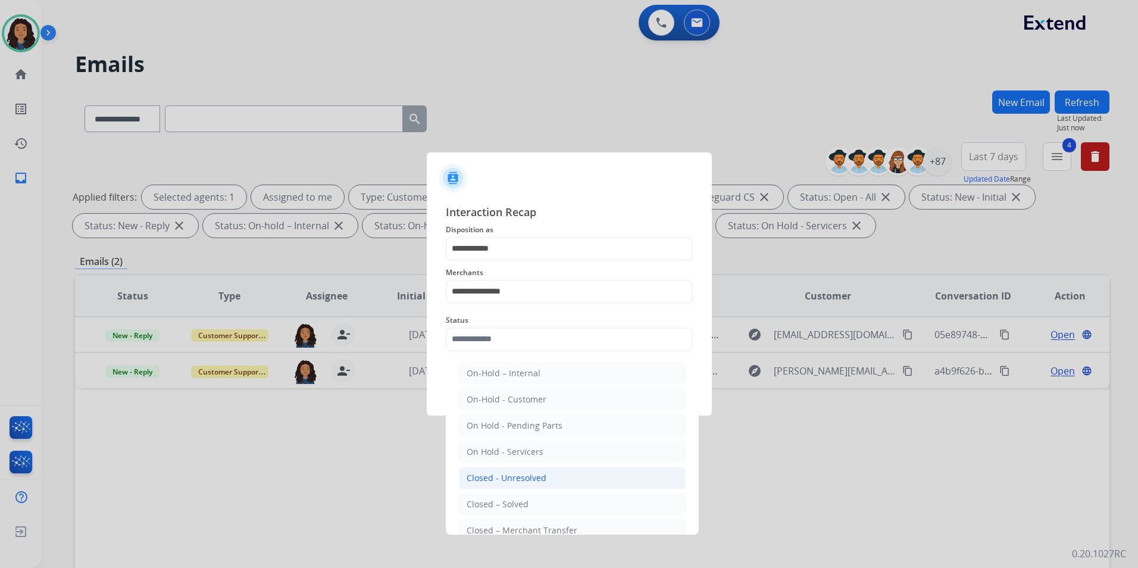
click at [550, 487] on li "Closed - Unresolved" at bounding box center [572, 478] width 227 height 23
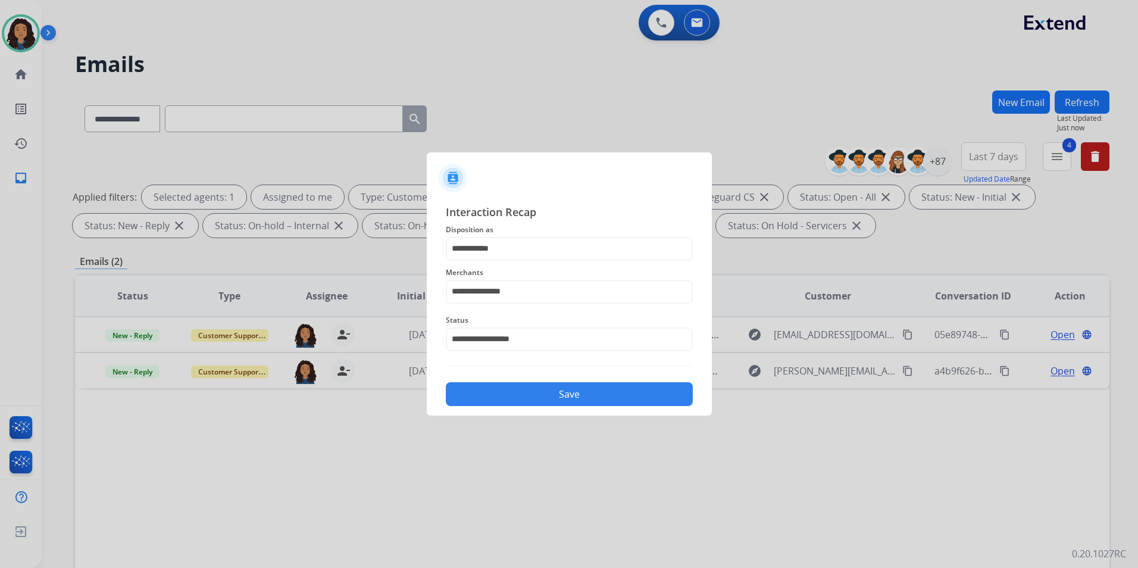
click at [552, 320] on span "Status" at bounding box center [569, 320] width 247 height 14
click at [540, 336] on input "**********" at bounding box center [569, 339] width 247 height 24
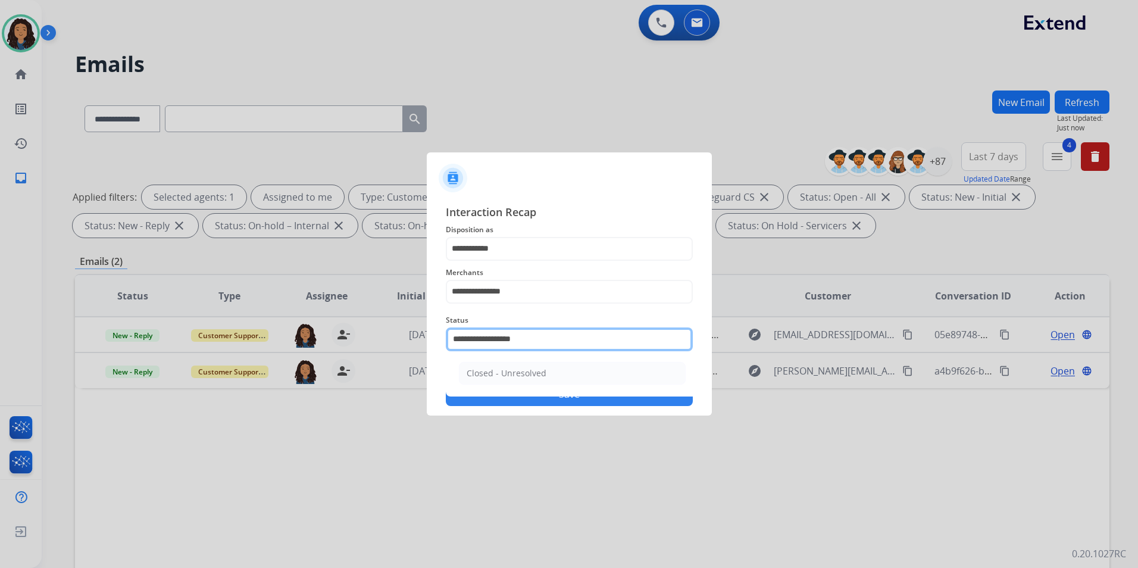
drag, startPoint x: 540, startPoint y: 336, endPoint x: 478, endPoint y: 326, distance: 62.1
click at [478, 326] on div "**********" at bounding box center [569, 332] width 247 height 48
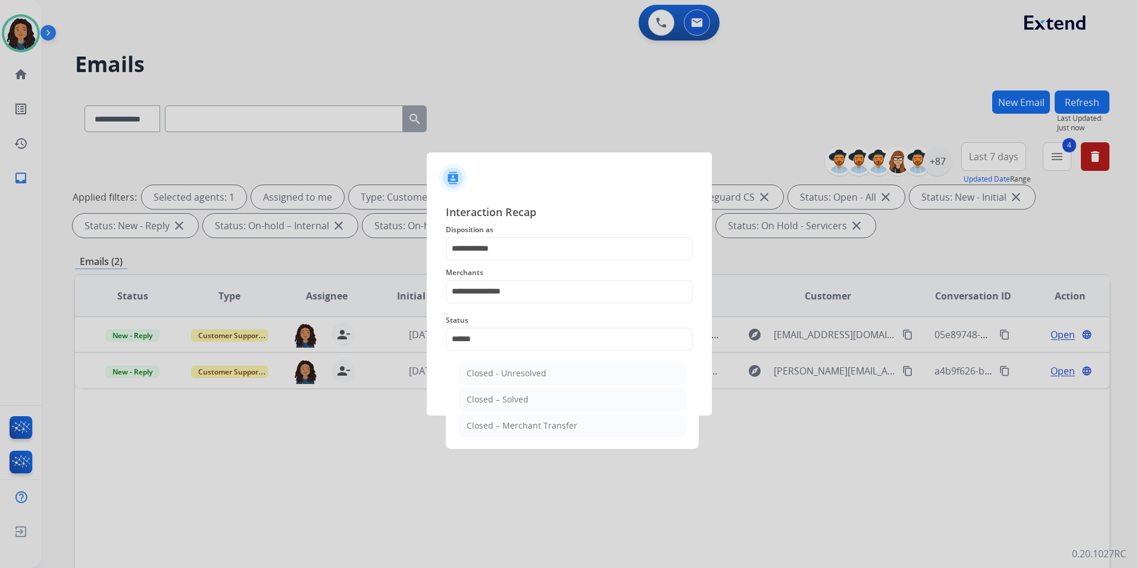
click at [533, 402] on li "Closed – Solved" at bounding box center [572, 399] width 227 height 23
type input "**********"
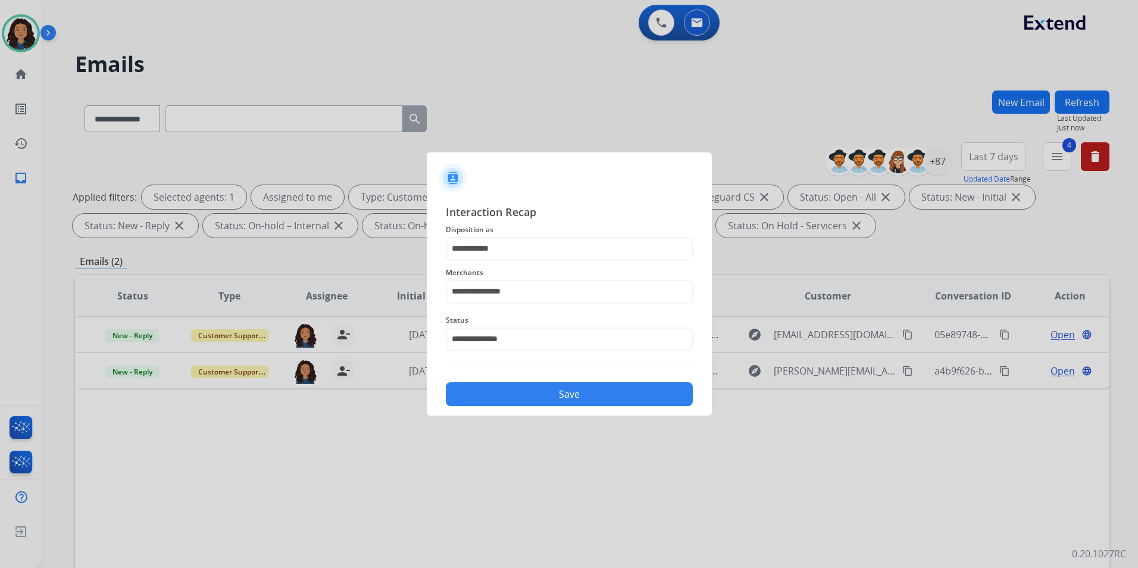
click at [549, 387] on button "Save" at bounding box center [569, 394] width 247 height 24
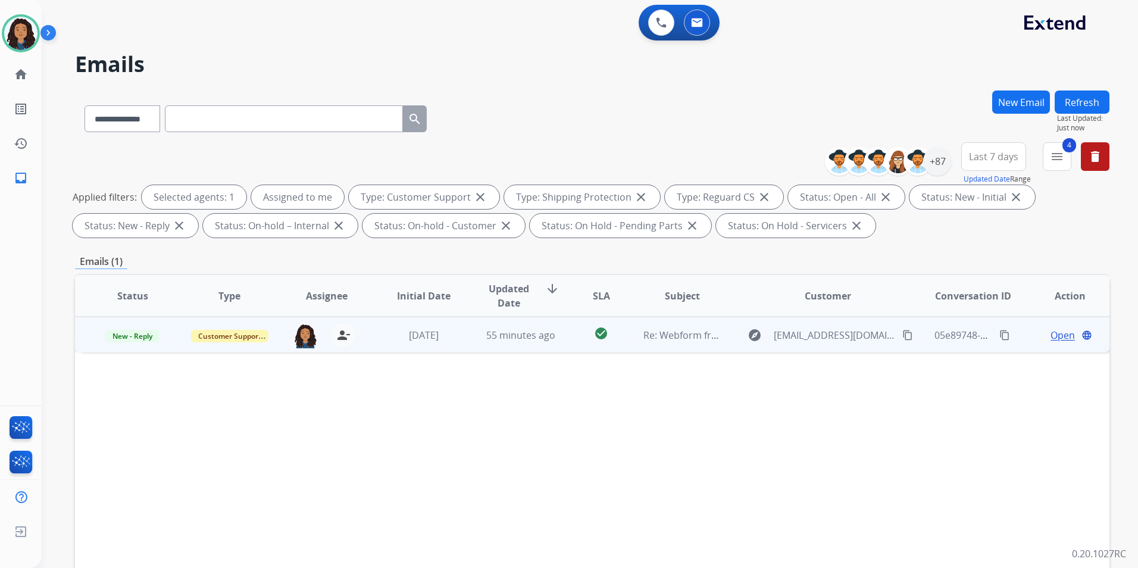
click at [1050, 337] on span "Open" at bounding box center [1062, 335] width 24 height 14
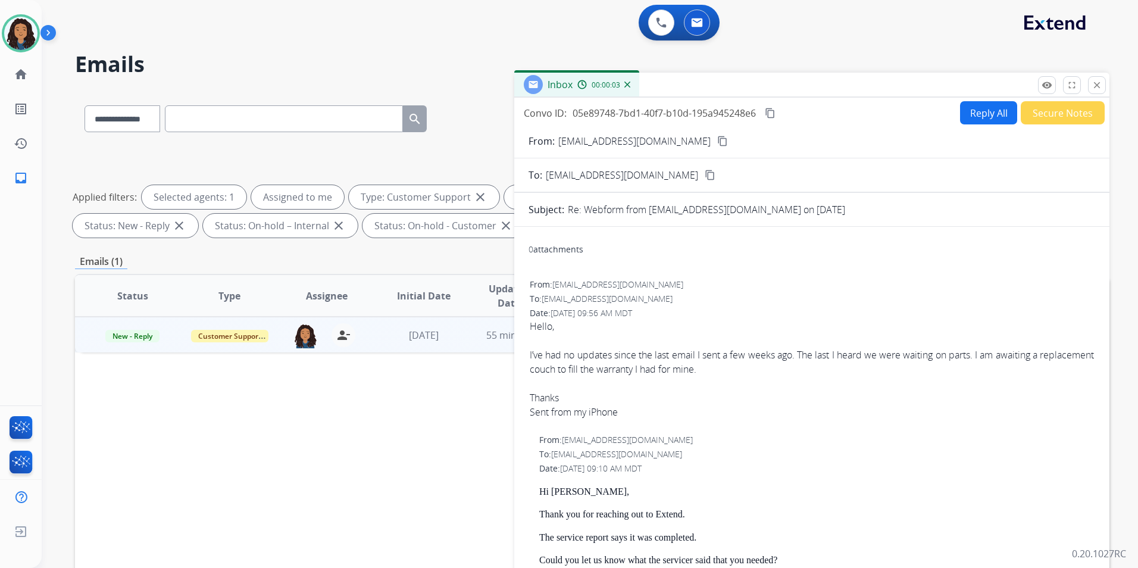
scroll to position [179, 0]
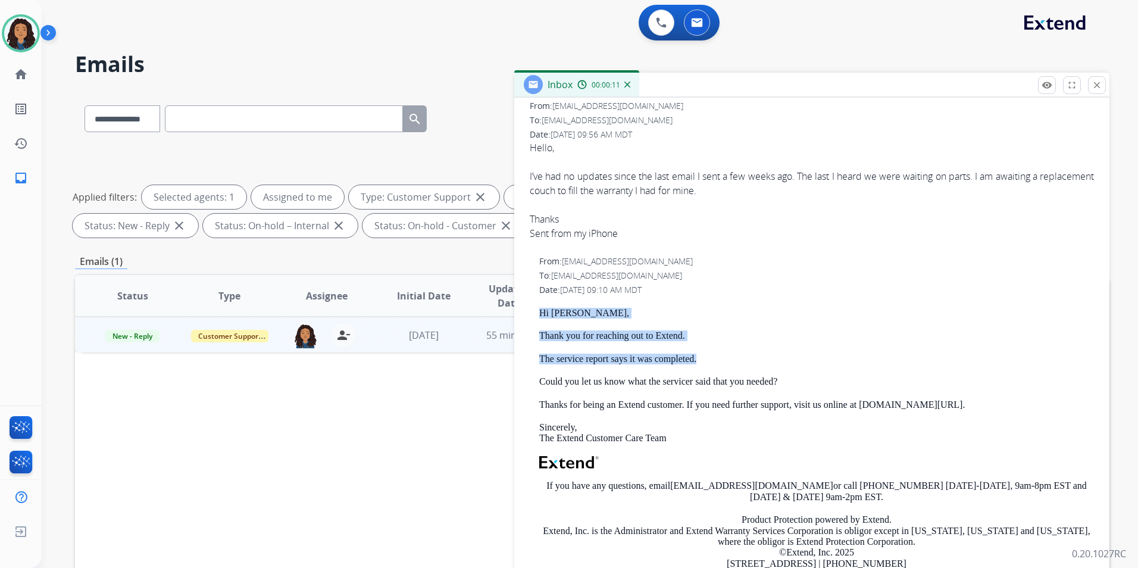
drag, startPoint x: 539, startPoint y: 315, endPoint x: 700, endPoint y: 342, distance: 163.0
click at [700, 342] on div "Hi Christian, Thank you for reaching out to Extend. The service report says it …" at bounding box center [816, 465] width 555 height 314
drag, startPoint x: 700, startPoint y: 342, endPoint x: 894, endPoint y: 269, distance: 207.3
click at [894, 269] on div "From: support@extend.com To: christianscheuring1@gmail.com Date: 09/27/2025 - 0…" at bounding box center [811, 443] width 567 height 378
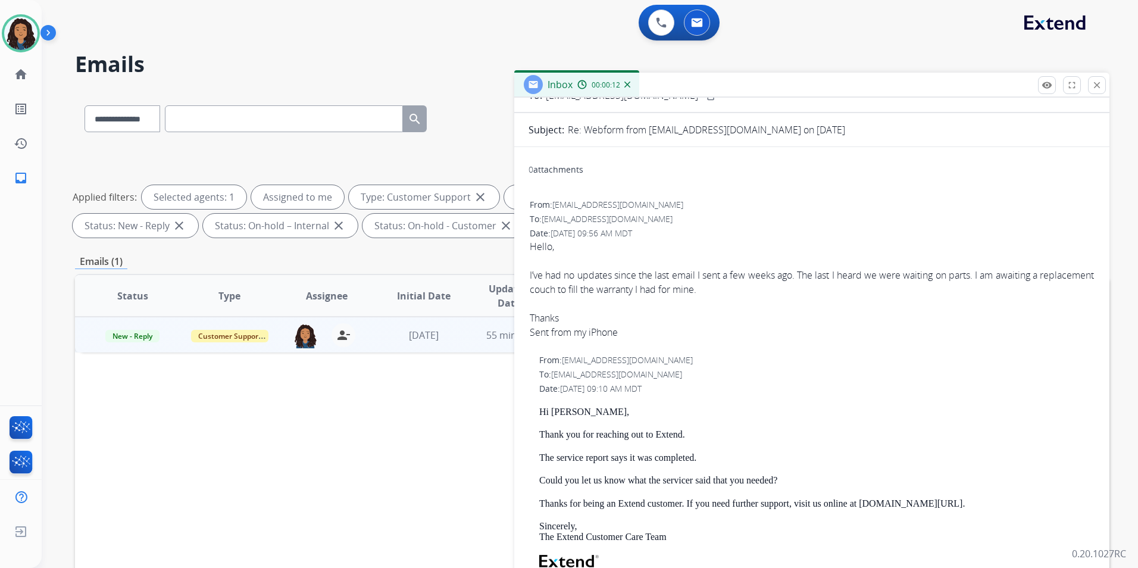
scroll to position [0, 0]
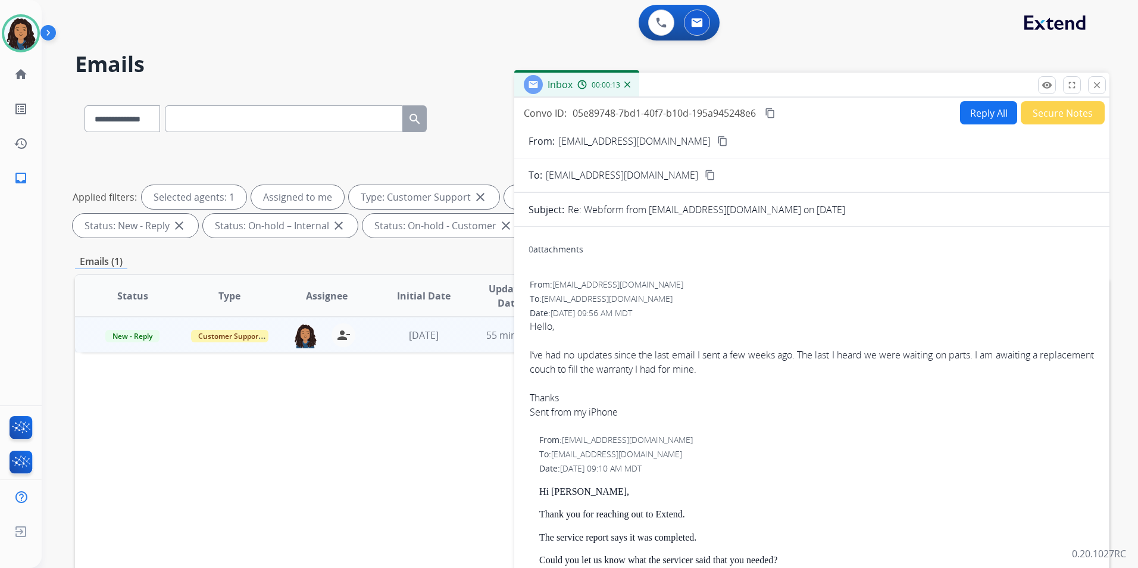
click at [717, 143] on mat-icon "content_copy" at bounding box center [722, 141] width 11 height 11
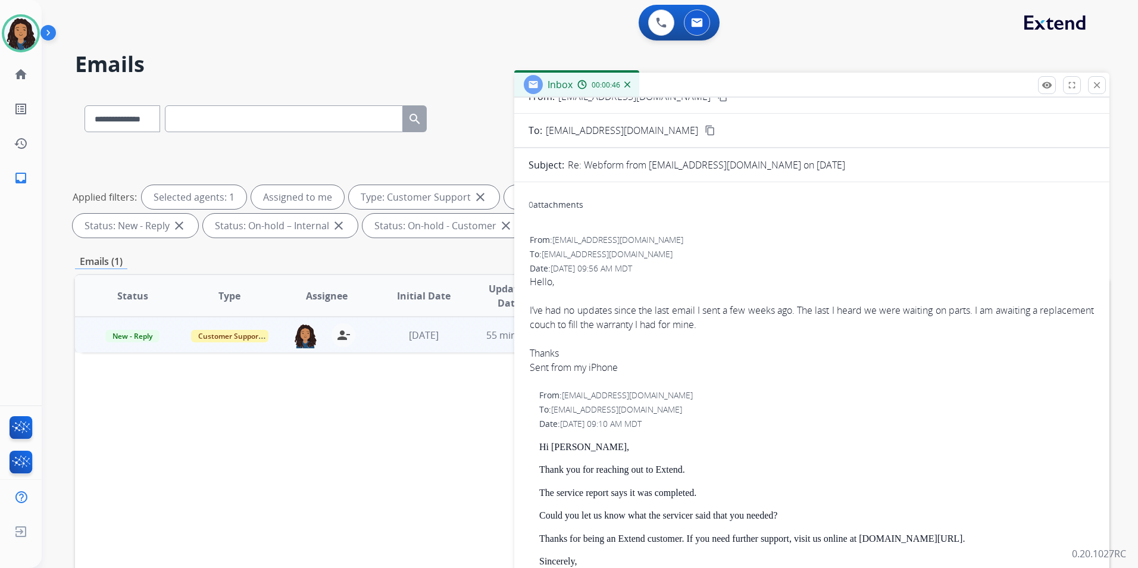
scroll to position [119, 0]
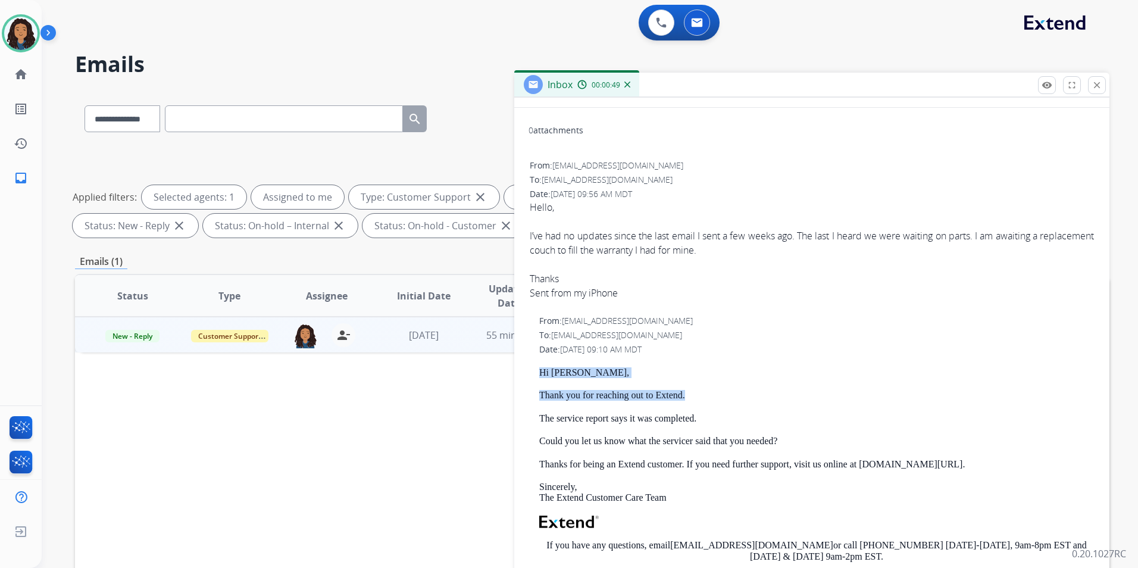
drag, startPoint x: 562, startPoint y: 367, endPoint x: 768, endPoint y: 395, distance: 208.5
click at [768, 395] on div "From: support@extend.com To: christianscheuring1@gmail.com Date: 09/27/2025 - 0…" at bounding box center [811, 503] width 567 height 378
drag, startPoint x: 768, startPoint y: 395, endPoint x: 666, endPoint y: 393, distance: 102.4
copy div "Hi [PERSON_NAME], Thank you for reaching out to Extend."
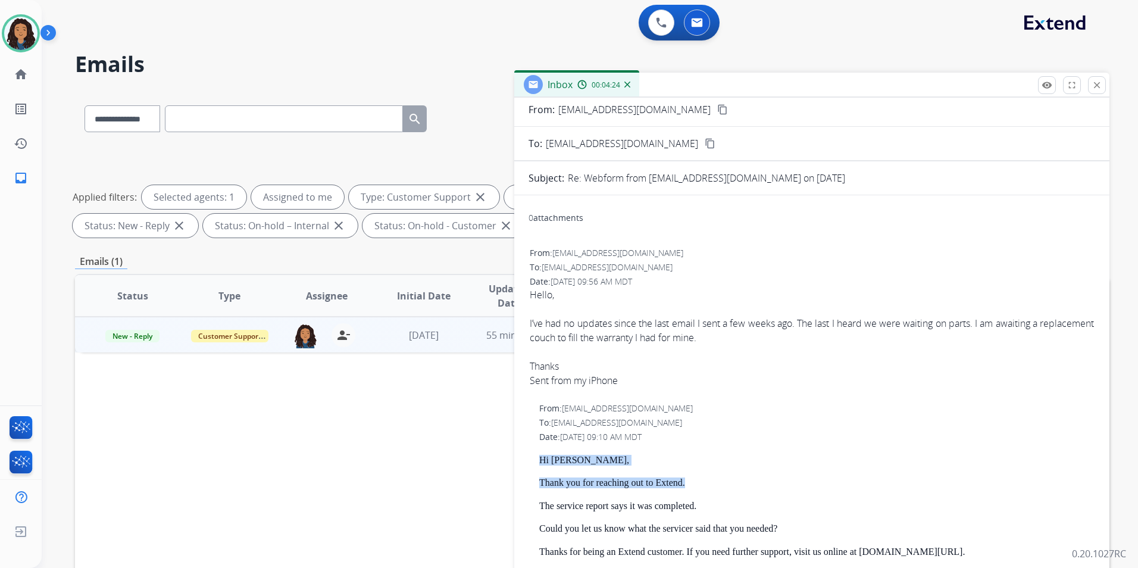
scroll to position [0, 0]
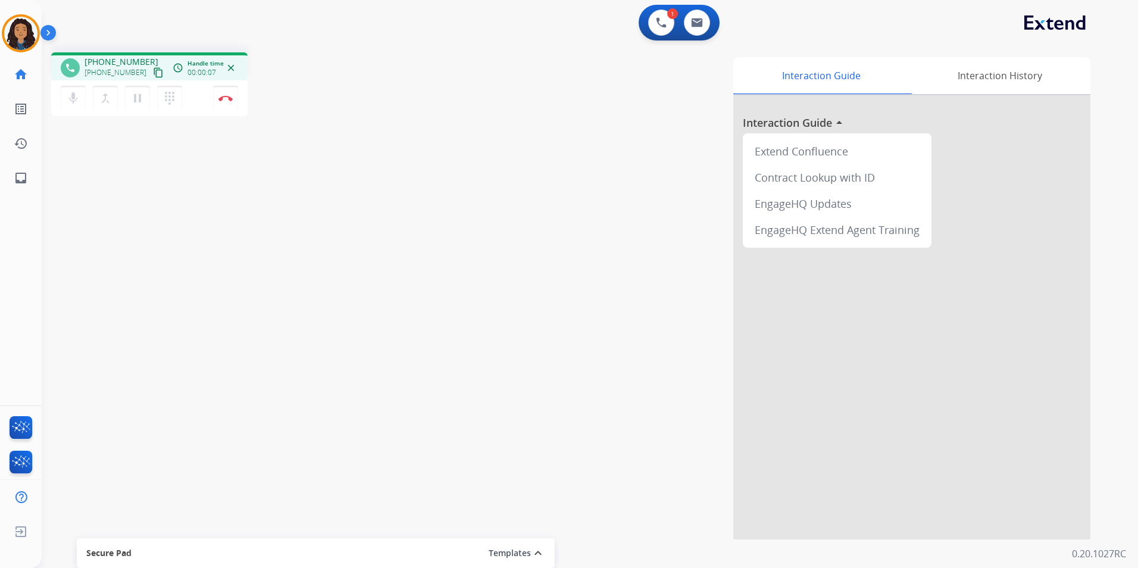
click at [153, 73] on mat-icon "content_copy" at bounding box center [158, 72] width 11 height 11
click at [153, 70] on mat-icon "content_copy" at bounding box center [158, 72] width 11 height 11
click at [233, 101] on button "Disconnect" at bounding box center [225, 98] width 25 height 25
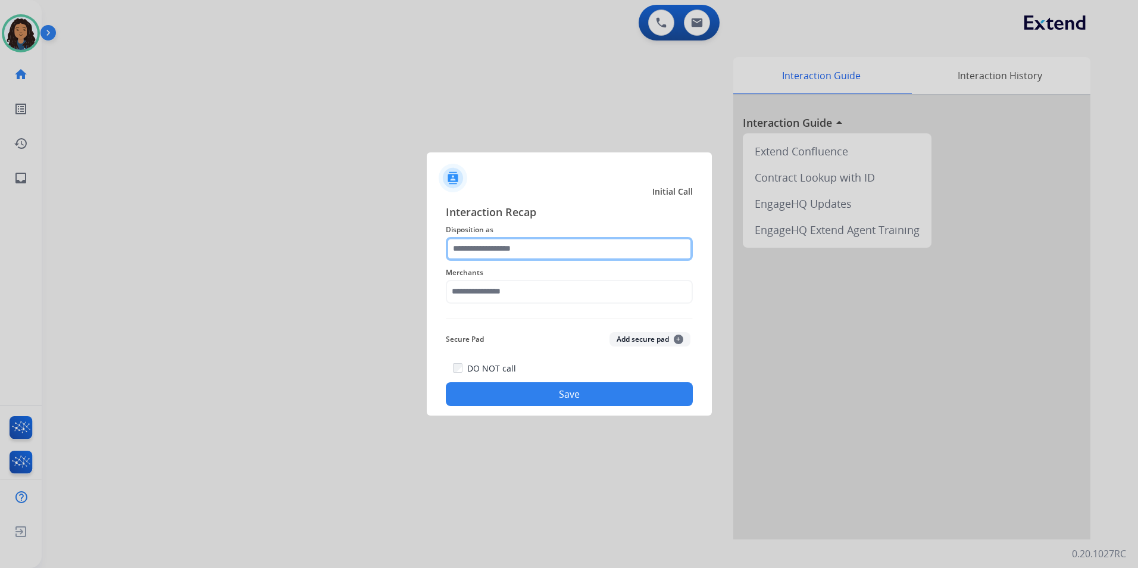
click at [556, 245] on input "text" at bounding box center [569, 249] width 247 height 24
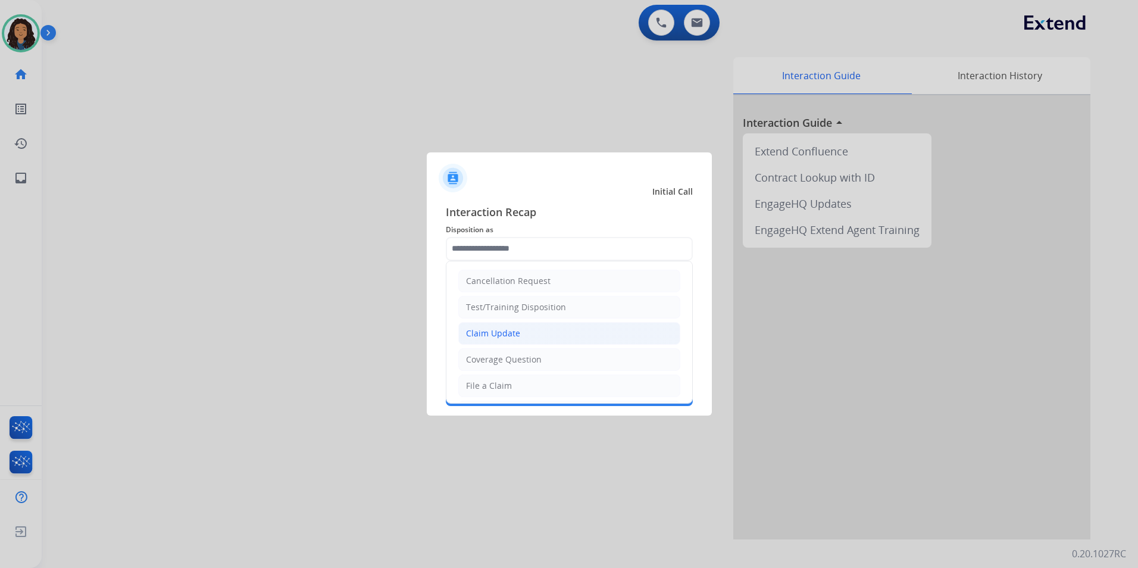
click at [550, 333] on li "Claim Update" at bounding box center [569, 333] width 222 height 23
type input "**********"
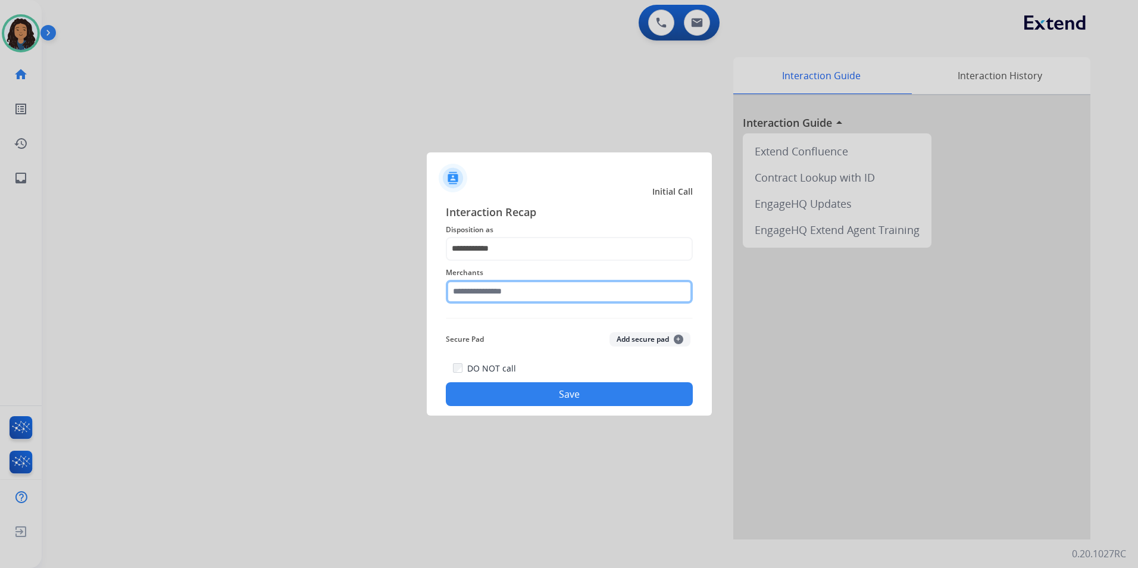
click at [528, 300] on input "text" at bounding box center [569, 292] width 247 height 24
drag, startPoint x: 511, startPoint y: 283, endPoint x: 368, endPoint y: 296, distance: 142.8
click at [0, 297] on app-contact-recap-modal "**********" at bounding box center [0, 284] width 0 height 568
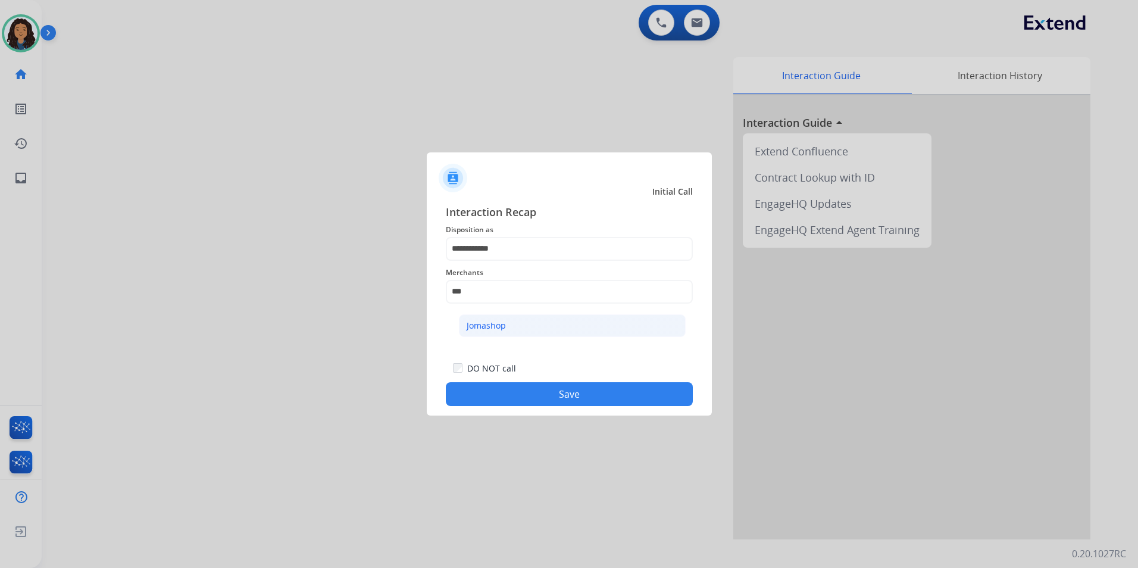
click at [509, 331] on li "Jomashop" at bounding box center [572, 325] width 227 height 23
type input "********"
drag, startPoint x: 474, startPoint y: 392, endPoint x: 414, endPoint y: 334, distance: 83.3
click at [473, 392] on button "Save" at bounding box center [569, 394] width 247 height 24
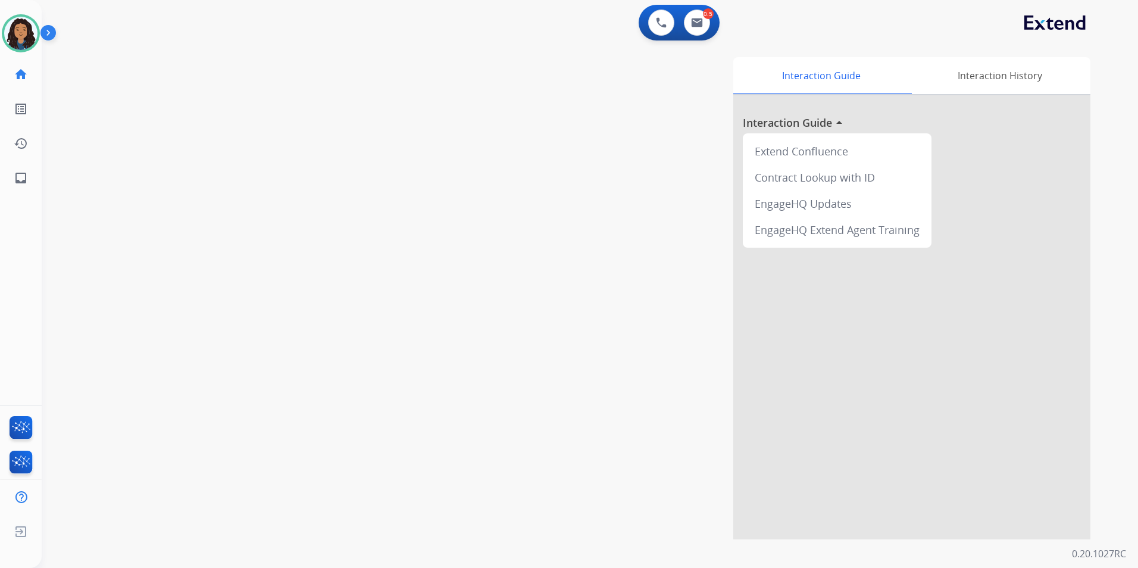
drag, startPoint x: 318, startPoint y: 231, endPoint x: 456, endPoint y: 108, distance: 185.1
click at [318, 225] on div "swap_horiz Break voice bridge close_fullscreen Connect 3-Way Call merge_type Se…" at bounding box center [576, 291] width 1068 height 496
click at [706, 23] on button at bounding box center [697, 23] width 26 height 26
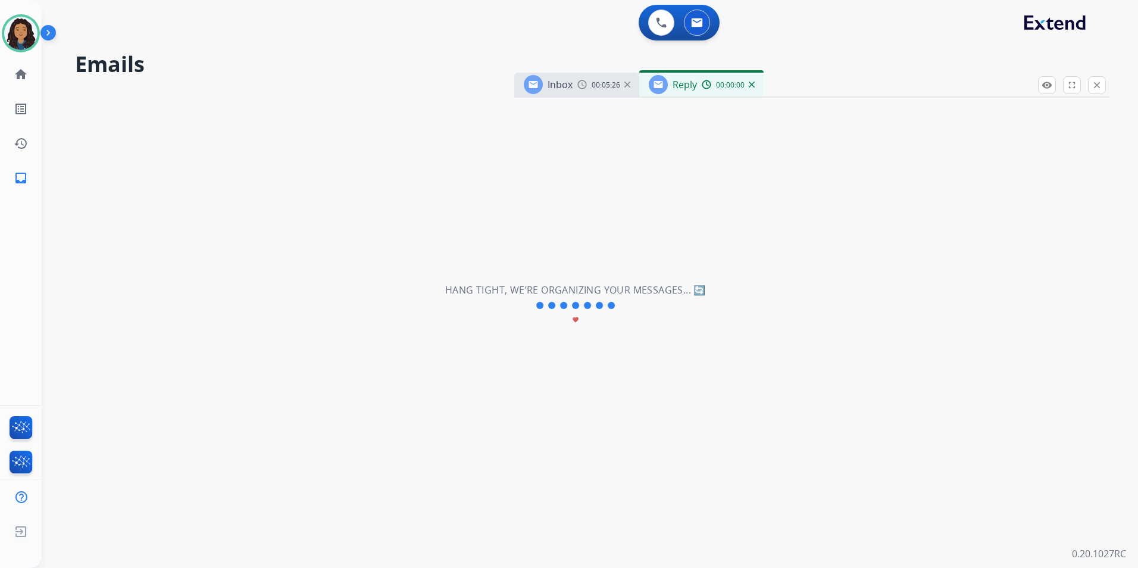
select select "**********"
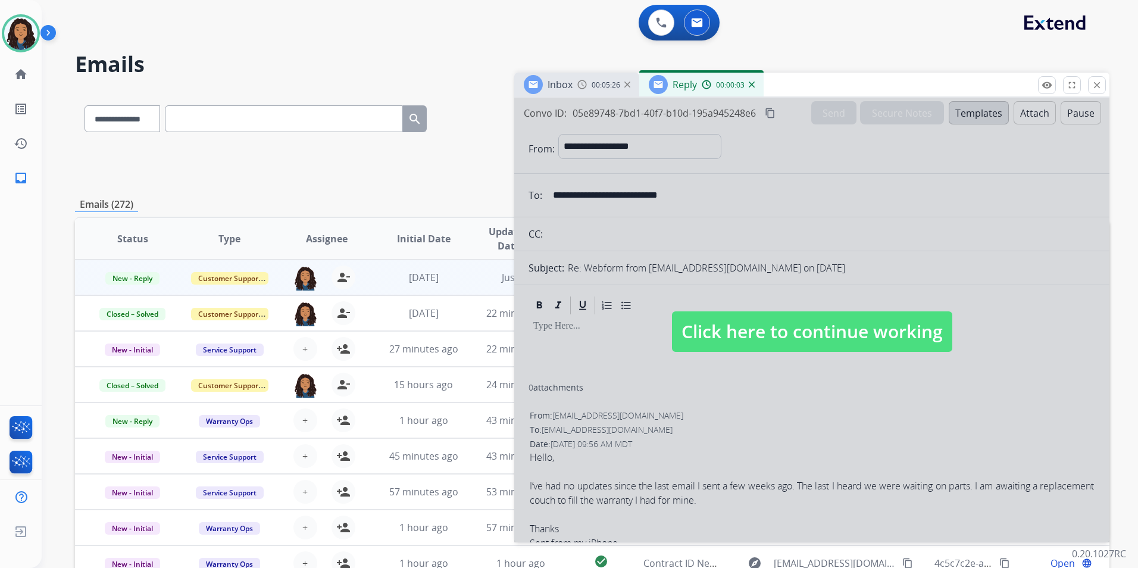
click at [831, 315] on span "Click here to continue working" at bounding box center [812, 331] width 280 height 40
select select
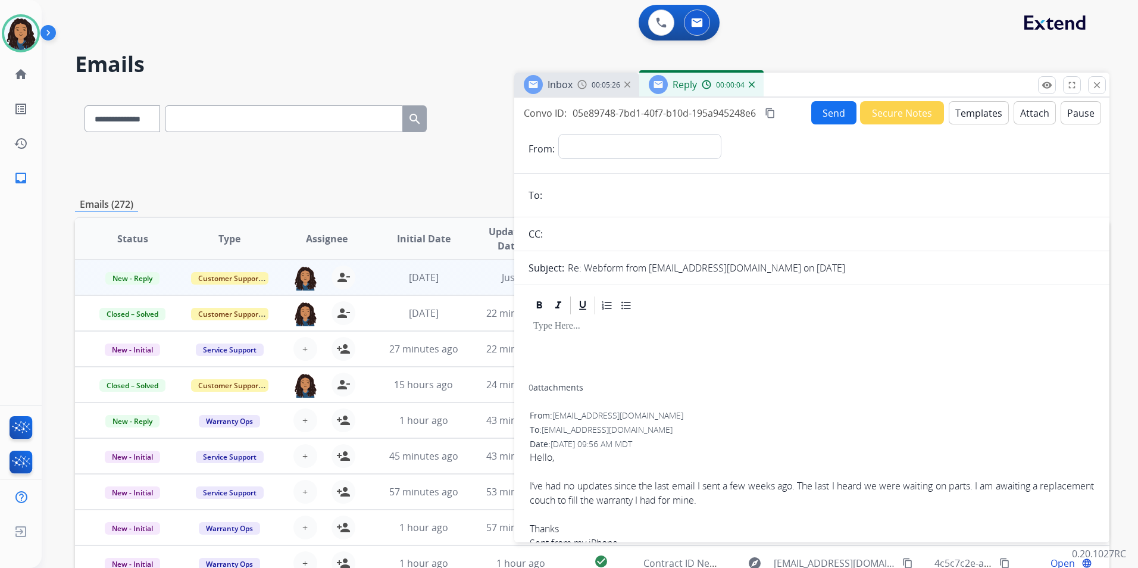
click at [578, 90] on div "Inbox 00:05:26" at bounding box center [576, 85] width 125 height 24
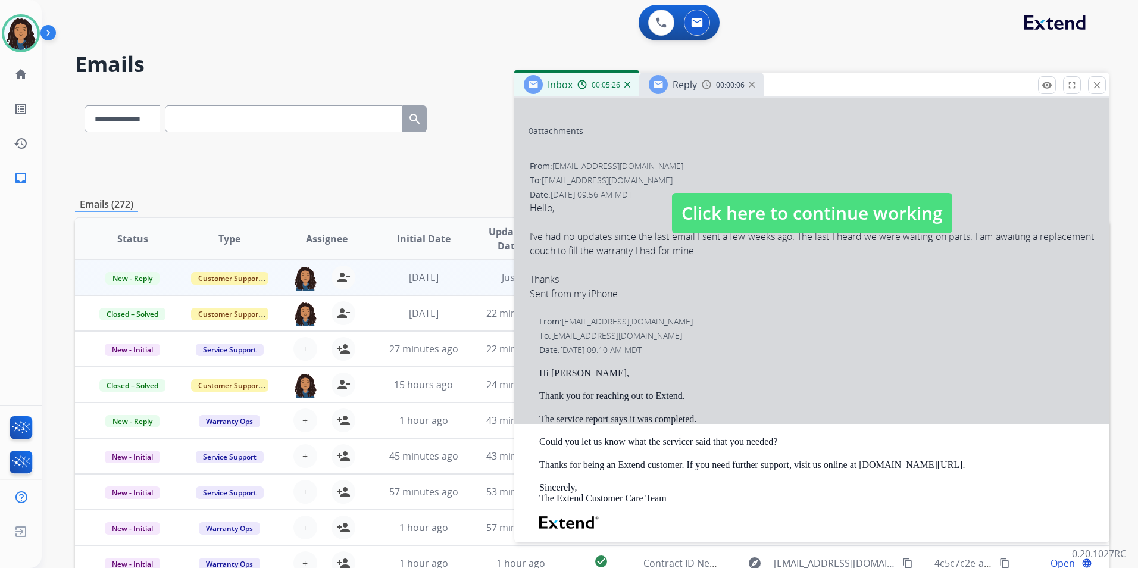
scroll to position [119, 0]
drag, startPoint x: 775, startPoint y: 180, endPoint x: 739, endPoint y: 236, distance: 66.4
click at [775, 182] on div at bounding box center [811, 201] width 595 height 445
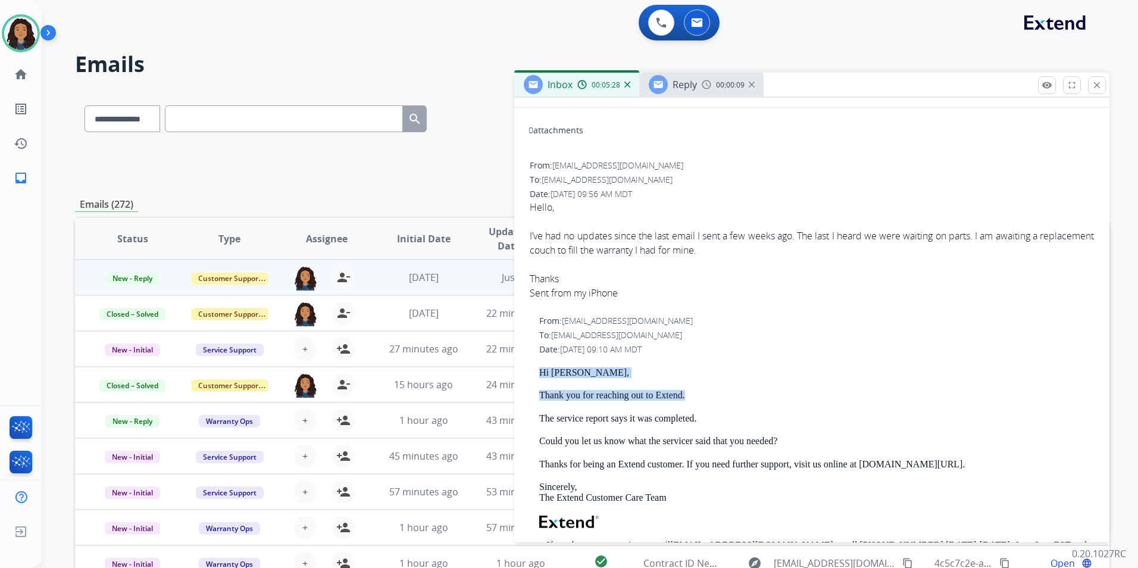
drag, startPoint x: 535, startPoint y: 369, endPoint x: 706, endPoint y: 392, distance: 172.9
click at [706, 392] on div "From: support@extend.com To: christianscheuring1@gmail.com Date: 09/27/2025 - 0…" at bounding box center [811, 503] width 567 height 378
drag, startPoint x: 706, startPoint y: 392, endPoint x: 631, endPoint y: 392, distance: 75.6
copy div "Hi [PERSON_NAME], Thank you for reaching out to Extend."
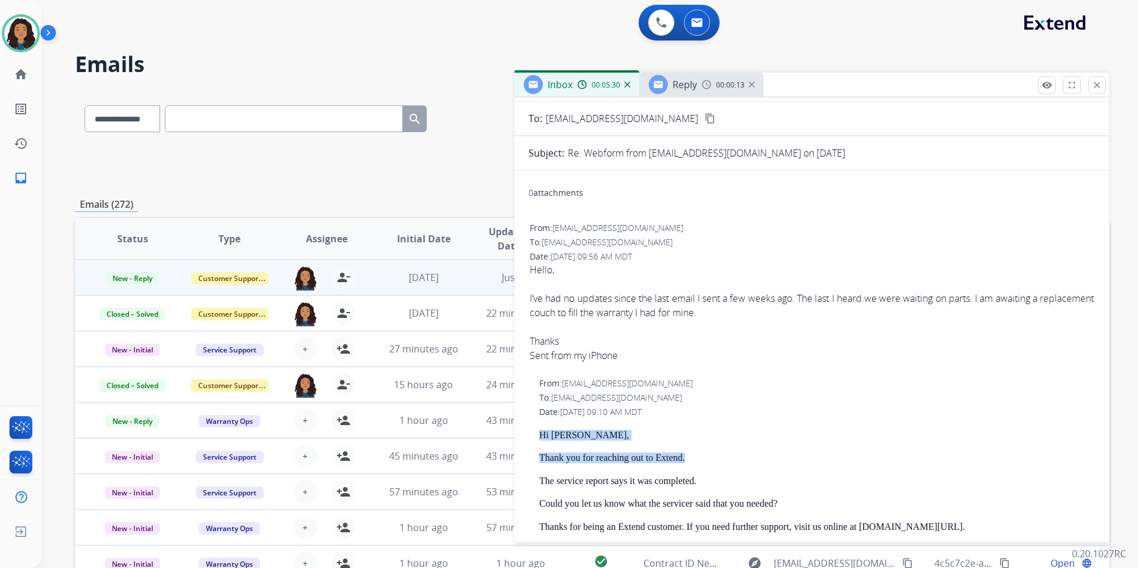
scroll to position [0, 0]
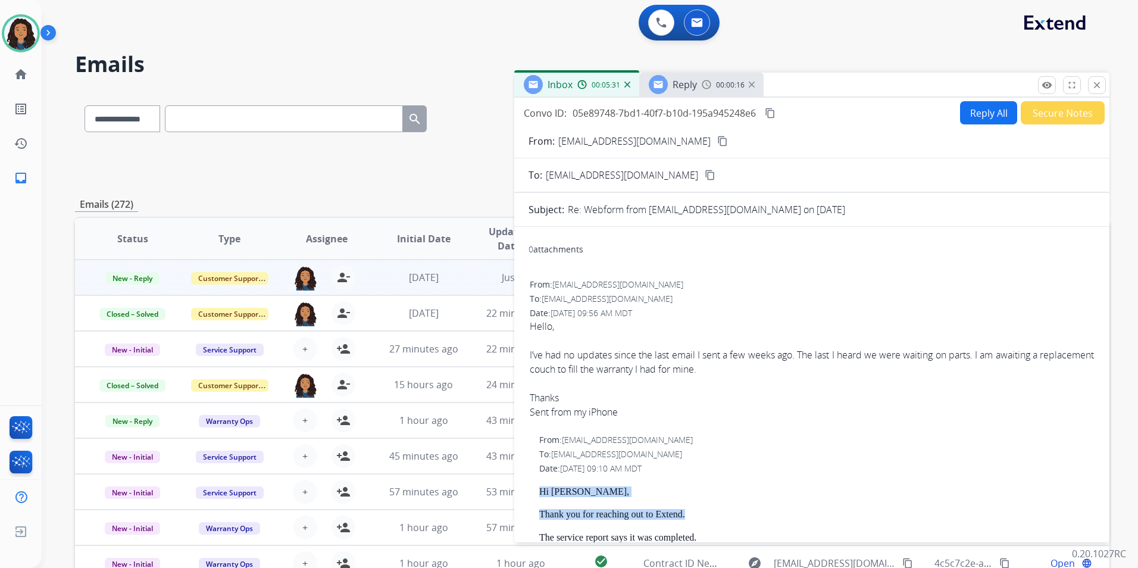
click at [697, 92] on div "Reply 00:00:16" at bounding box center [701, 85] width 124 height 24
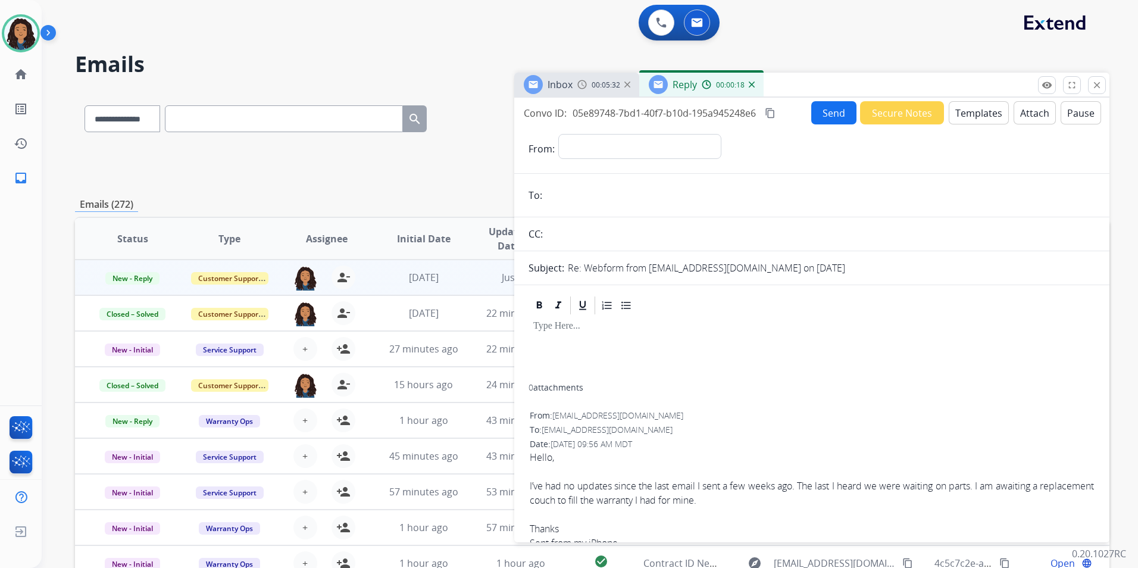
click at [961, 117] on button "Templates" at bounding box center [979, 112] width 60 height 23
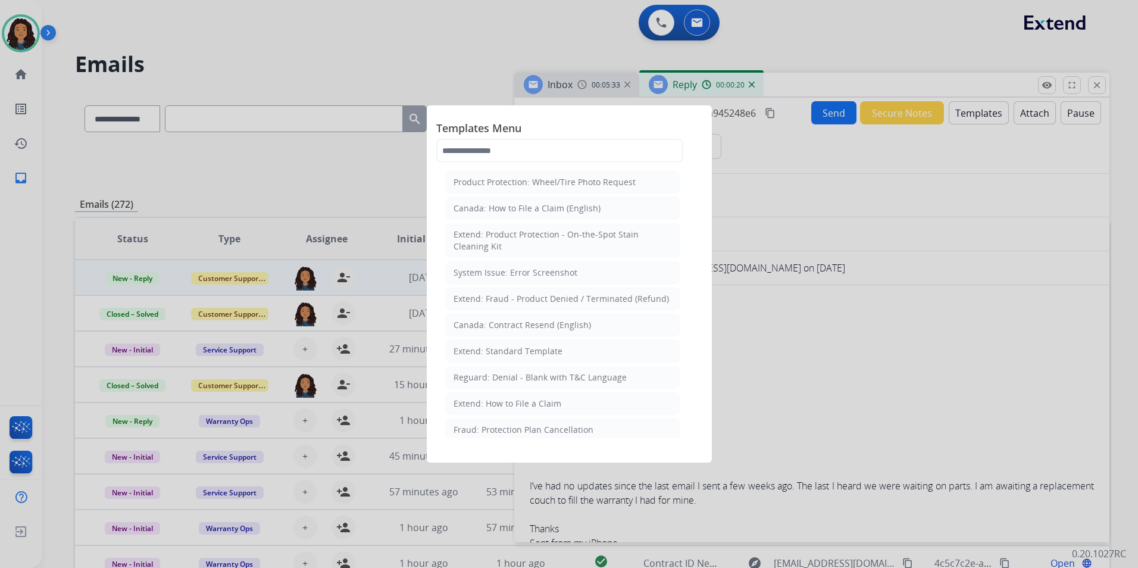
click at [730, 79] on div at bounding box center [569, 284] width 1138 height 568
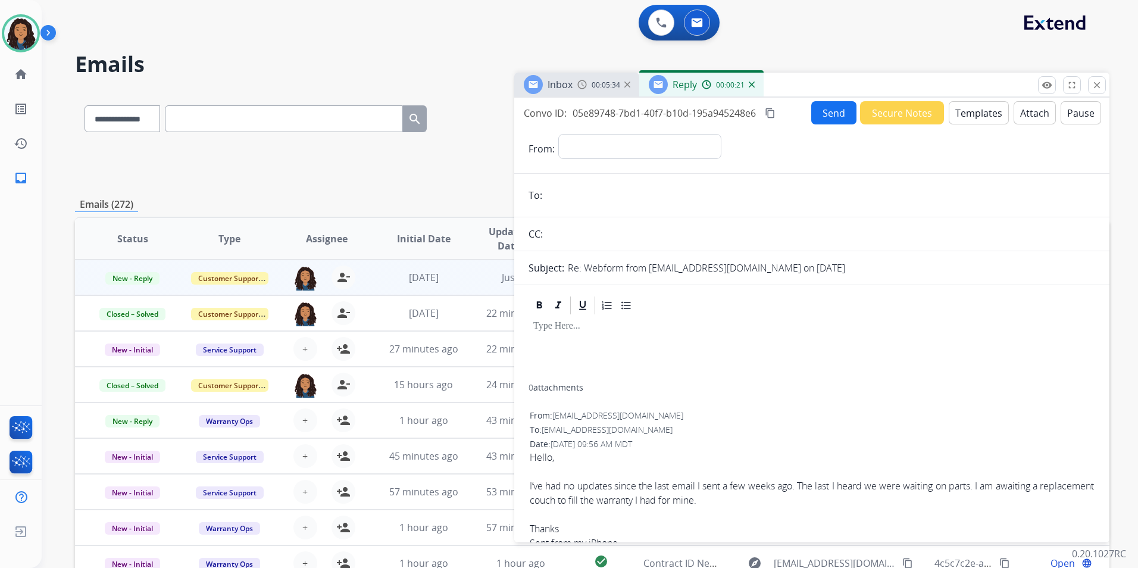
click at [752, 86] on img at bounding box center [752, 85] width 6 height 6
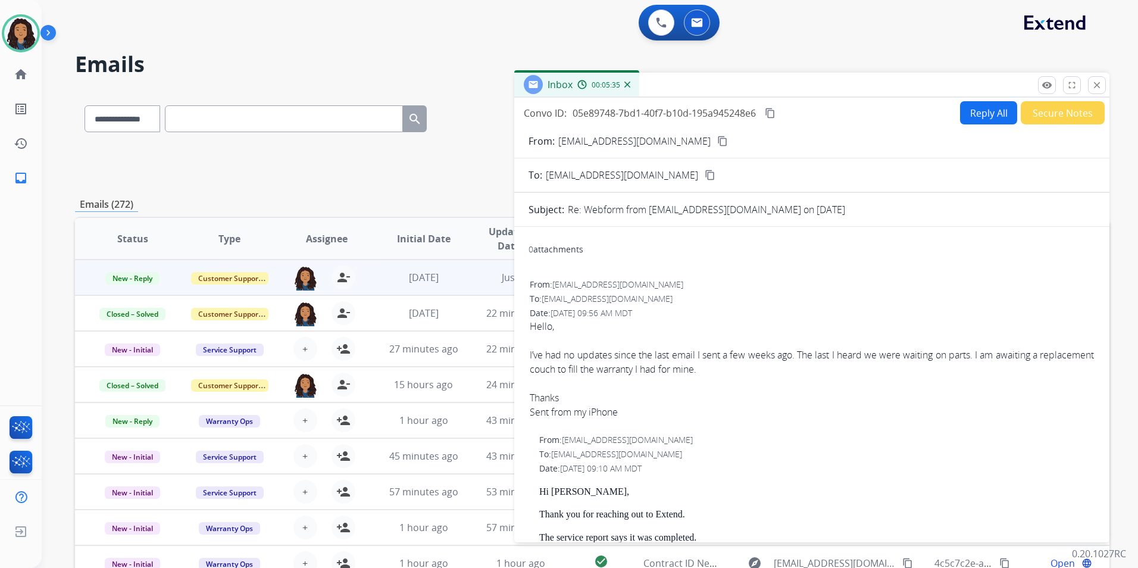
click at [967, 114] on button "Reply All" at bounding box center [988, 112] width 57 height 23
select select "**********"
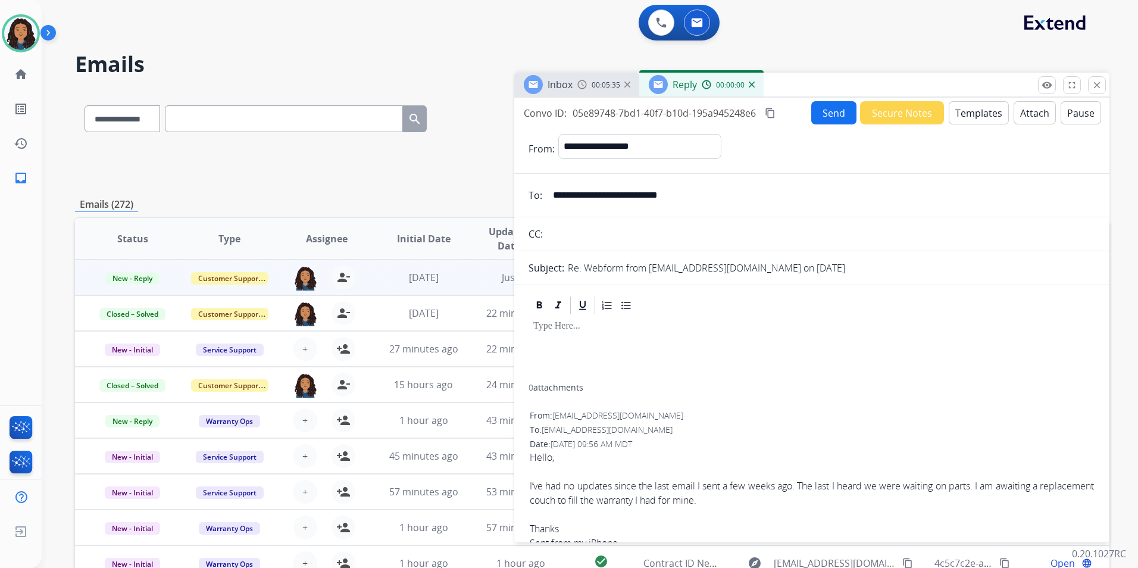
click at [967, 114] on button "Templates" at bounding box center [979, 112] width 60 height 23
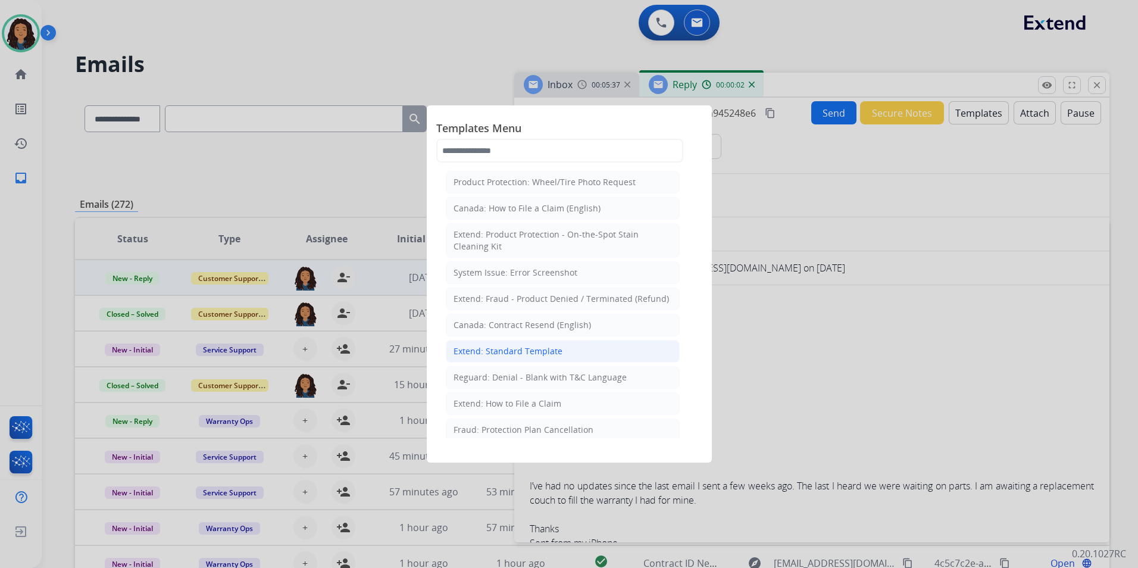
click at [536, 353] on div "Extend: Standard Template" at bounding box center [507, 351] width 109 height 12
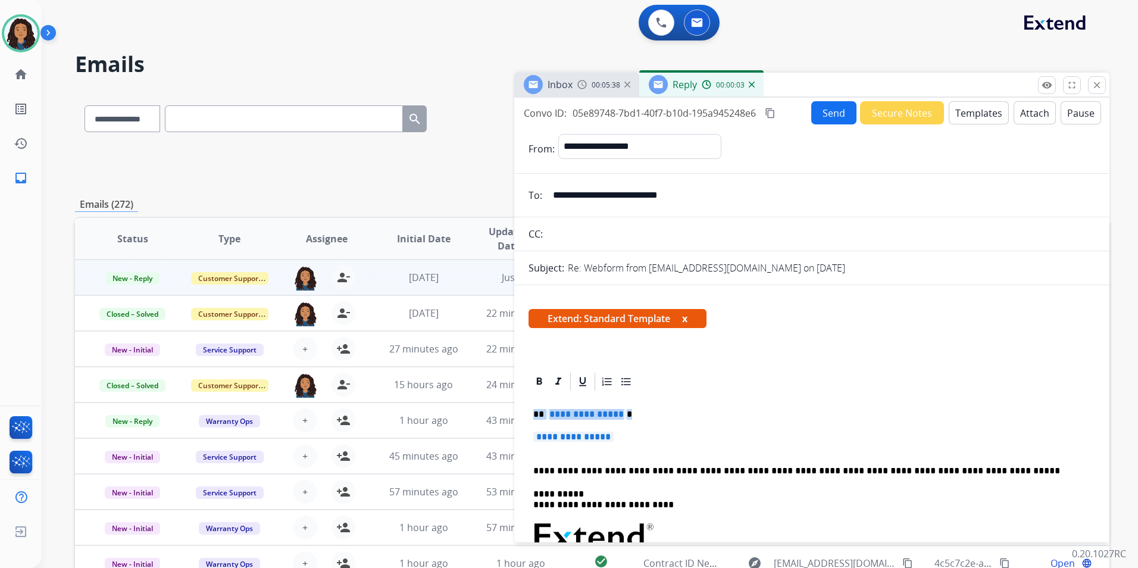
drag, startPoint x: 531, startPoint y: 414, endPoint x: 664, endPoint y: 426, distance: 133.3
click at [664, 426] on div "**********" at bounding box center [811, 571] width 567 height 359
paste div
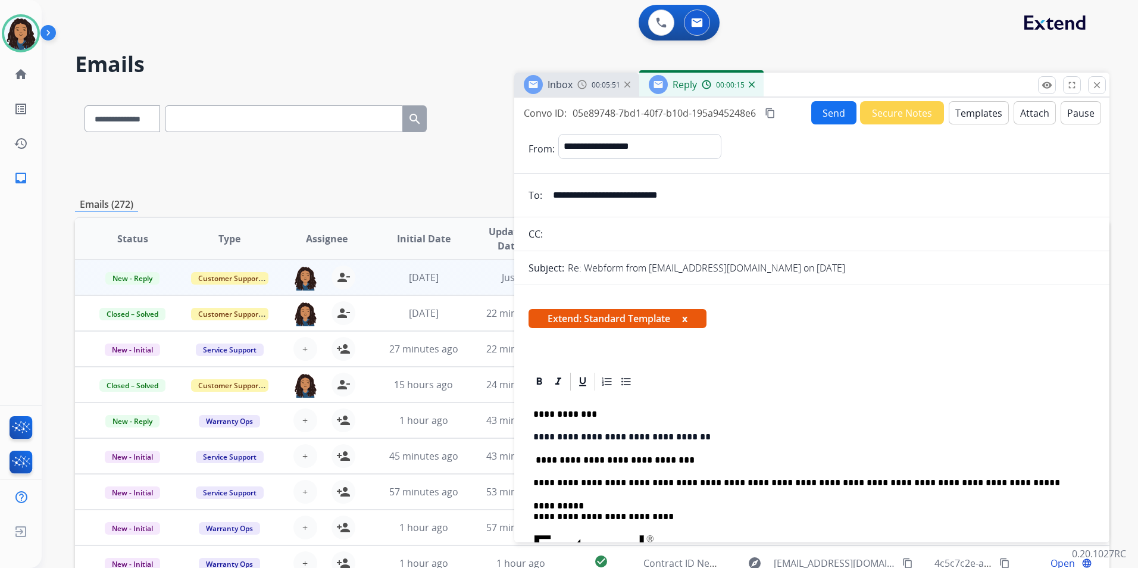
click at [539, 459] on p "**********" at bounding box center [806, 460] width 547 height 11
click at [824, 123] on button "Send" at bounding box center [833, 112] width 45 height 23
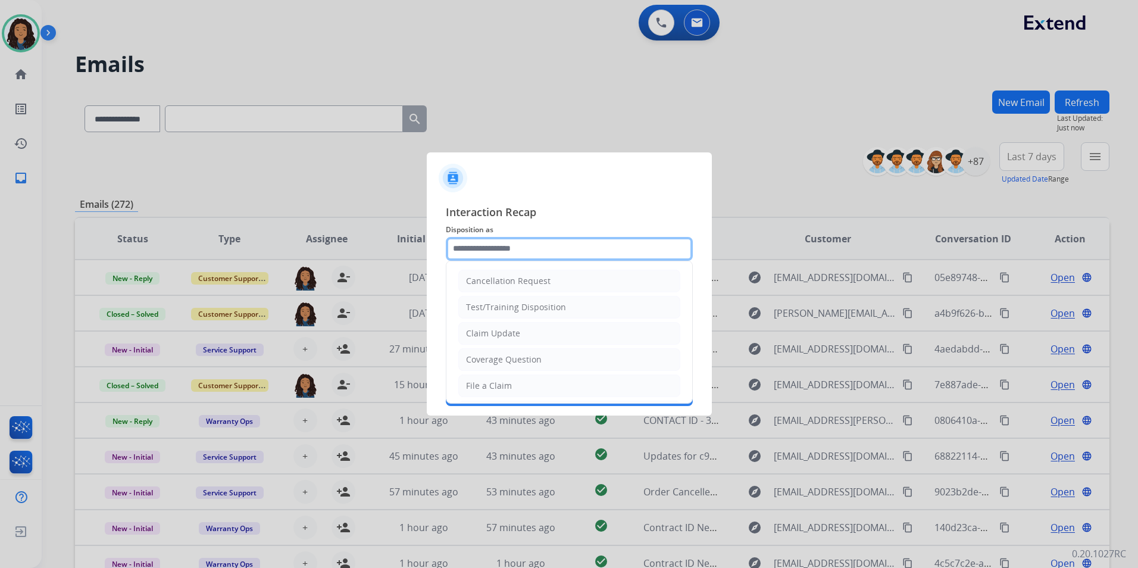
drag, startPoint x: 578, startPoint y: 240, endPoint x: 563, endPoint y: 251, distance: 18.7
click at [577, 240] on input "text" at bounding box center [569, 249] width 247 height 24
type input "**********"
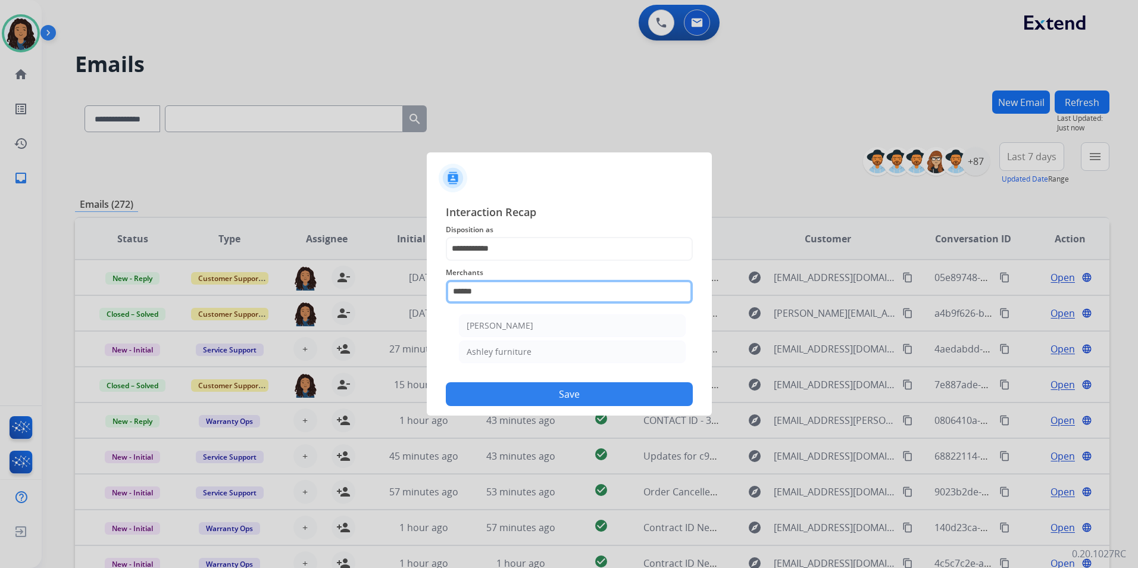
click at [500, 290] on input "******" at bounding box center [569, 292] width 247 height 24
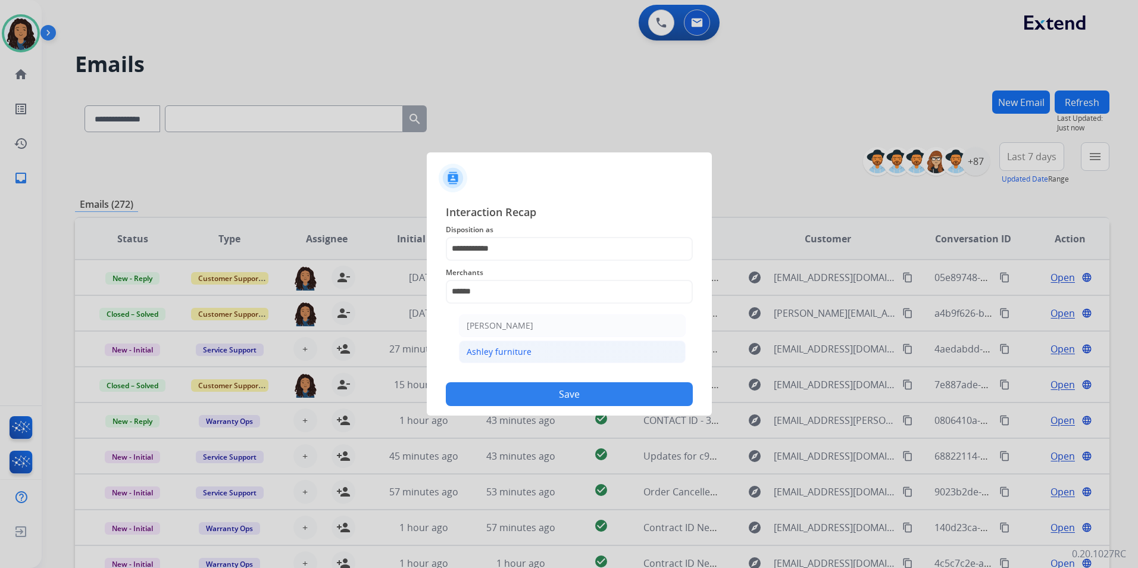
click at [467, 351] on div "Ashley furniture" at bounding box center [499, 352] width 65 height 12
type input "**********"
click at [497, 343] on input "text" at bounding box center [569, 339] width 247 height 24
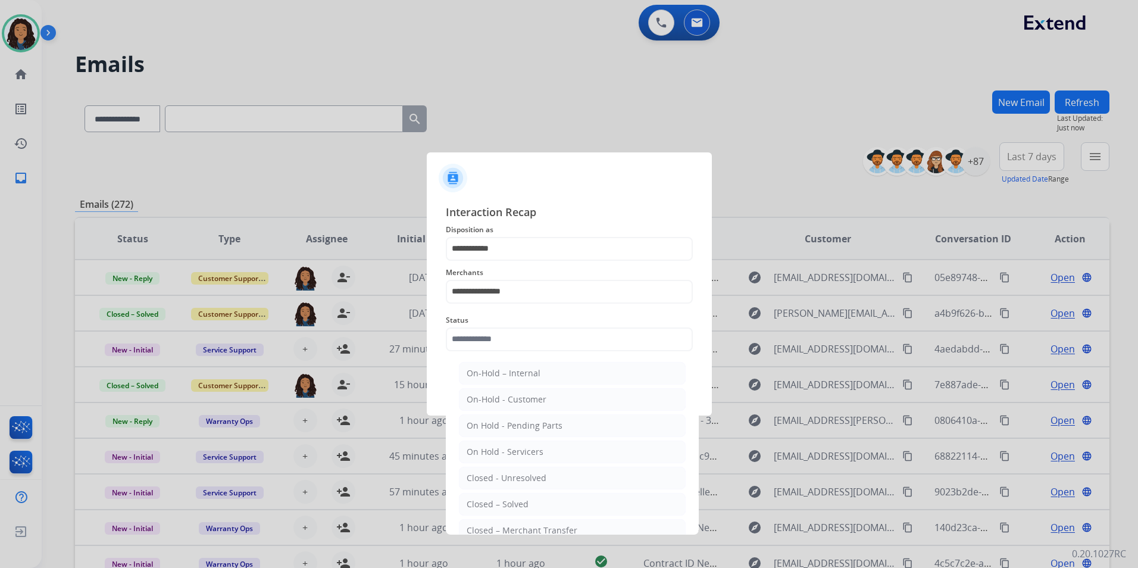
click at [497, 501] on div "Closed – Solved" at bounding box center [498, 504] width 62 height 12
type input "**********"
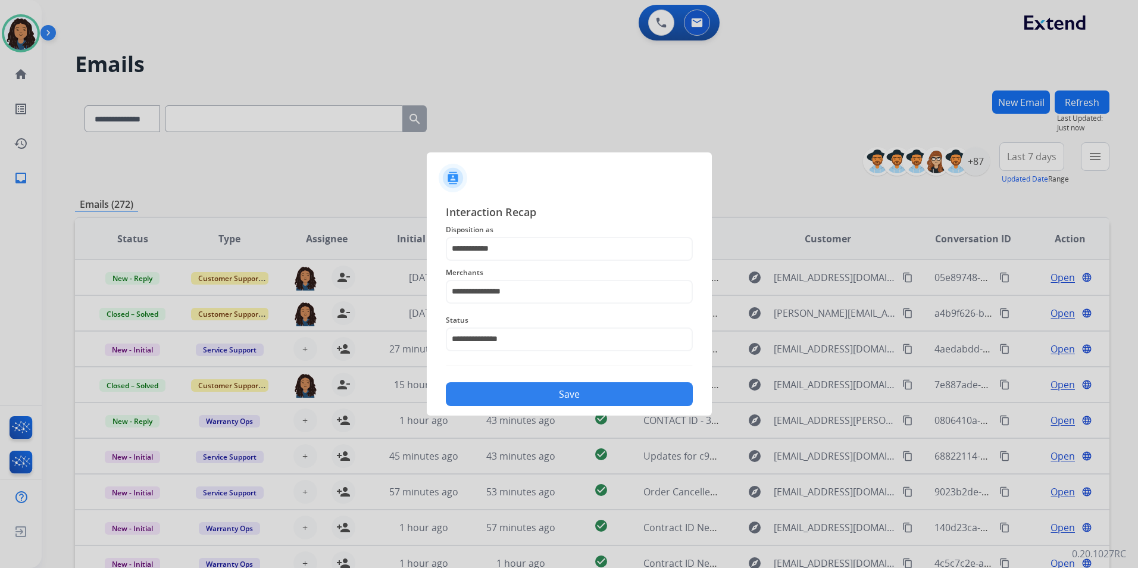
click at [516, 406] on div "Save" at bounding box center [569, 390] width 247 height 31
click at [617, 385] on button "Save" at bounding box center [569, 394] width 247 height 24
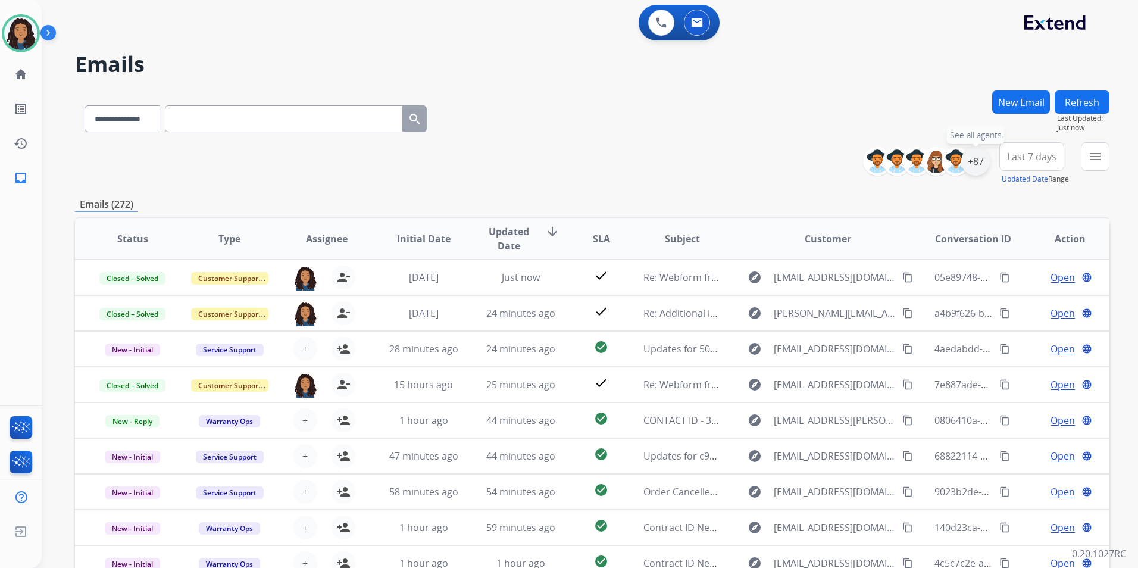
click at [972, 165] on div "+87" at bounding box center [975, 161] width 29 height 29
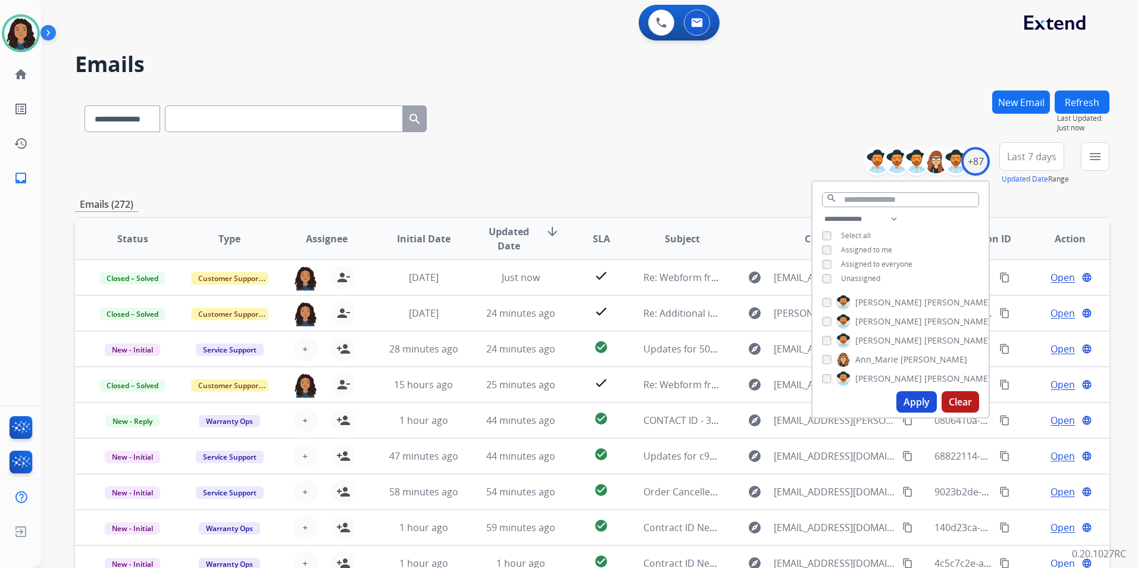
click at [870, 278] on span "Unassigned" at bounding box center [860, 278] width 39 height 10
click at [908, 402] on button "Apply" at bounding box center [916, 401] width 40 height 21
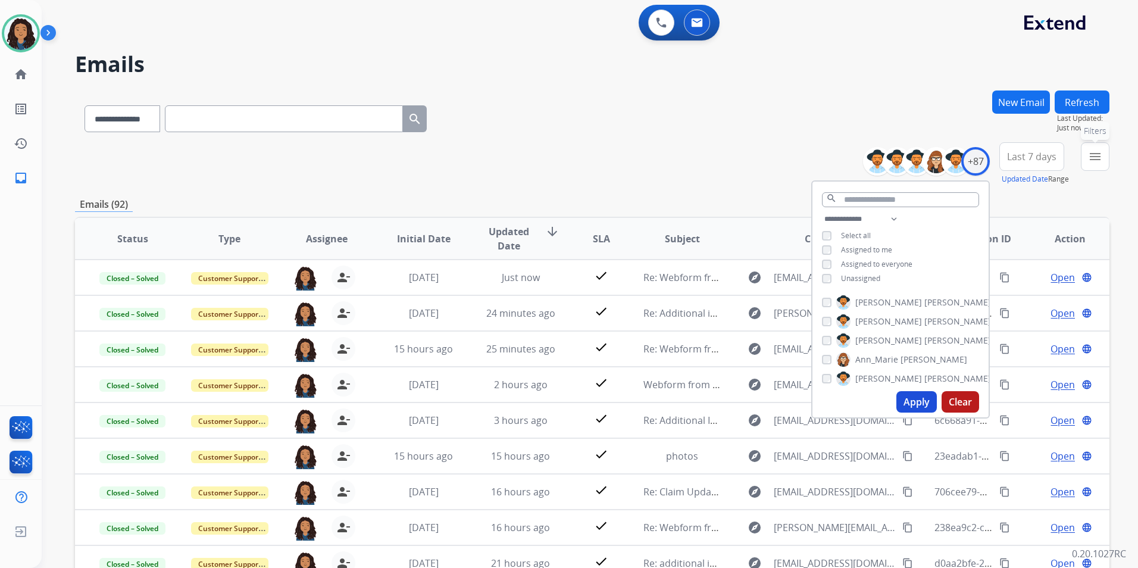
click at [1099, 163] on mat-icon "menu" at bounding box center [1095, 156] width 14 height 14
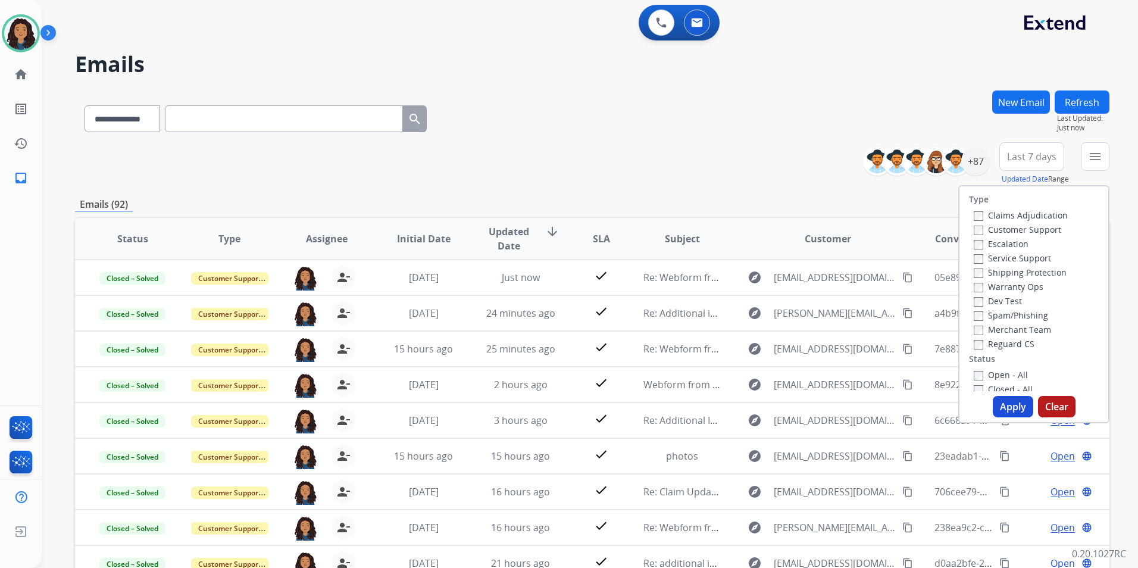
click at [1034, 232] on label "Customer Support" at bounding box center [1017, 229] width 87 height 11
click at [1043, 271] on label "Shipping Protection" at bounding box center [1020, 272] width 93 height 11
click at [1004, 346] on label "Reguard CS" at bounding box center [1004, 343] width 61 height 11
click at [991, 375] on label "Open - All" at bounding box center [1001, 374] width 54 height 11
click at [1010, 415] on button "Apply" at bounding box center [1013, 406] width 40 height 21
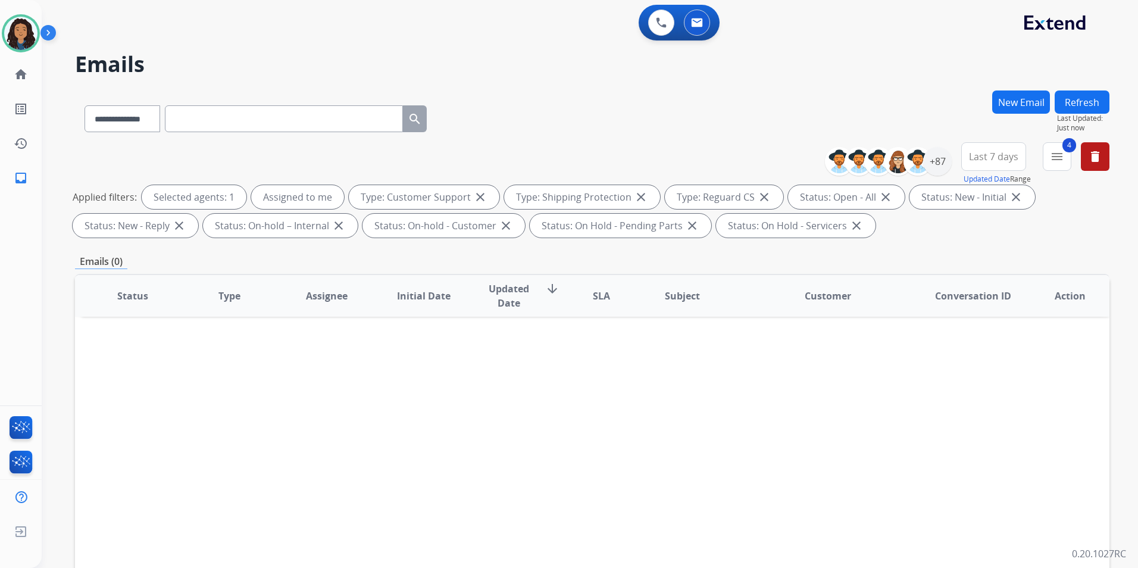
click at [991, 159] on span "Last 7 days" at bounding box center [993, 156] width 49 height 5
click at [987, 306] on div "Last 90 days" at bounding box center [989, 301] width 65 height 18
click at [937, 162] on div "+147" at bounding box center [937, 161] width 29 height 29
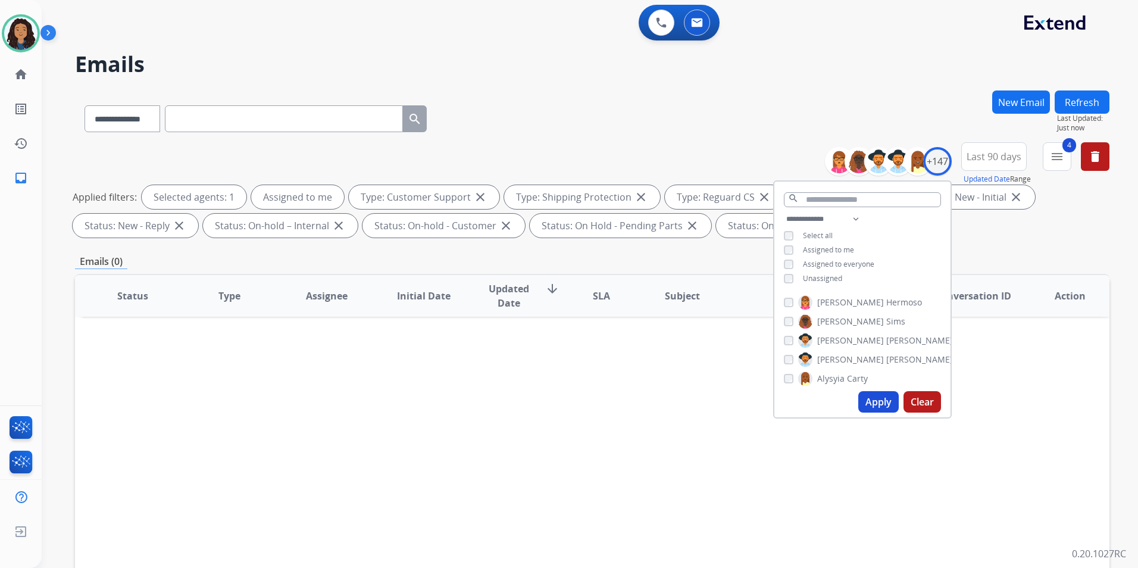
click at [821, 276] on span "Unassigned" at bounding box center [822, 278] width 39 height 10
click at [825, 248] on span "Assigned to me" at bounding box center [828, 250] width 51 height 10
click at [863, 403] on button "Apply" at bounding box center [878, 401] width 40 height 21
click at [779, 86] on div "**********" at bounding box center [576, 327] width 1068 height 568
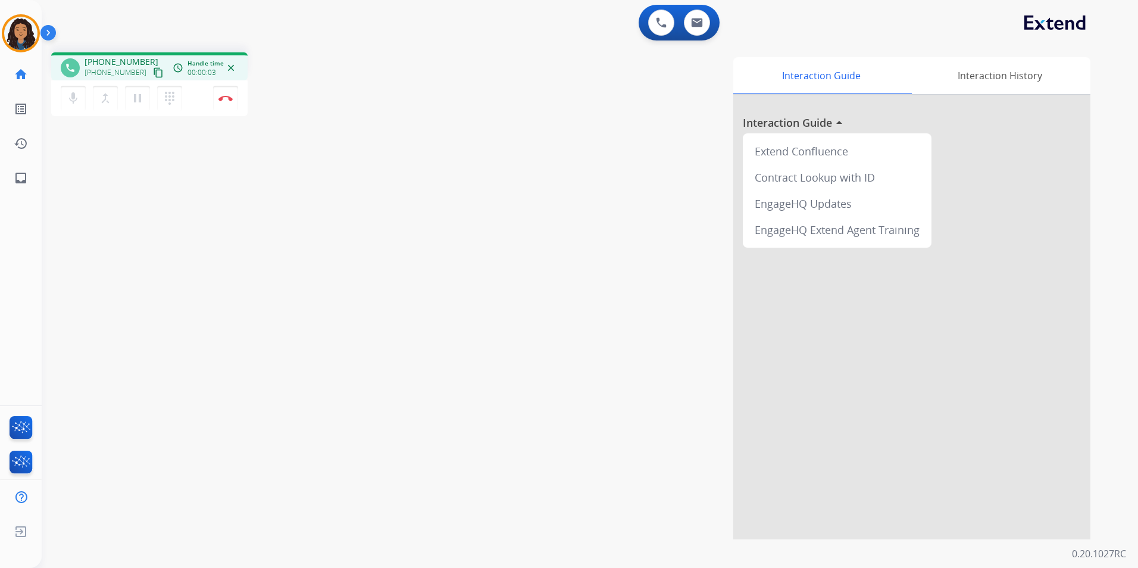
click at [153, 69] on mat-icon "content_copy" at bounding box center [158, 72] width 11 height 11
click at [220, 96] on img at bounding box center [225, 98] width 14 height 6
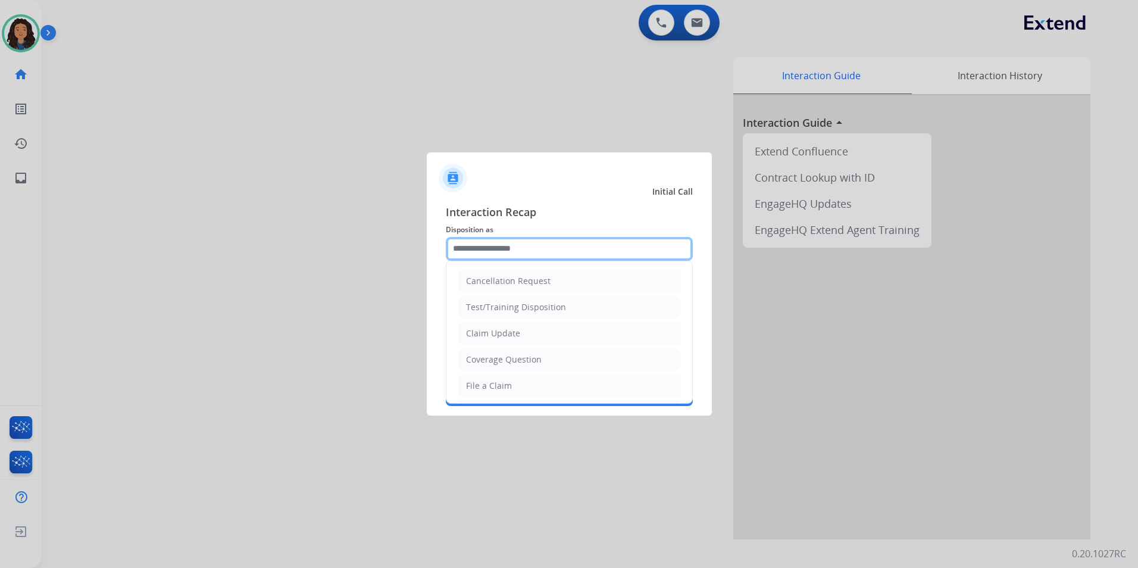
click at [565, 245] on input "text" at bounding box center [569, 249] width 247 height 24
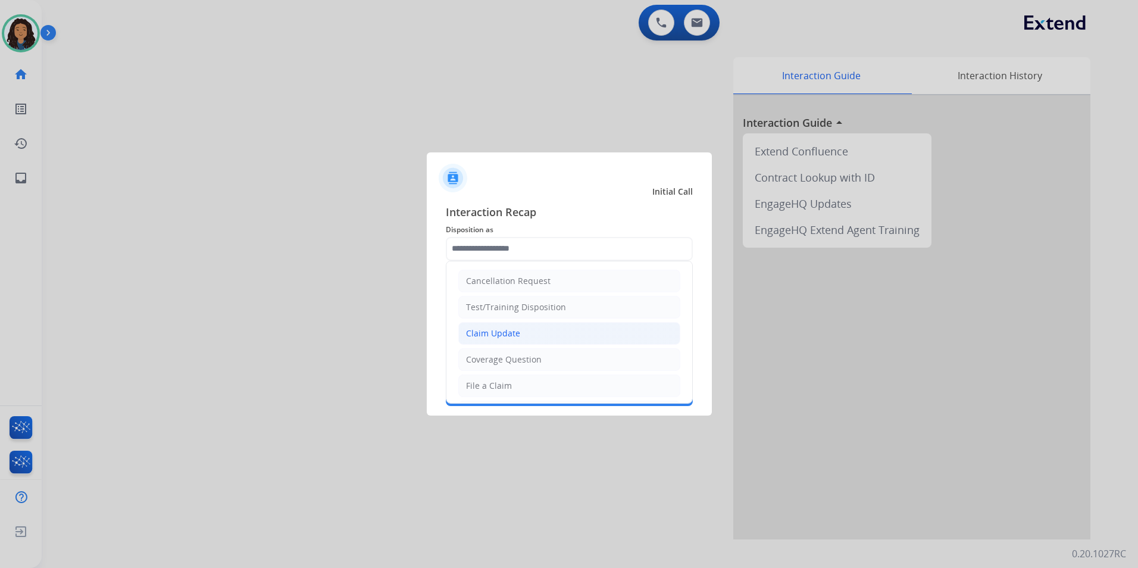
click at [543, 329] on li "Claim Update" at bounding box center [569, 333] width 222 height 23
type input "**********"
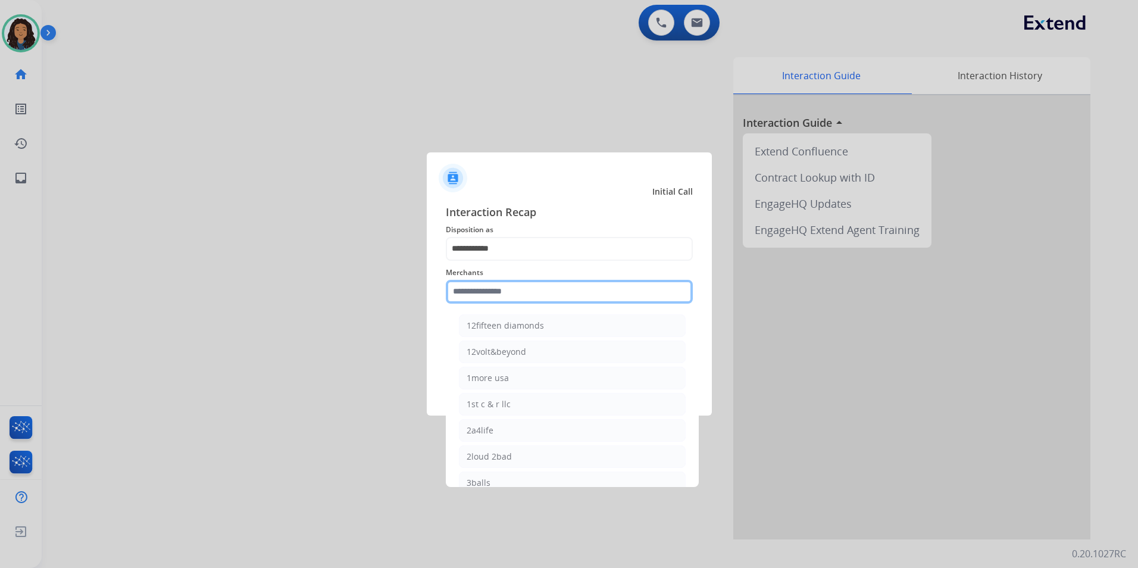
click at [541, 296] on input "text" at bounding box center [569, 292] width 247 height 24
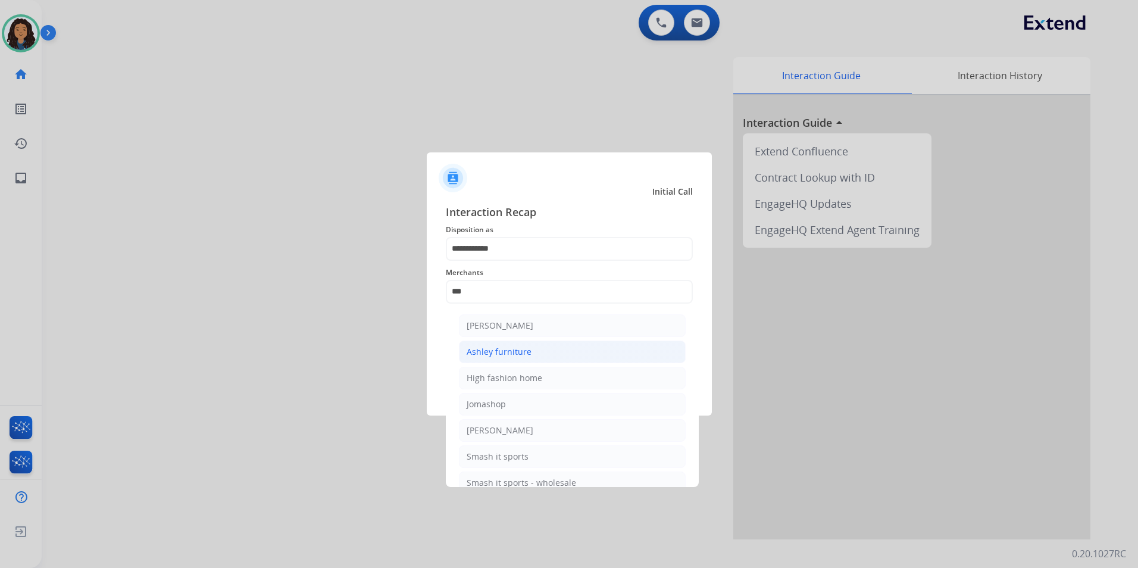
click at [526, 349] on div "Ashley furniture" at bounding box center [499, 352] width 65 height 12
type input "**********"
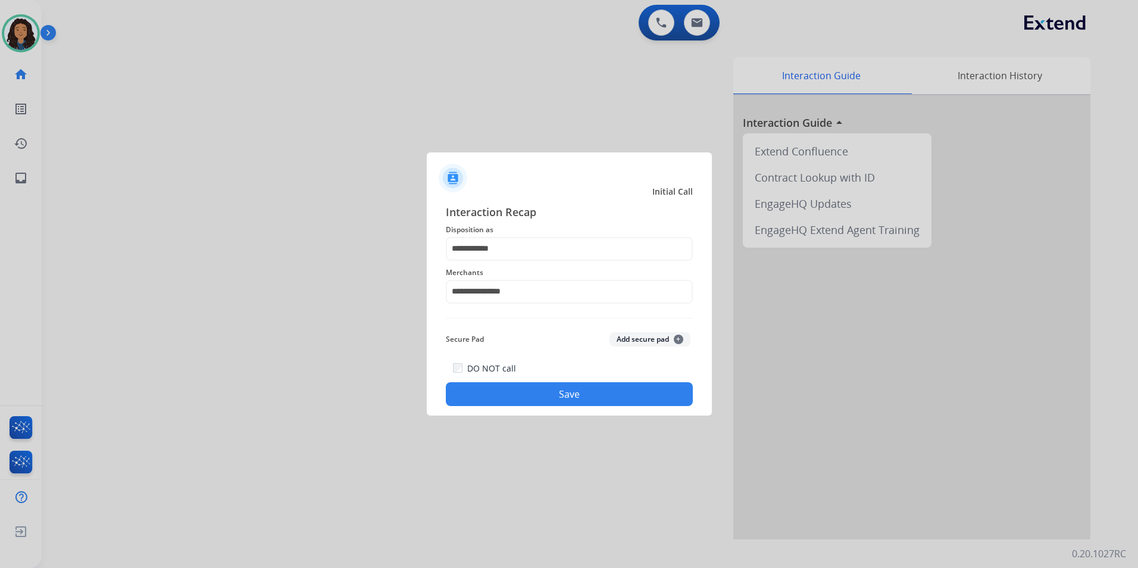
click at [522, 399] on button "Save" at bounding box center [569, 394] width 247 height 24
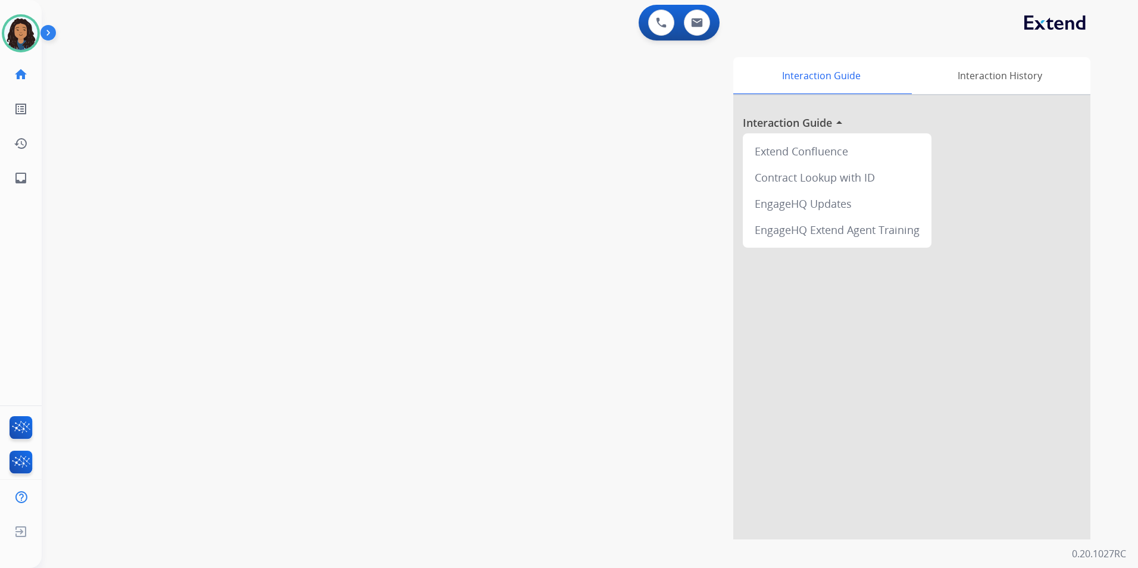
drag, startPoint x: 238, startPoint y: 172, endPoint x: 414, endPoint y: 119, distance: 183.9
click at [257, 165] on div "swap_horiz Break voice bridge close_fullscreen Connect 3-Way Call merge_type Se…" at bounding box center [576, 291] width 1068 height 496
click at [686, 19] on button at bounding box center [697, 23] width 26 height 26
select select "**********"
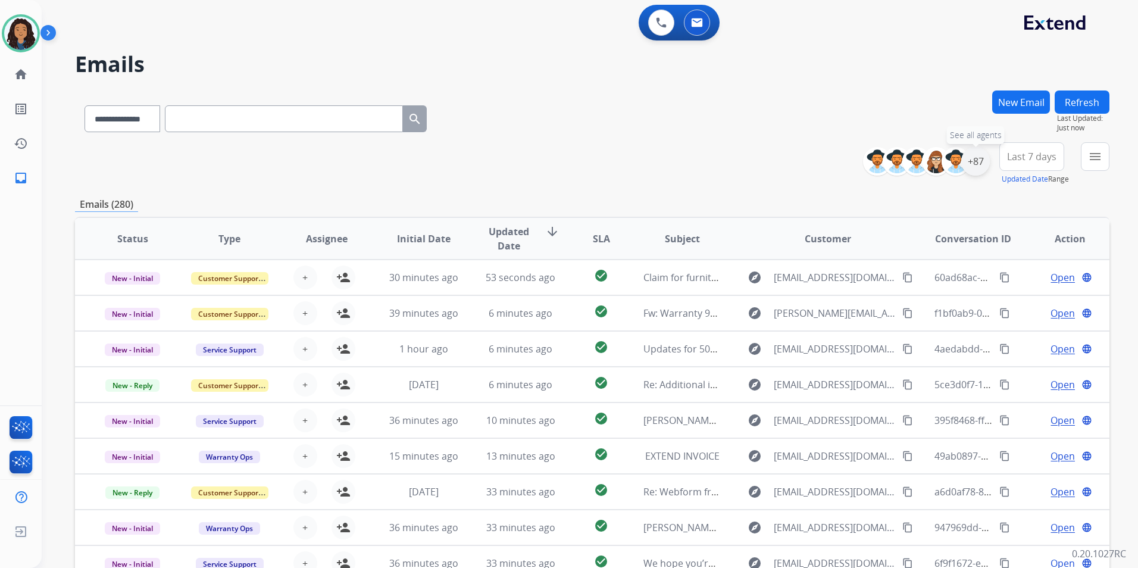
click at [973, 165] on div "+87" at bounding box center [975, 161] width 29 height 29
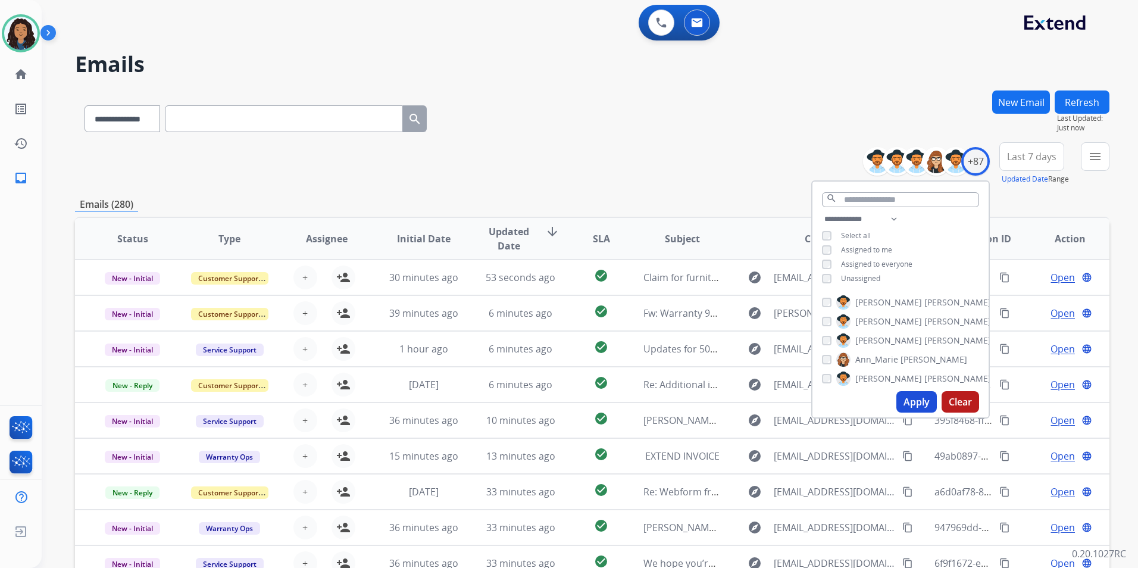
click at [862, 268] on div "**********" at bounding box center [900, 250] width 176 height 76
click at [860, 278] on span "Unassigned" at bounding box center [860, 278] width 39 height 10
click at [913, 403] on button "Apply" at bounding box center [916, 401] width 40 height 21
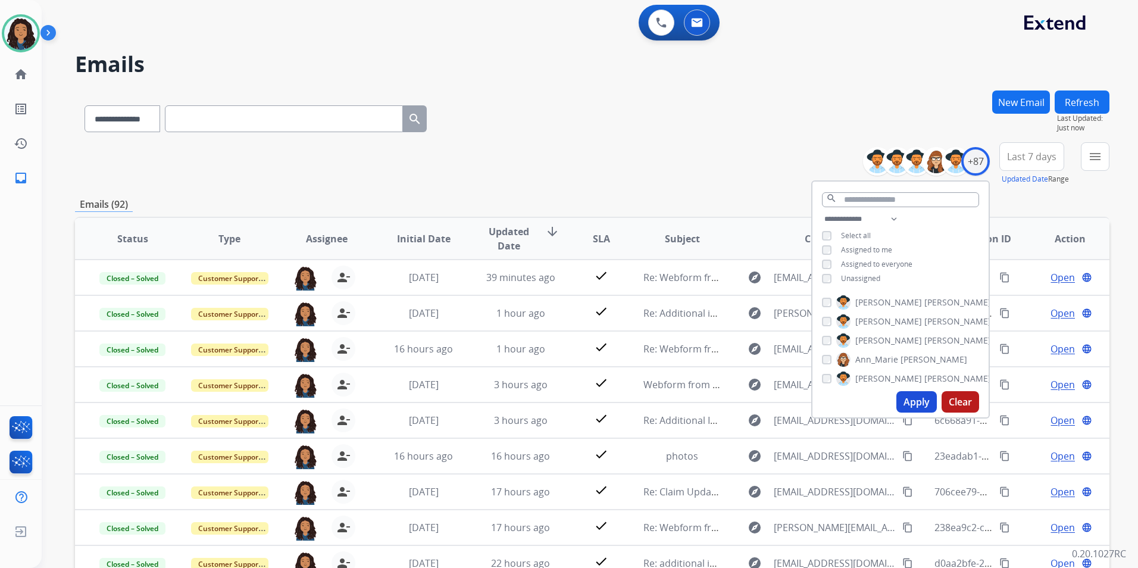
click at [1099, 159] on mat-icon "menu" at bounding box center [1095, 156] width 14 height 14
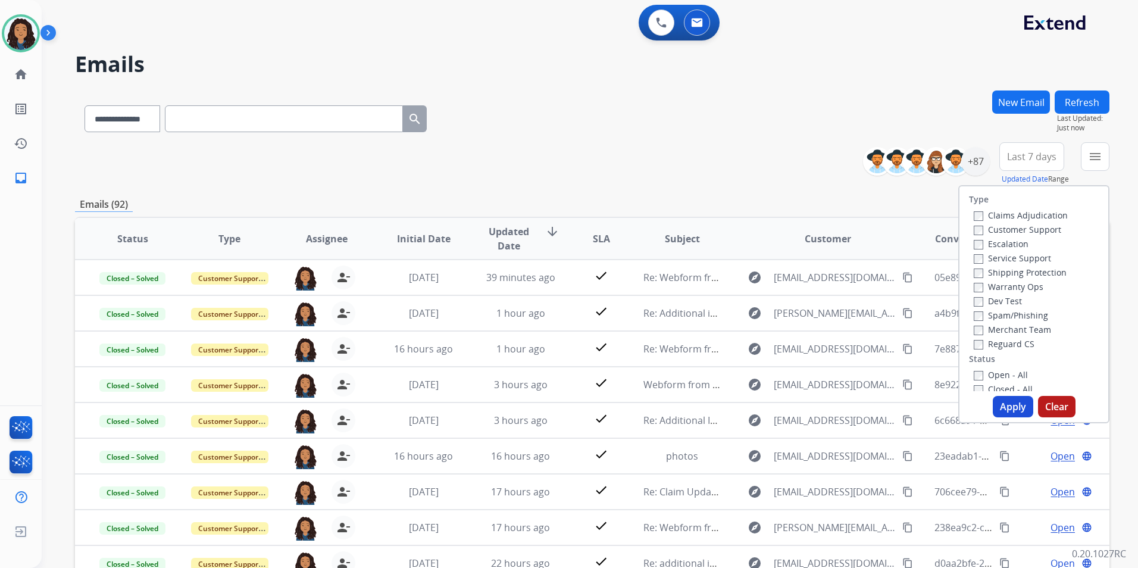
click at [1036, 227] on label "Customer Support" at bounding box center [1017, 229] width 87 height 11
click at [1049, 271] on label "Shipping Protection" at bounding box center [1020, 272] width 93 height 11
click at [1005, 337] on div "Reguard CS" at bounding box center [1021, 343] width 94 height 14
click at [1003, 343] on label "Reguard CS" at bounding box center [1004, 343] width 61 height 11
click at [1007, 378] on label "Open - All" at bounding box center [1001, 374] width 54 height 11
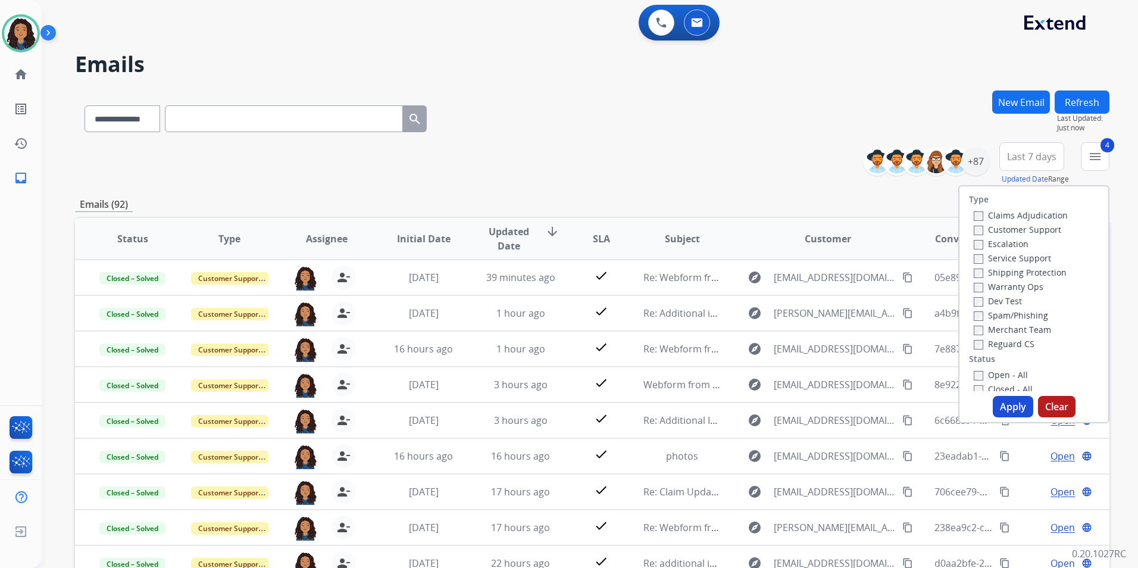
click at [1006, 414] on button "Apply" at bounding box center [1013, 406] width 40 height 21
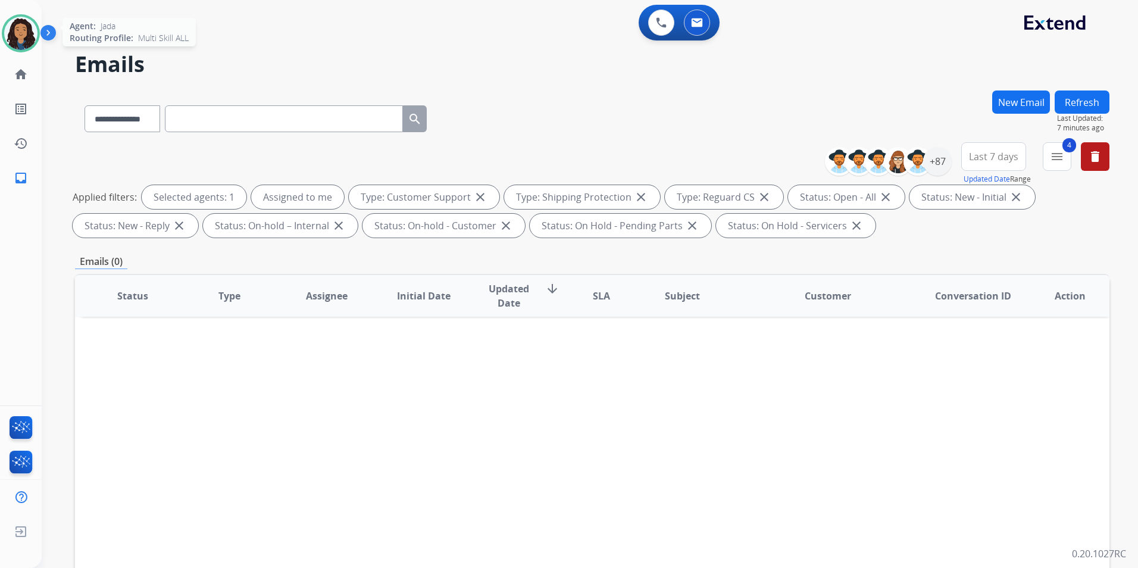
click at [20, 36] on img at bounding box center [20, 33] width 33 height 33
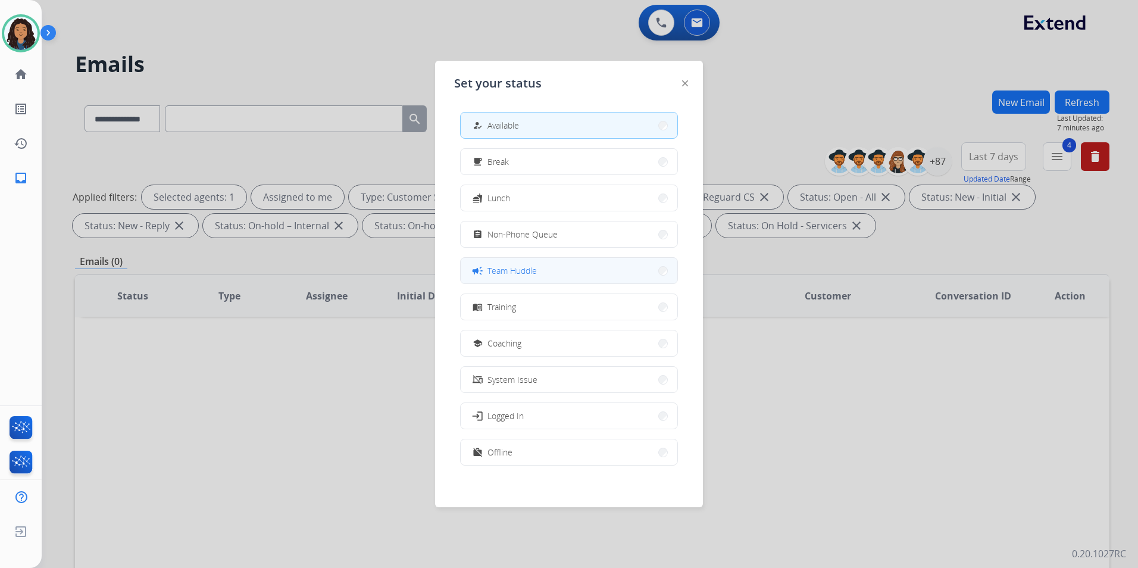
scroll to position [4, 0]
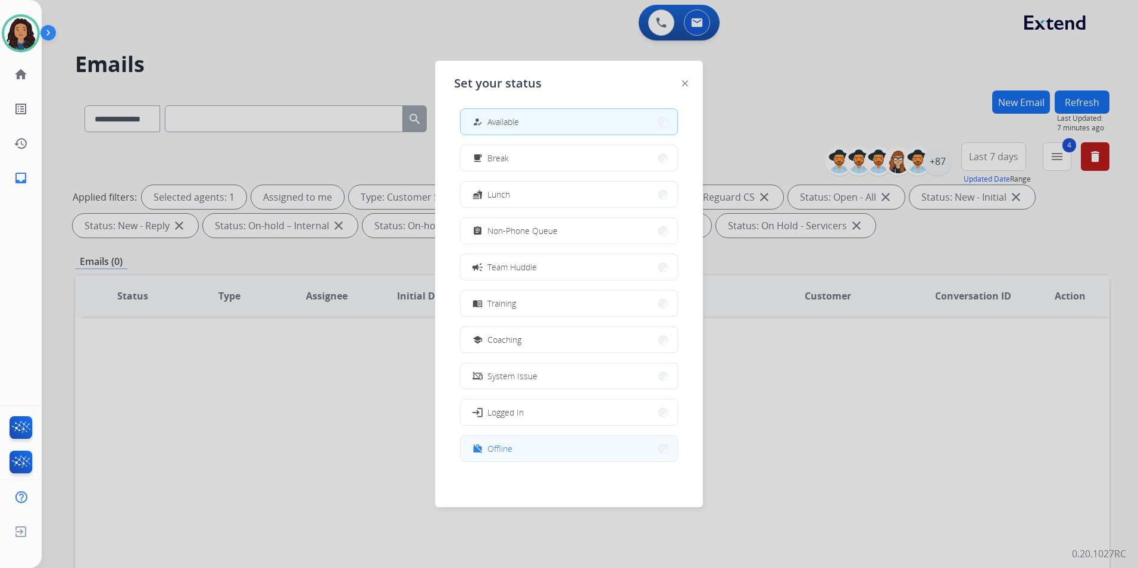
click at [500, 445] on span "Offline" at bounding box center [499, 448] width 25 height 12
